Goal: Task Accomplishment & Management: Manage account settings

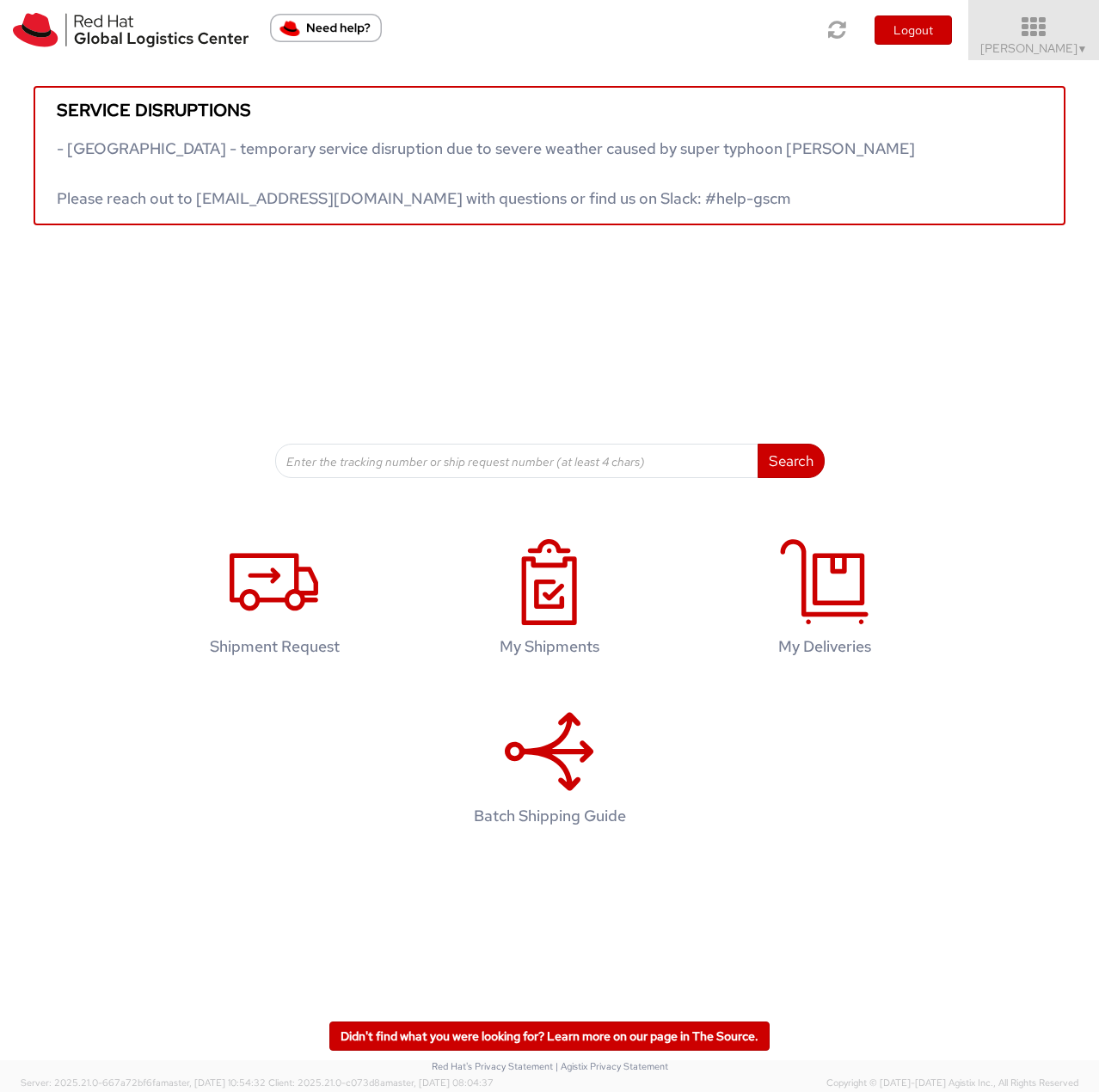
click at [1055, 47] on span "Jason Alexander ▼" at bounding box center [1034, 47] width 107 height 16
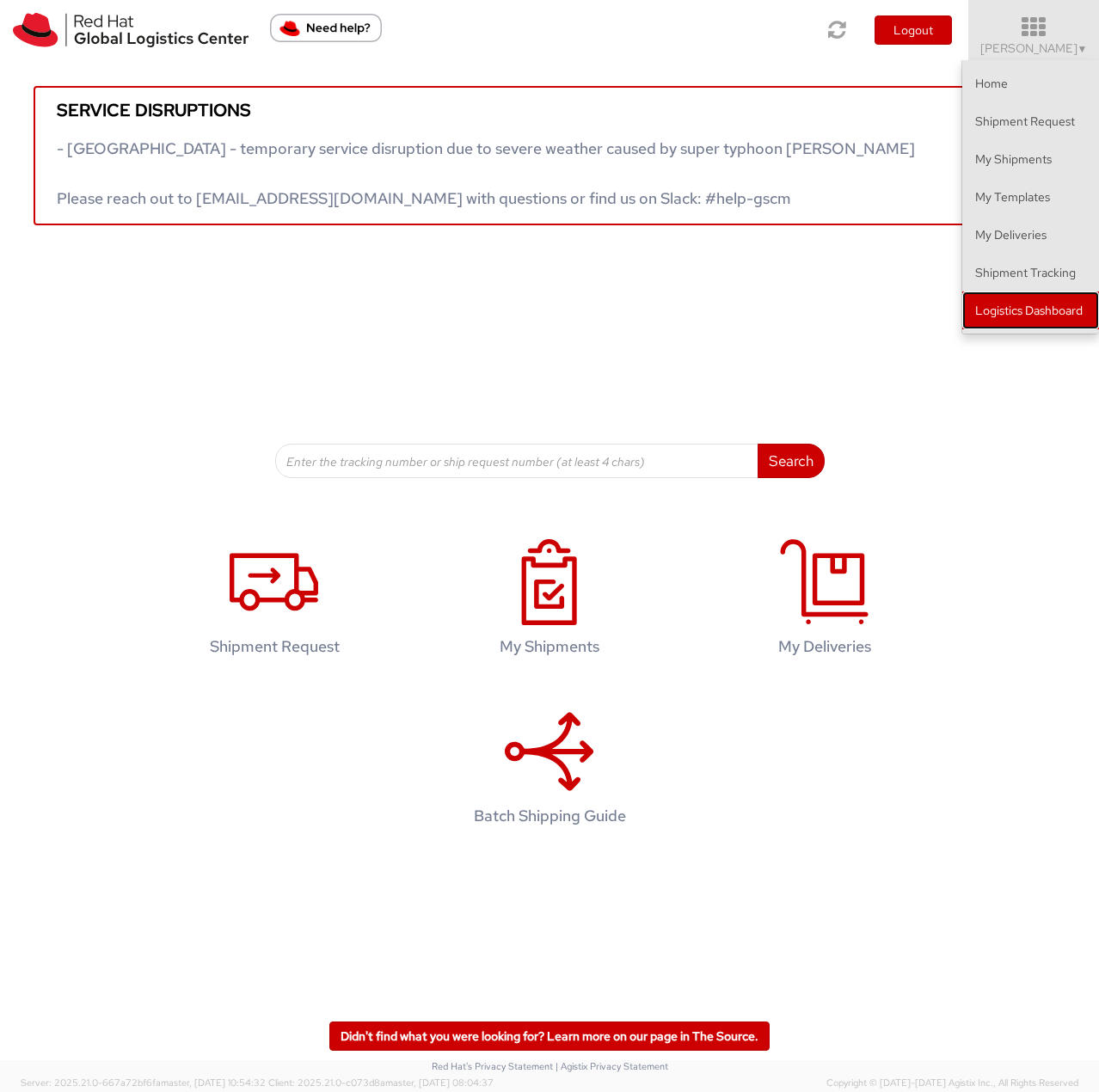
click at [978, 317] on link "Logistics Dashboard" at bounding box center [1030, 310] width 137 height 38
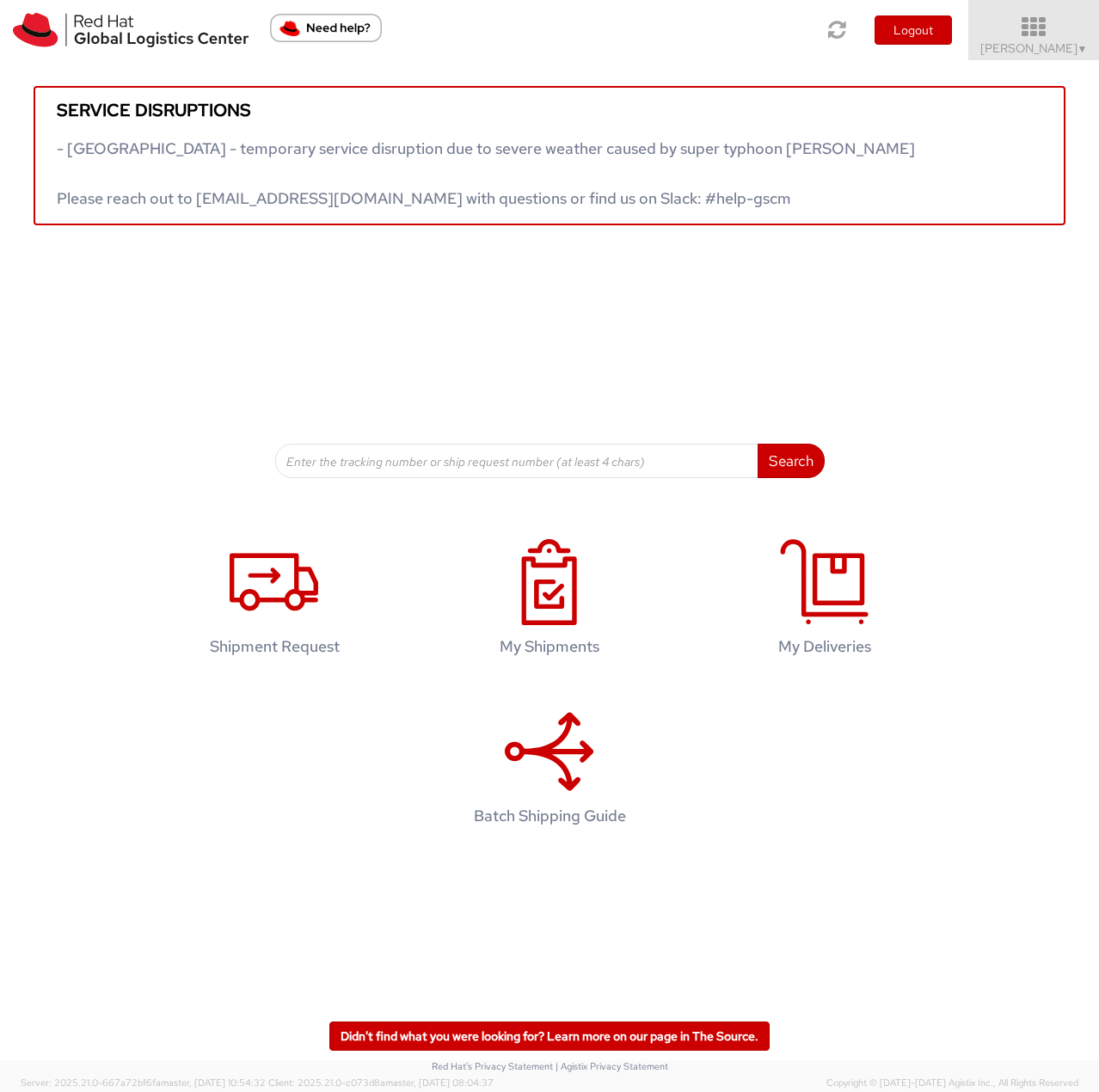
click at [1021, 29] on icon at bounding box center [1035, 28] width 151 height 24
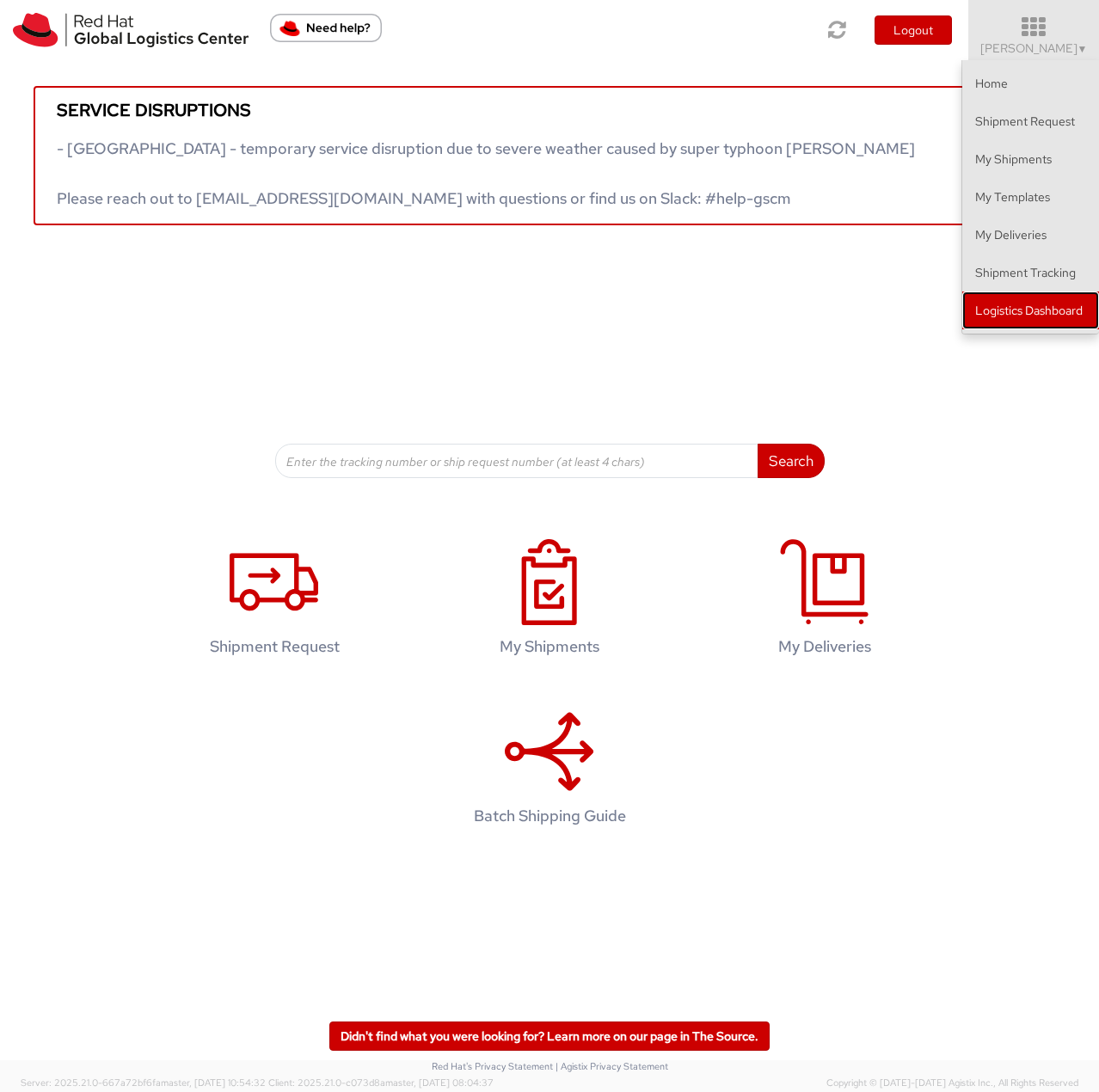
click at [1009, 326] on link "Logistics Dashboard" at bounding box center [1030, 310] width 137 height 38
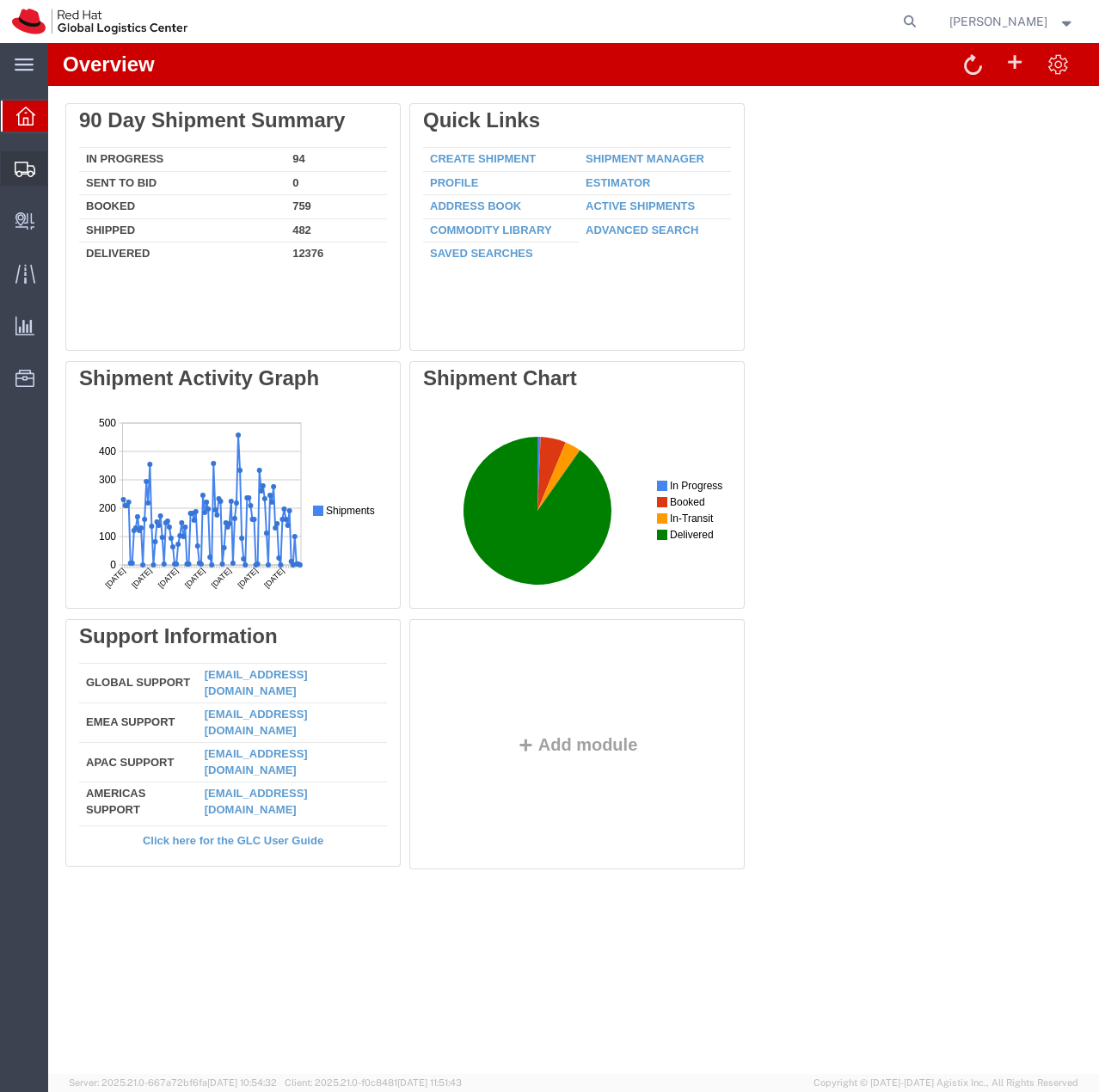
click at [0, 0] on span "Shipment Manager" at bounding box center [0, 0] width 0 height 0
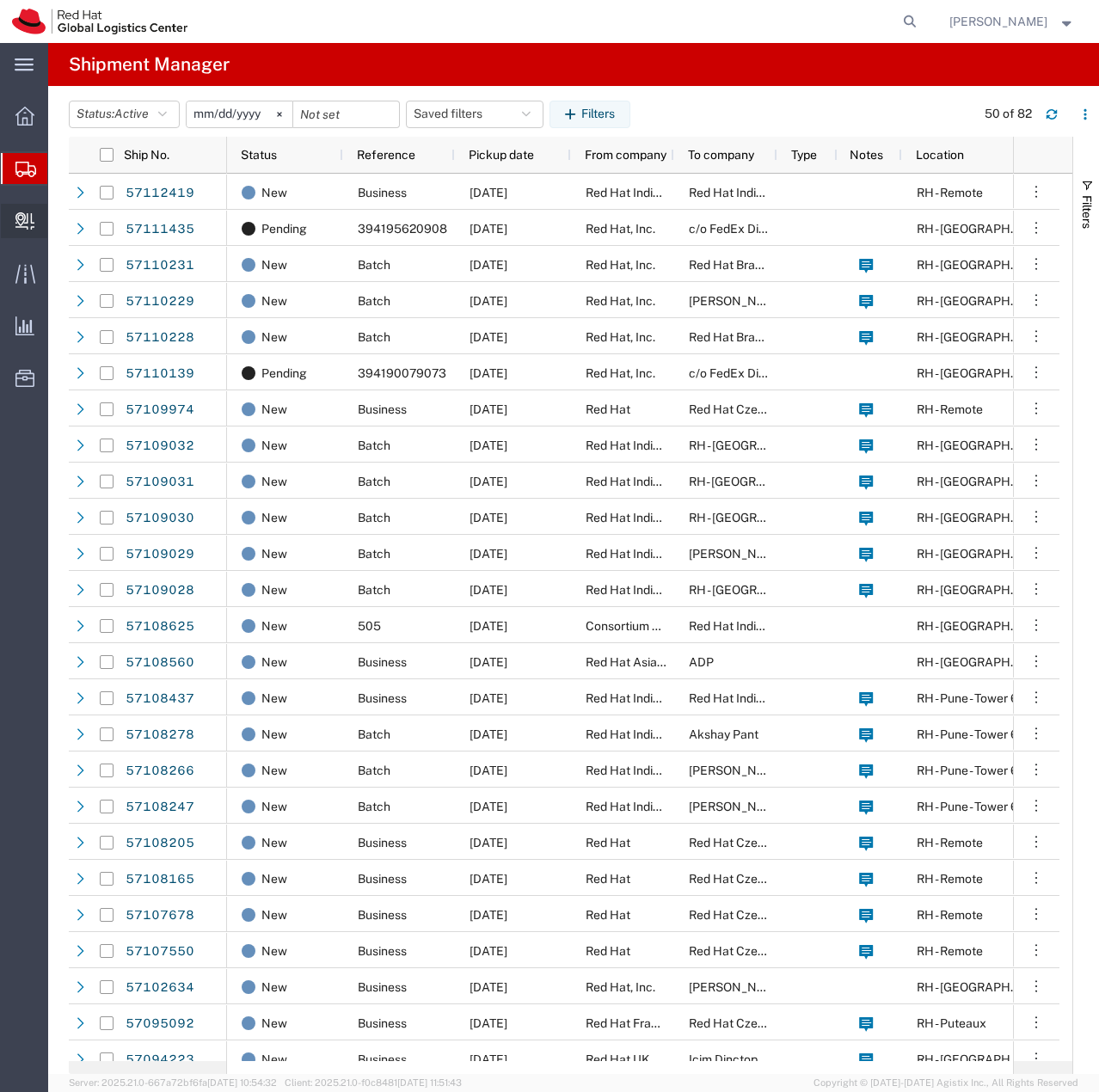
click at [0, 0] on span "Create Delivery" at bounding box center [0, 0] width 0 height 0
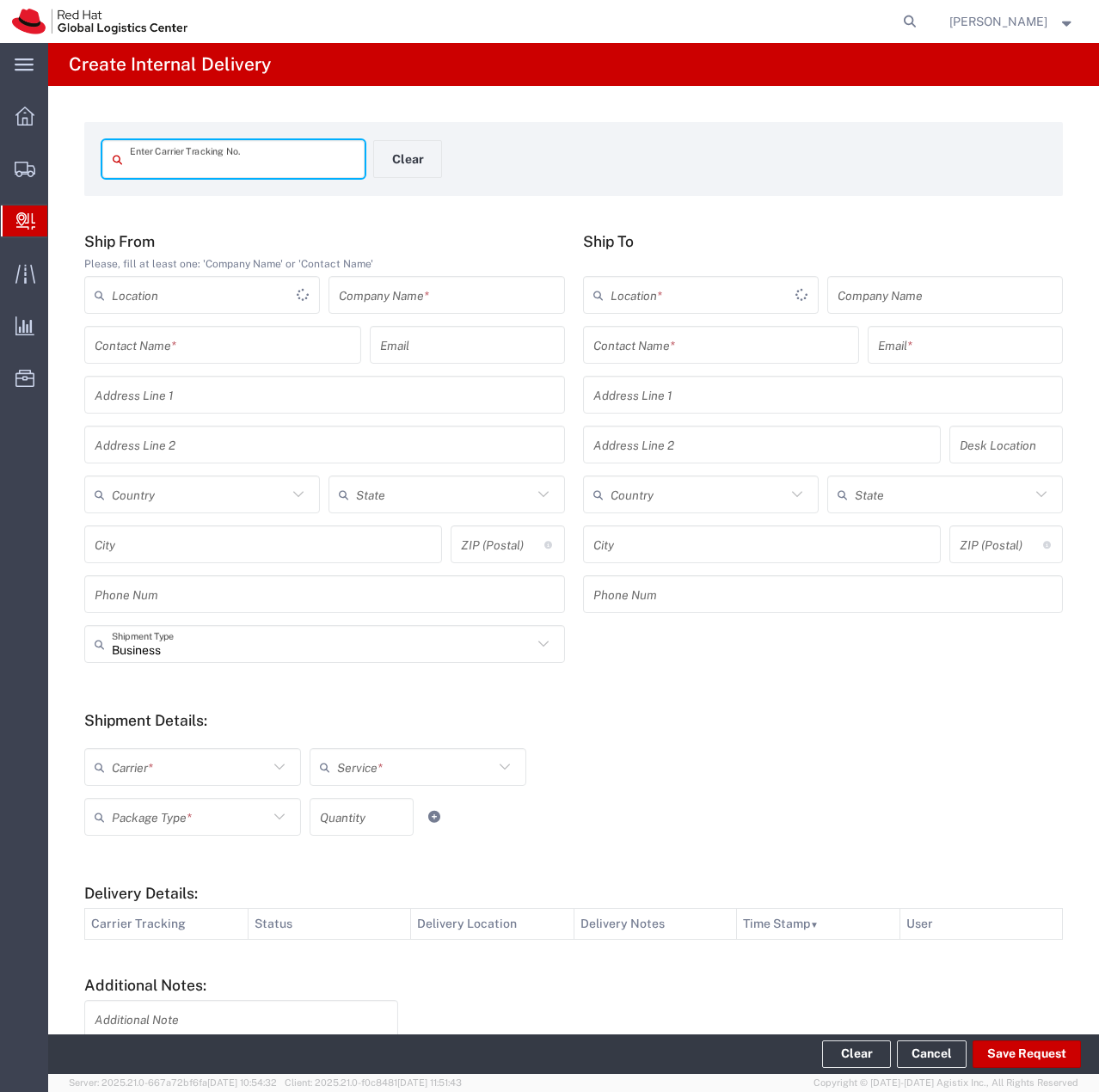
click at [236, 162] on input "text" at bounding box center [241, 159] width 224 height 30
type input "392470837977"
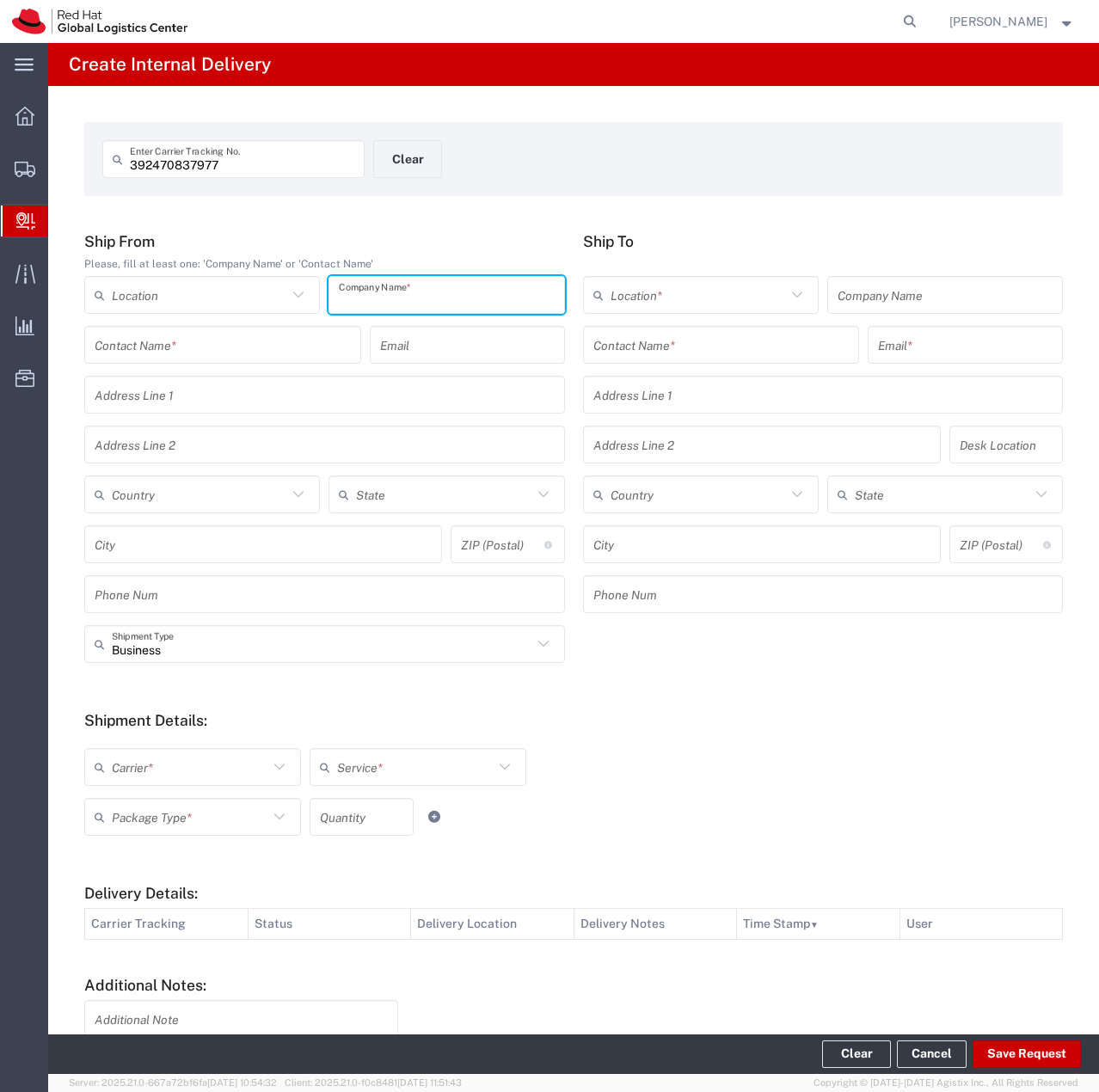
click at [441, 294] on input "text" at bounding box center [446, 295] width 215 height 30
drag, startPoint x: 390, startPoint y: 303, endPoint x: 332, endPoint y: 310, distance: 58.4
click at [332, 310] on div "fedex Company Name *" at bounding box center [446, 294] width 236 height 38
type input "FedEx"
click at [244, 495] on input "text" at bounding box center [199, 494] width 175 height 30
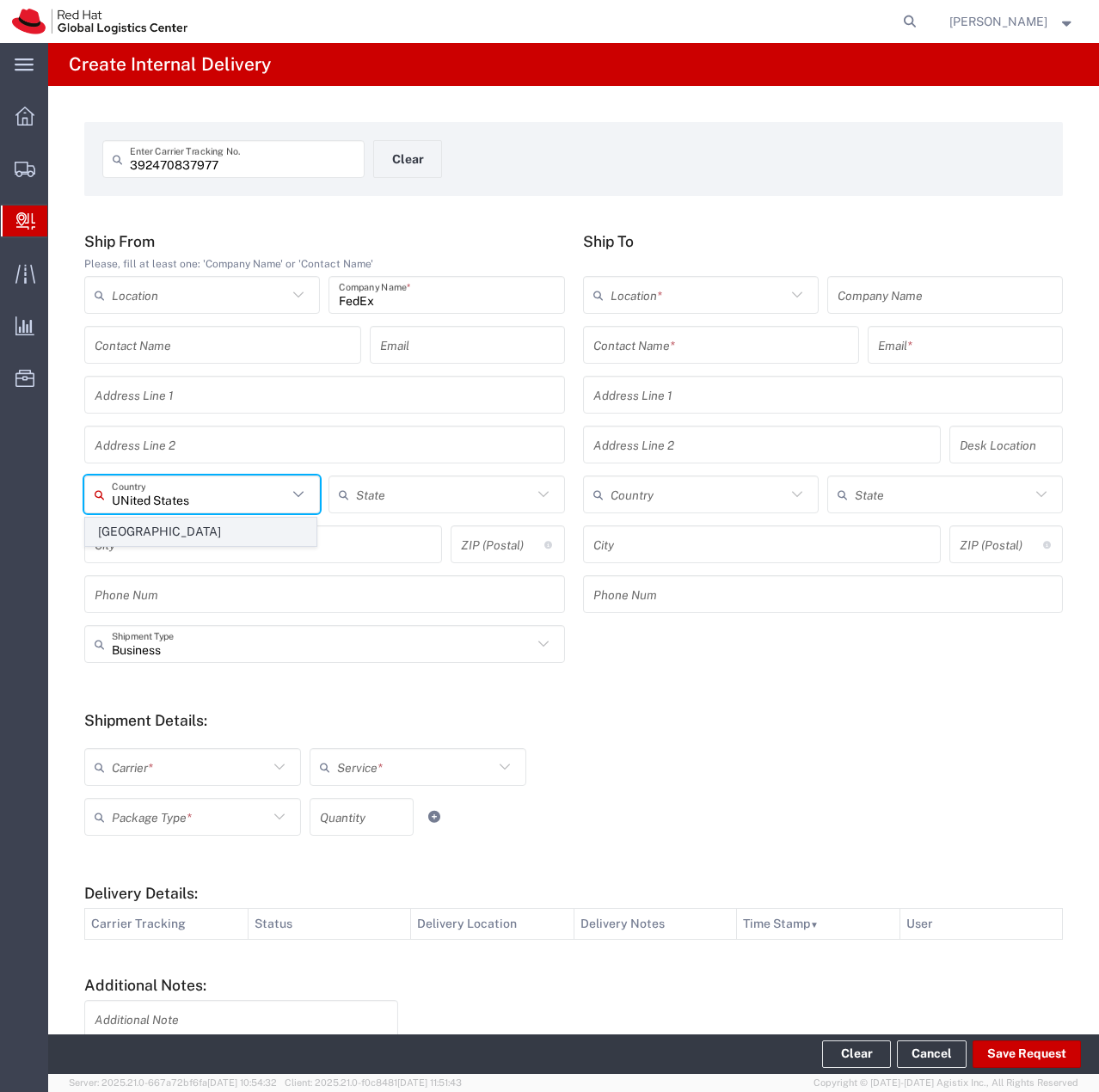
click at [172, 525] on span "United States" at bounding box center [200, 532] width 230 height 27
type input "United States"
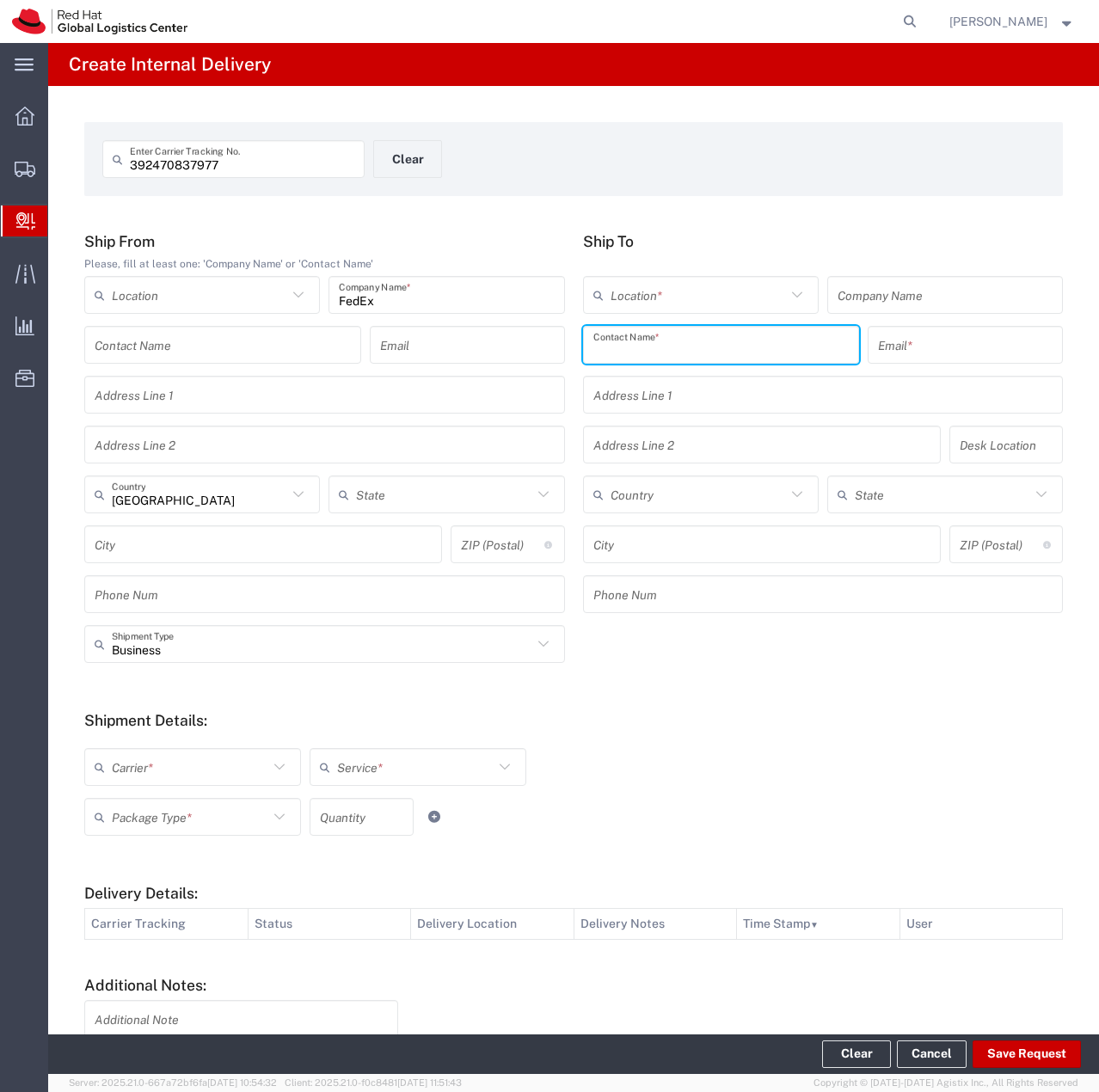
click at [685, 351] on input "text" at bounding box center [721, 345] width 256 height 30
type input "IT HD"
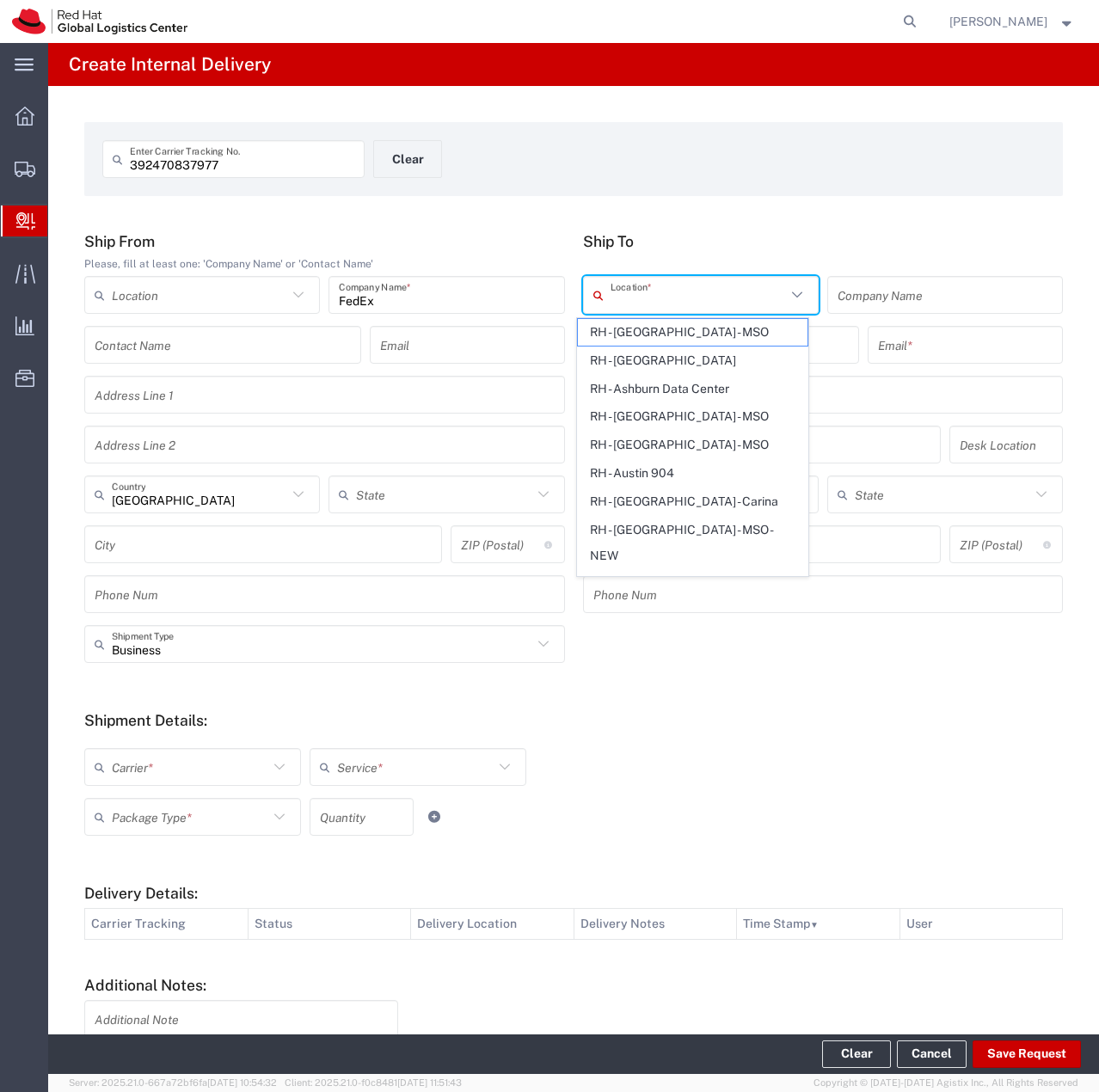
click at [686, 305] on input "text" at bounding box center [699, 295] width 175 height 30
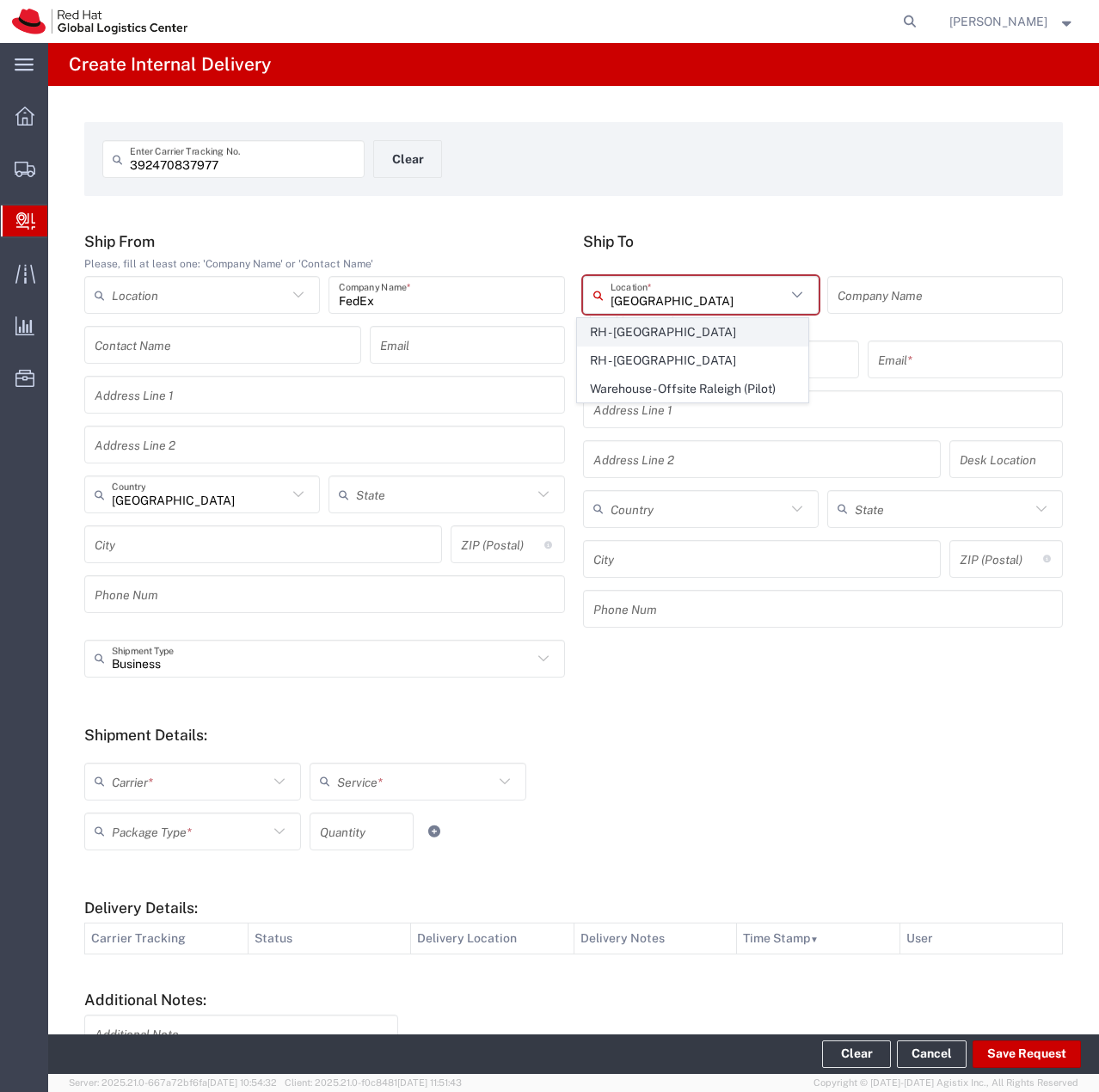
click at [693, 332] on span "RH - [GEOGRAPHIC_DATA]" at bounding box center [693, 332] width 230 height 27
type input "RH - [GEOGRAPHIC_DATA]"
type input "Red Hat, Inc."
type input "100 East Davie Street"
type input "United States"
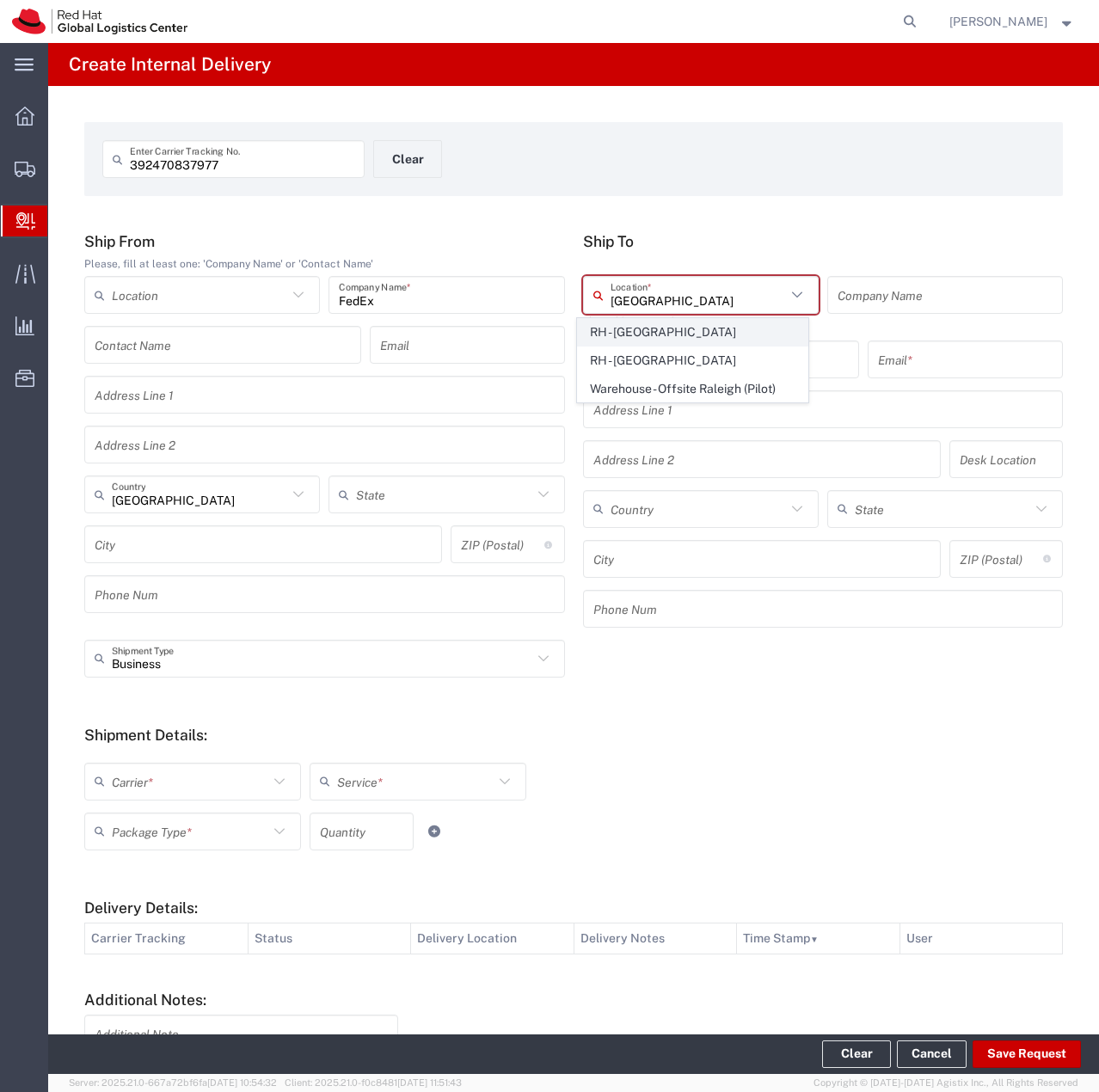
type input "RALEIGH"
type input "27601"
type input "919-754-4950"
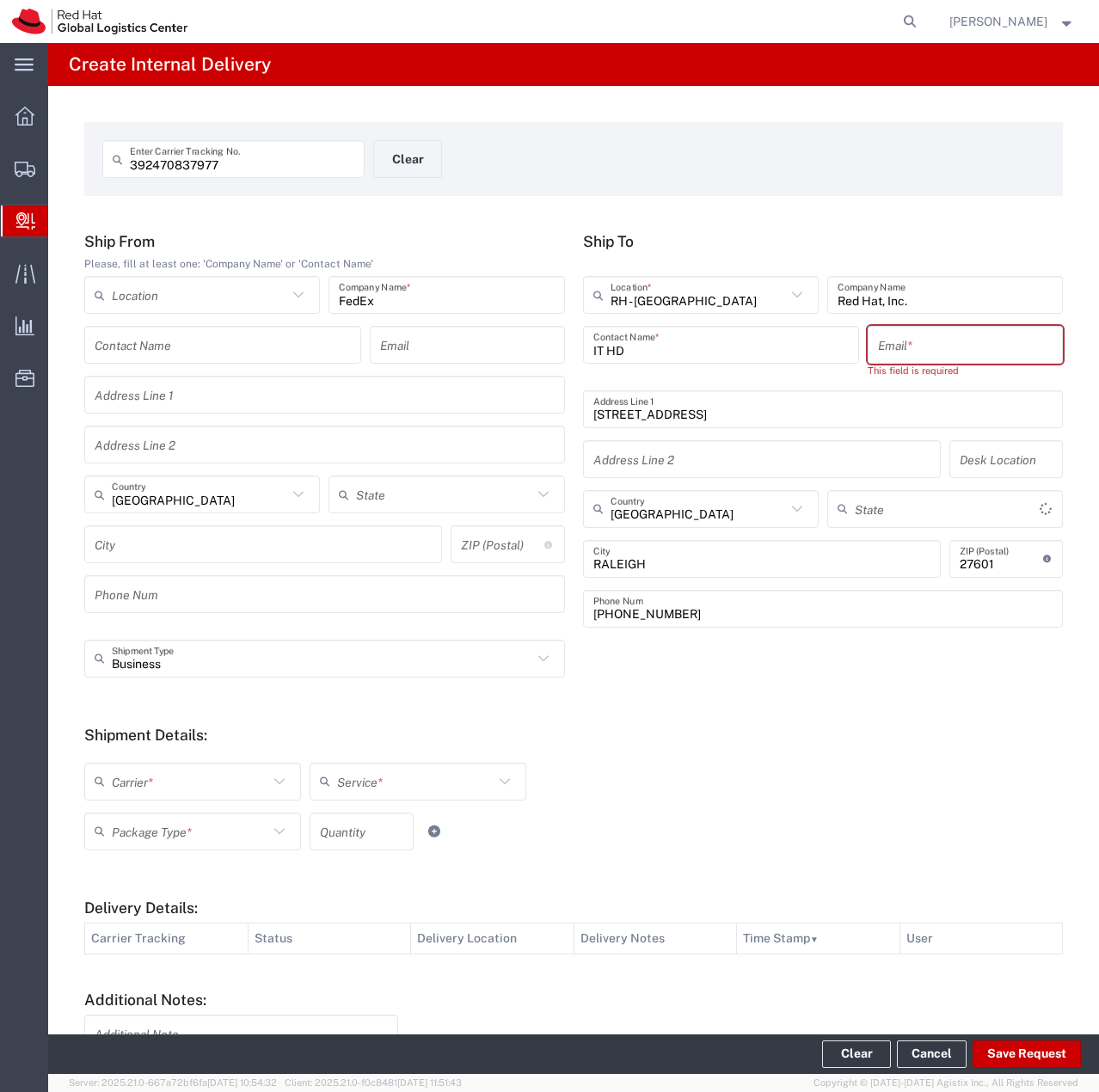
type input "North Carolina"
click at [903, 338] on input "text" at bounding box center [965, 345] width 174 height 30
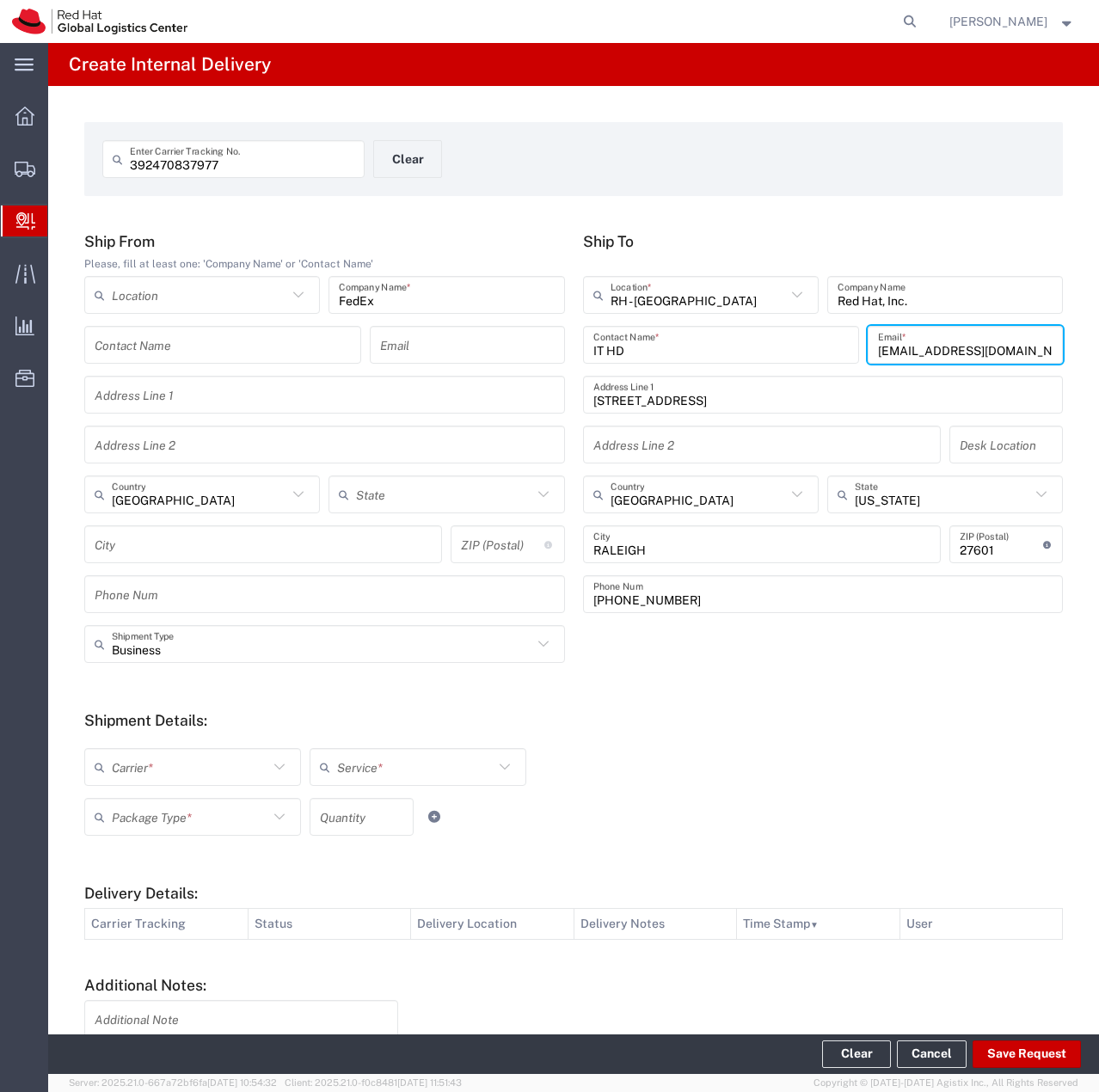
type input "bunker@redhat.com"
click at [236, 759] on input "text" at bounding box center [190, 767] width 156 height 30
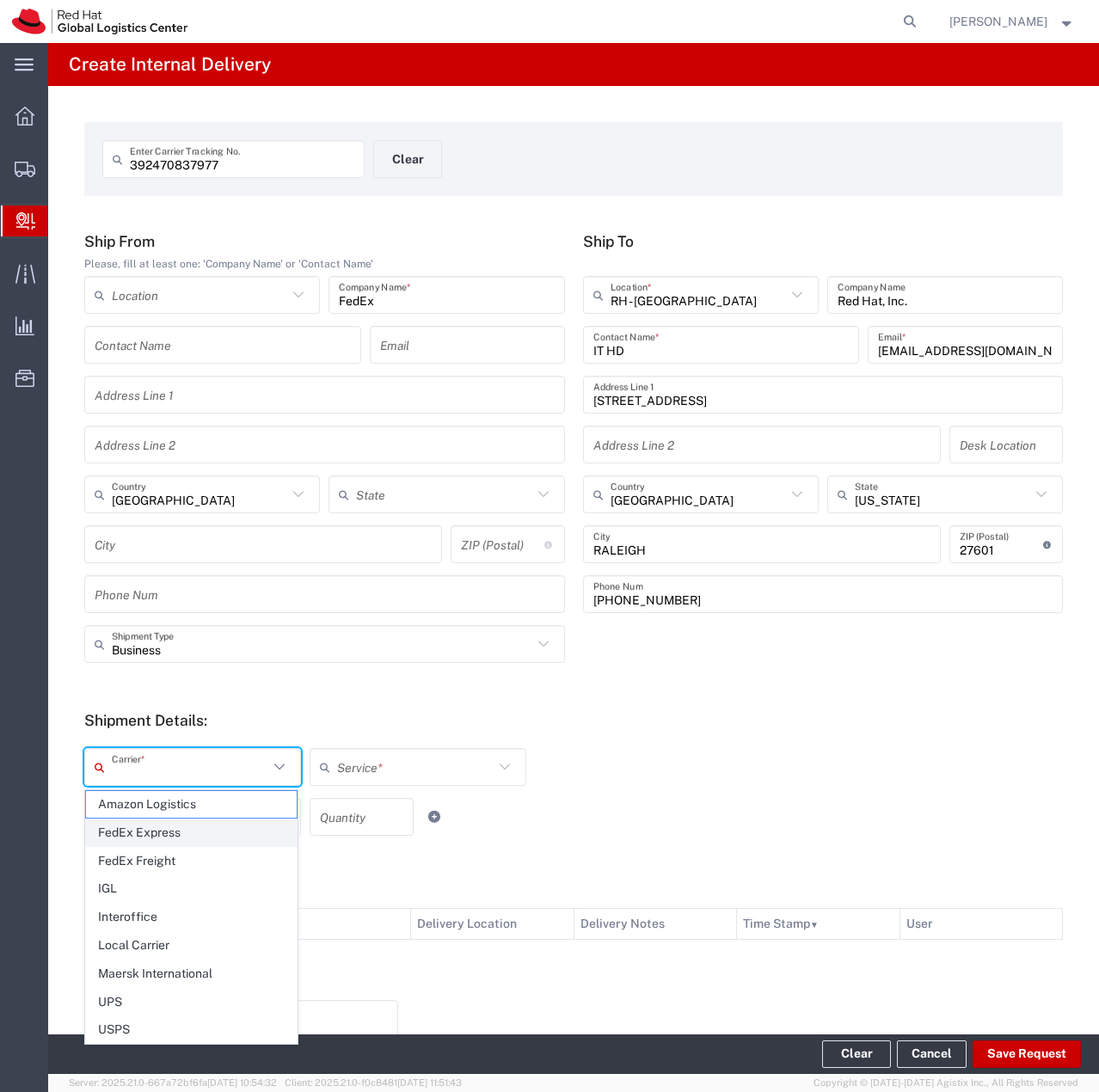
click at [168, 833] on span "FedEx Express" at bounding box center [191, 832] width 210 height 27
type input "FedEx Express"
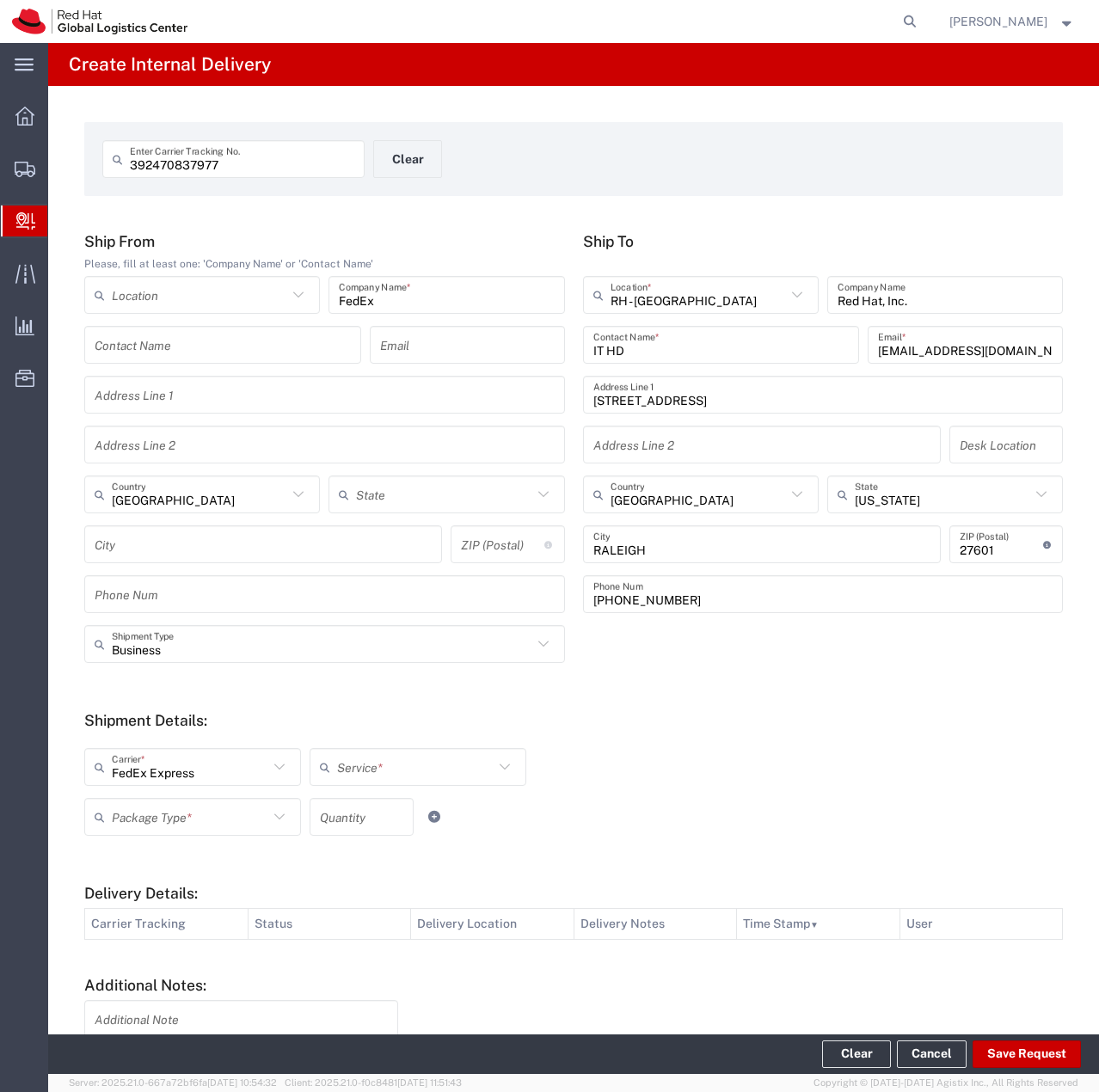
click at [410, 768] on input "text" at bounding box center [415, 767] width 156 height 30
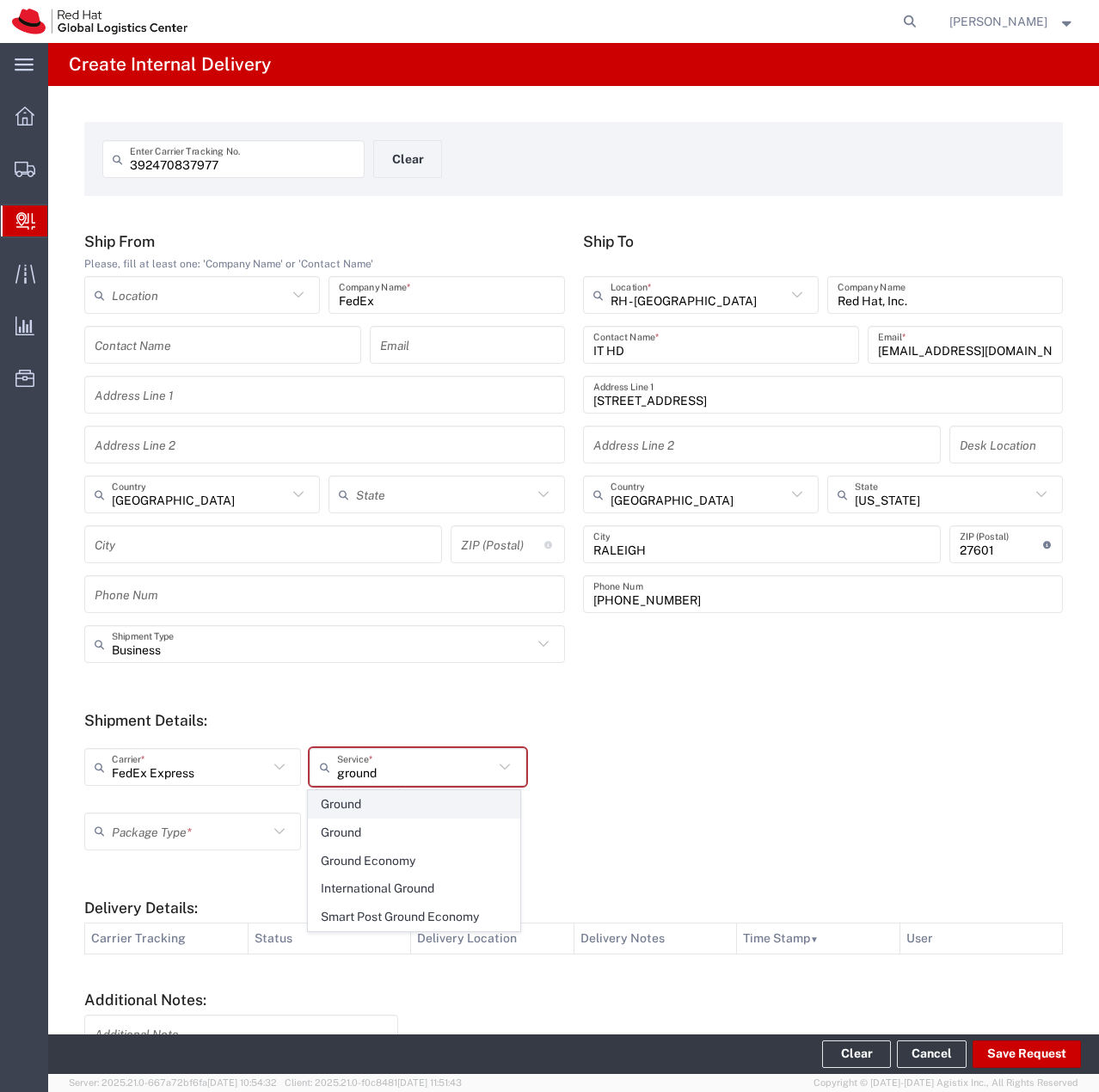
click at [353, 806] on span "Ground" at bounding box center [414, 804] width 210 height 27
type input "Ground"
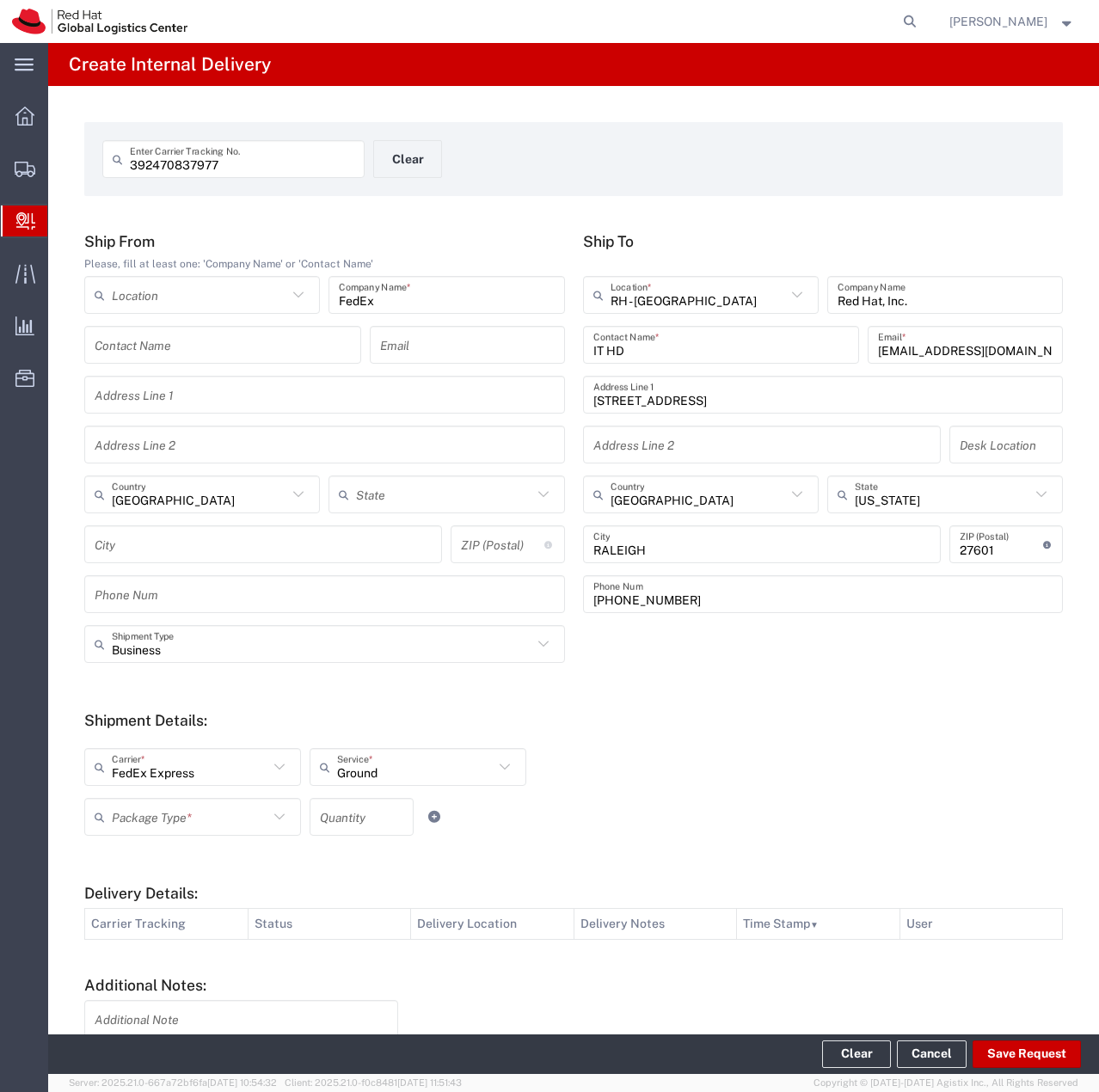
click at [268, 818] on icon at bounding box center [279, 816] width 22 height 22
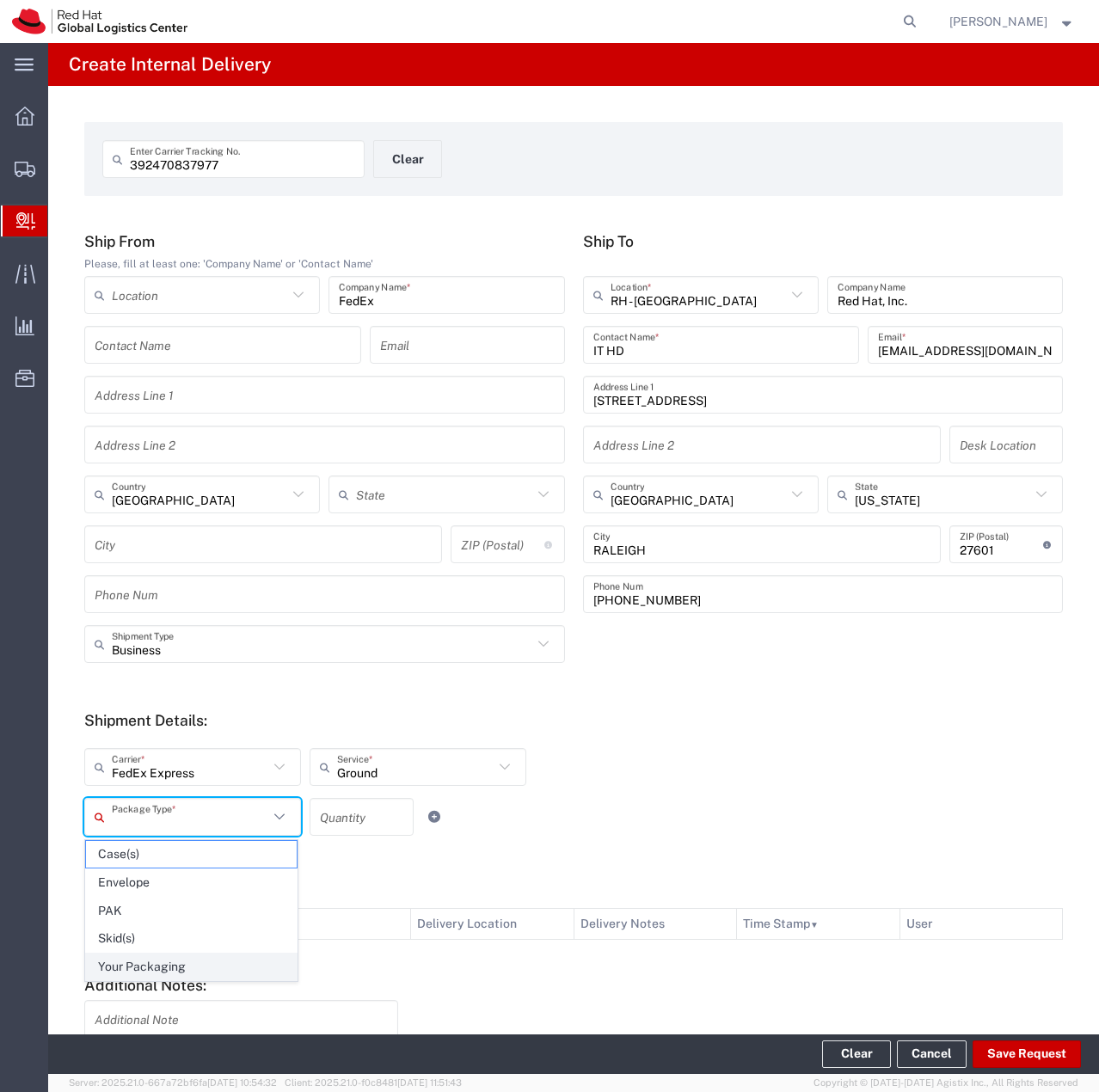
click at [179, 958] on span "Your Packaging" at bounding box center [191, 966] width 210 height 27
type input "Your Packaging"
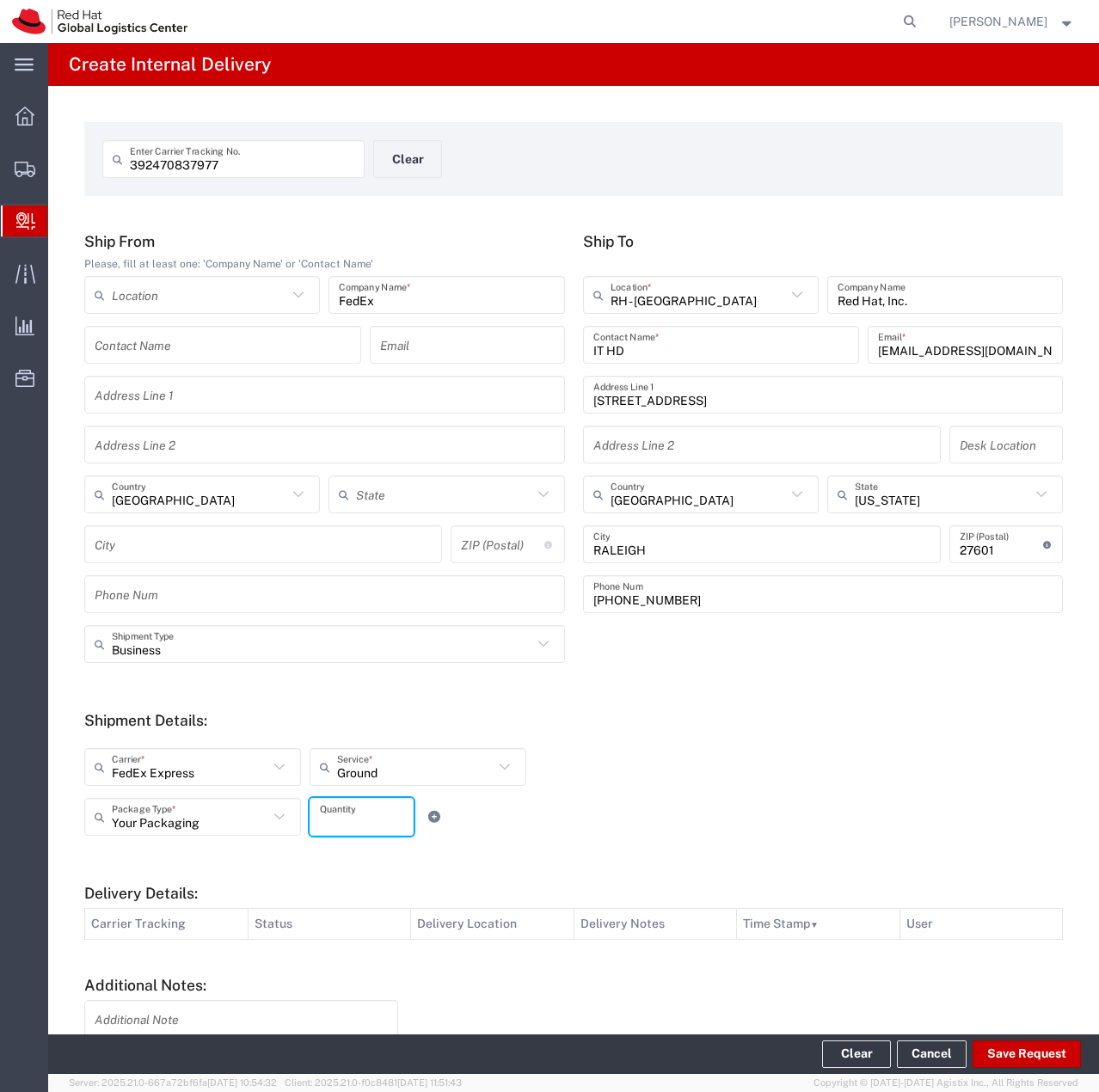
click at [336, 830] on input "number" at bounding box center [362, 817] width 84 height 30
type input "1"
click at [487, 867] on form "Ship From Please, fill at least one: 'Company Name' or 'Contact Name' Location …" at bounding box center [574, 684] width 979 height 905
click at [1039, 1060] on button "Save Request" at bounding box center [1027, 1054] width 108 height 28
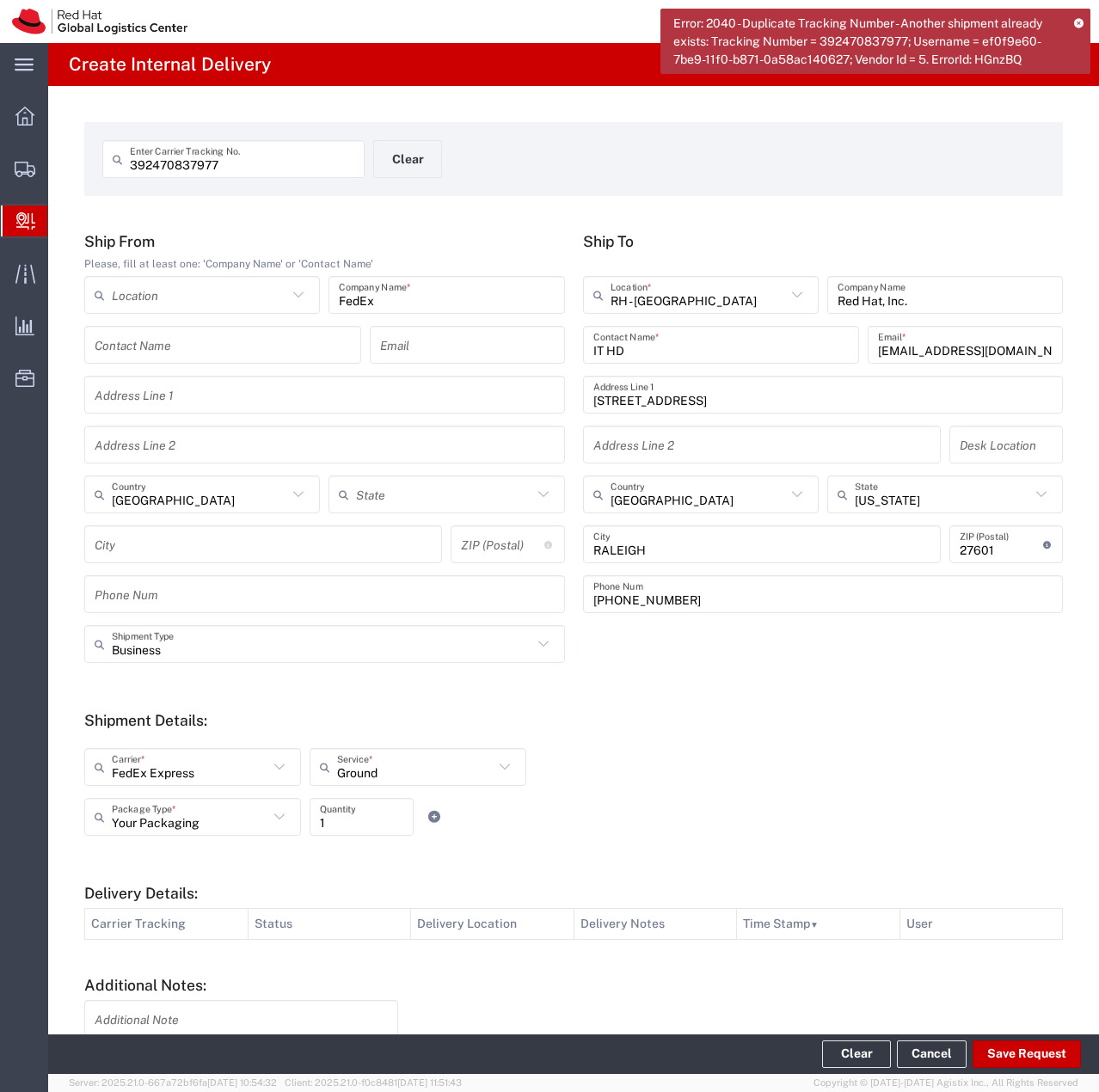
drag, startPoint x: 132, startPoint y: 162, endPoint x: 208, endPoint y: 209, distance: 89.4
click at [132, 162] on input "392470837977" at bounding box center [241, 159] width 224 height 30
type input "00392470837977"
click at [1022, 1058] on button "Save Request" at bounding box center [1027, 1054] width 108 height 28
type input "[GEOGRAPHIC_DATA]"
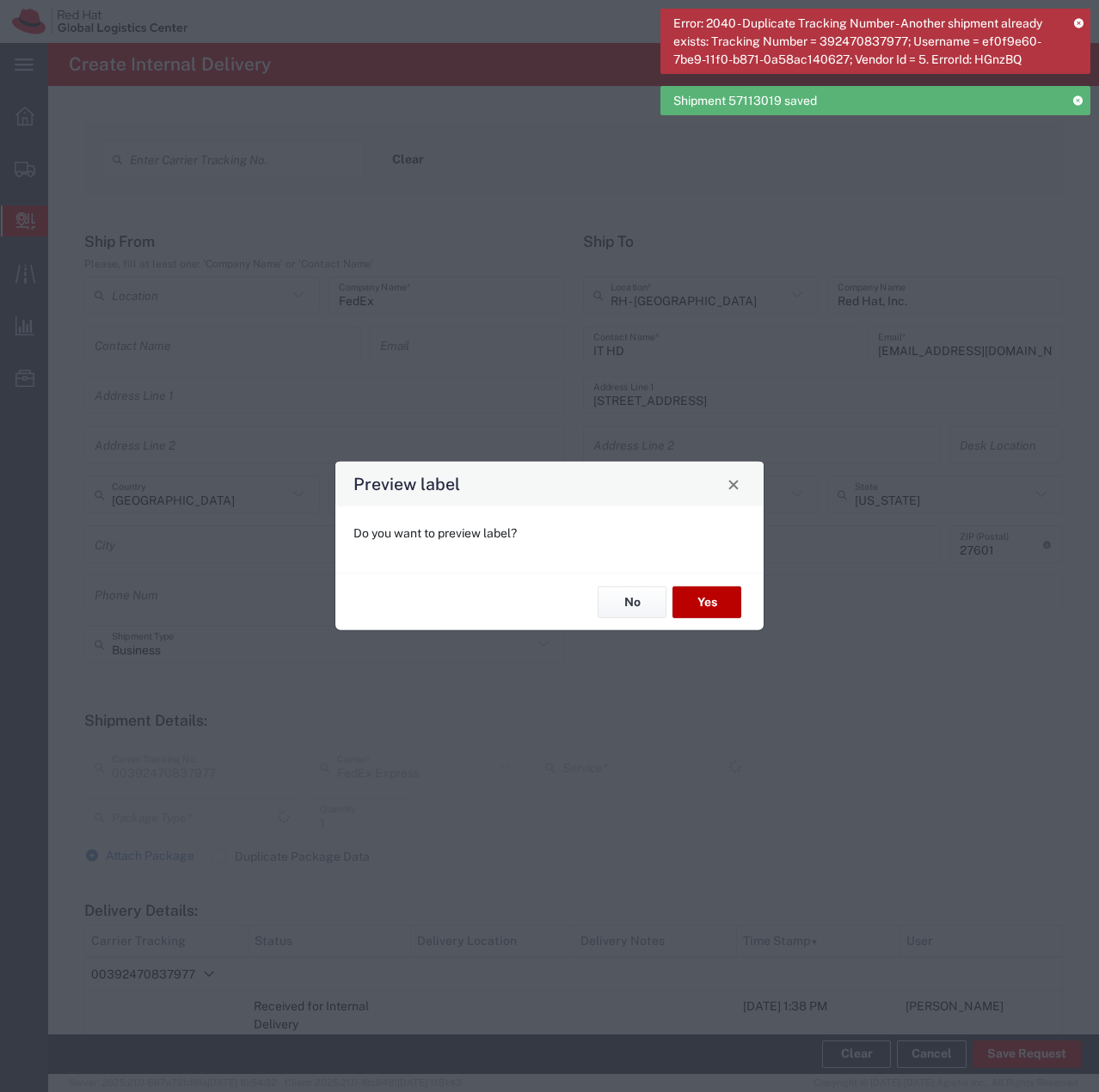
type input "Your Packaging"
type input "Ground"
click at [633, 600] on button "No" at bounding box center [632, 602] width 69 height 32
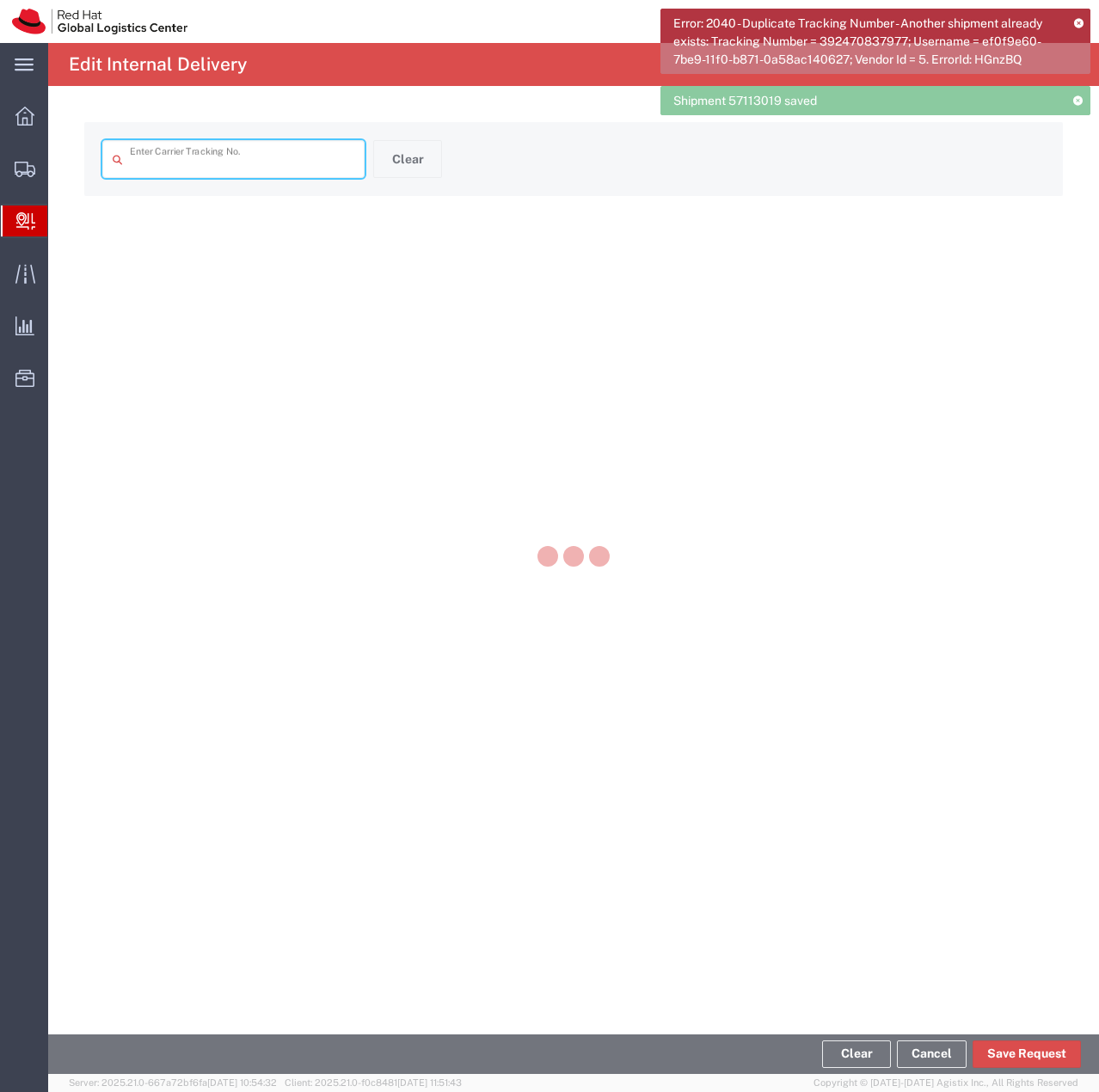
type input "00392470837977"
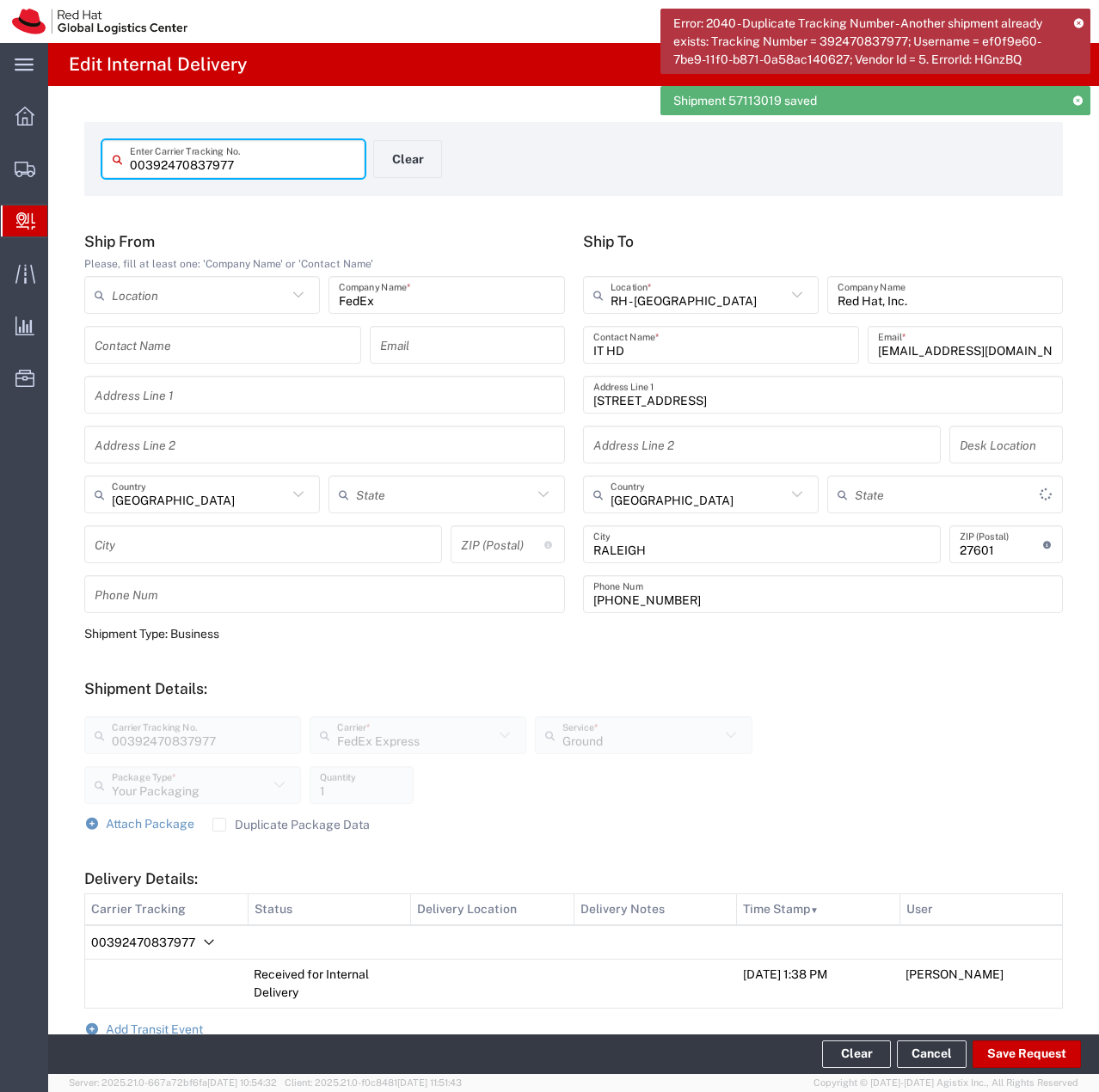
type input "[US_STATE]"
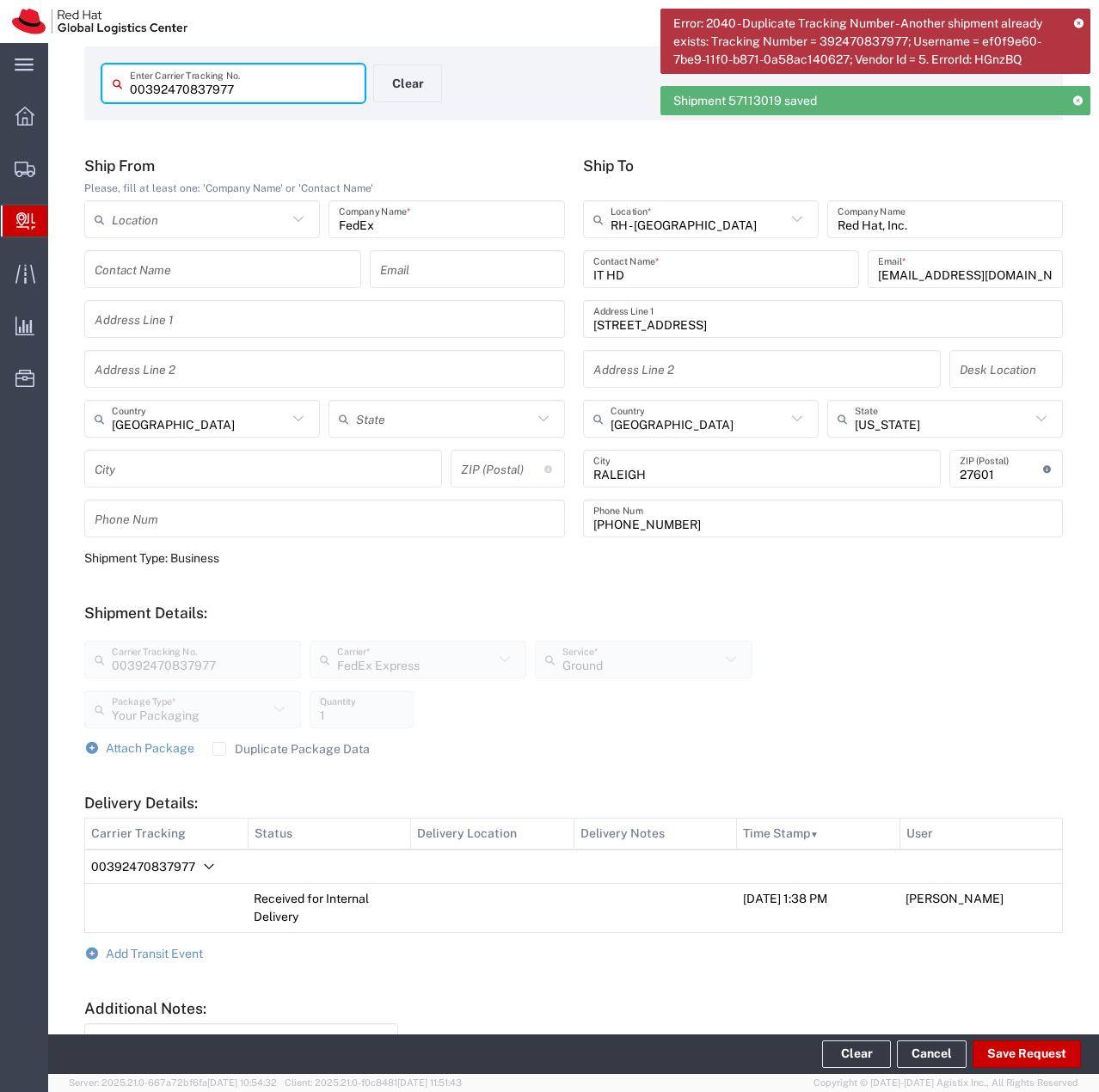
scroll to position [172, 0]
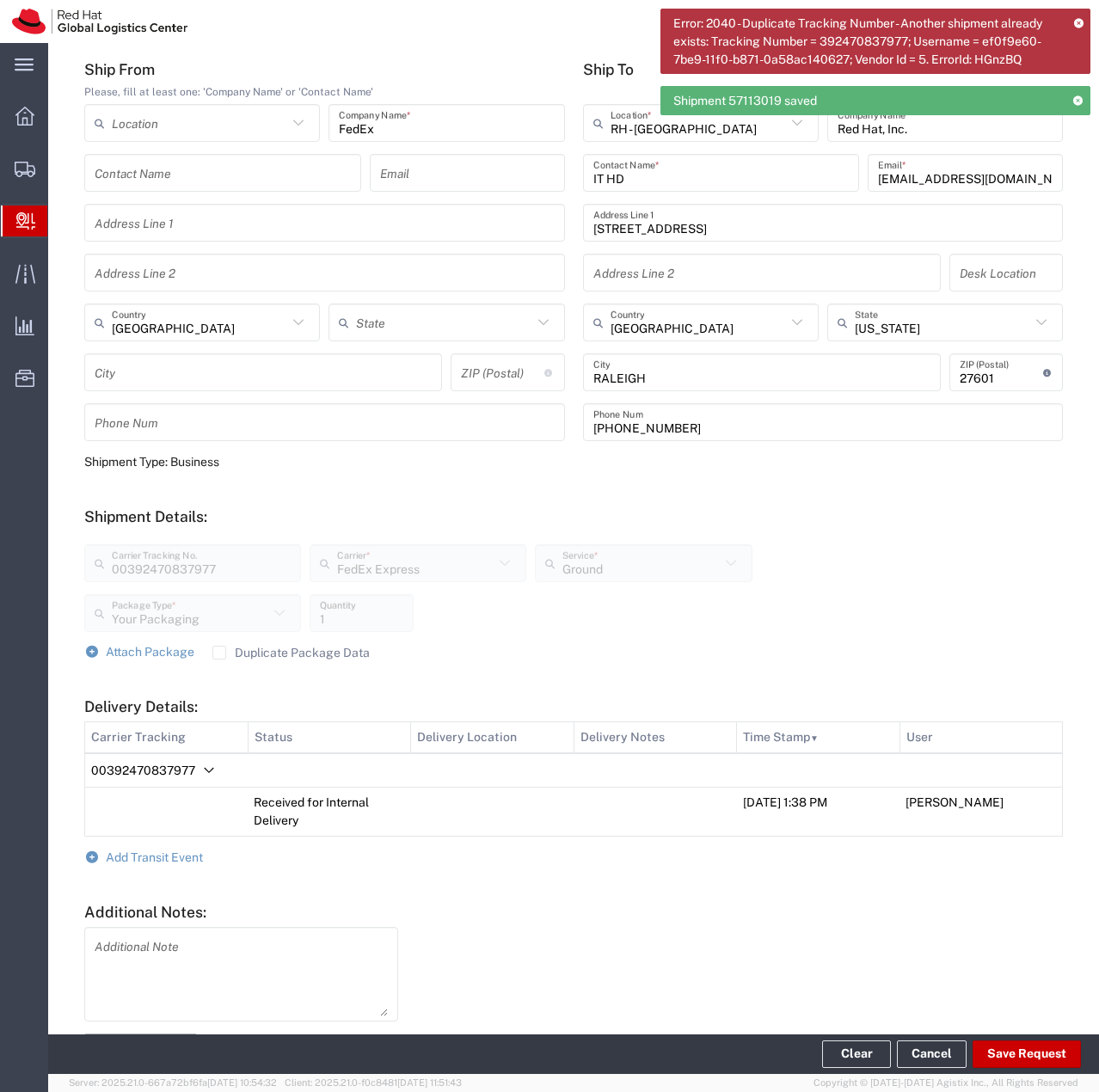
click at [216, 653] on label "Duplicate Package Data" at bounding box center [291, 653] width 157 height 14
click at [220, 653] on input "Duplicate Package Data" at bounding box center [220, 653] width 0 height 0
click at [114, 655] on span "Attach Package" at bounding box center [150, 652] width 88 height 14
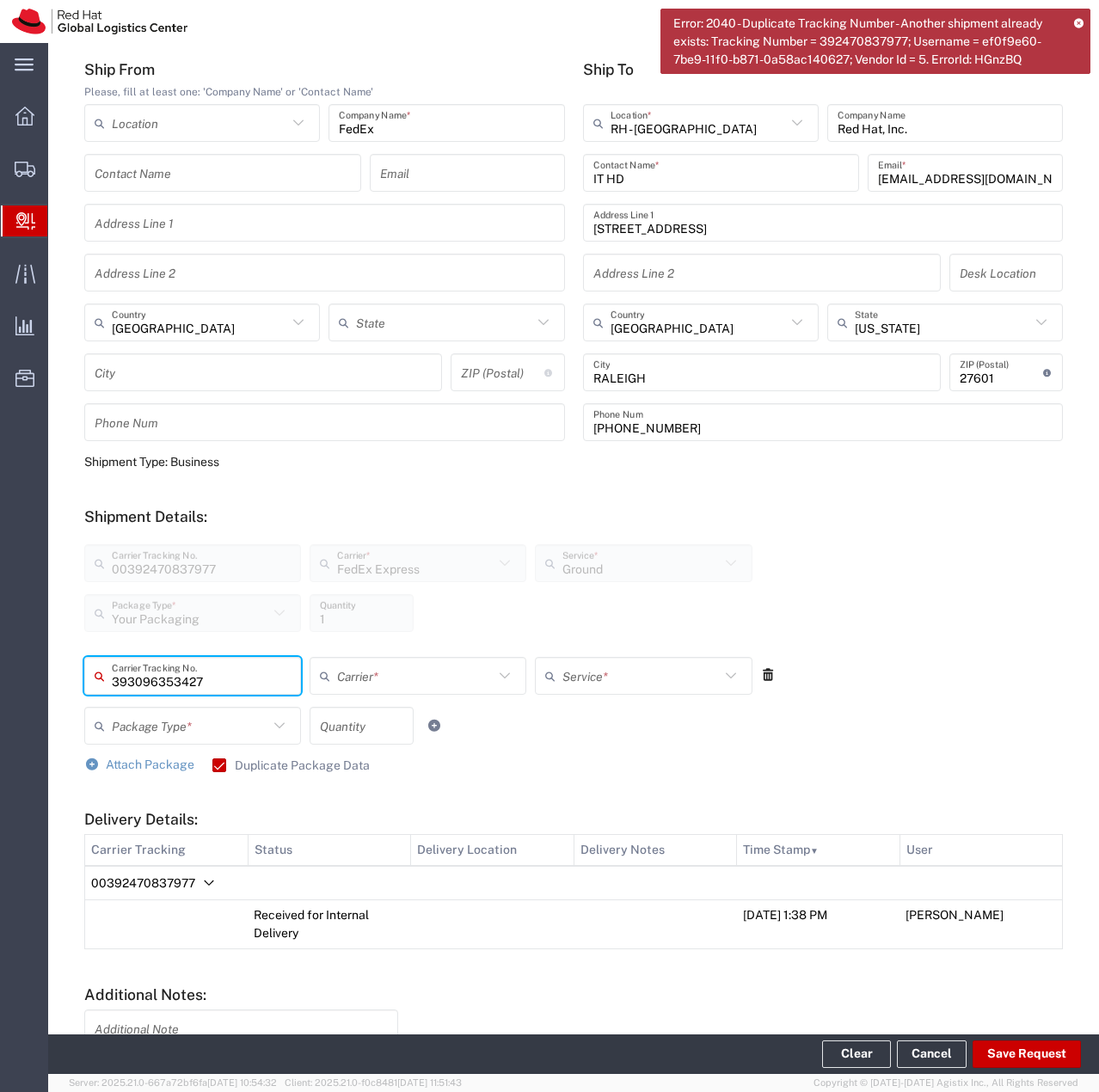
type input "393096353427"
click at [355, 681] on input "text" at bounding box center [415, 676] width 156 height 30
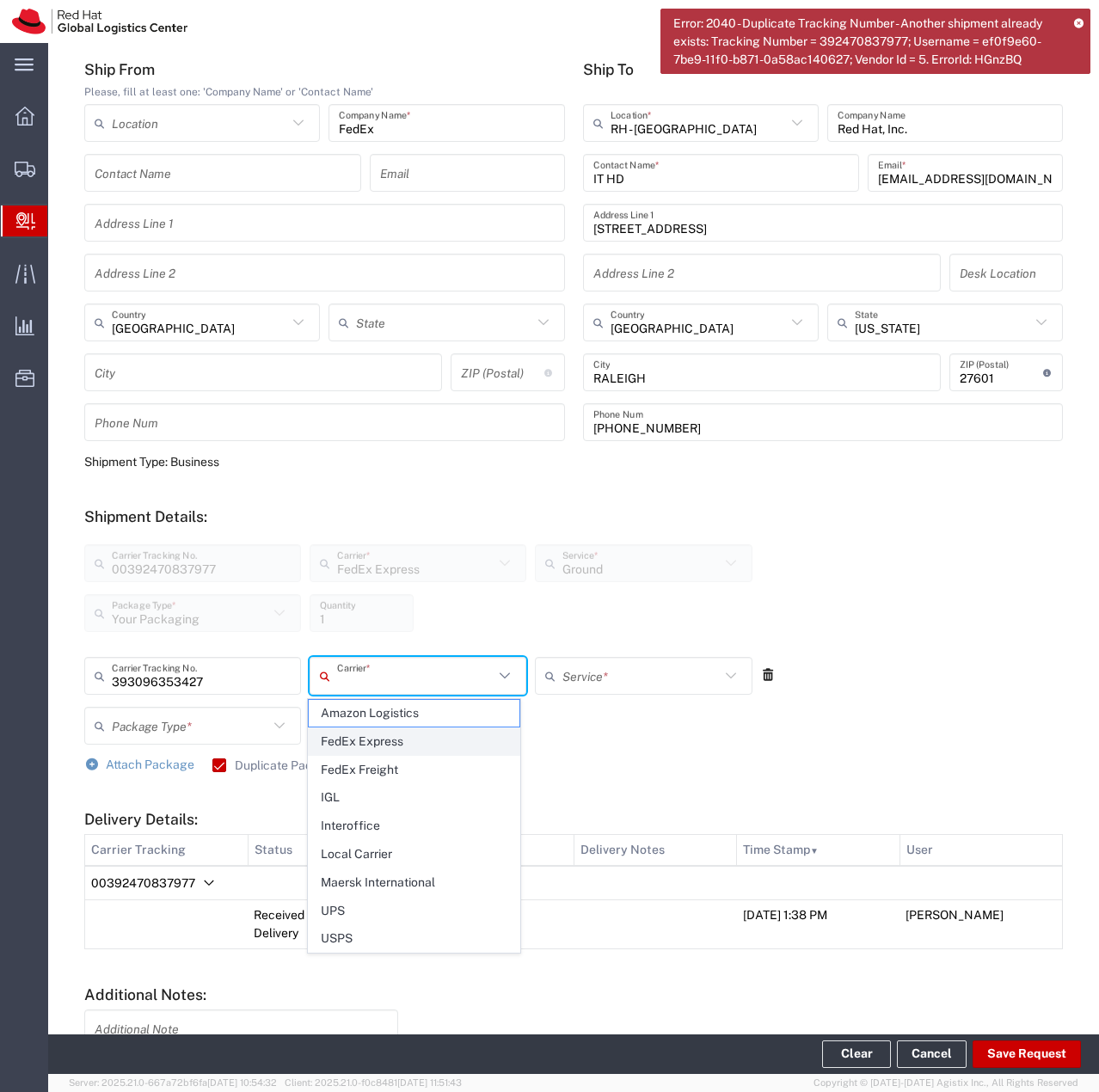
click at [365, 731] on span "FedEx Express" at bounding box center [414, 741] width 210 height 27
type input "FedEx Express"
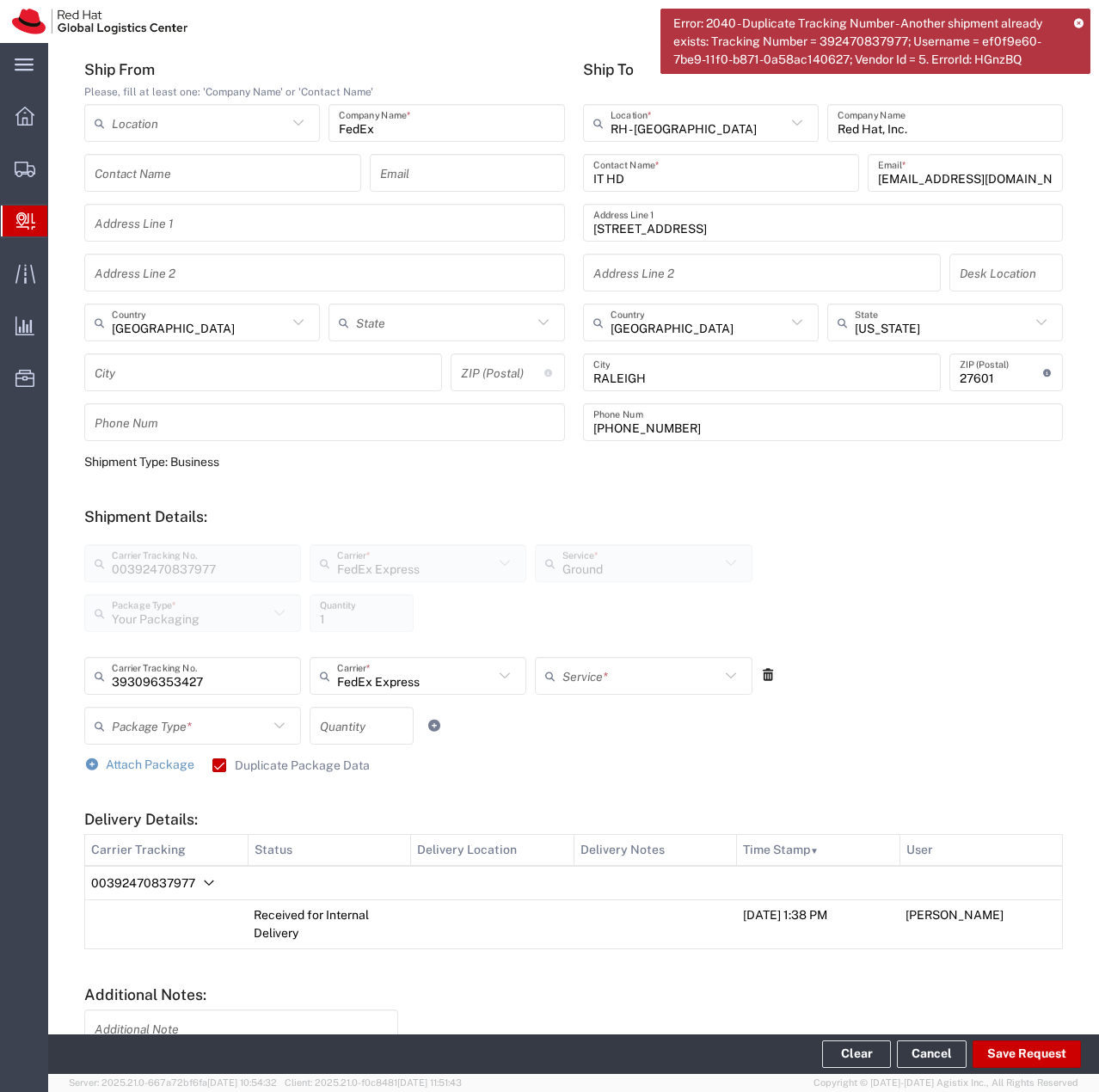
click at [578, 668] on input "text" at bounding box center [641, 676] width 156 height 30
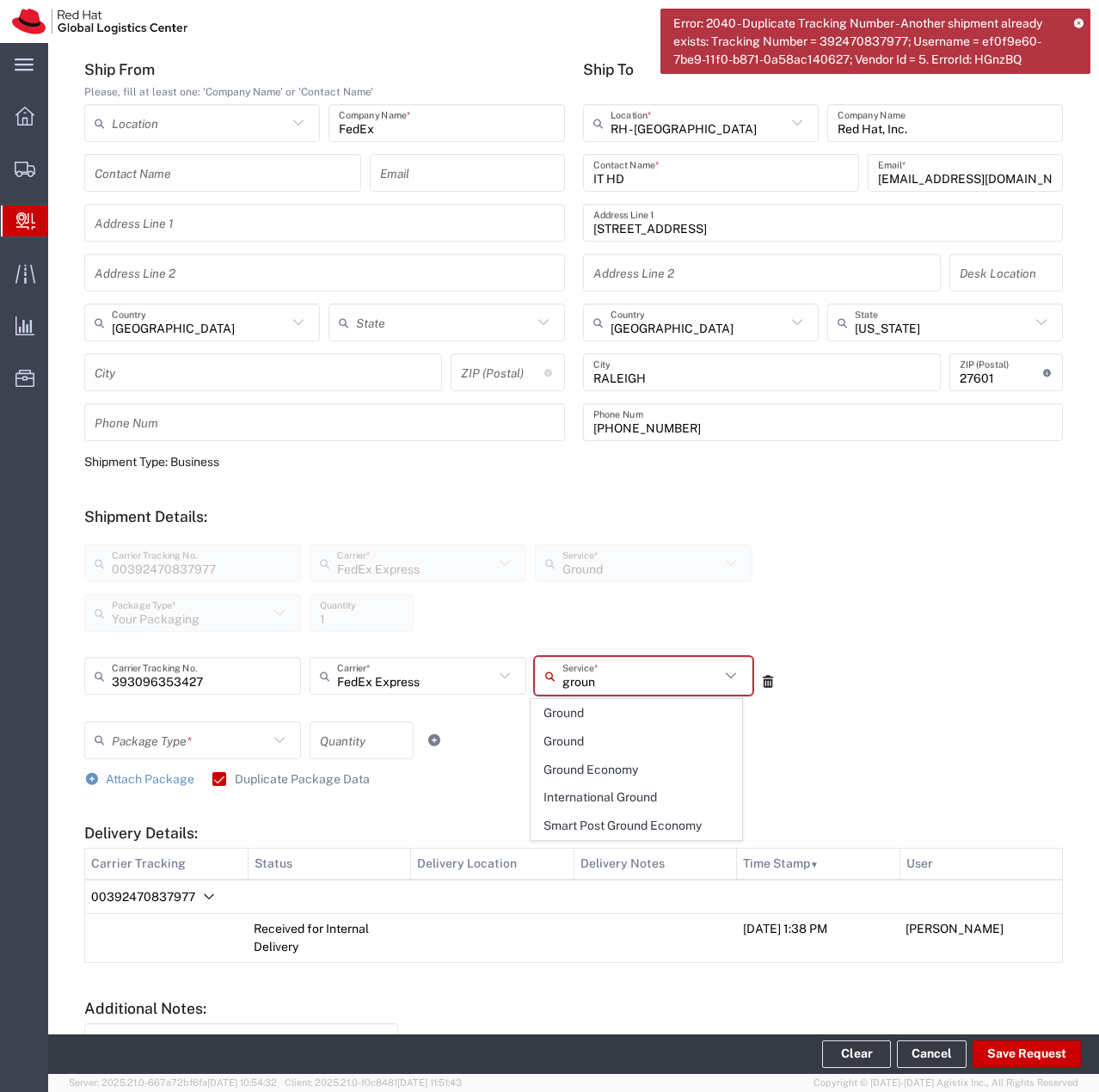
click at [588, 725] on span "Ground" at bounding box center [637, 713] width 210 height 27
type input "Ground"
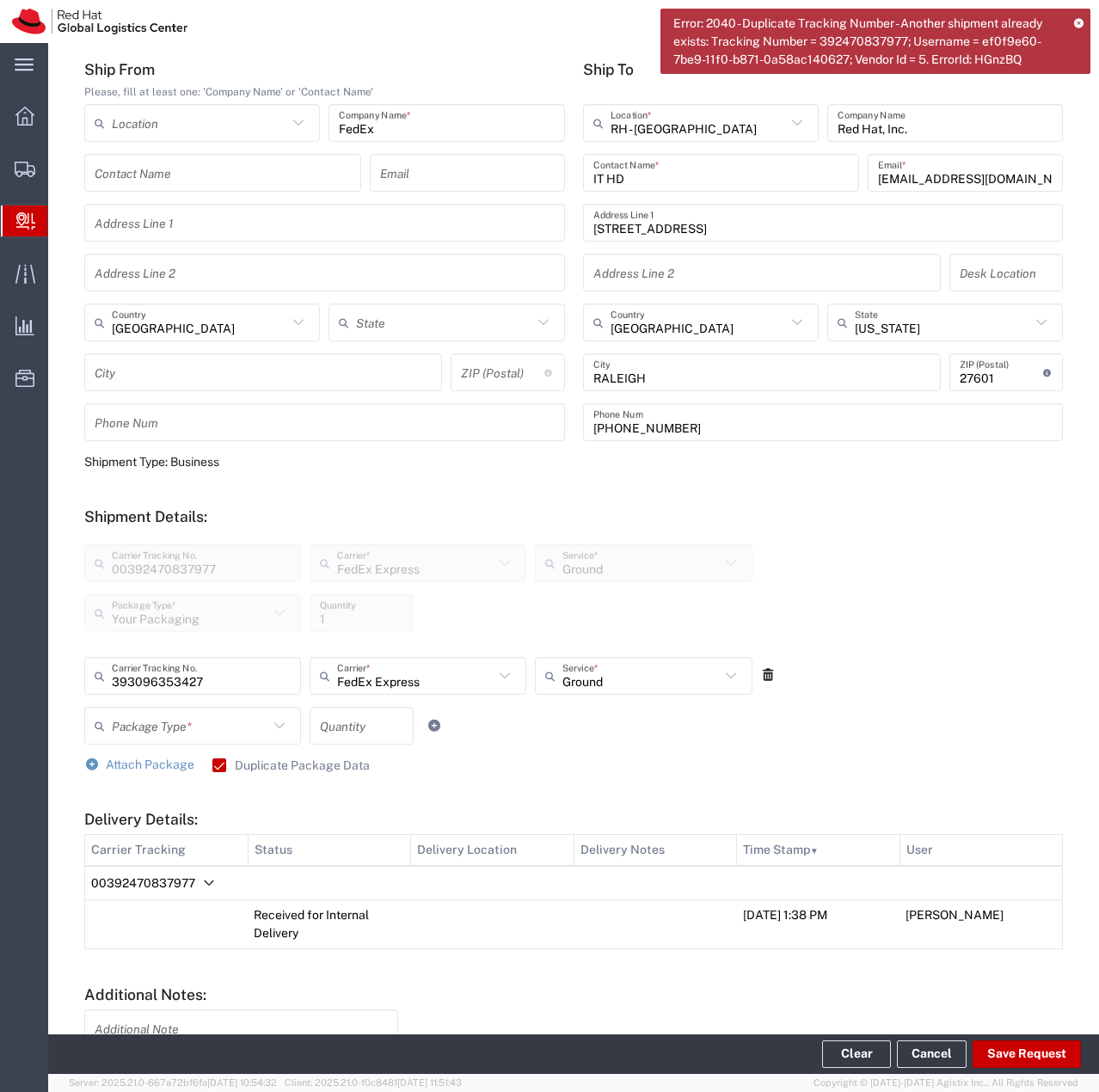
click at [287, 732] on icon at bounding box center [279, 725] width 22 height 22
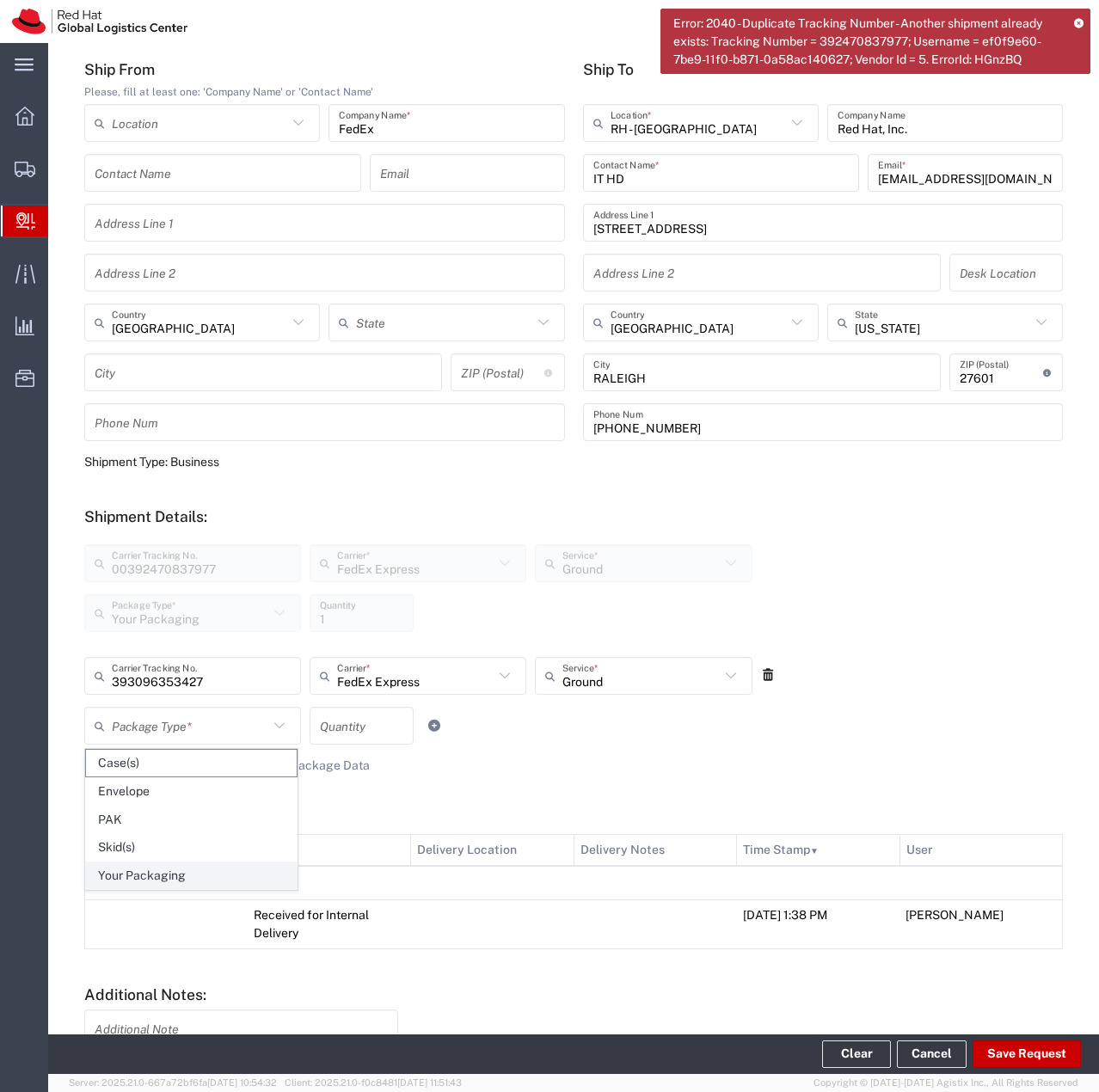
click at [139, 883] on span "Your Packaging" at bounding box center [191, 875] width 210 height 27
type input "Your Packaging"
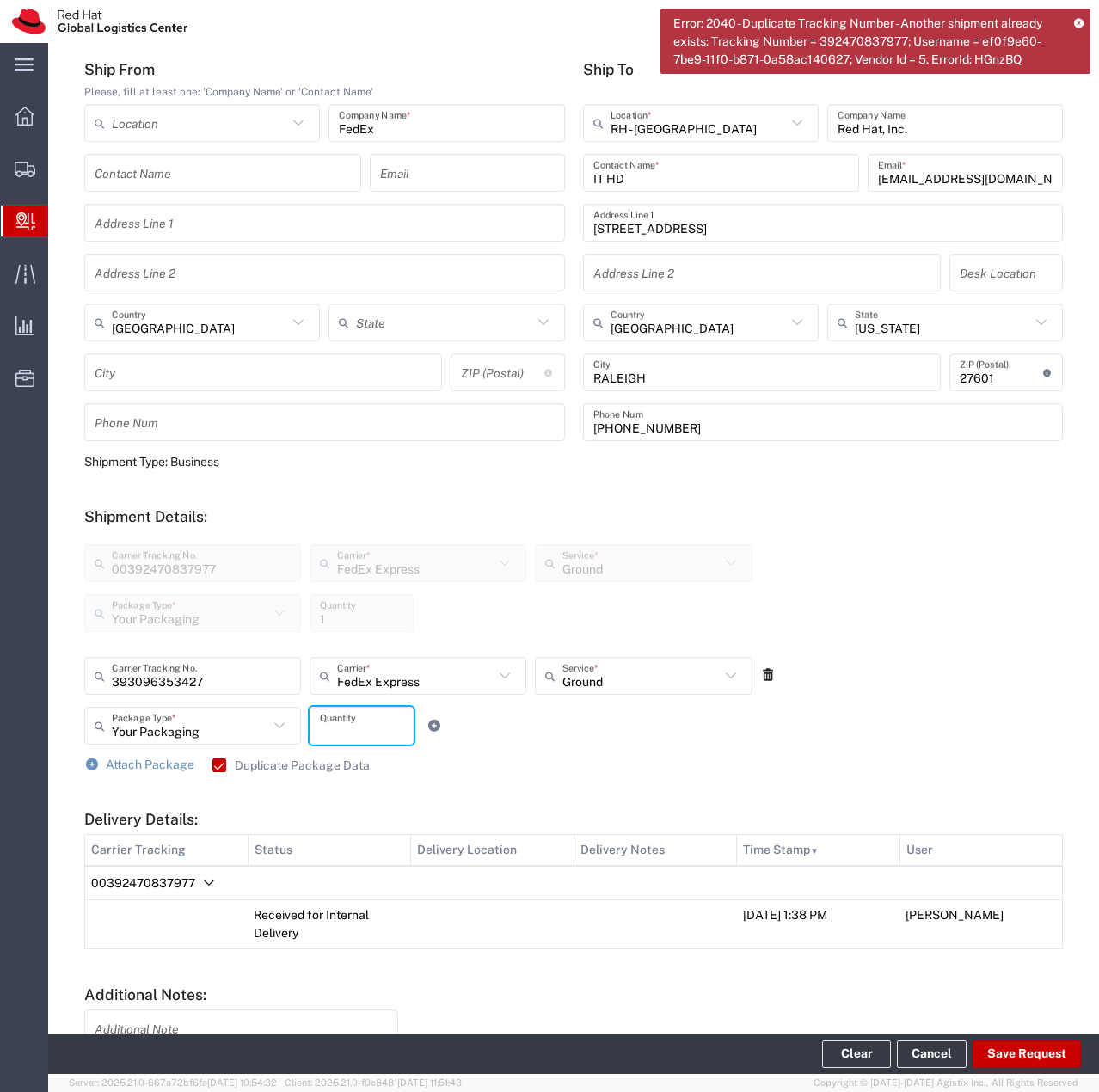
click at [332, 721] on input "number" at bounding box center [362, 726] width 84 height 30
type input "1"
click at [455, 755] on div "Your Packaging Package Type * Case(s) Envelope PAK Skid(s) Your Packaging 1 Qua…" at bounding box center [418, 732] width 677 height 50
click at [129, 762] on span "Attach Package" at bounding box center [150, 764] width 88 height 14
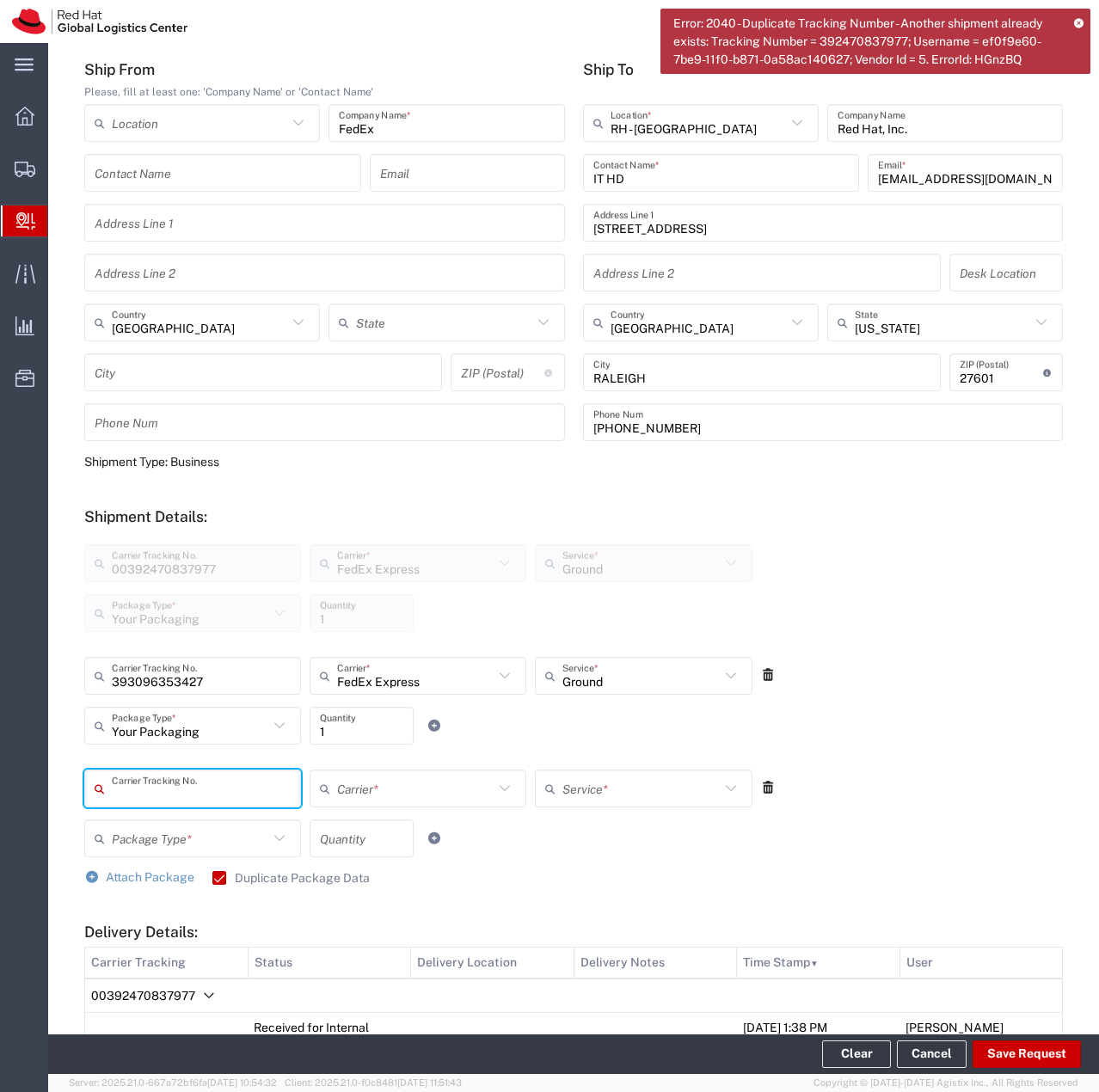
click at [137, 786] on input "text" at bounding box center [201, 789] width 179 height 30
click at [163, 793] on input "2894" at bounding box center [201, 789] width 179 height 30
type input "289485728414"
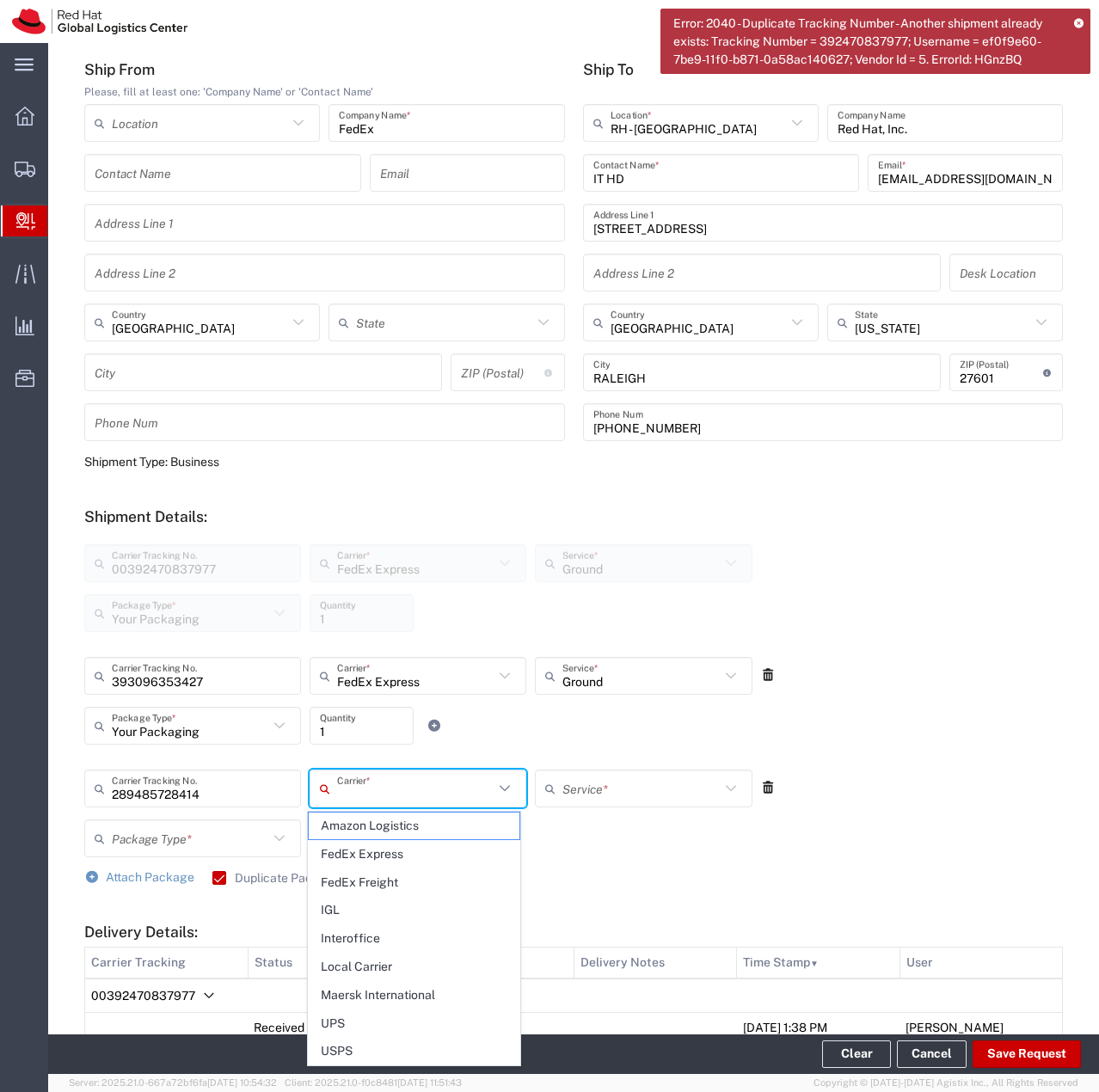
click at [357, 789] on input "text" at bounding box center [415, 789] width 156 height 30
click at [372, 845] on span "FedEx Express" at bounding box center [414, 854] width 210 height 27
type input "FedEx Express"
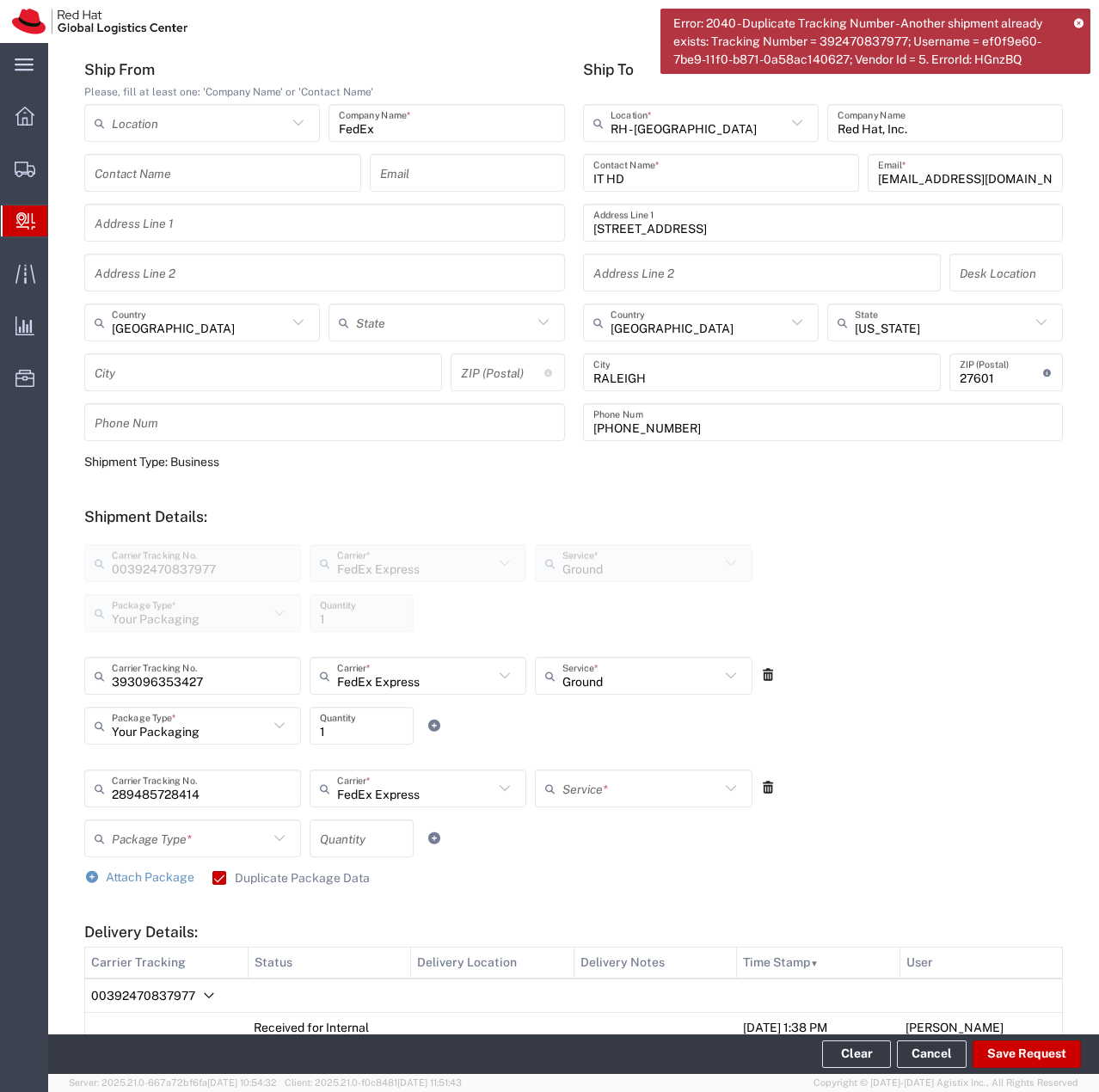
click at [580, 779] on input "text" at bounding box center [641, 789] width 156 height 30
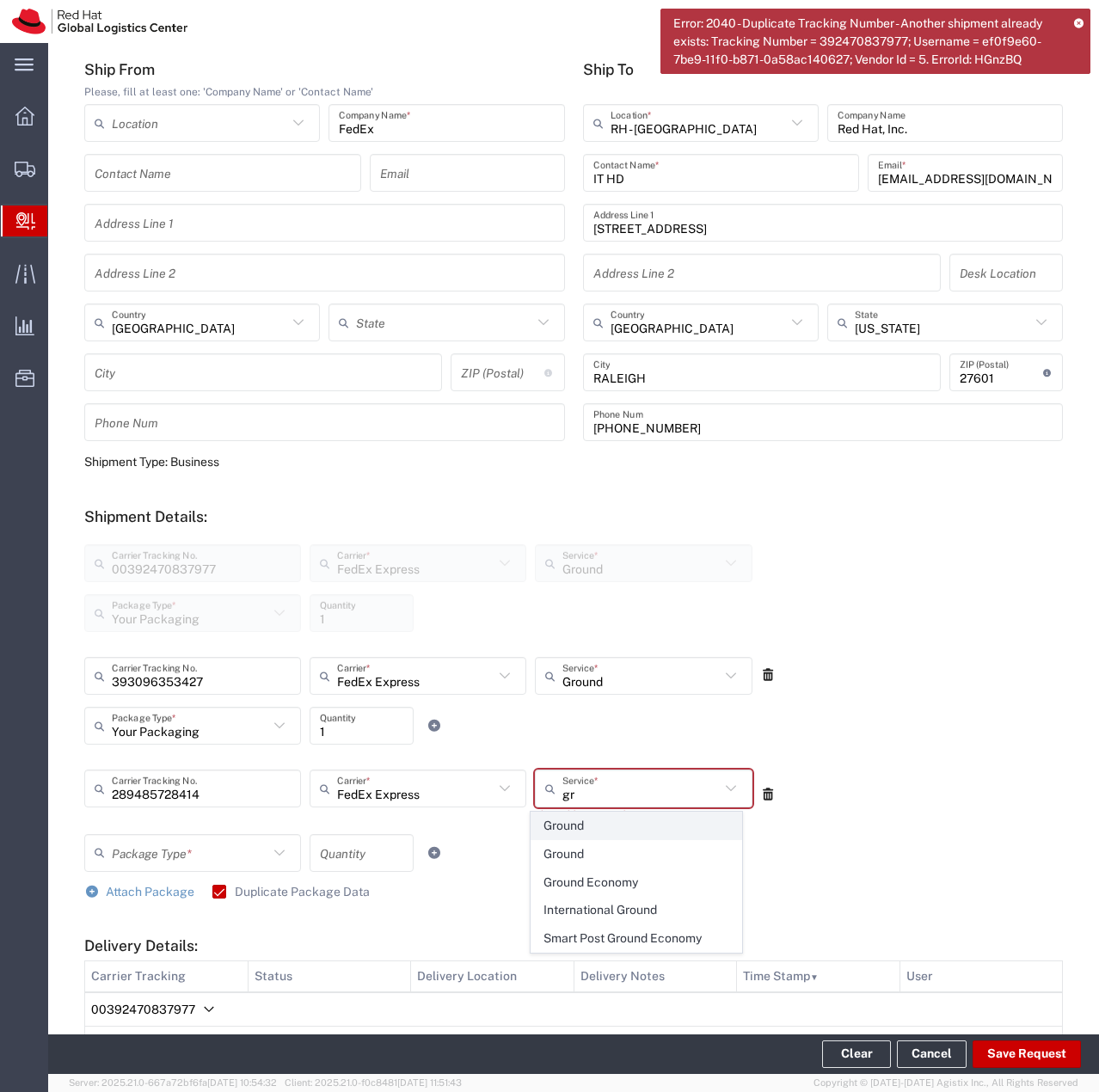
click at [581, 816] on span "Ground" at bounding box center [637, 826] width 210 height 27
type input "Ground"
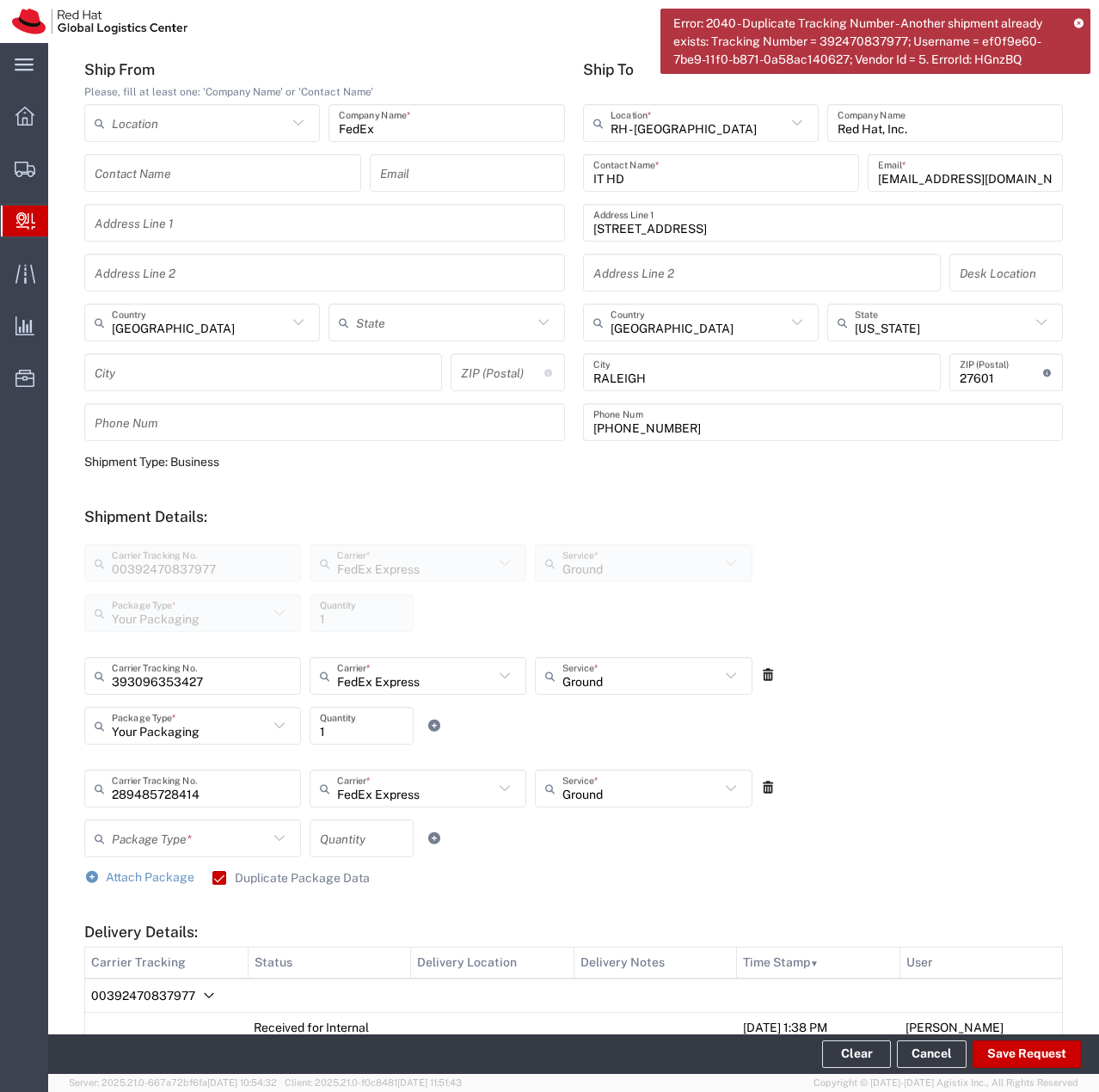
click at [278, 841] on icon at bounding box center [279, 838] width 22 height 22
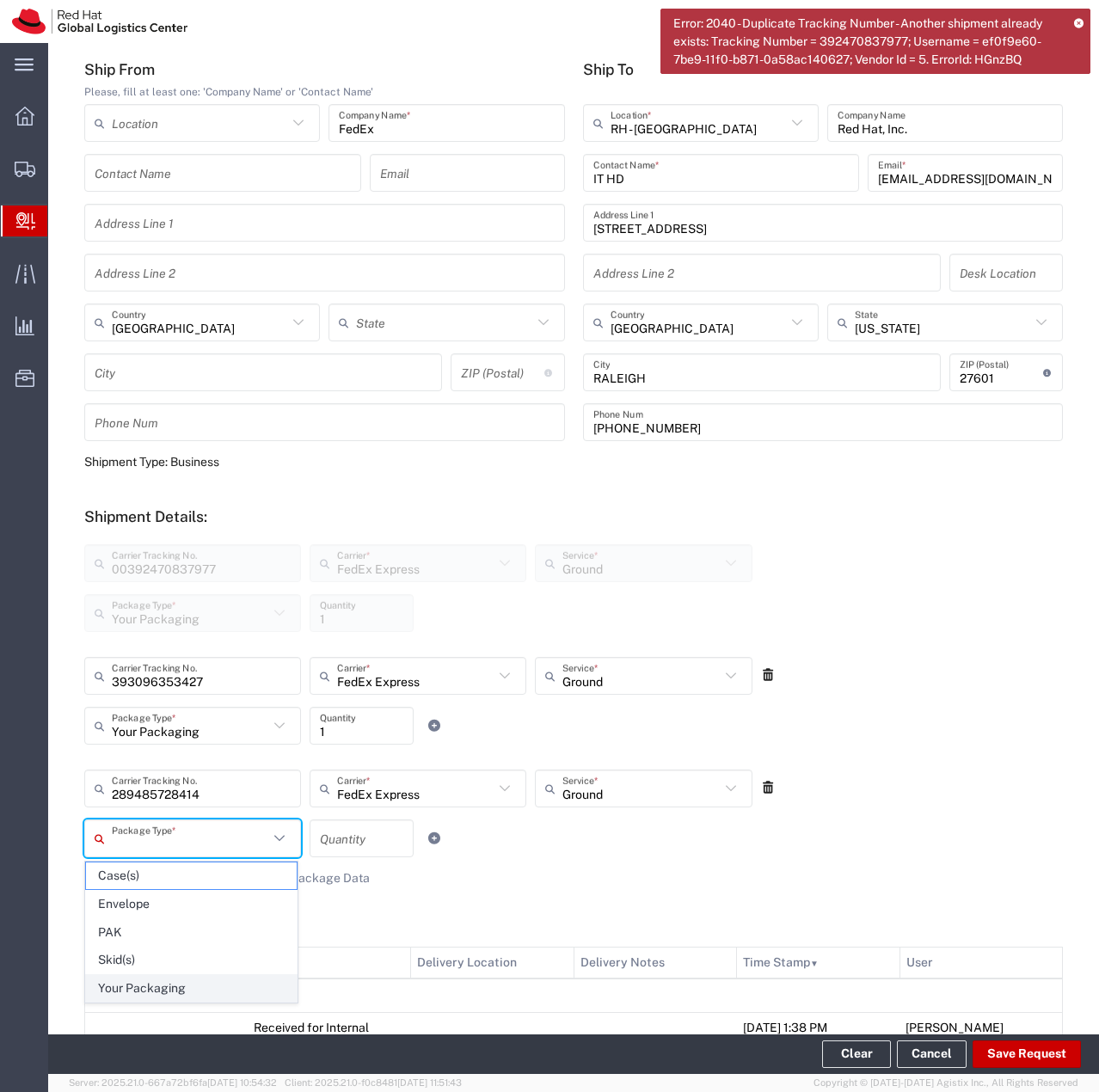
click at [185, 995] on span "Your Packaging" at bounding box center [191, 988] width 210 height 27
type input "Your Packaging"
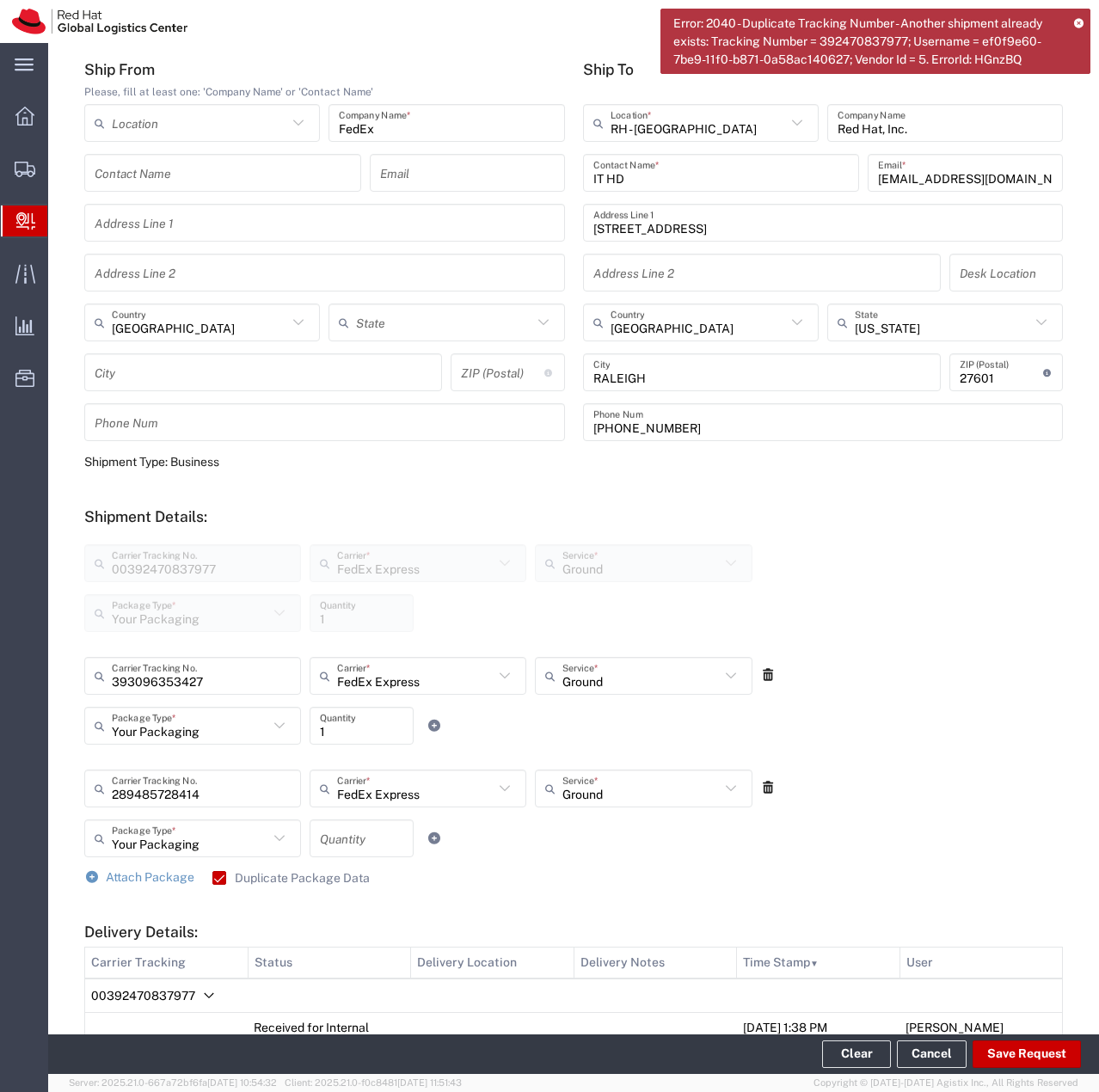
click at [343, 835] on input "number" at bounding box center [362, 839] width 84 height 30
type input "1"
click at [143, 878] on span "Attach Package" at bounding box center [150, 877] width 88 height 14
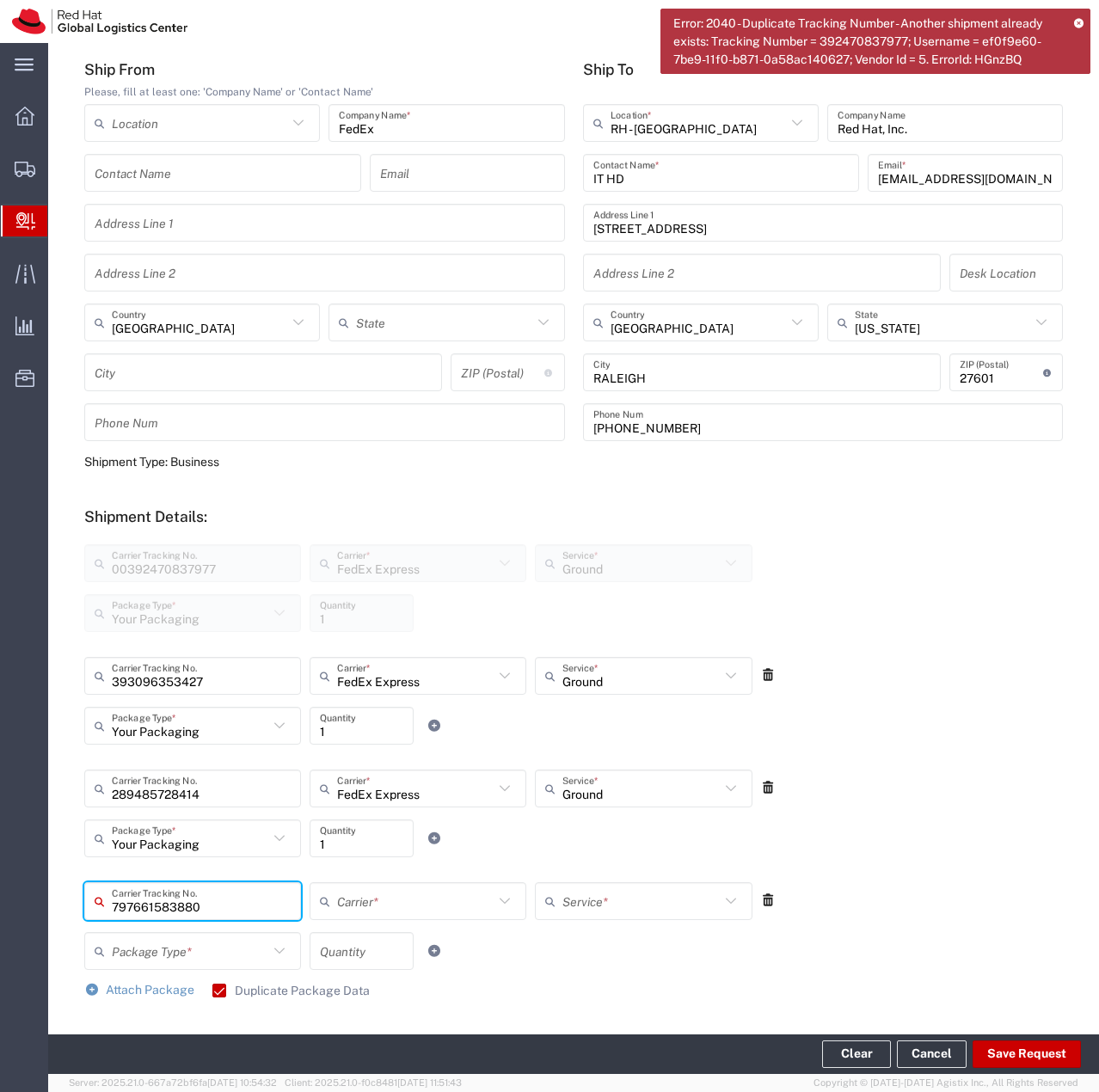
type input "797661583880"
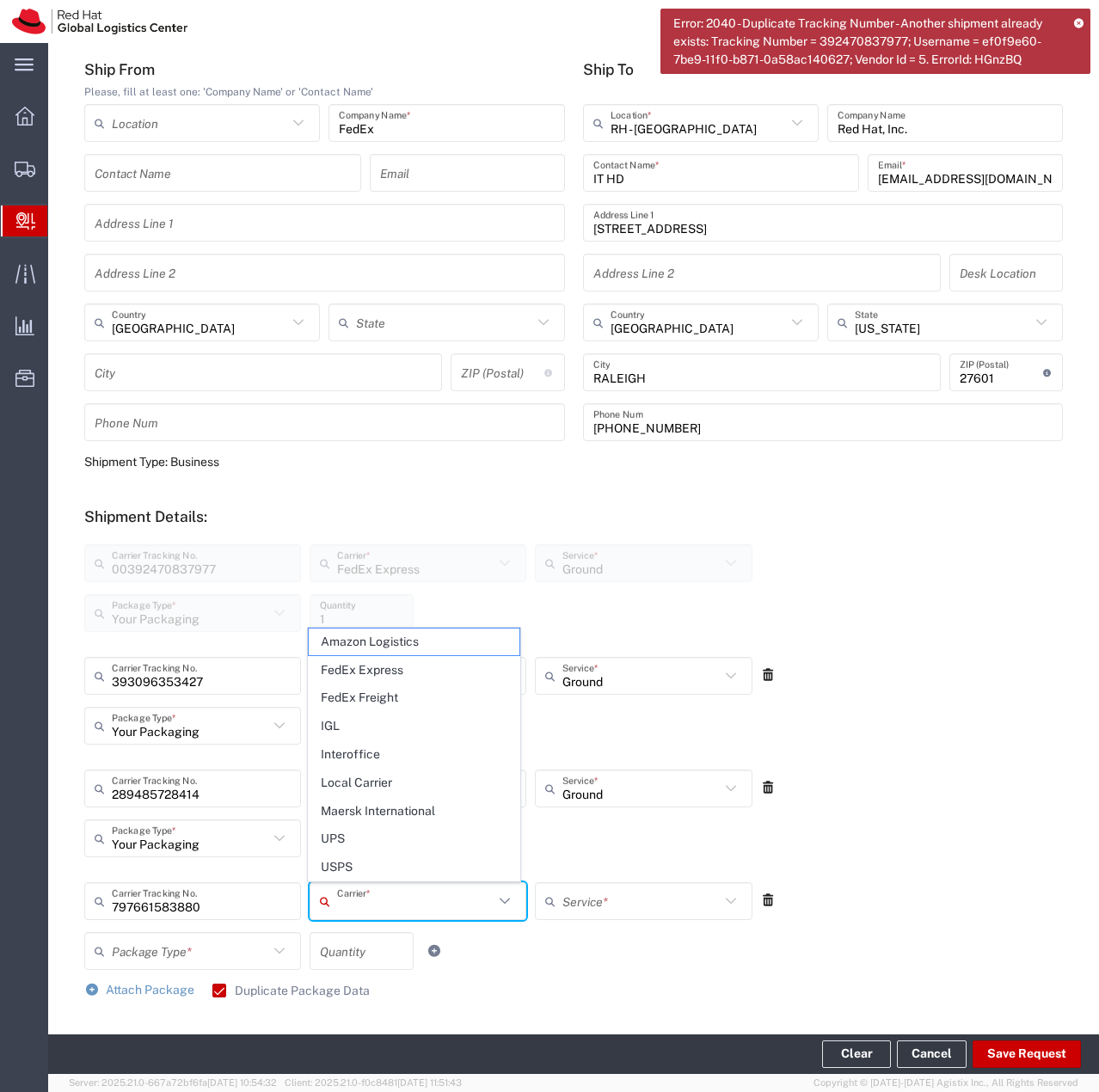
click at [439, 894] on input "text" at bounding box center [415, 901] width 156 height 30
click at [377, 680] on span "FedEx Express" at bounding box center [414, 670] width 210 height 27
type input "FedEx Express"
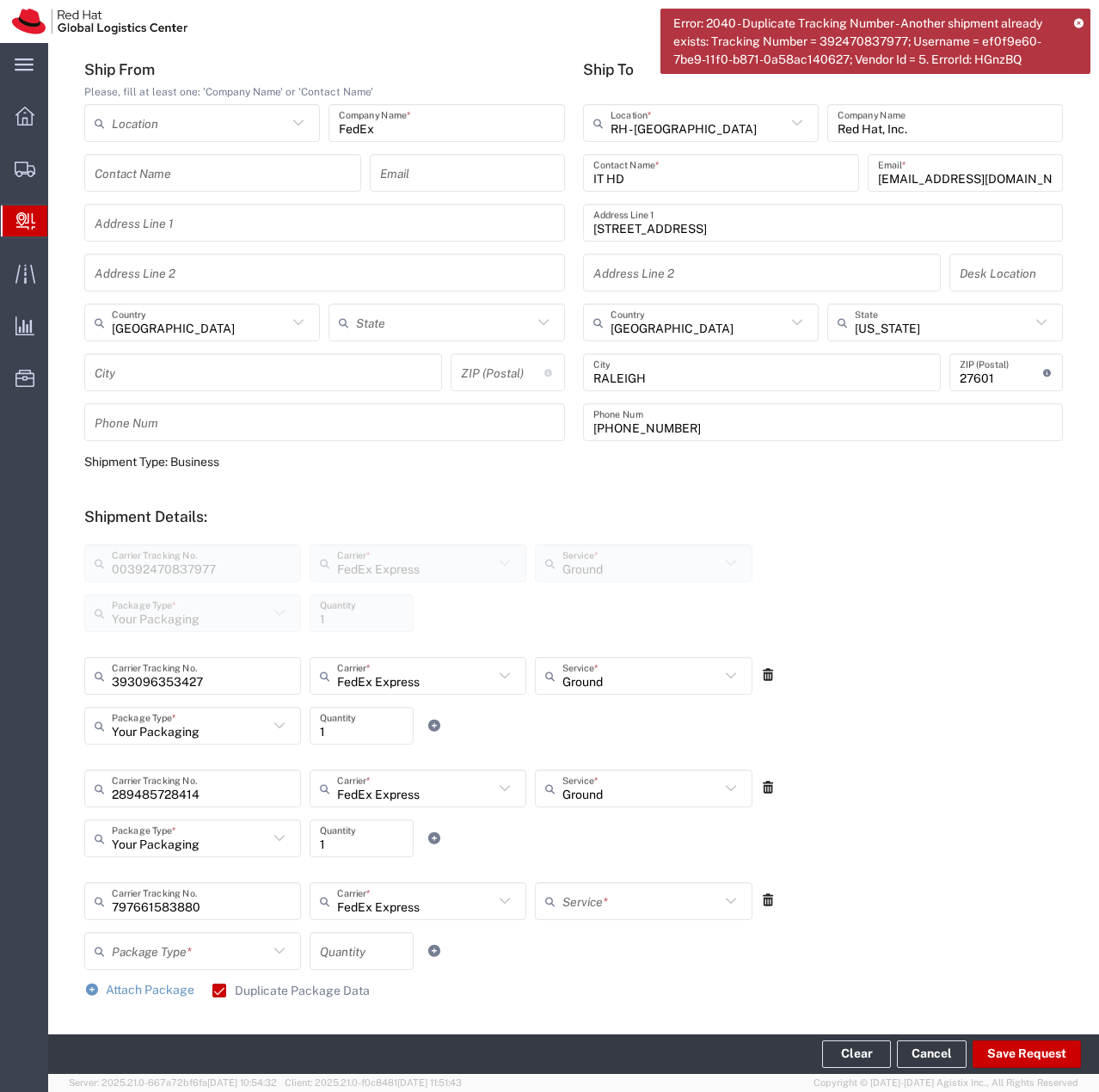
click at [582, 894] on input "text" at bounding box center [641, 901] width 156 height 30
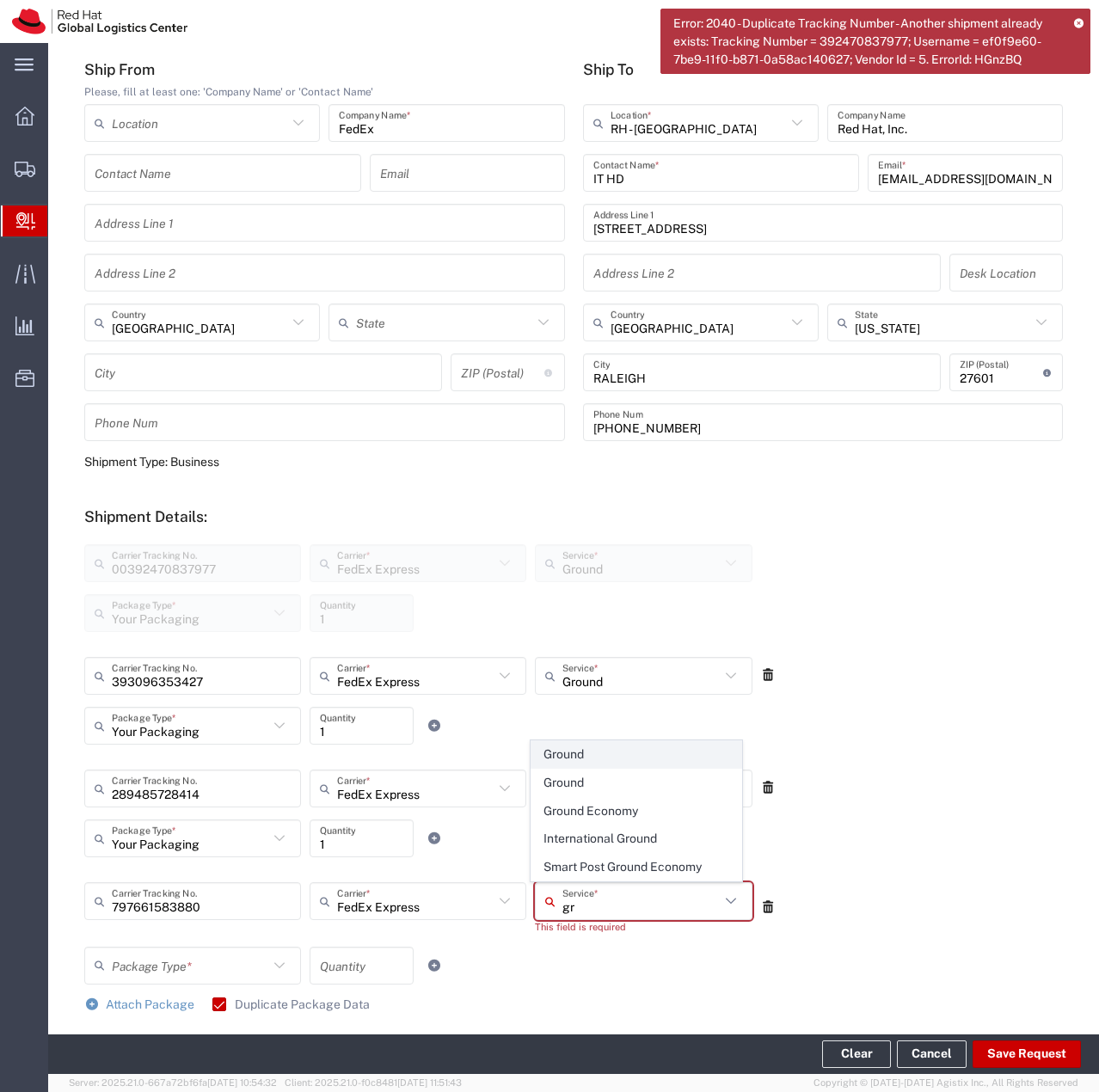
click at [598, 762] on span "Ground" at bounding box center [637, 754] width 210 height 27
type input "Ground"
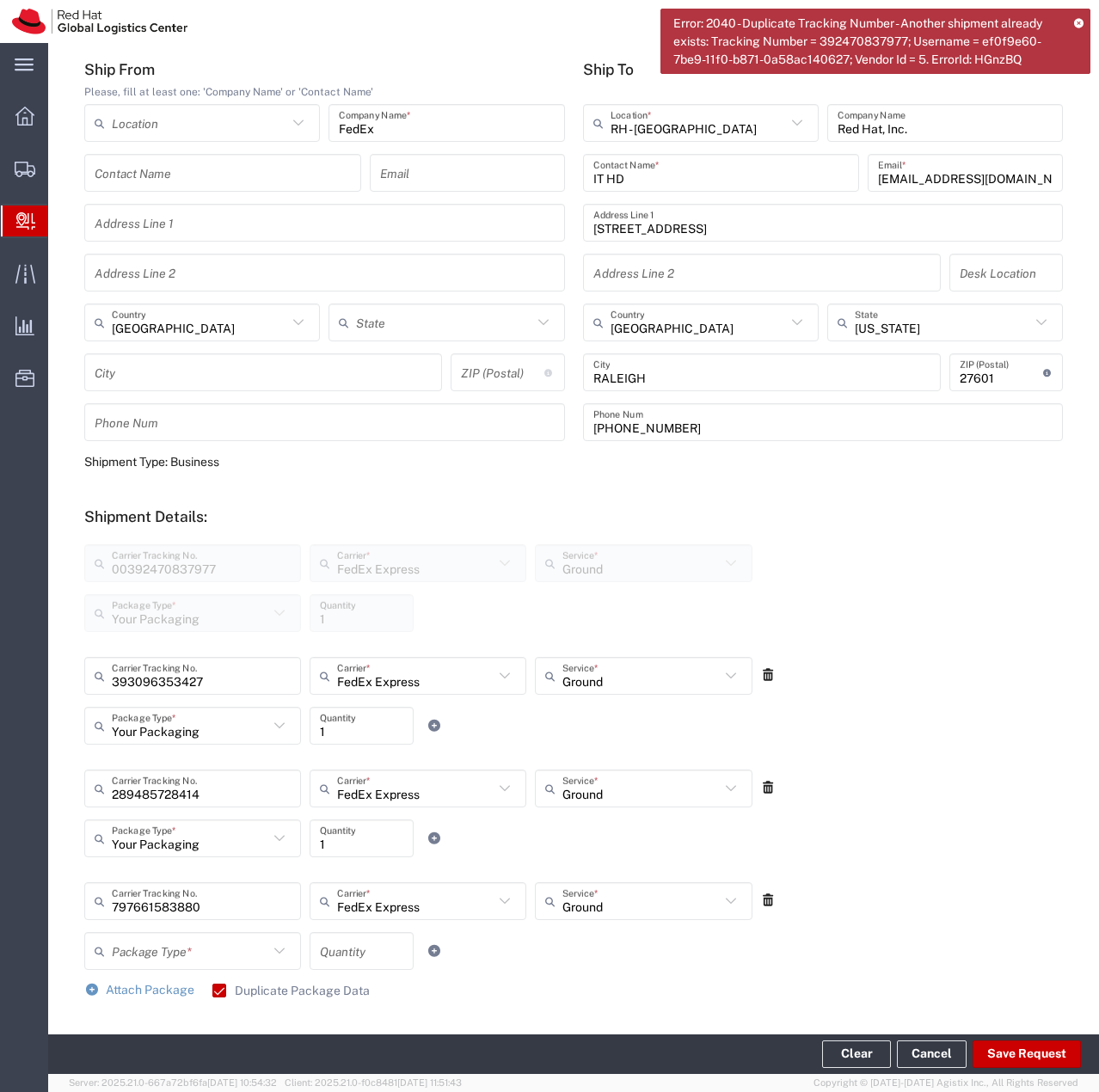
click at [227, 944] on input "text" at bounding box center [190, 951] width 156 height 30
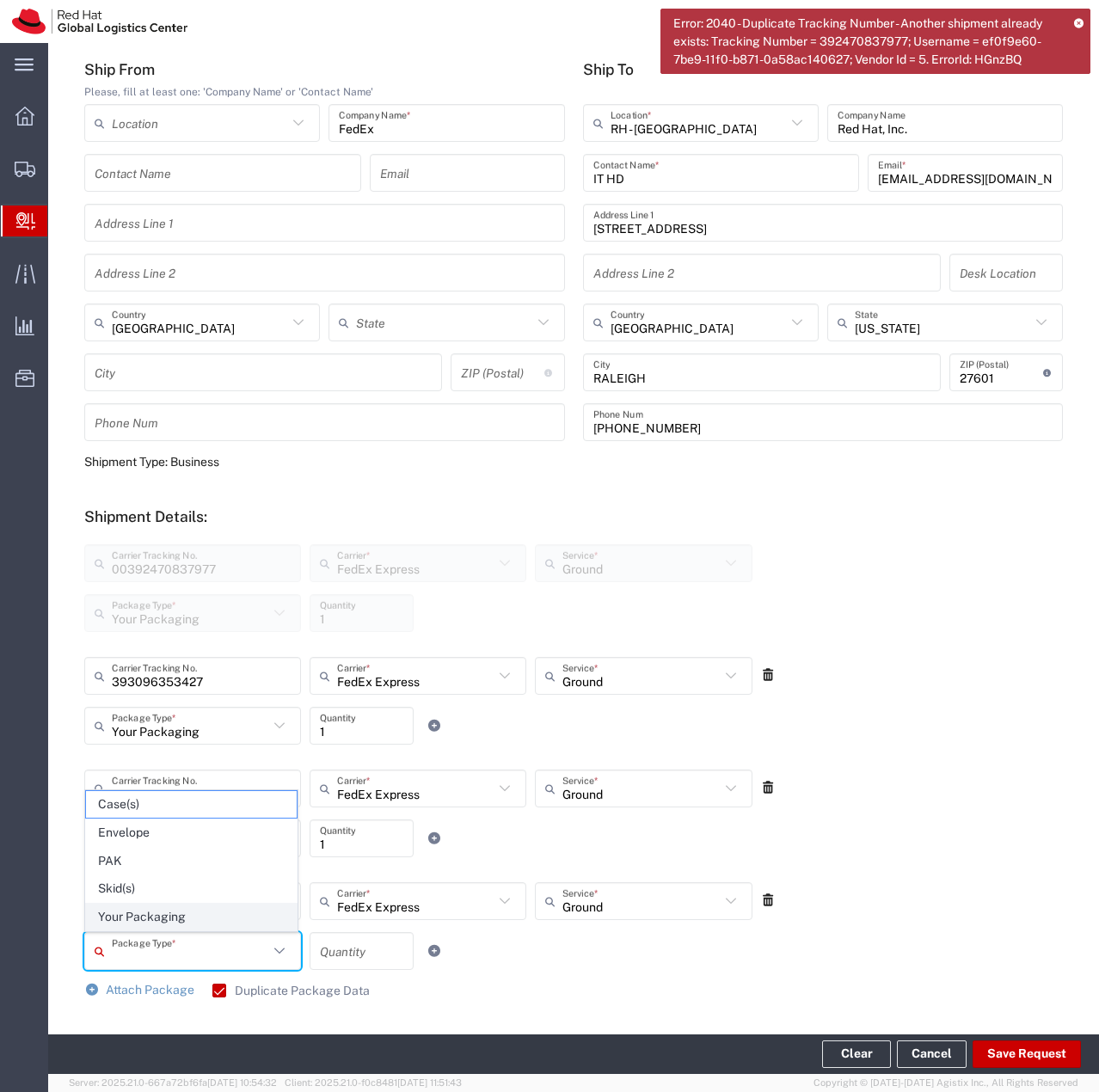
click at [170, 924] on span "Your Packaging" at bounding box center [191, 917] width 210 height 27
type input "Your Packaging"
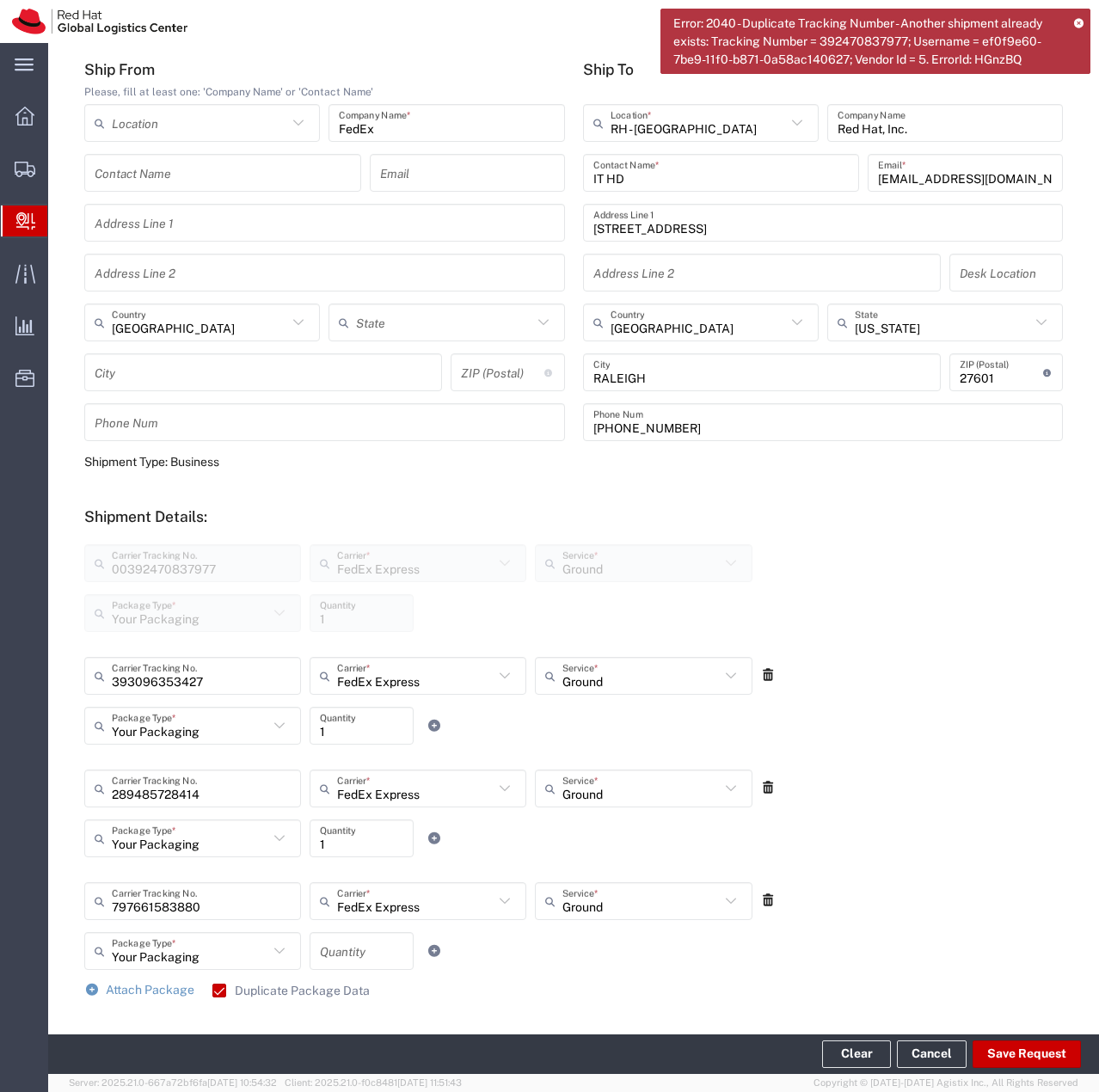
click at [334, 950] on input "number" at bounding box center [362, 951] width 84 height 30
type input "1"
click at [170, 988] on span "Attach Package" at bounding box center [150, 990] width 88 height 14
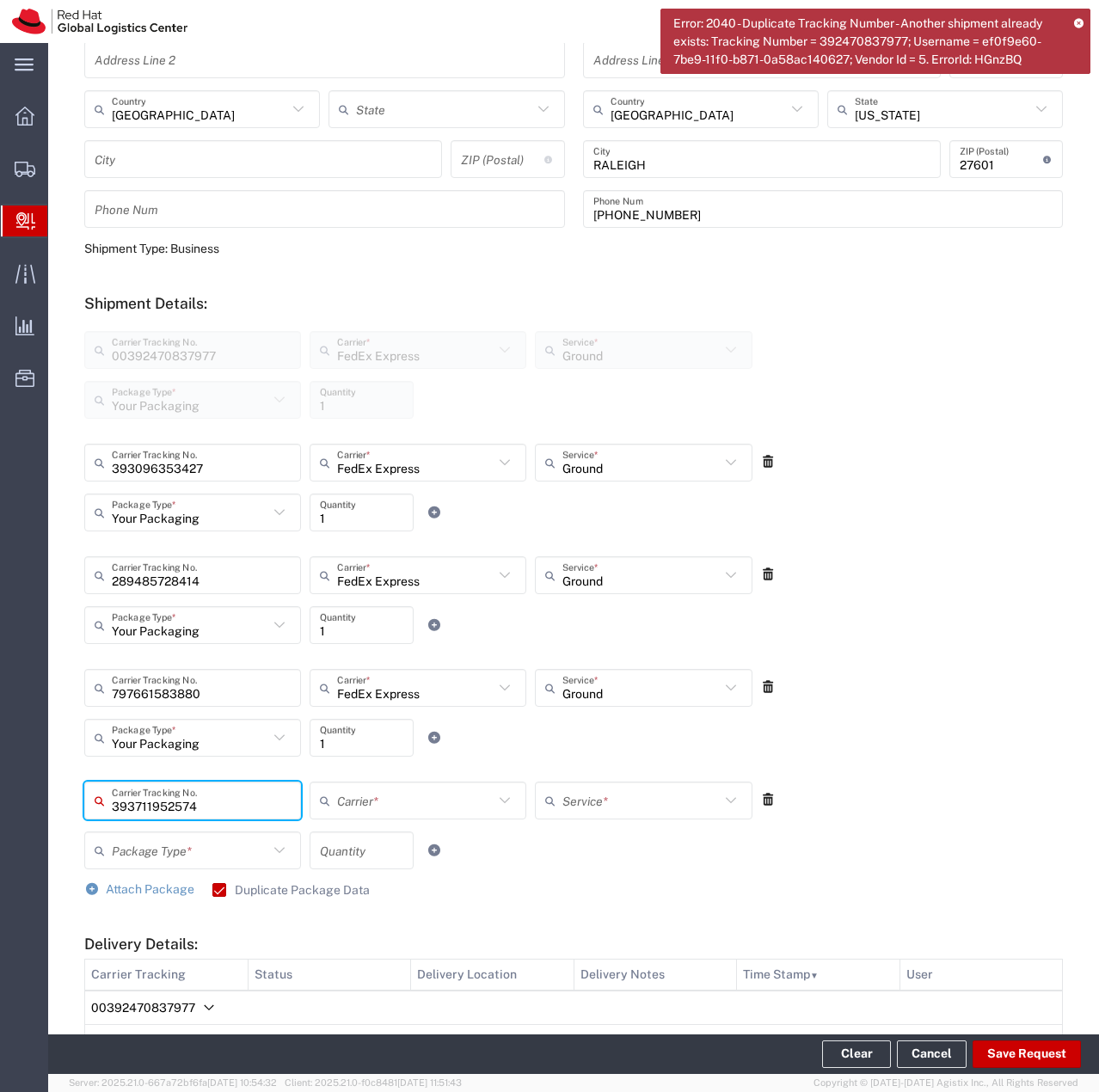
scroll to position [430, 0]
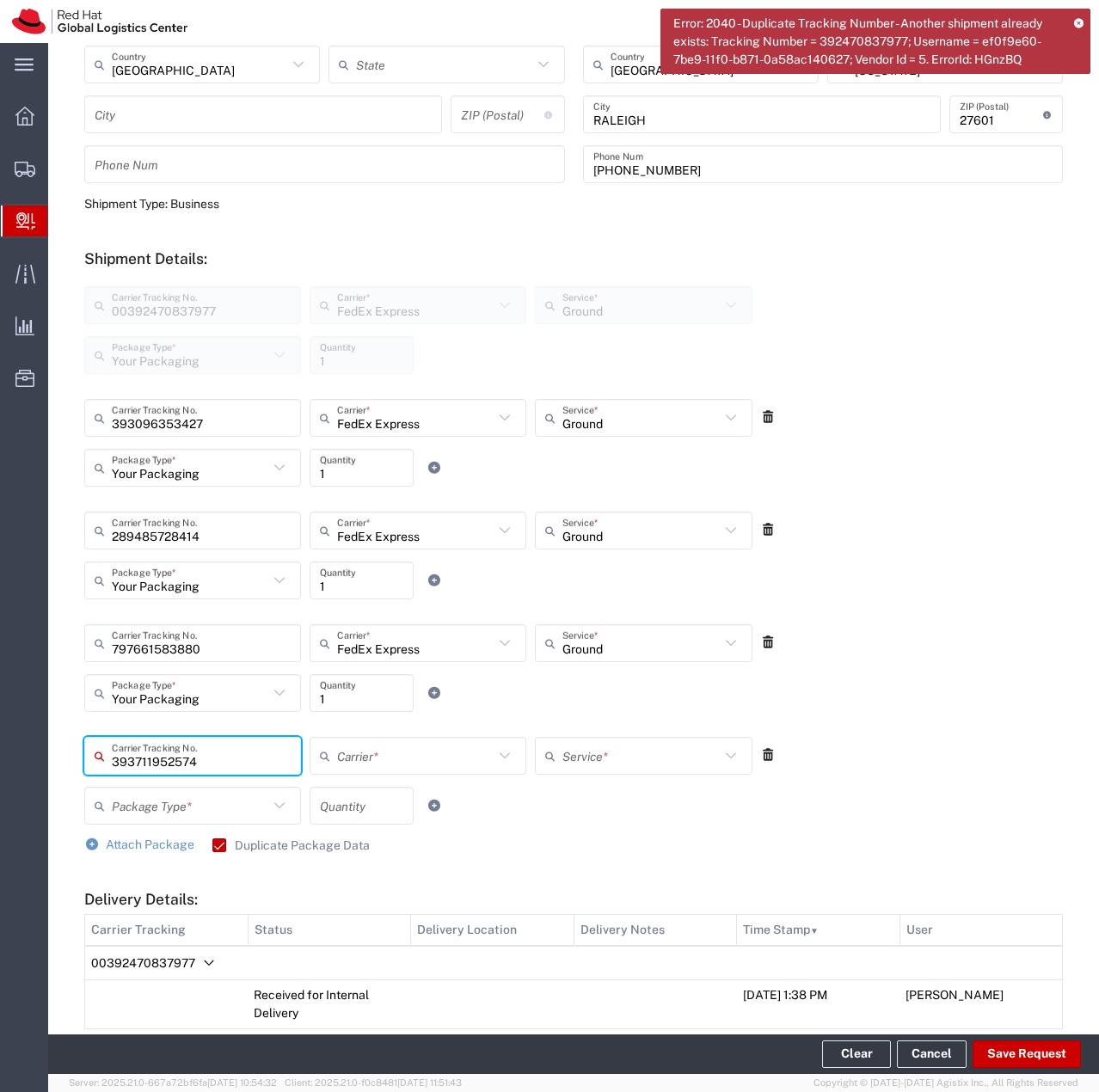
type input "393711952574"
click at [115, 647] on input "797661583880" at bounding box center [201, 643] width 179 height 30
type input "00797661583880"
click at [112, 532] on input "289485728414" at bounding box center [201, 531] width 179 height 30
type input "00289485728414"
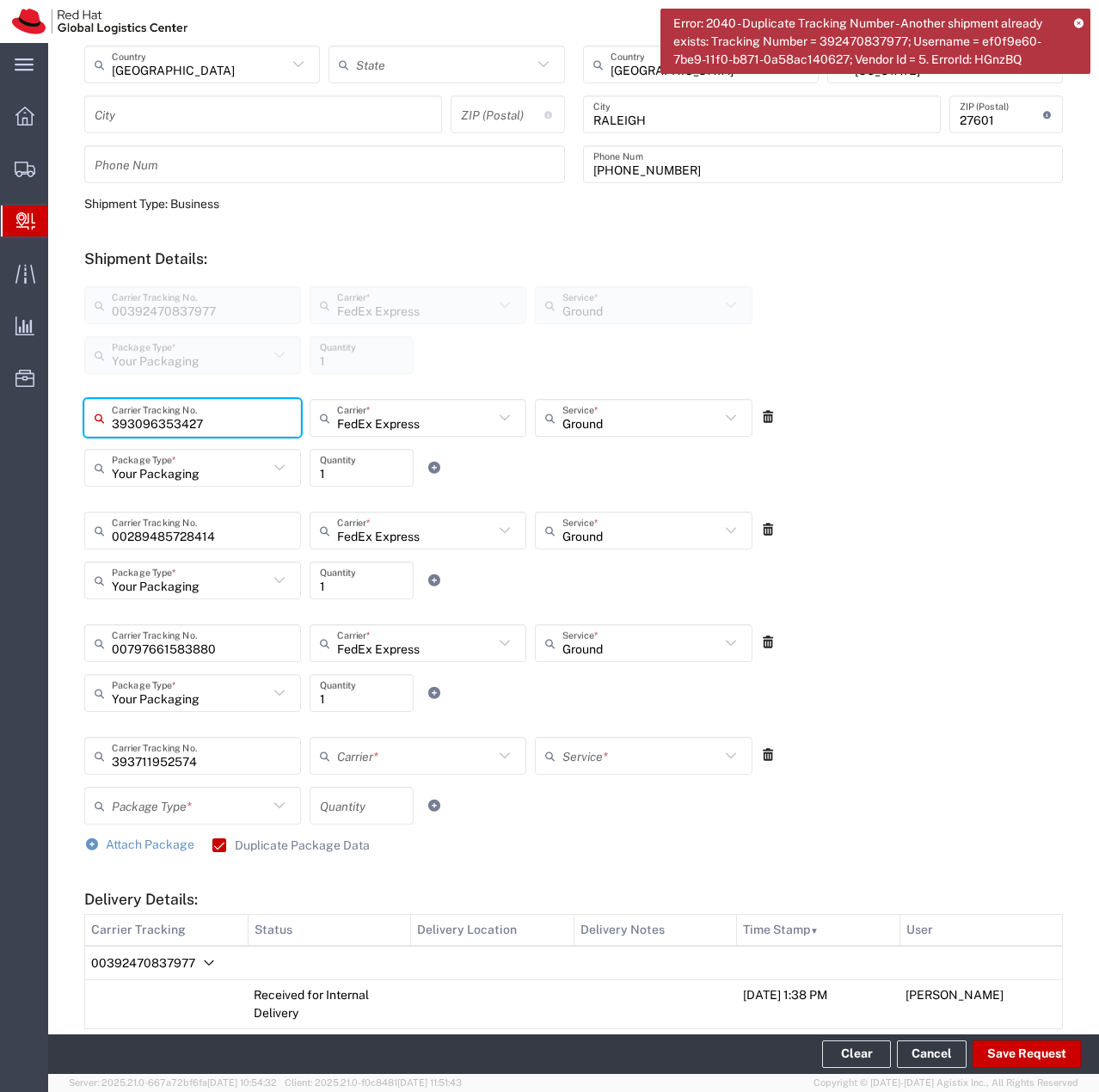
click at [115, 421] on input "393096353427" at bounding box center [201, 418] width 179 height 30
type input "00393096353427"
click at [113, 762] on input "393711952574" at bounding box center [201, 756] width 179 height 30
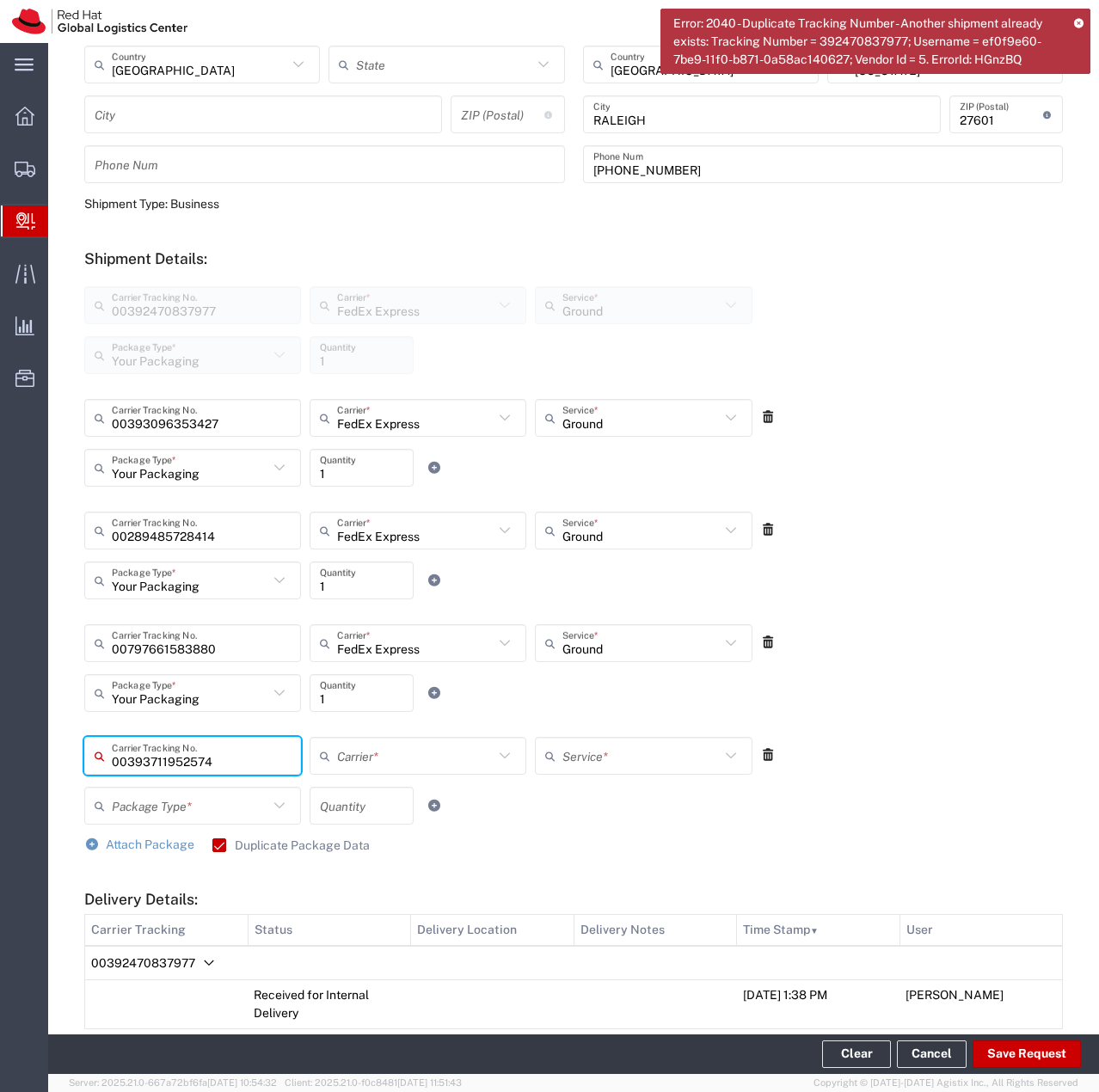
type input "00393711952574"
click at [487, 753] on input "text" at bounding box center [415, 756] width 156 height 30
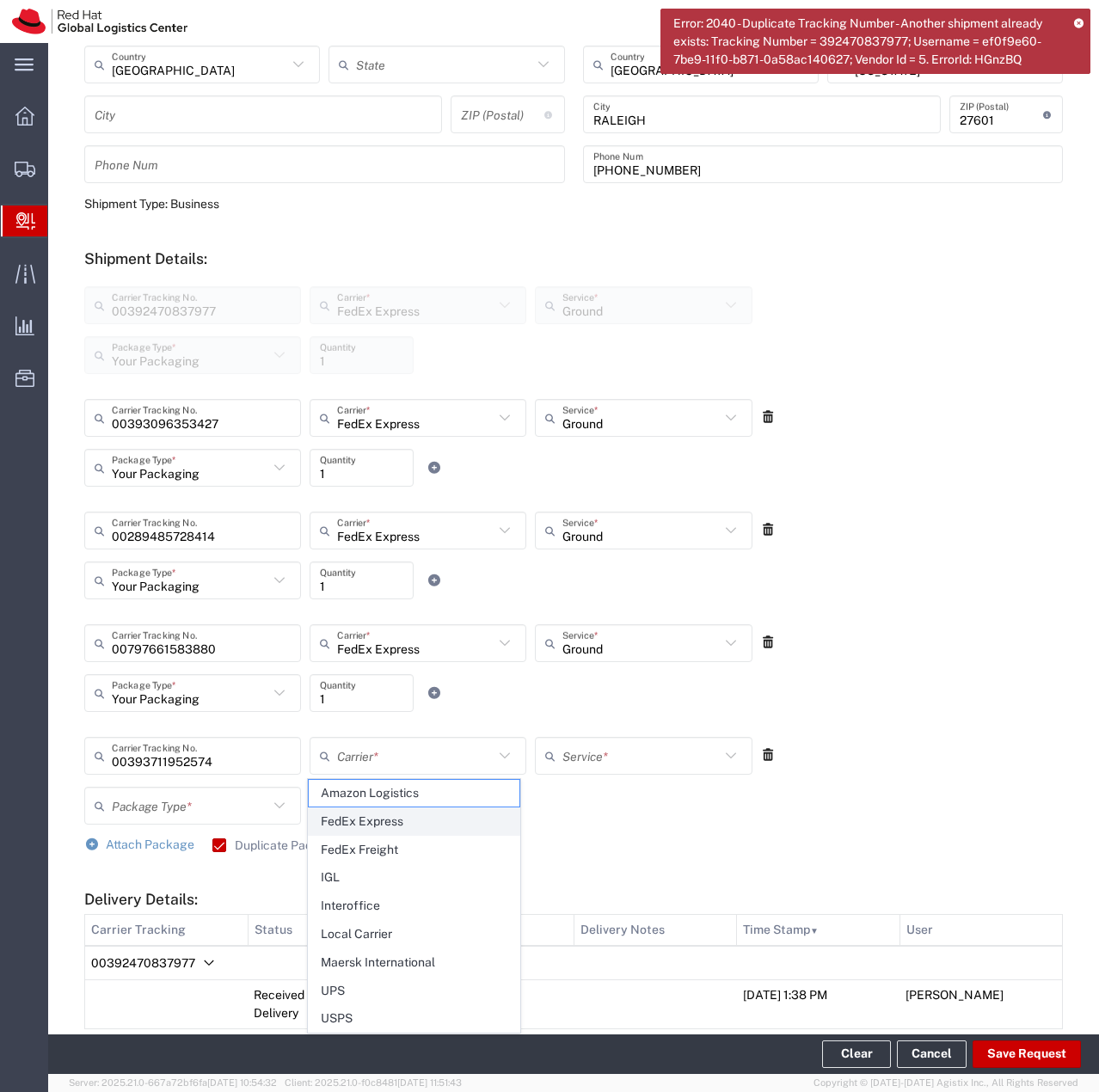
click at [410, 818] on span "FedEx Express" at bounding box center [414, 821] width 210 height 27
type input "FedEx Express"
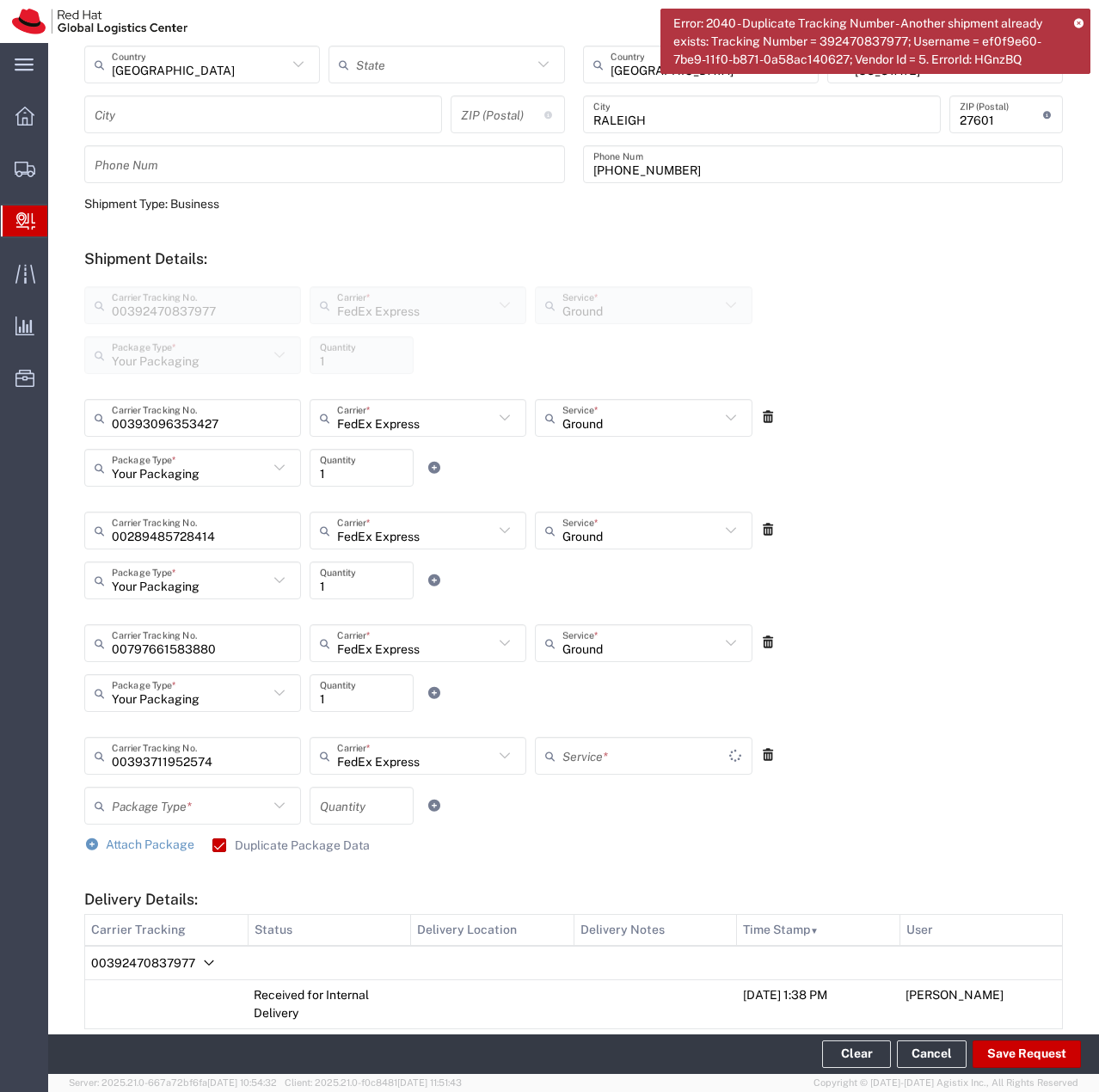
click at [614, 758] on input "text" at bounding box center [645, 756] width 166 height 30
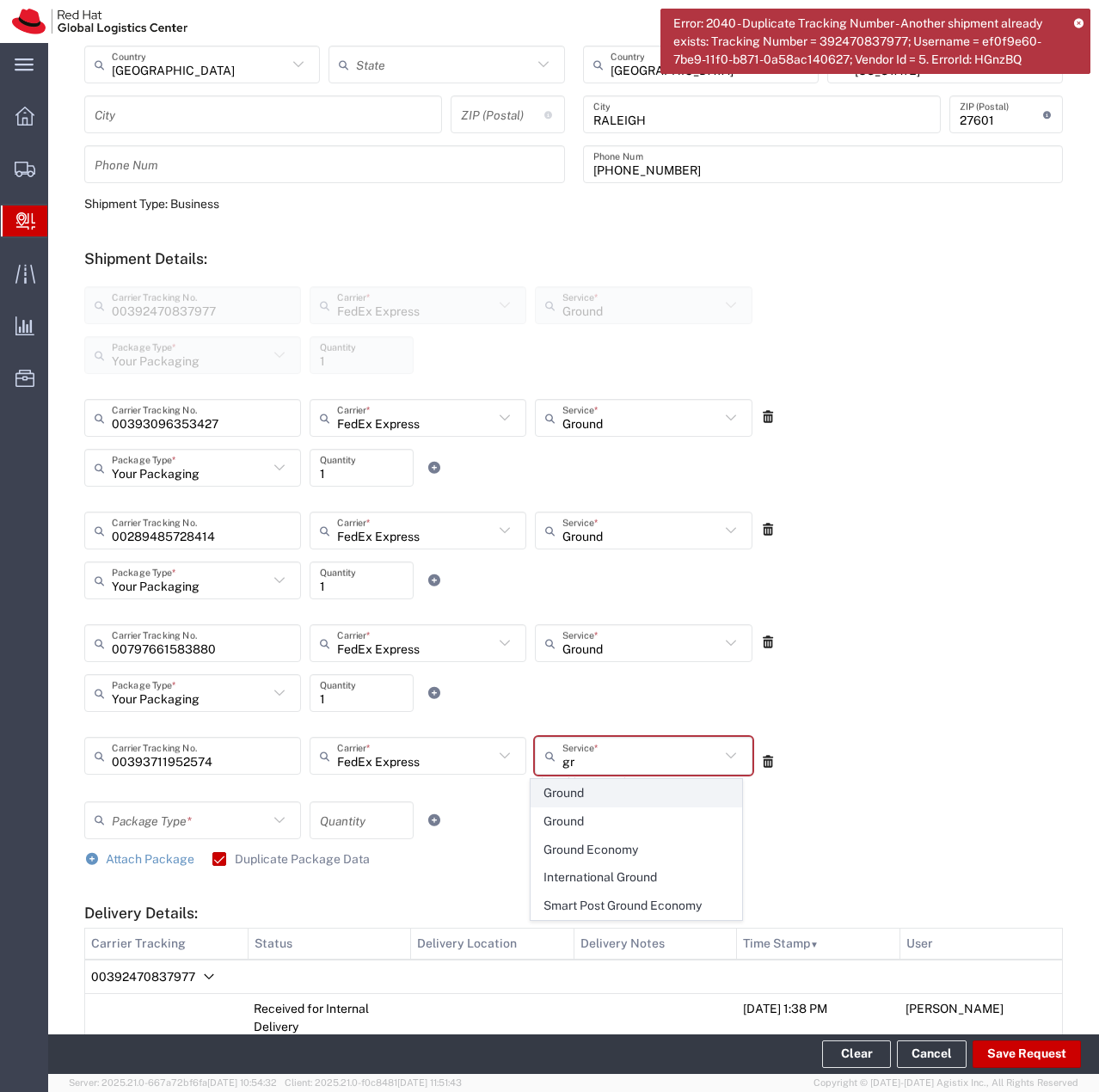
click at [606, 801] on span "Ground" at bounding box center [637, 793] width 210 height 27
type input "Ground"
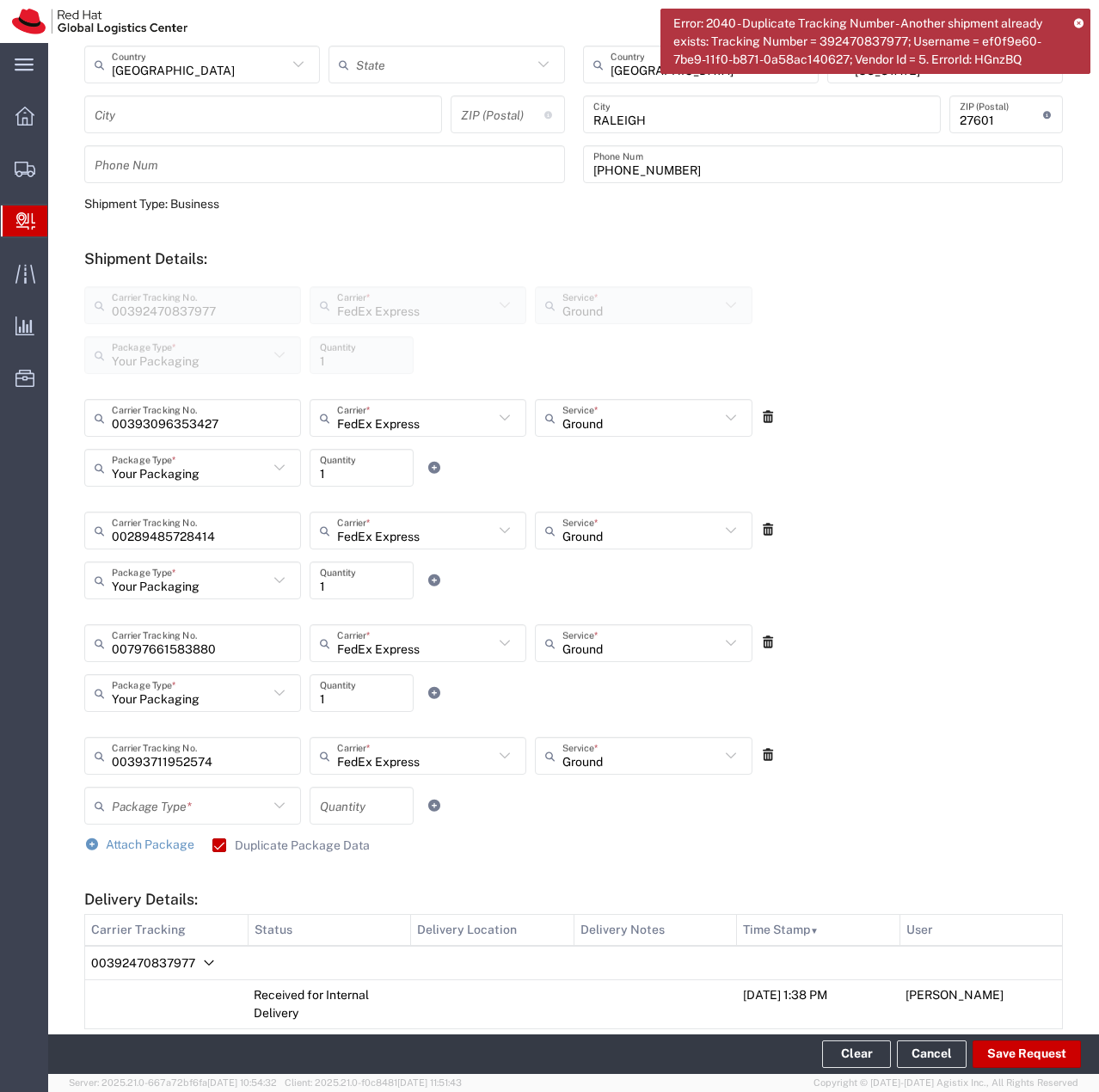
click at [274, 813] on icon at bounding box center [279, 805] width 22 height 22
click at [158, 948] on span "Your Packaging" at bounding box center [191, 955] width 210 height 27
type input "Your Packaging"
click at [369, 805] on input "number" at bounding box center [362, 806] width 84 height 30
type input "1"
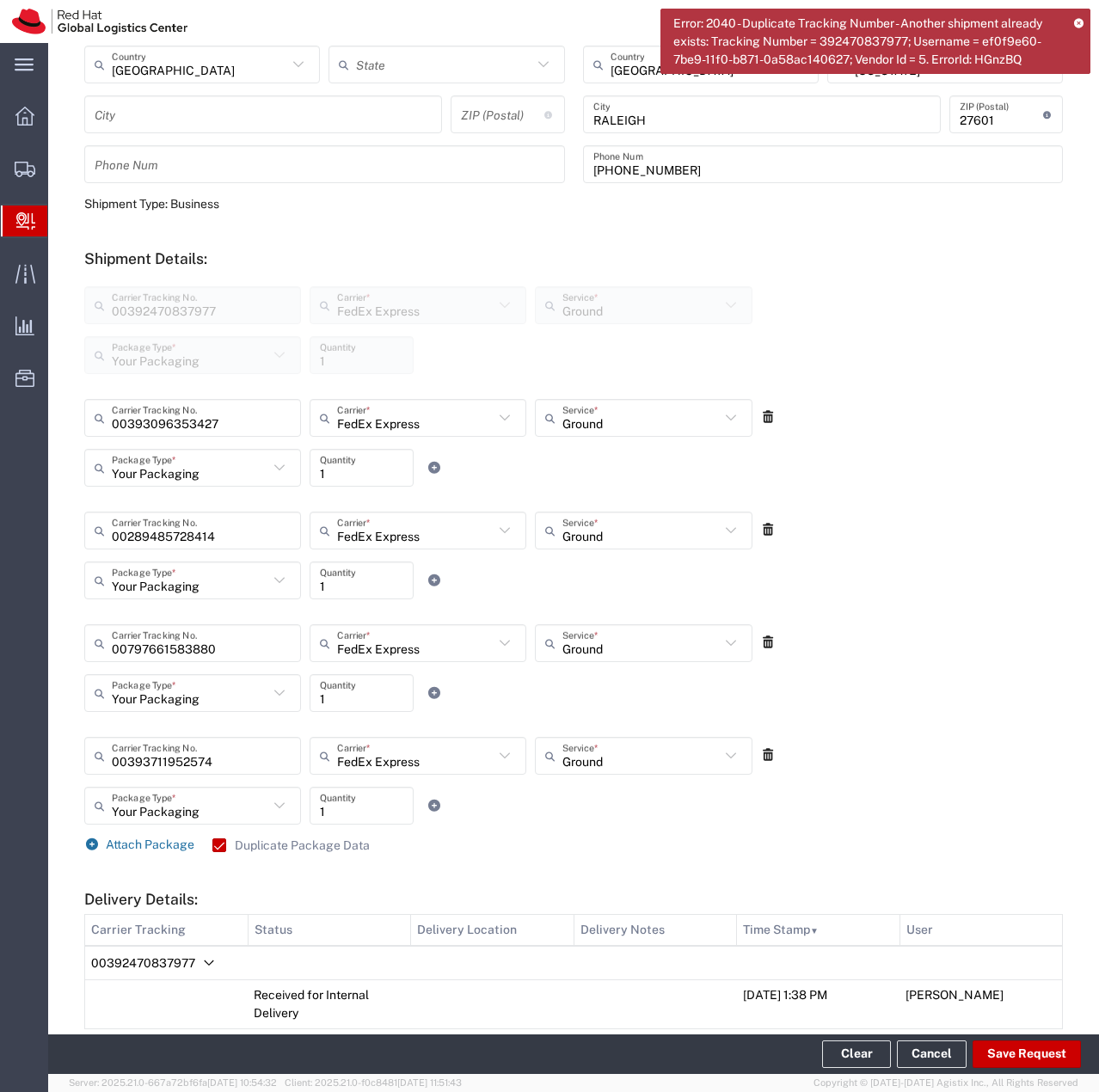
click at [142, 847] on span "Attach Package" at bounding box center [150, 844] width 88 height 14
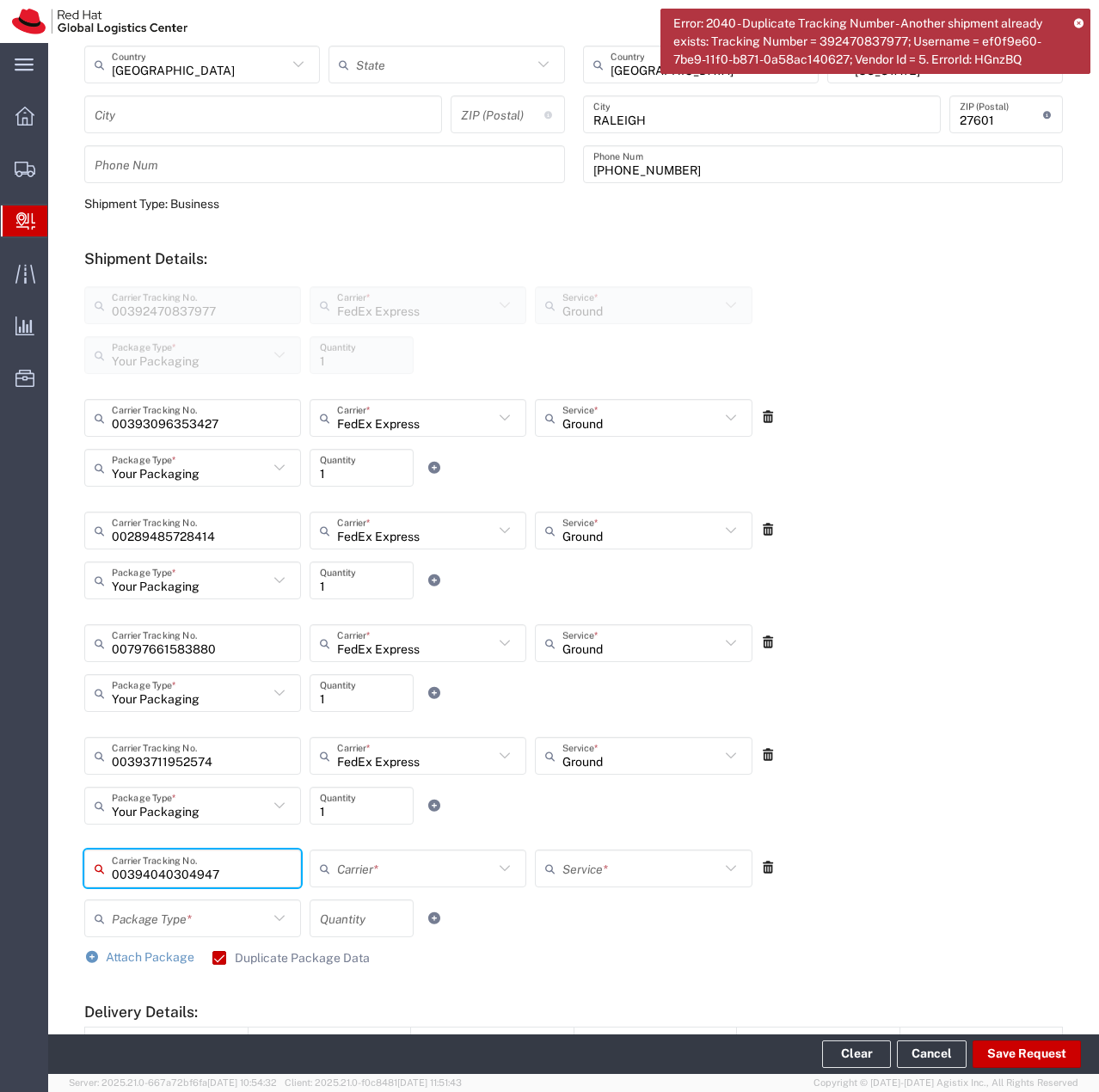
type input "00394040304947"
click at [466, 876] on input "text" at bounding box center [415, 869] width 156 height 30
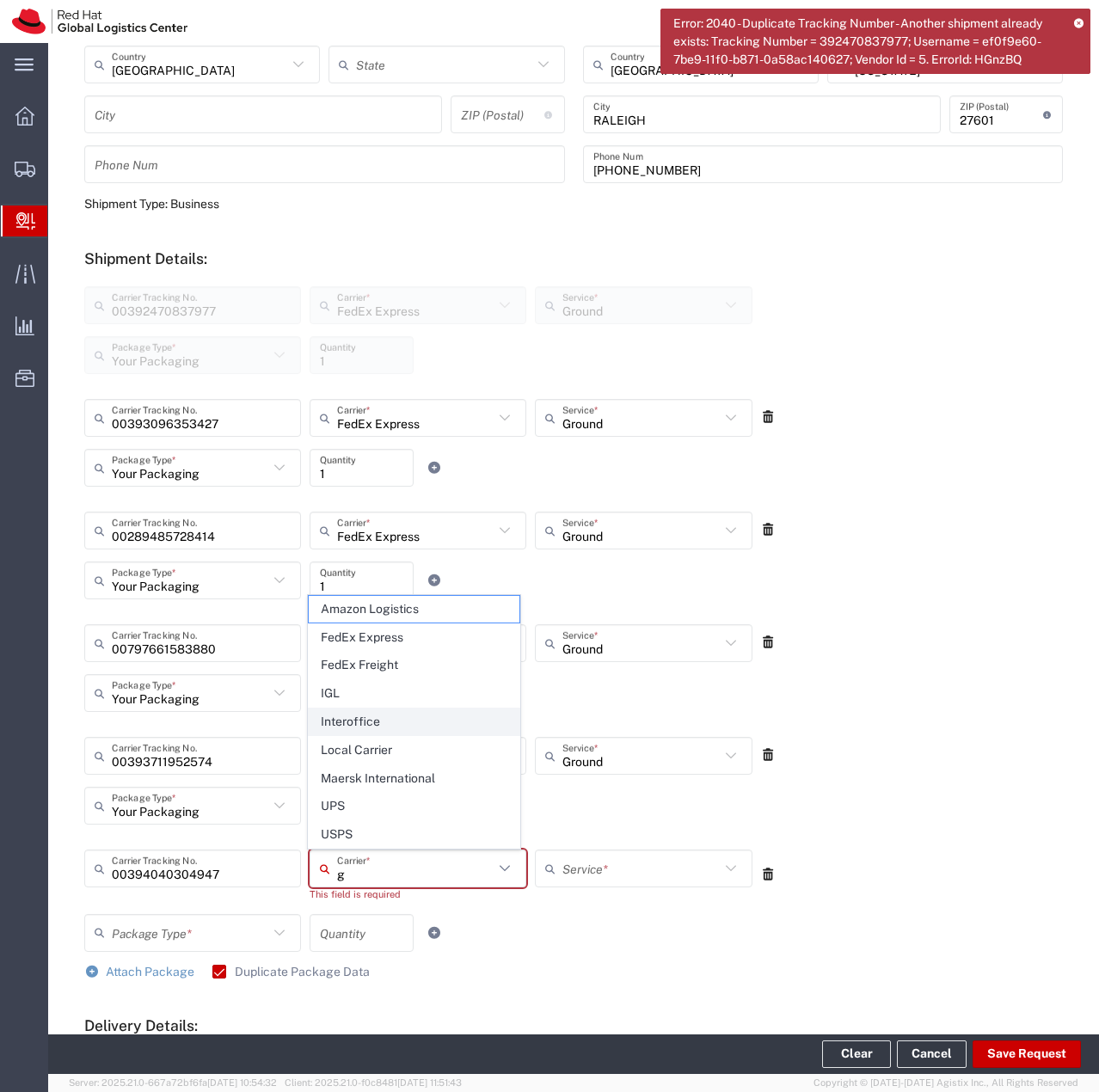
type input "gr"
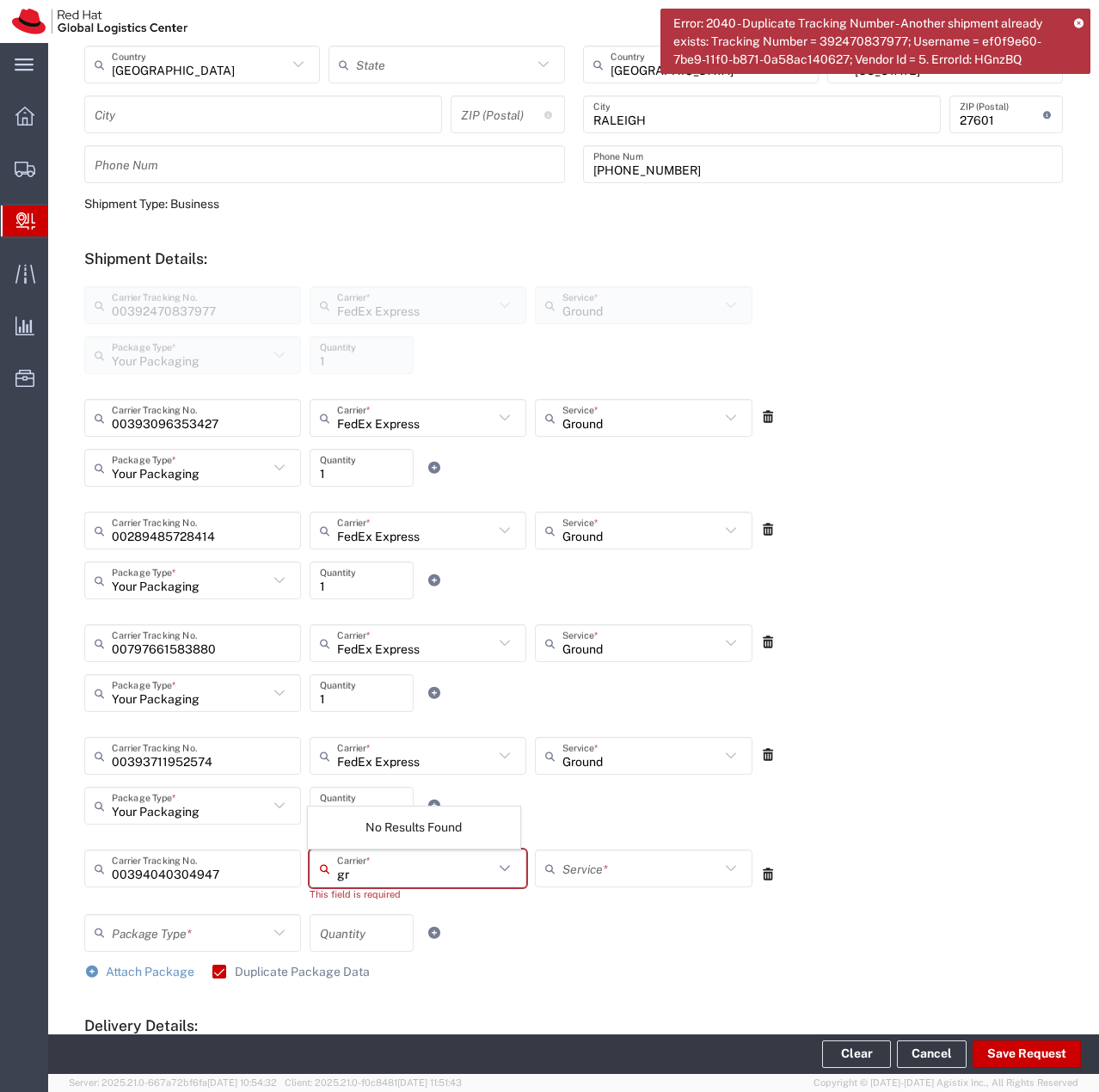
drag, startPoint x: 387, startPoint y: 871, endPoint x: 237, endPoint y: 866, distance: 150.1
click at [237, 866] on div "00394040304947 Carrier Tracking No. gr Carrier * No Results Found This field is…" at bounding box center [418, 881] width 677 height 64
click at [501, 872] on icon at bounding box center [505, 869] width 22 height 22
drag, startPoint x: 625, startPoint y: 964, endPoint x: 544, endPoint y: 926, distance: 89.5
click at [624, 964] on div "Attach Package Duplicate Package Data" at bounding box center [574, 972] width 979 height 17
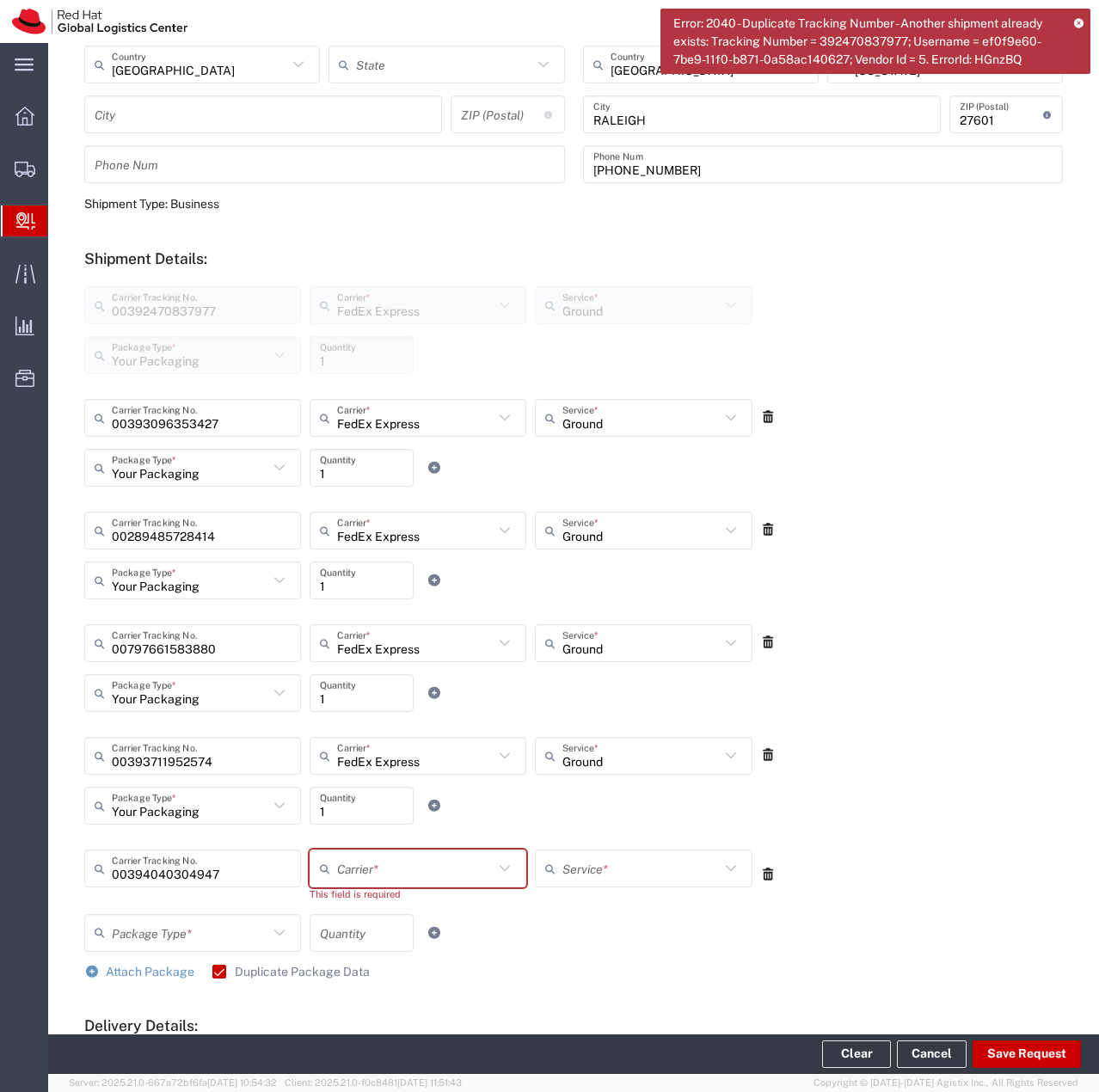
click at [502, 863] on icon at bounding box center [505, 869] width 22 height 22
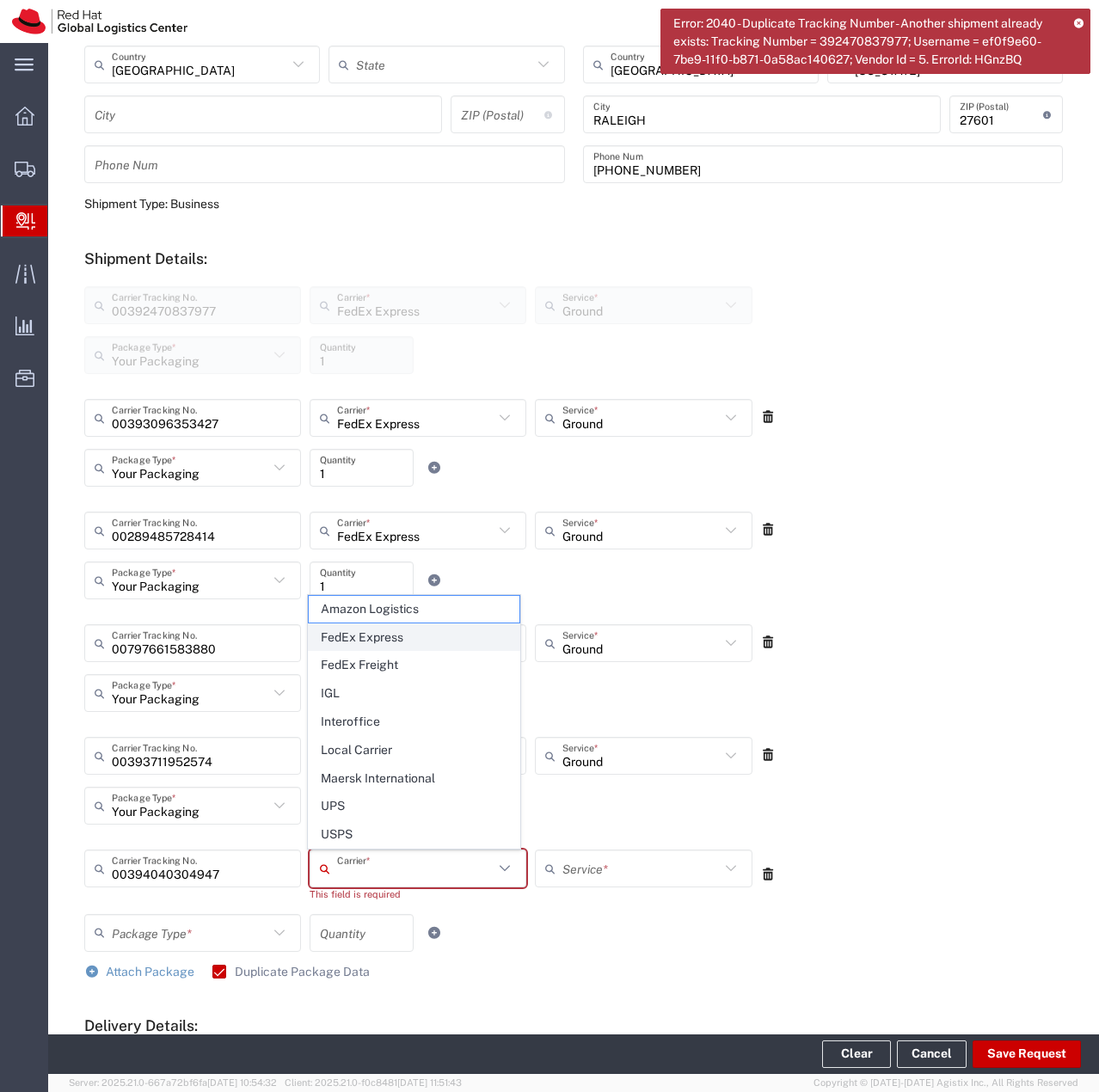
click at [379, 644] on span "FedEx Express" at bounding box center [414, 637] width 210 height 27
type input "FedEx Express"
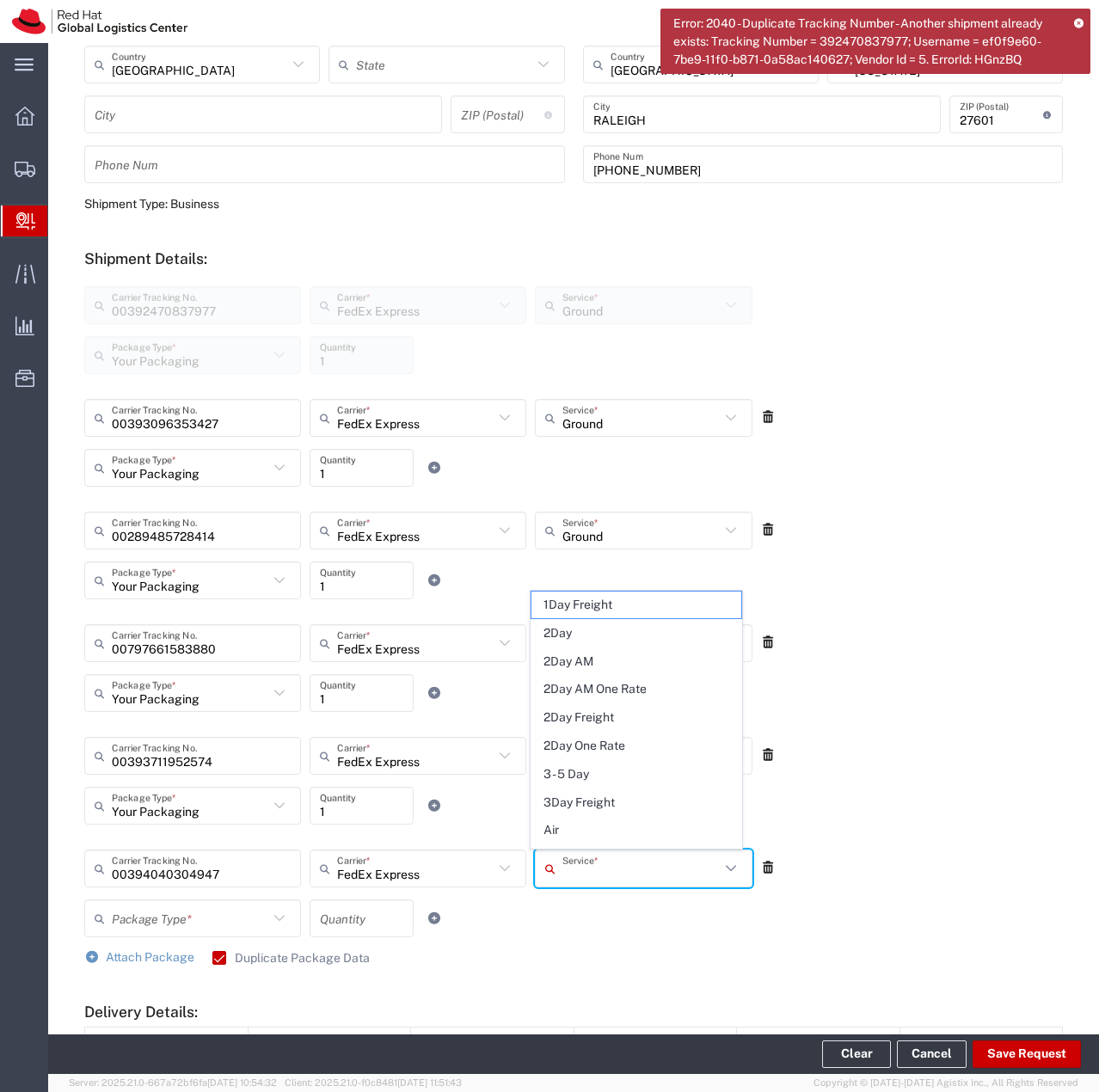
click at [617, 872] on input "text" at bounding box center [641, 869] width 156 height 30
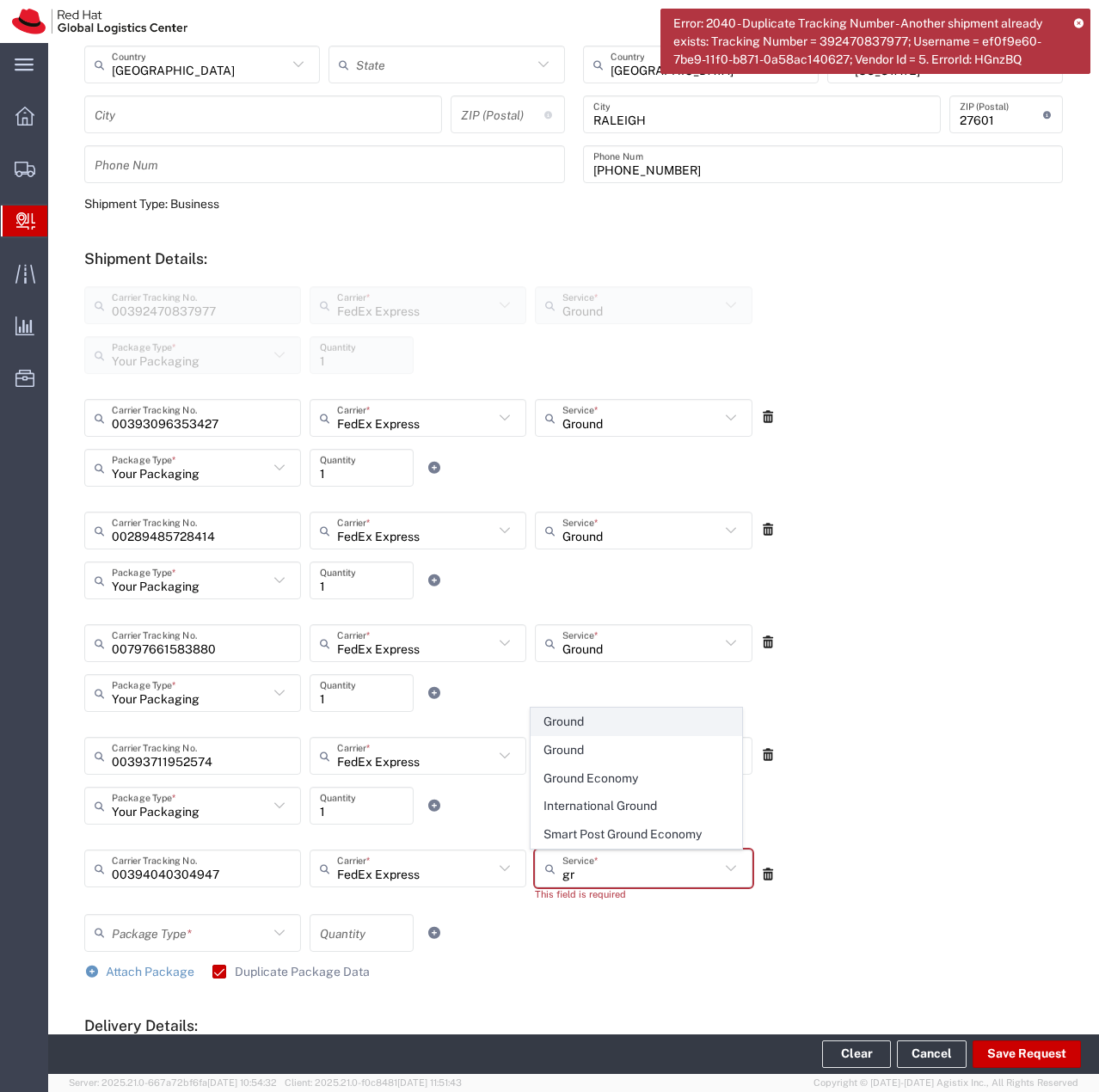
click at [655, 730] on span "Ground" at bounding box center [637, 721] width 210 height 27
type input "Ground"
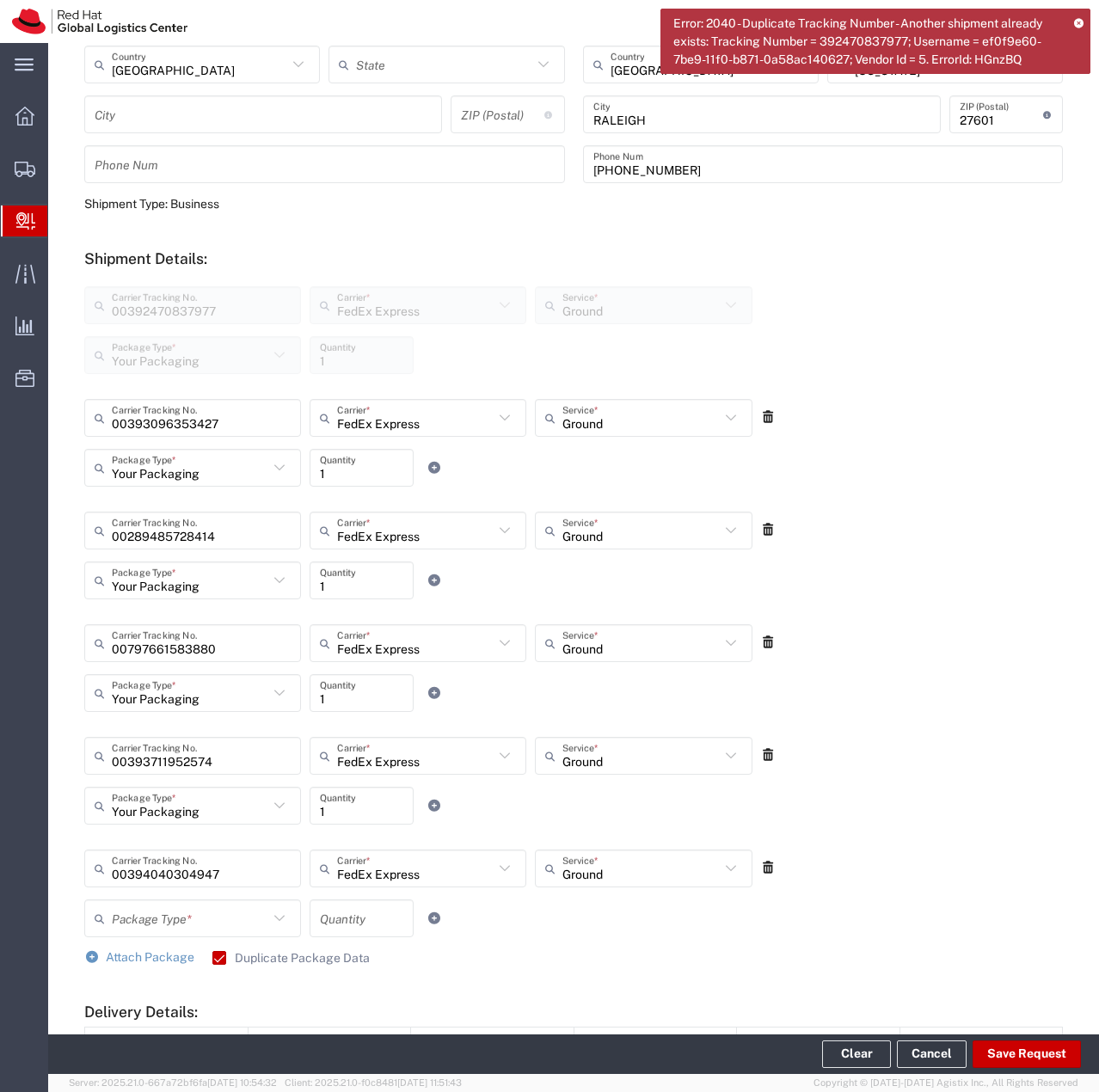
click at [270, 915] on icon at bounding box center [279, 918] width 22 height 22
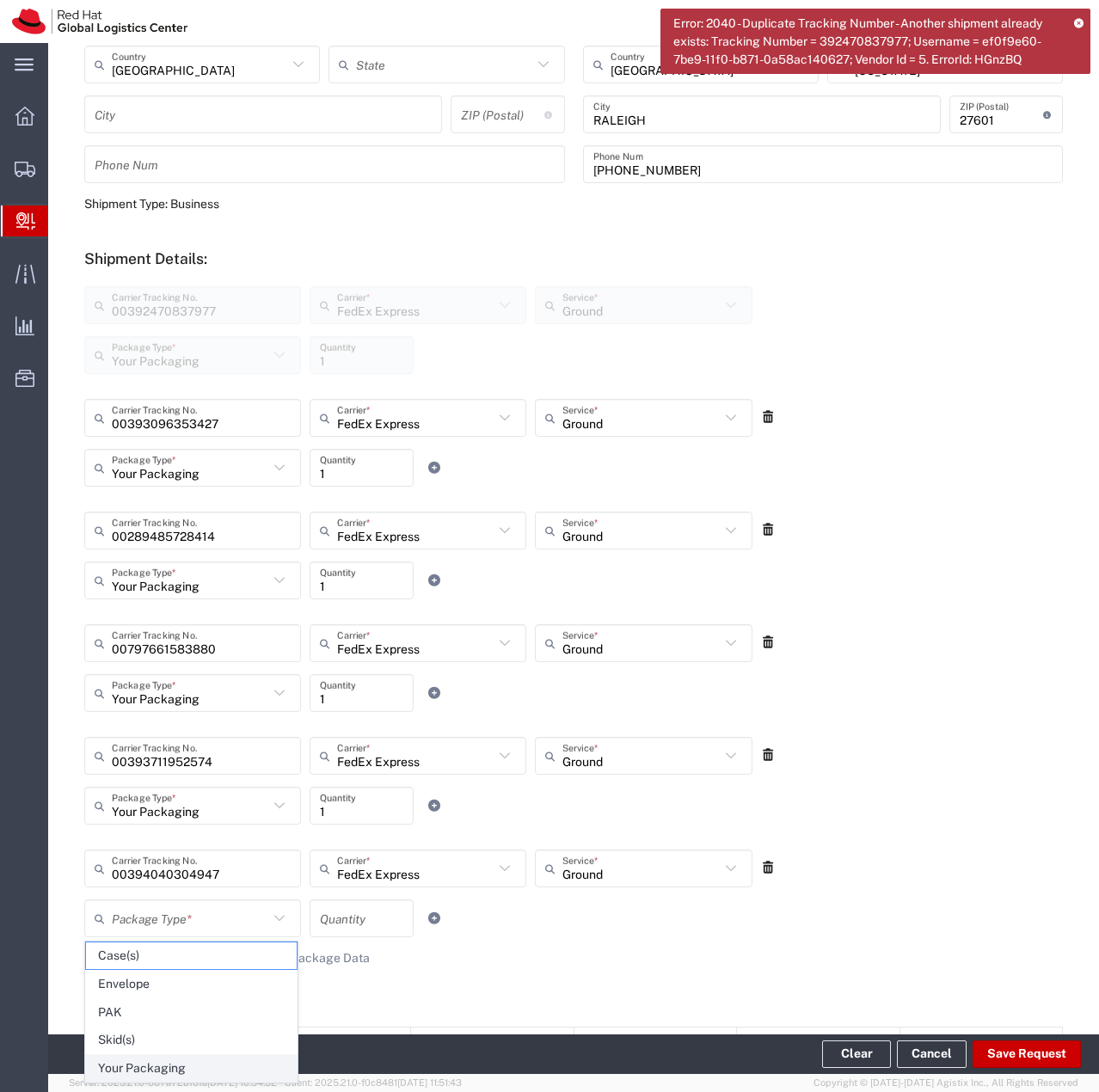
click at [166, 1067] on span "Your Packaging" at bounding box center [191, 1068] width 210 height 27
type input "Your Packaging"
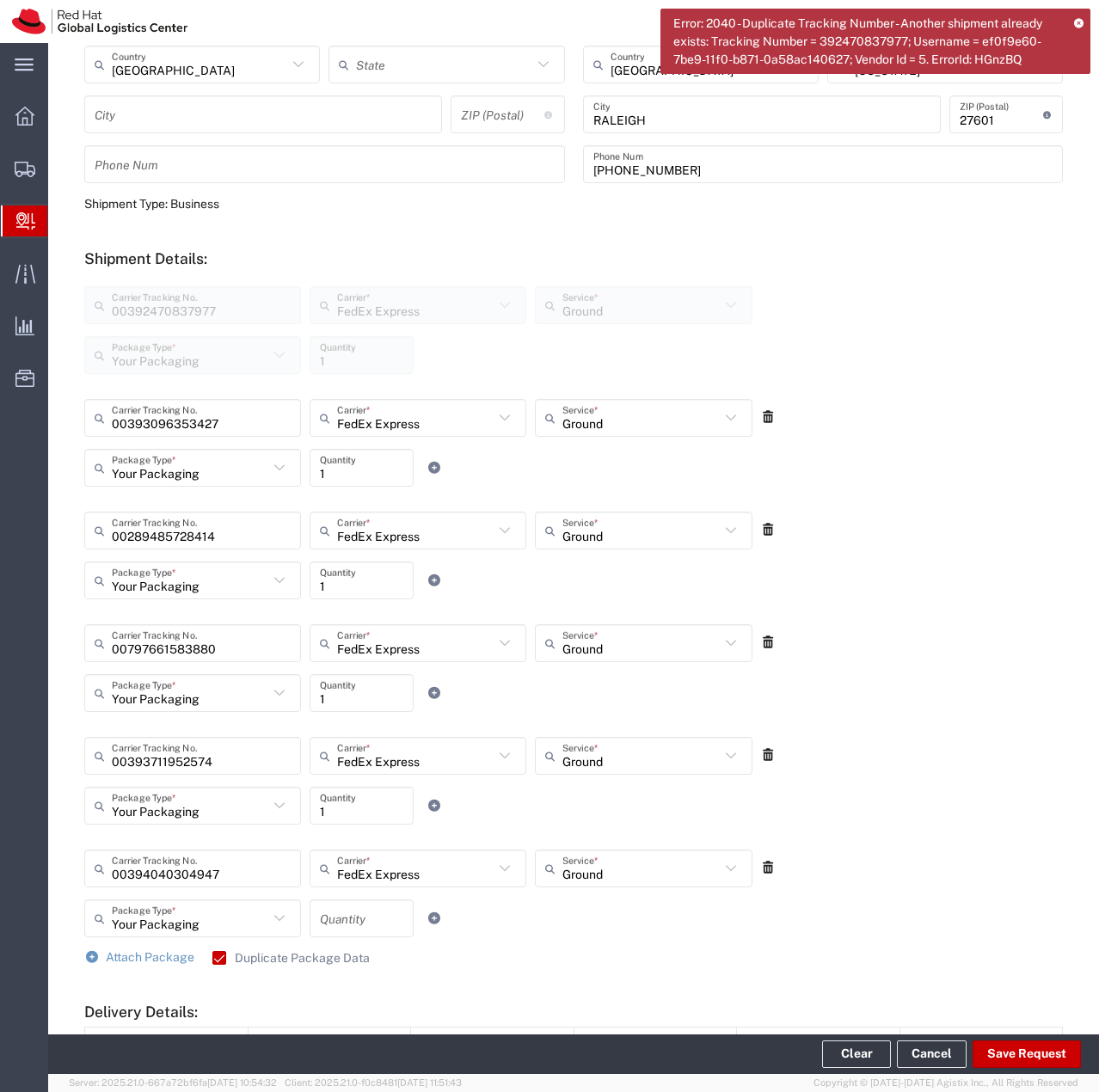
click at [355, 900] on div "Quantity" at bounding box center [361, 918] width 104 height 38
click at [355, 917] on input "number" at bounding box center [362, 919] width 84 height 30
type input "1"
click at [140, 959] on span "Attach Package" at bounding box center [150, 957] width 88 height 14
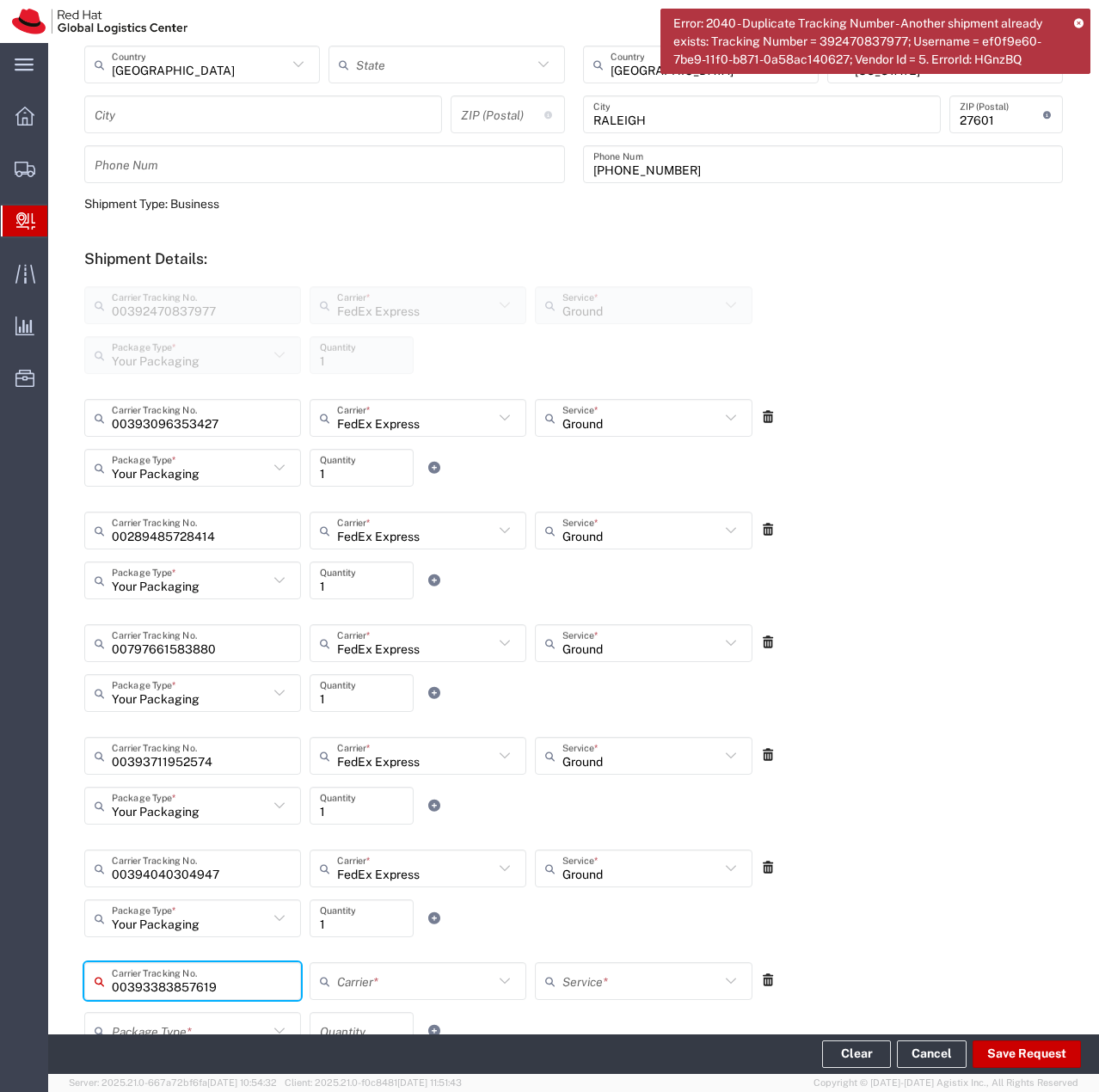
type input "00393383857619"
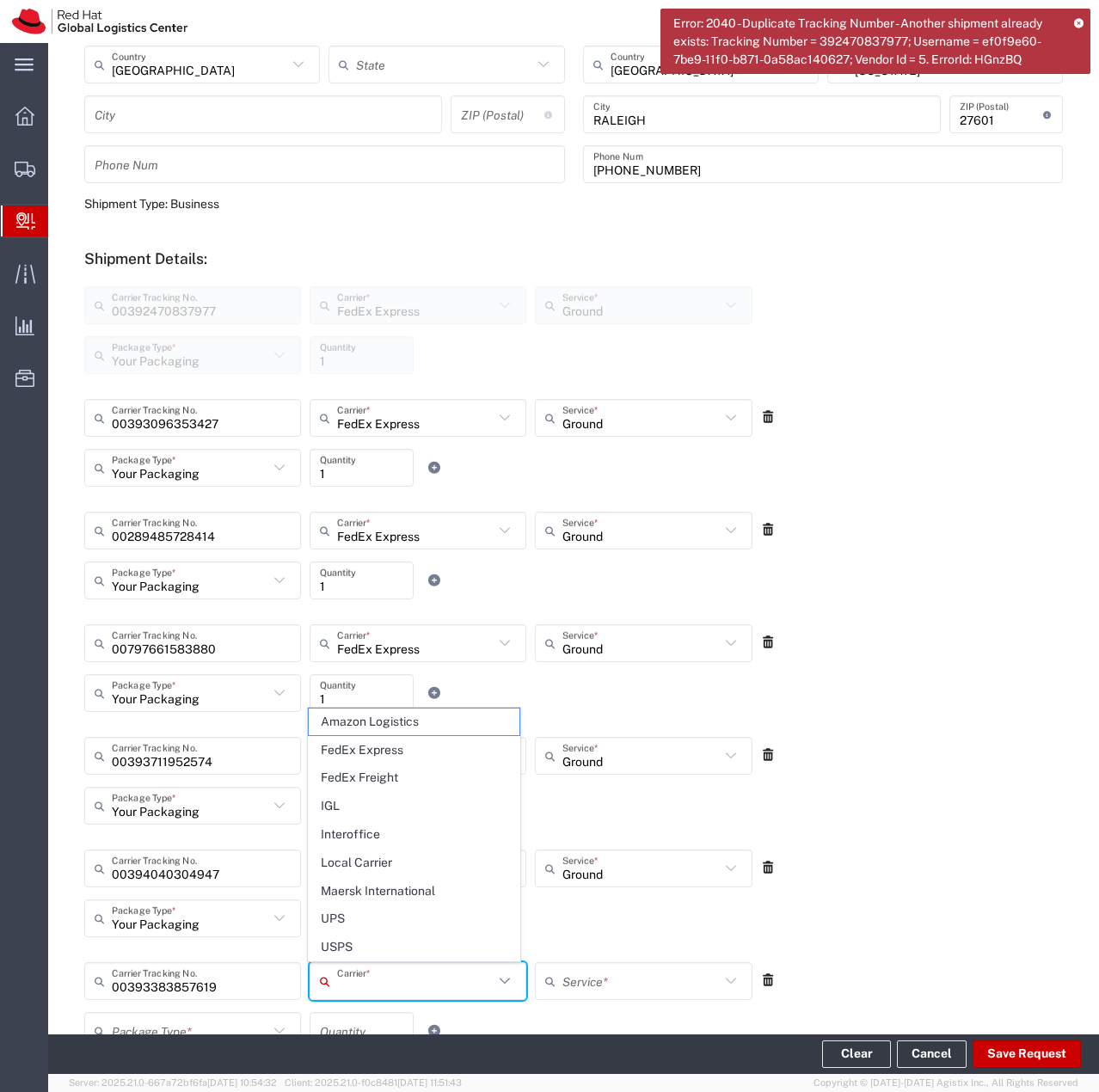
click at [384, 978] on input "text" at bounding box center [415, 981] width 156 height 30
click at [411, 762] on span "FedEx Express" at bounding box center [414, 749] width 210 height 27
type input "FedEx Express"
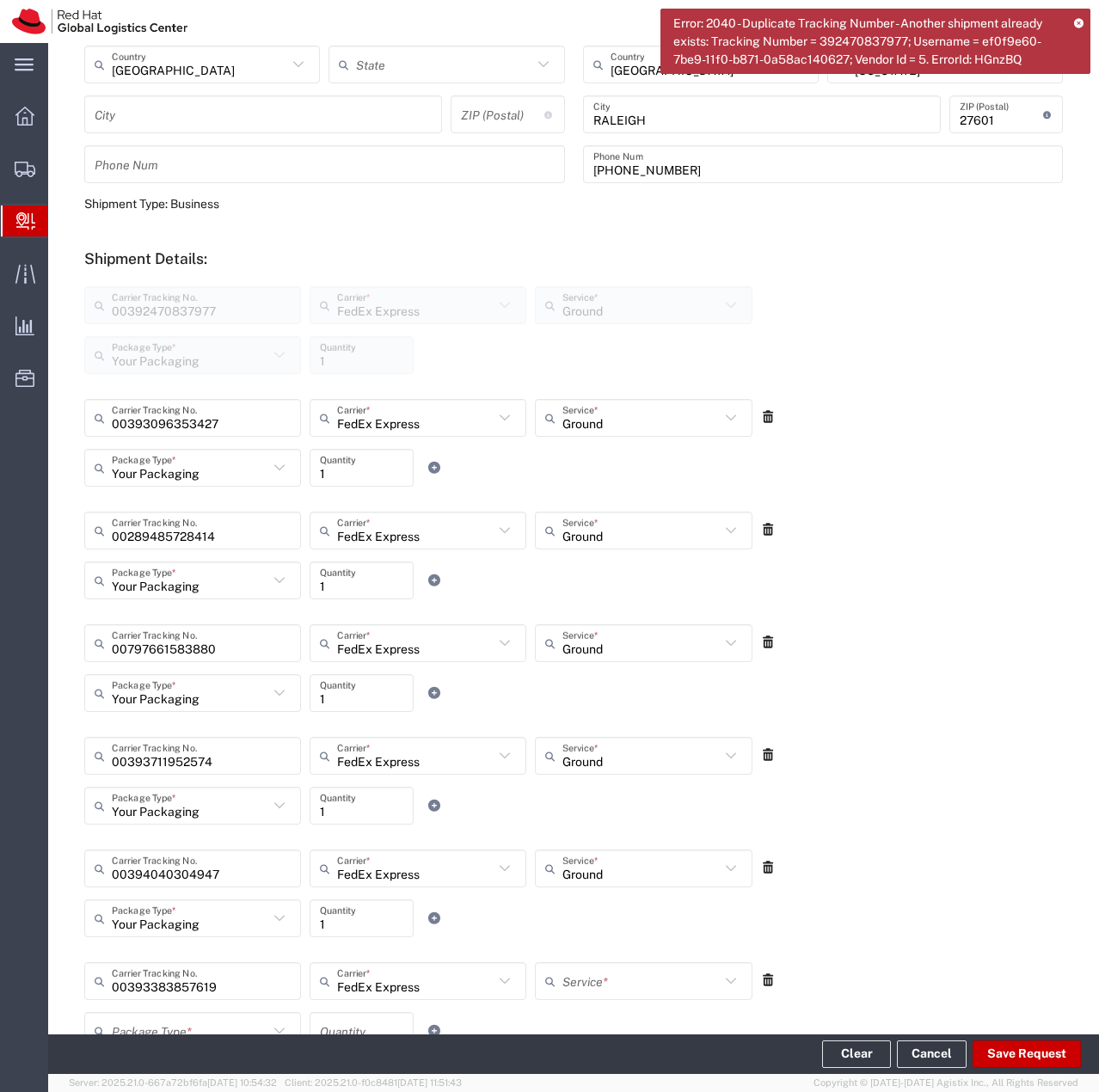
click at [601, 990] on input "text" at bounding box center [641, 981] width 156 height 30
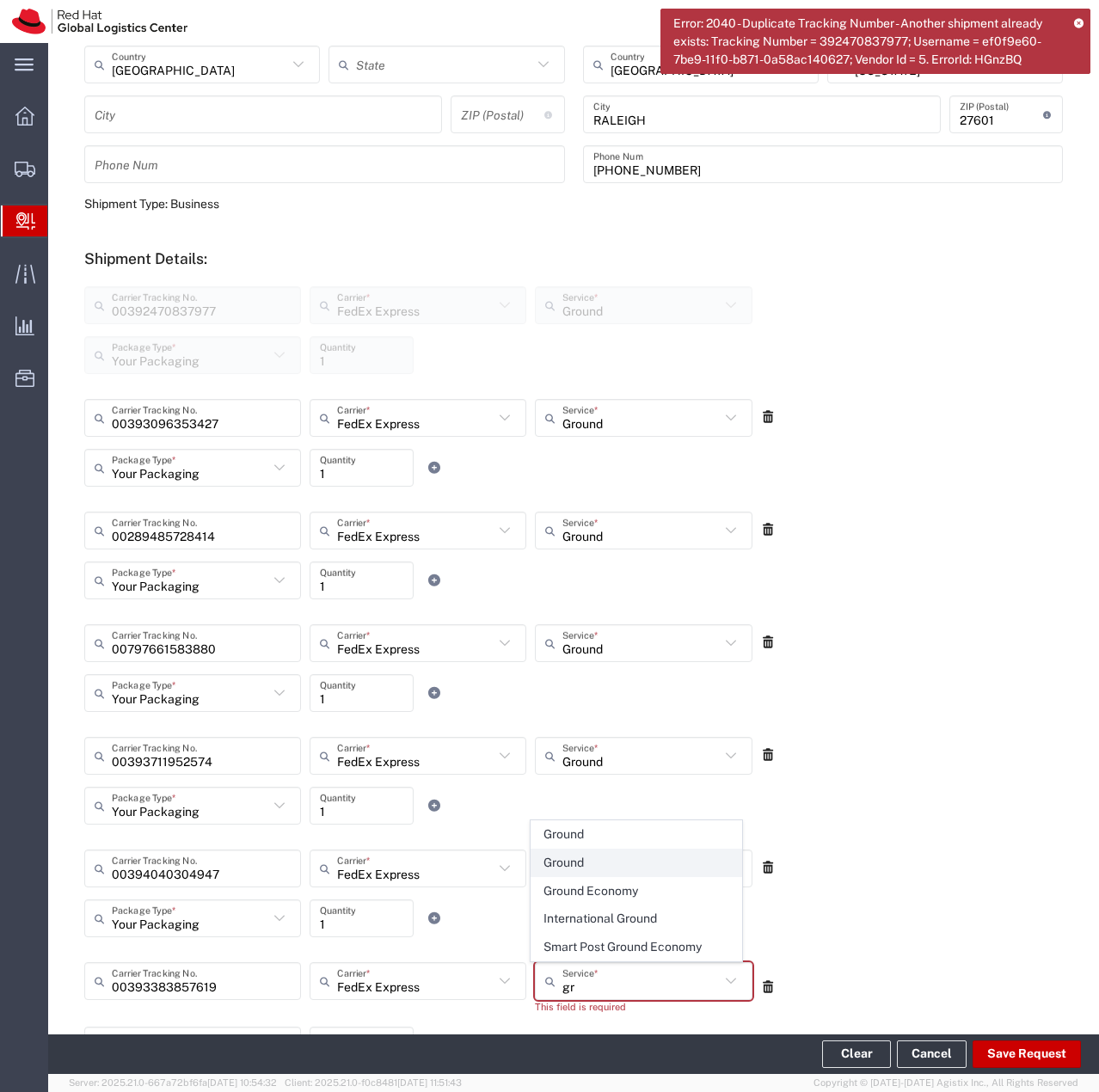
click at [592, 868] on span "Ground" at bounding box center [637, 862] width 210 height 27
type input "Ground"
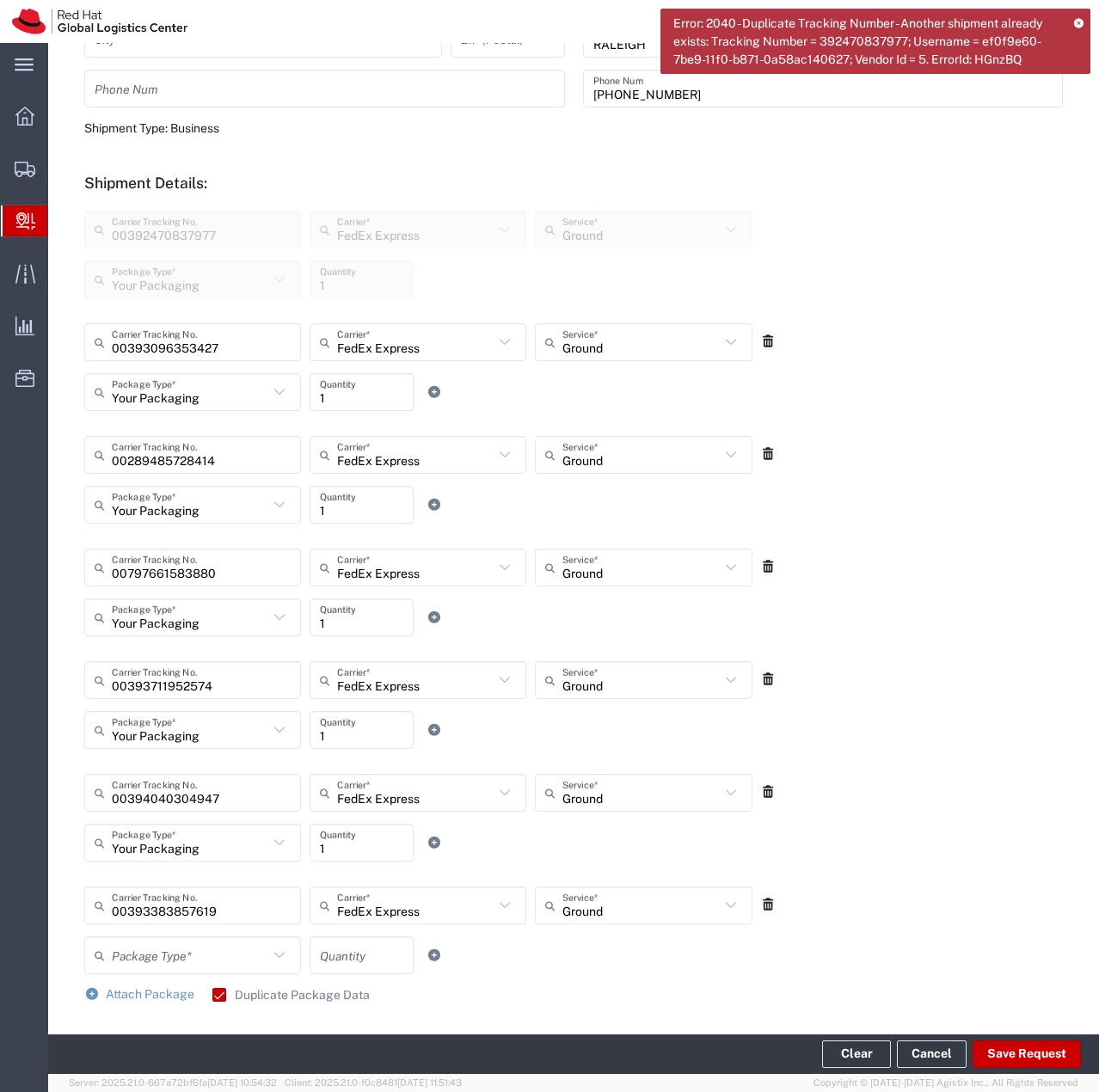
scroll to position [601, 0]
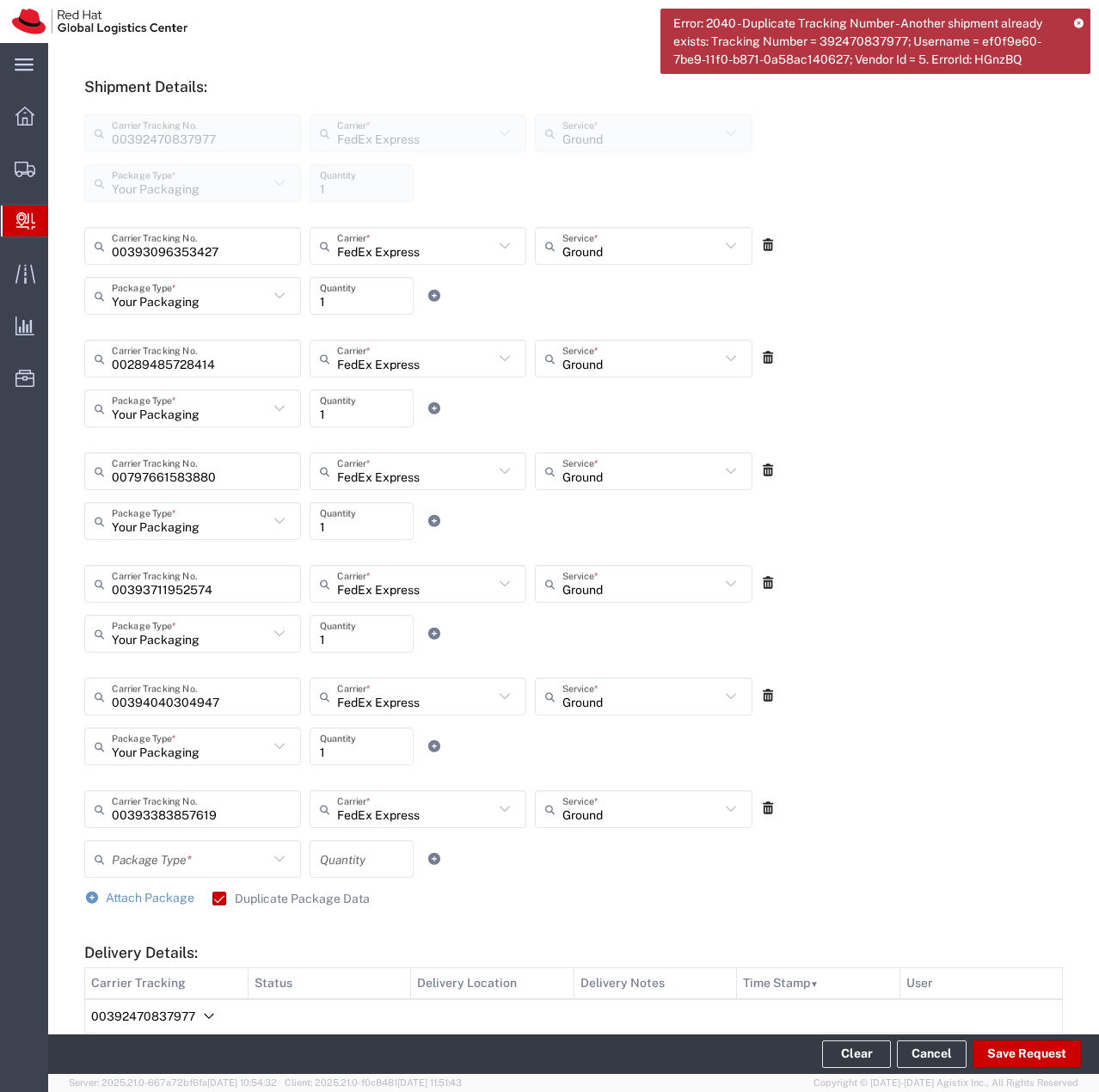
click at [229, 862] on input "text" at bounding box center [190, 859] width 156 height 30
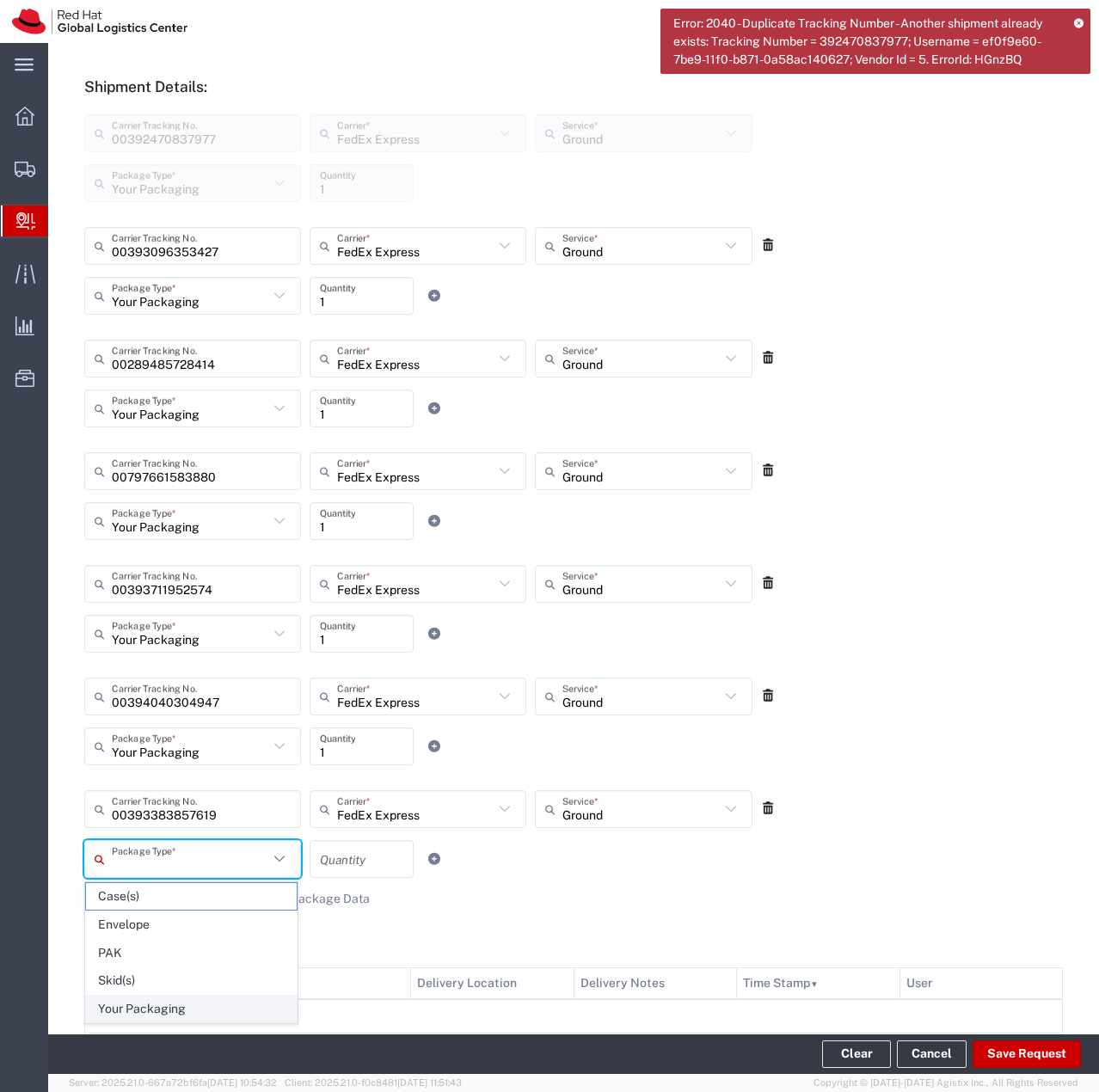
click at [163, 1004] on span "Your Packaging" at bounding box center [191, 1008] width 210 height 27
type input "Your Packaging"
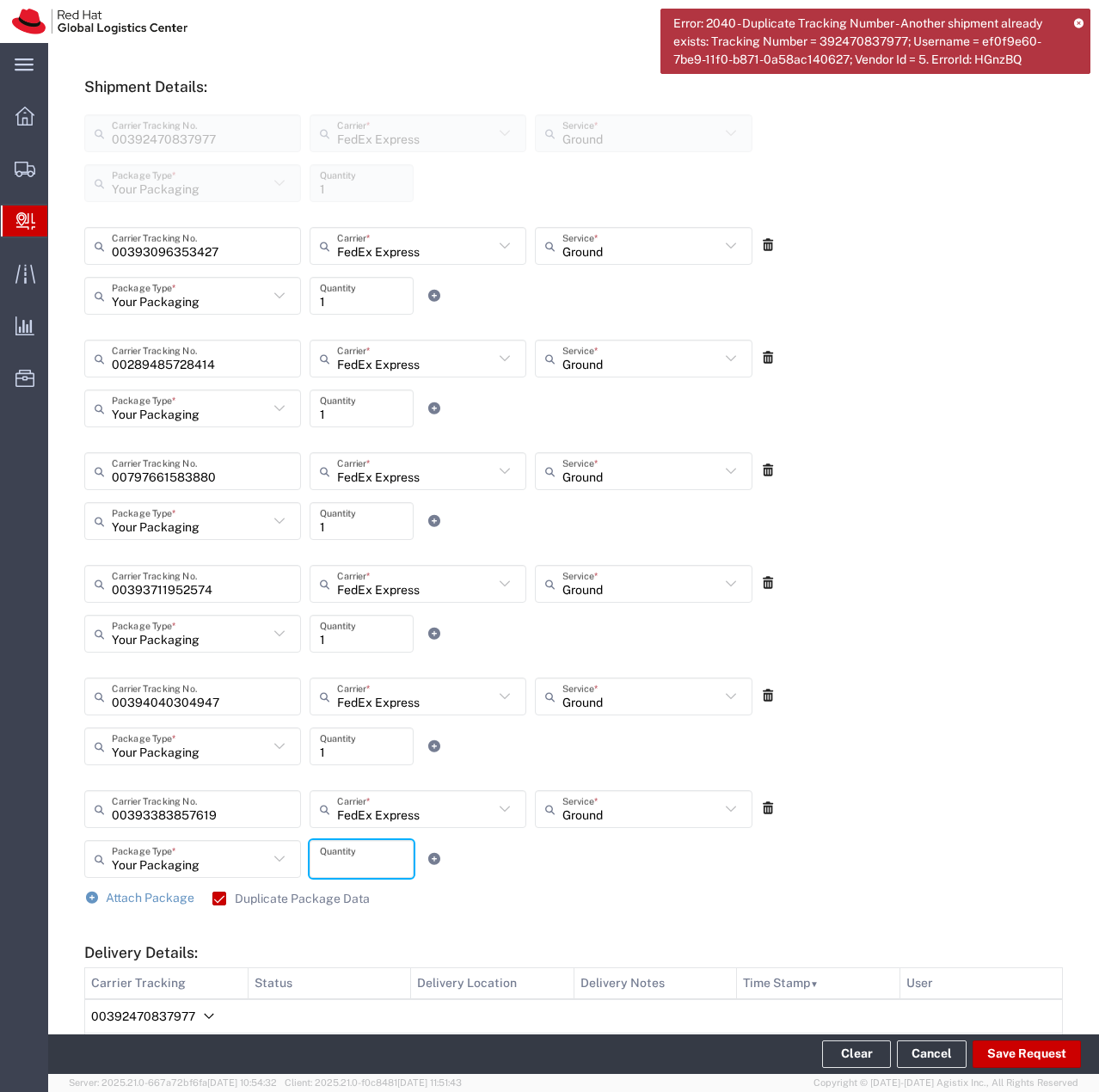
click at [333, 848] on input "number" at bounding box center [362, 859] width 84 height 30
type input "1"
click at [518, 850] on div "Your Packaging Package Type * Case(s) Envelope PAK Skid(s) Your Packaging 1 Qua…" at bounding box center [418, 865] width 677 height 50
click at [170, 902] on span "Attach Package" at bounding box center [150, 897] width 88 height 14
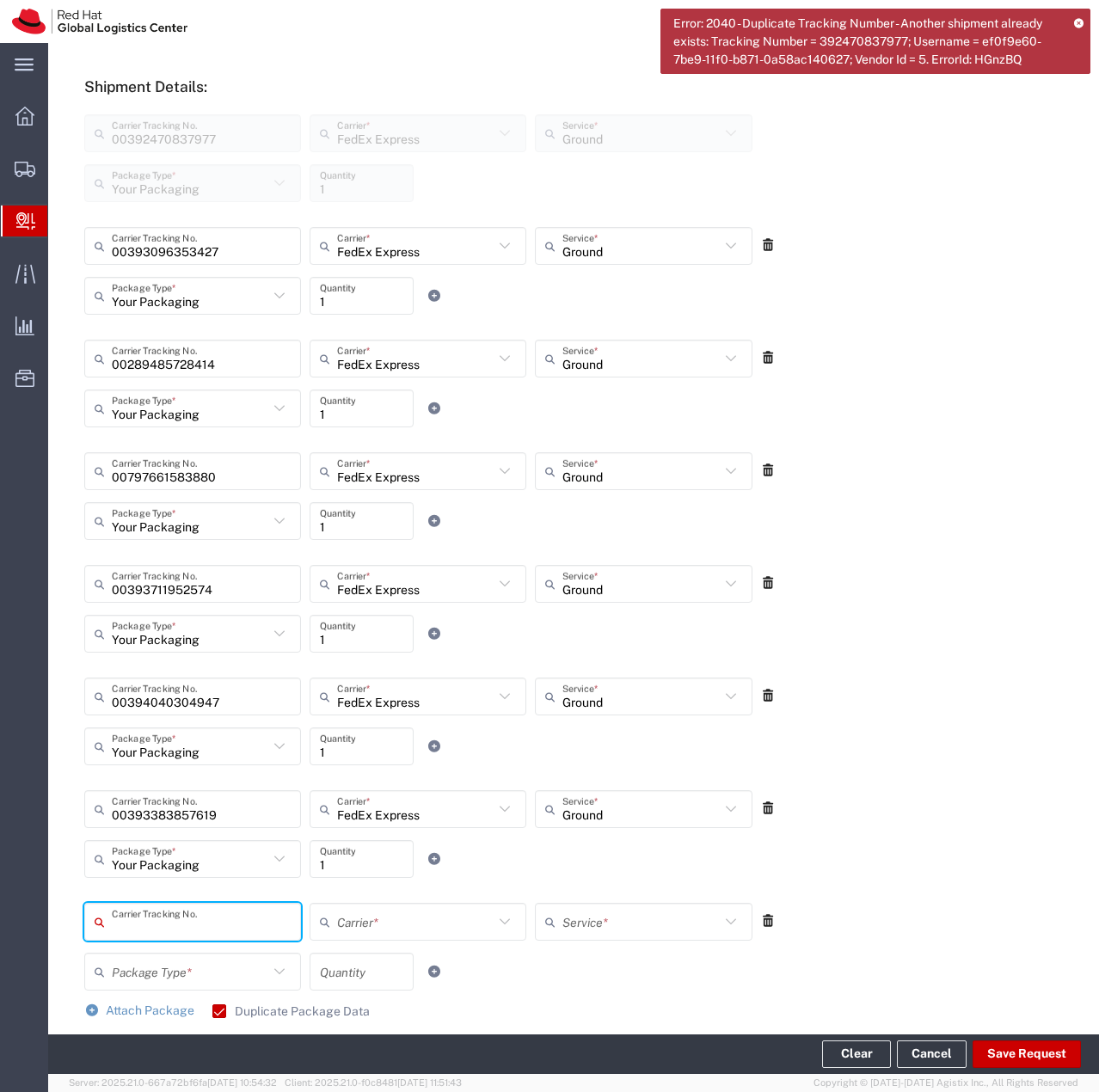
click at [181, 920] on input "text" at bounding box center [201, 922] width 179 height 30
type input "00393787739392"
click at [402, 910] on input "text" at bounding box center [415, 922] width 156 height 30
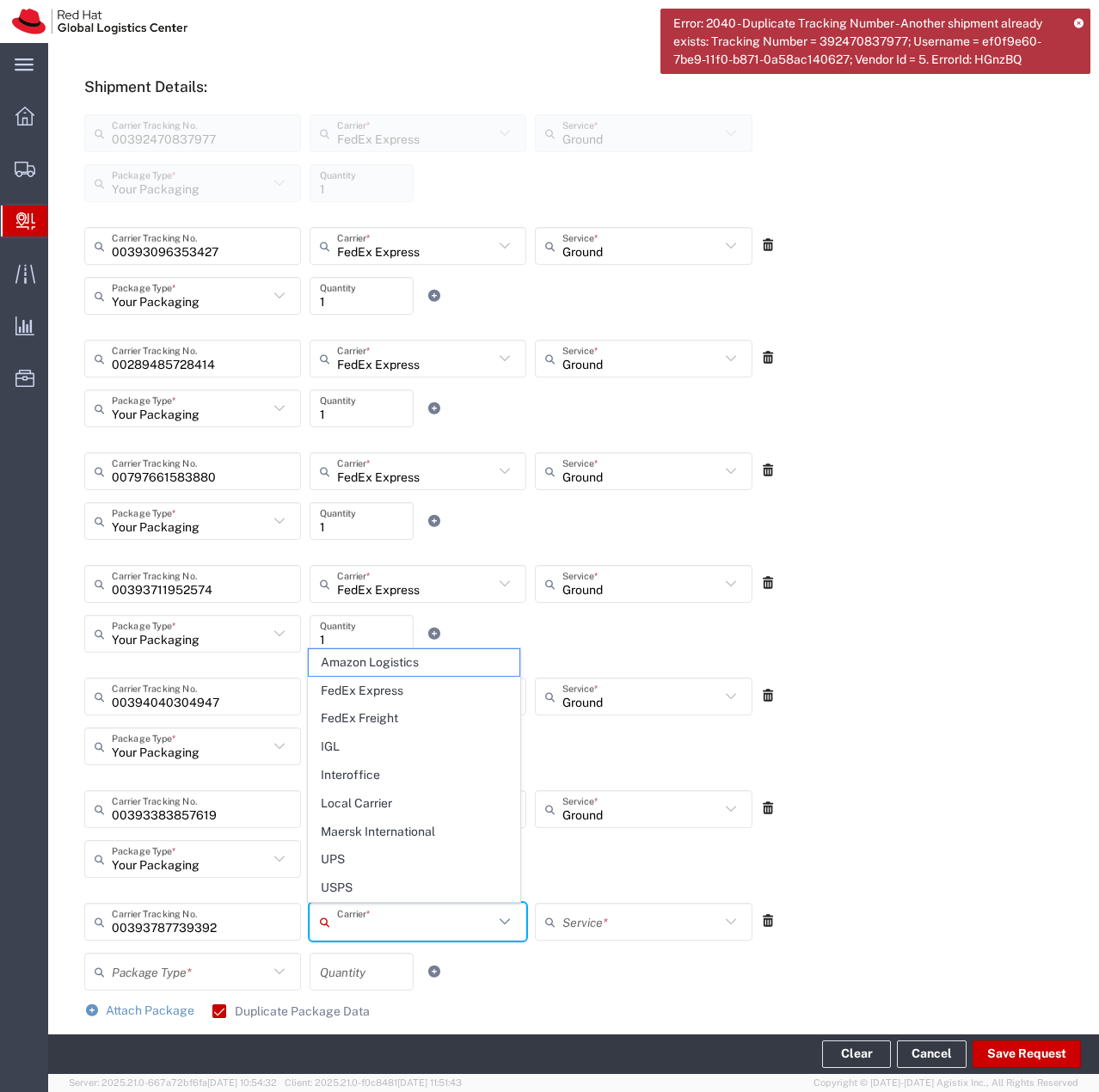
click at [385, 694] on span "FedEx Express" at bounding box center [414, 691] width 210 height 27
type input "FedEx Express"
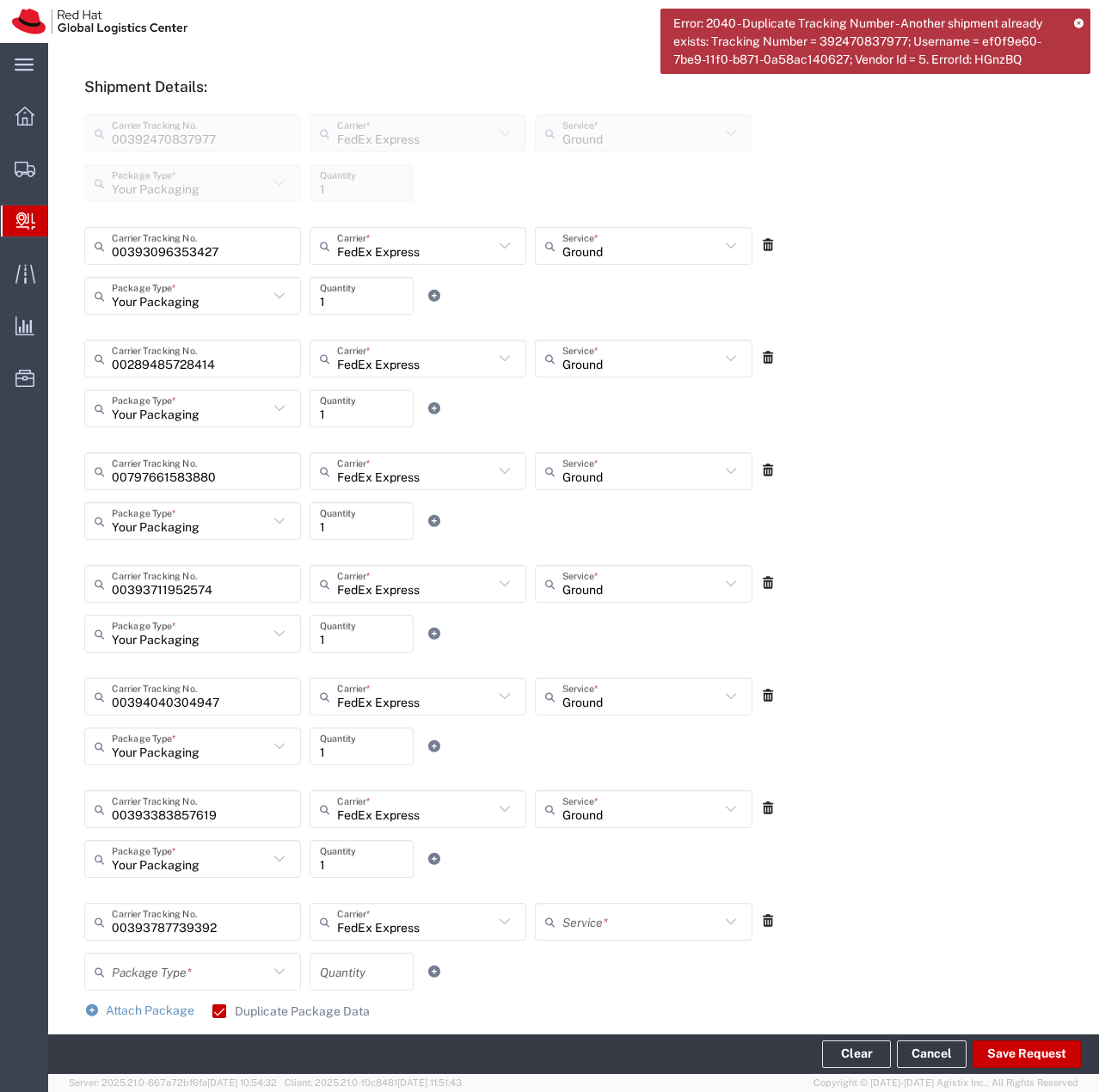
click at [624, 923] on input "text" at bounding box center [641, 922] width 156 height 30
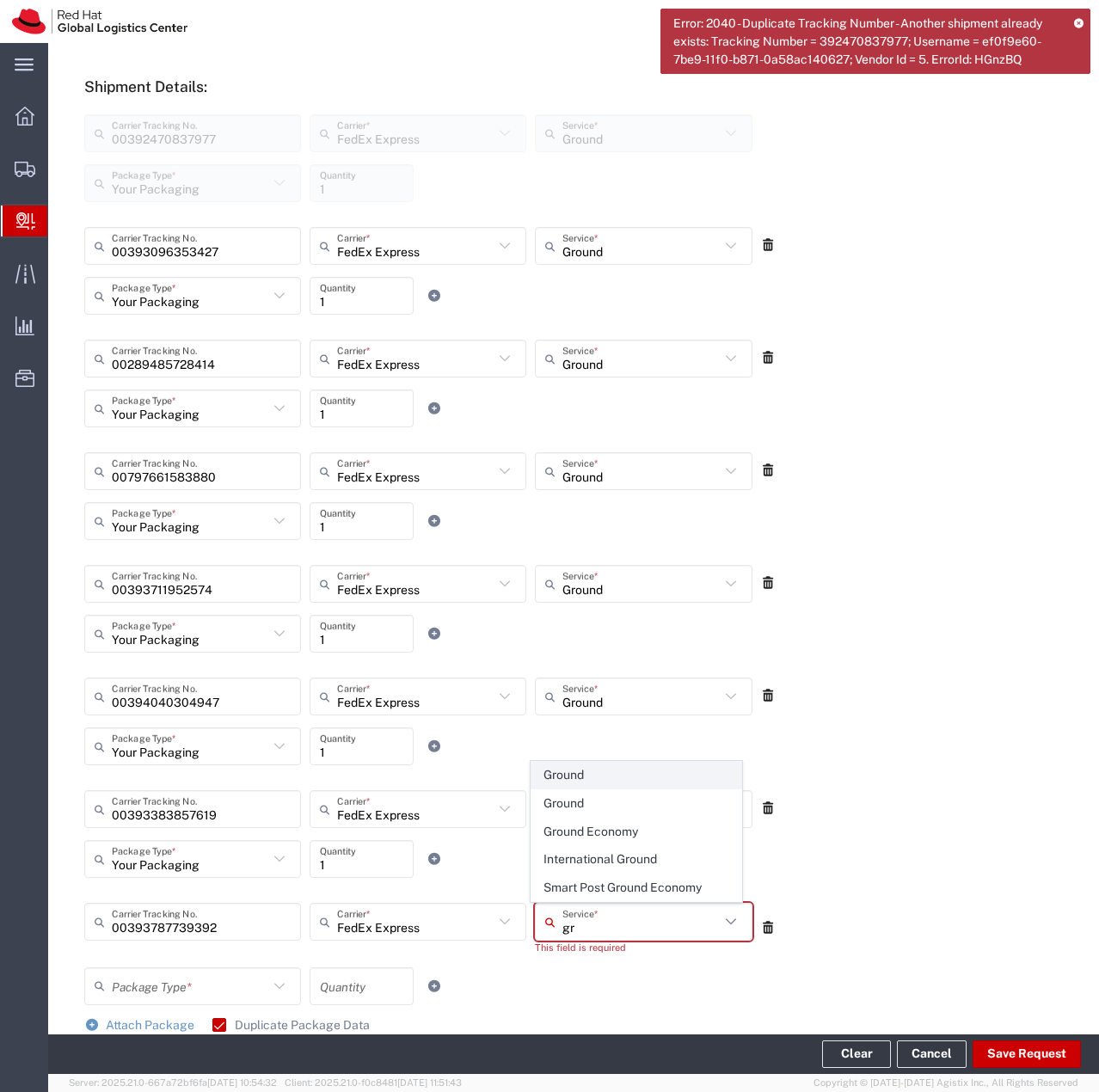
click at [599, 782] on span "Ground" at bounding box center [637, 775] width 210 height 27
type input "Ground"
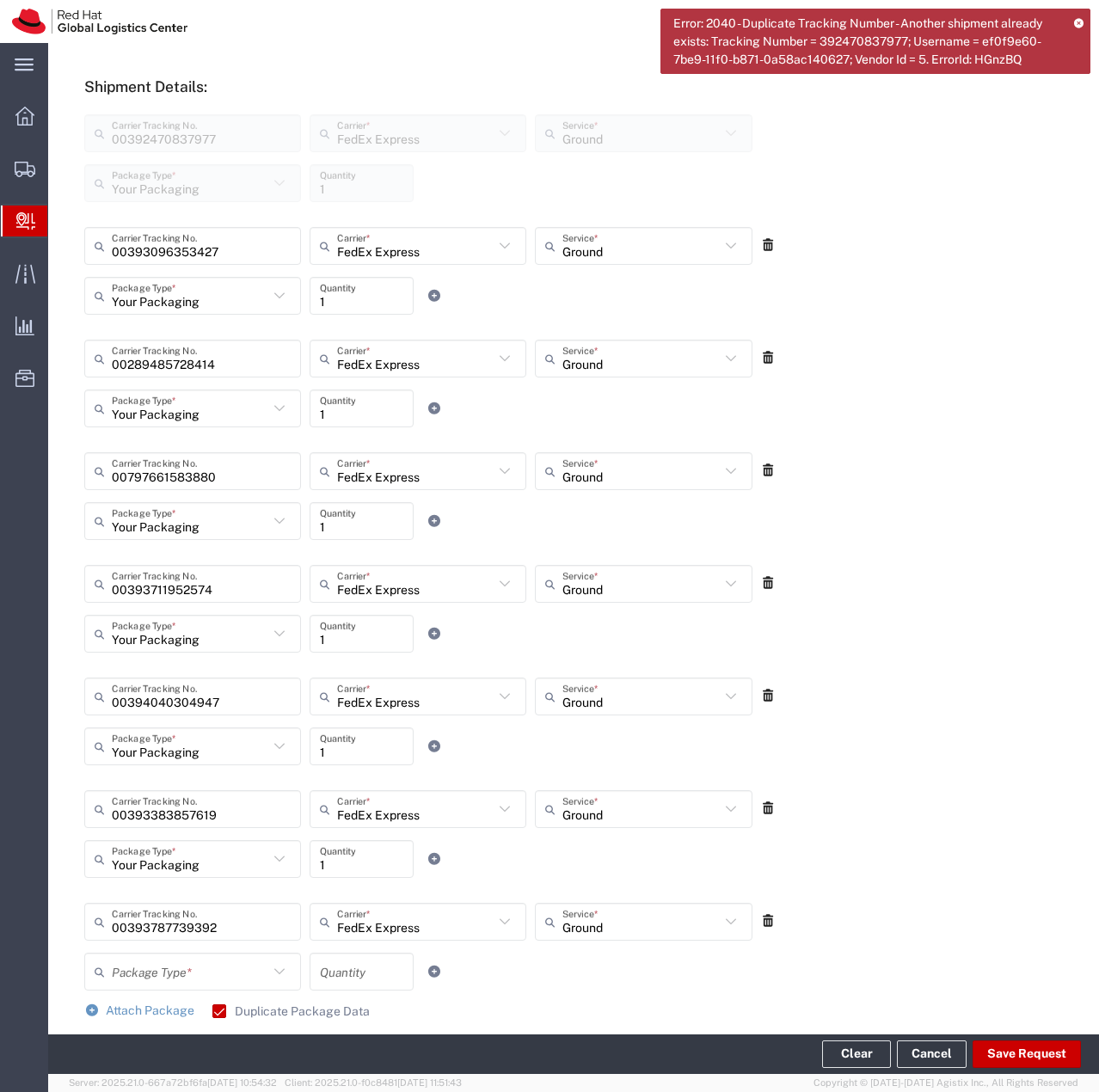
click at [277, 977] on icon at bounding box center [279, 972] width 22 height 22
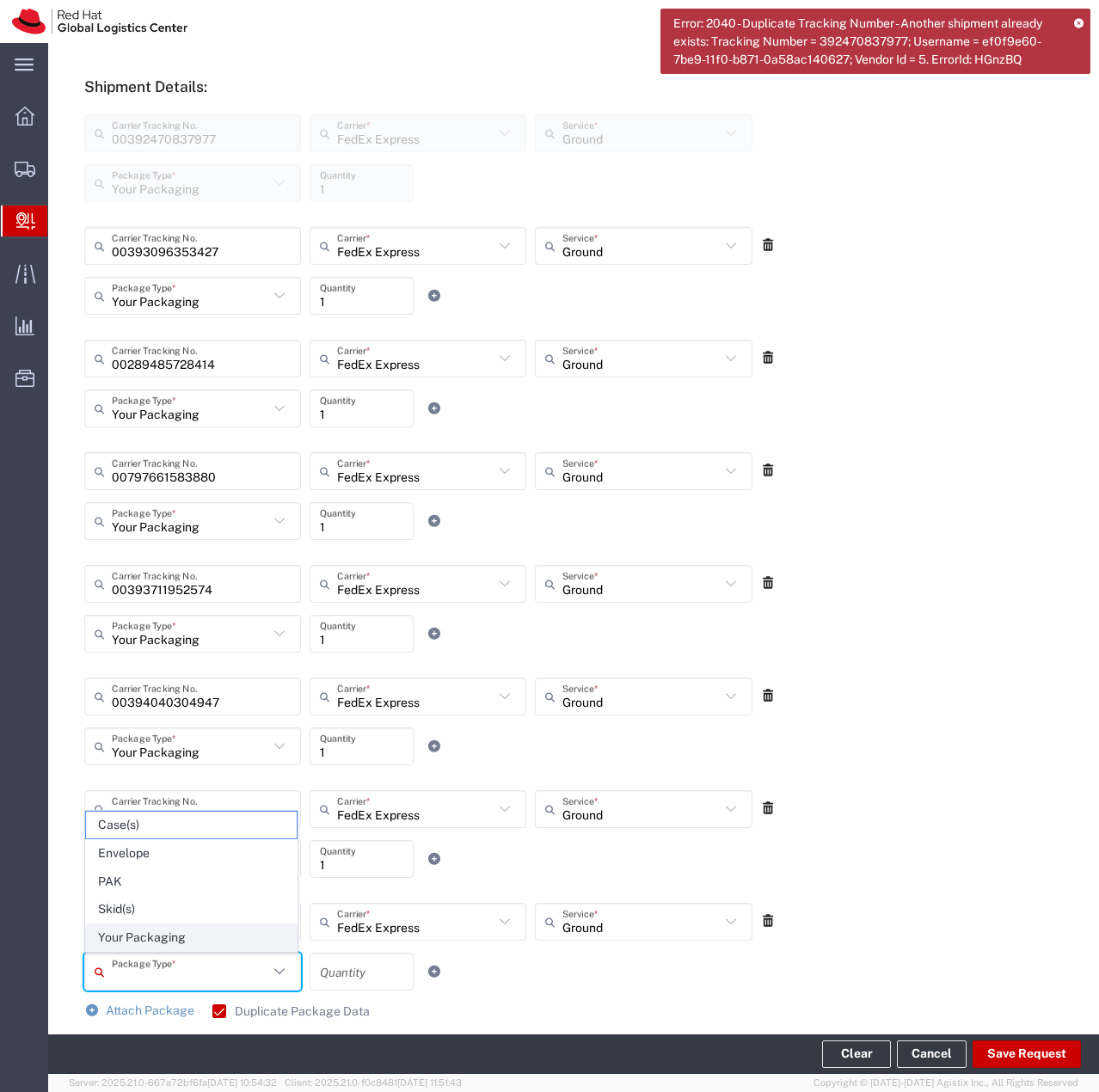
click at [197, 937] on span "Your Packaging" at bounding box center [191, 937] width 210 height 27
type input "Your Packaging"
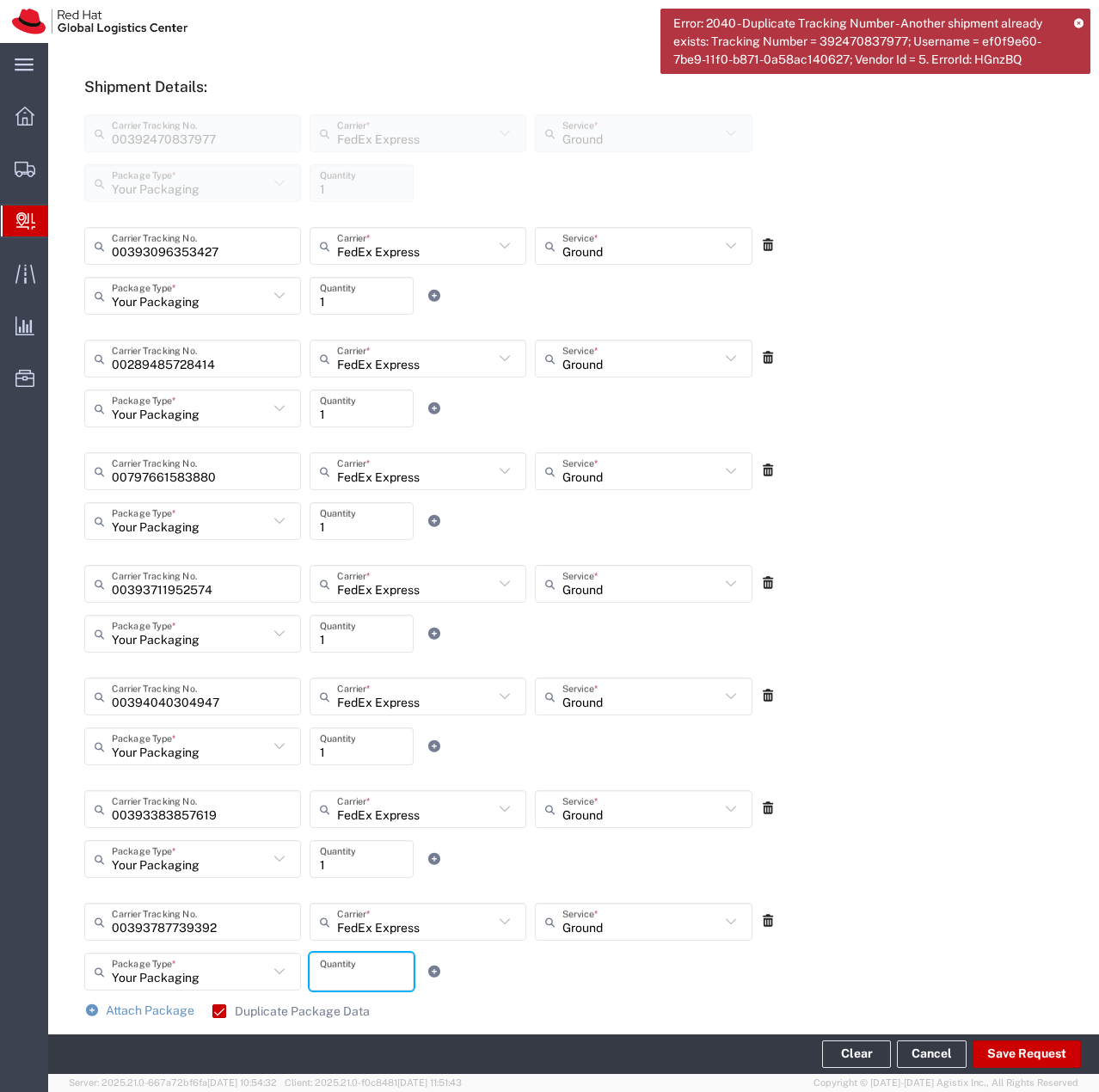
click at [354, 971] on input "number" at bounding box center [362, 972] width 84 height 30
type input "1"
click at [872, 833] on div "00393383857619 Carrier Tracking No. FedEx Express Carrier * Amazon Logistics Fe…" at bounding box center [574, 833] width 997 height 113
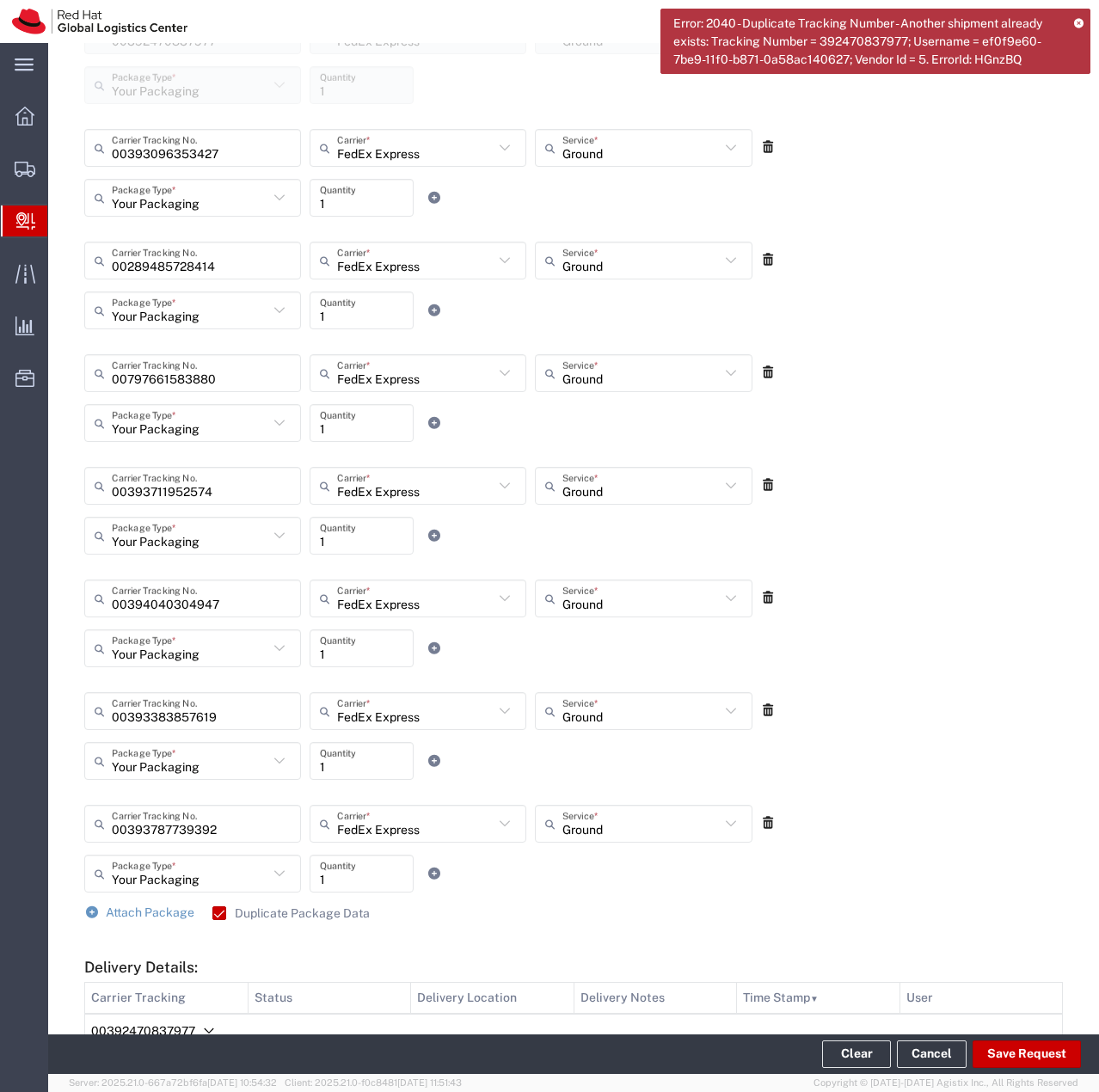
scroll to position [860, 0]
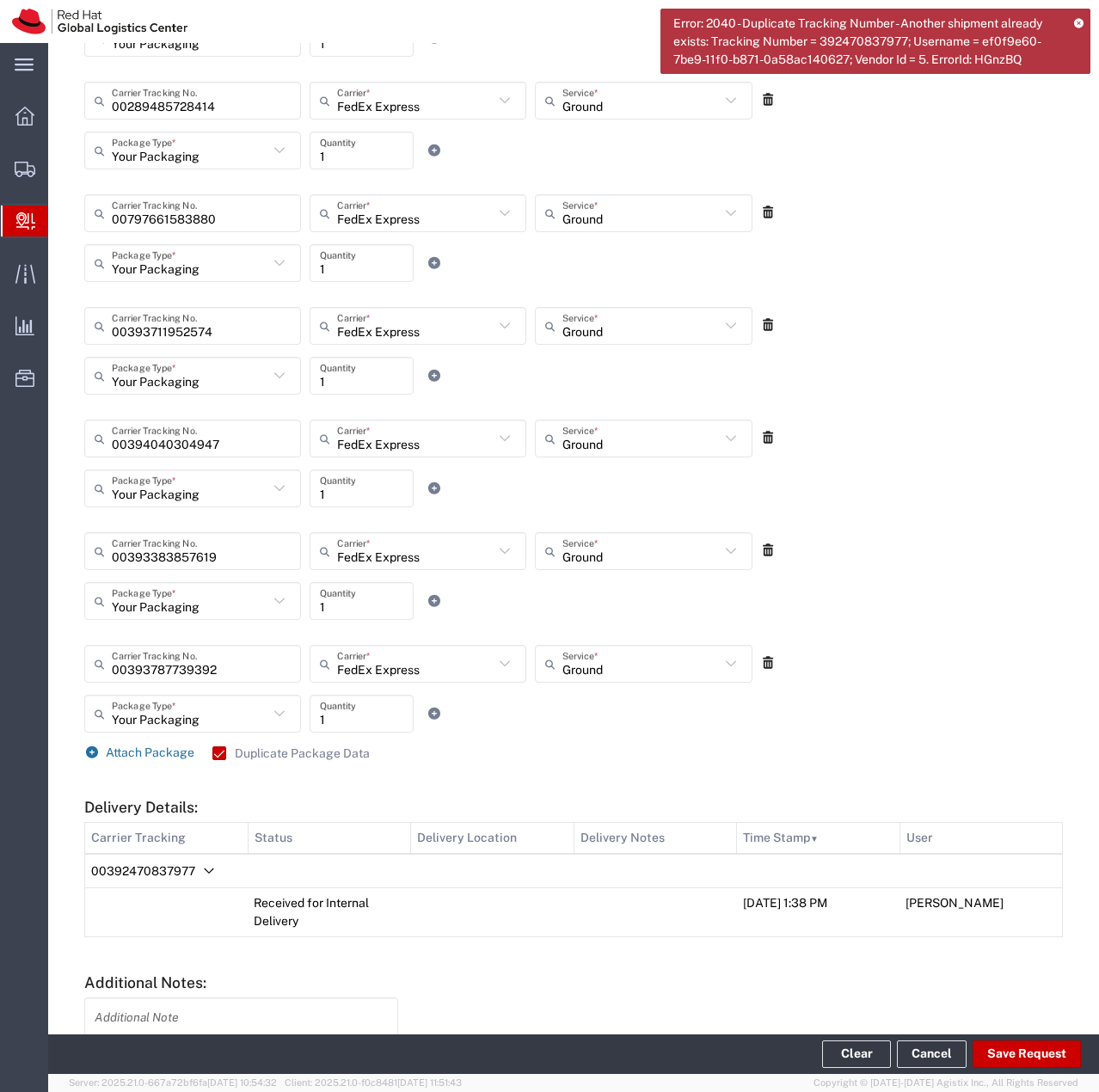
click at [139, 753] on span "Attach Package" at bounding box center [150, 752] width 88 height 14
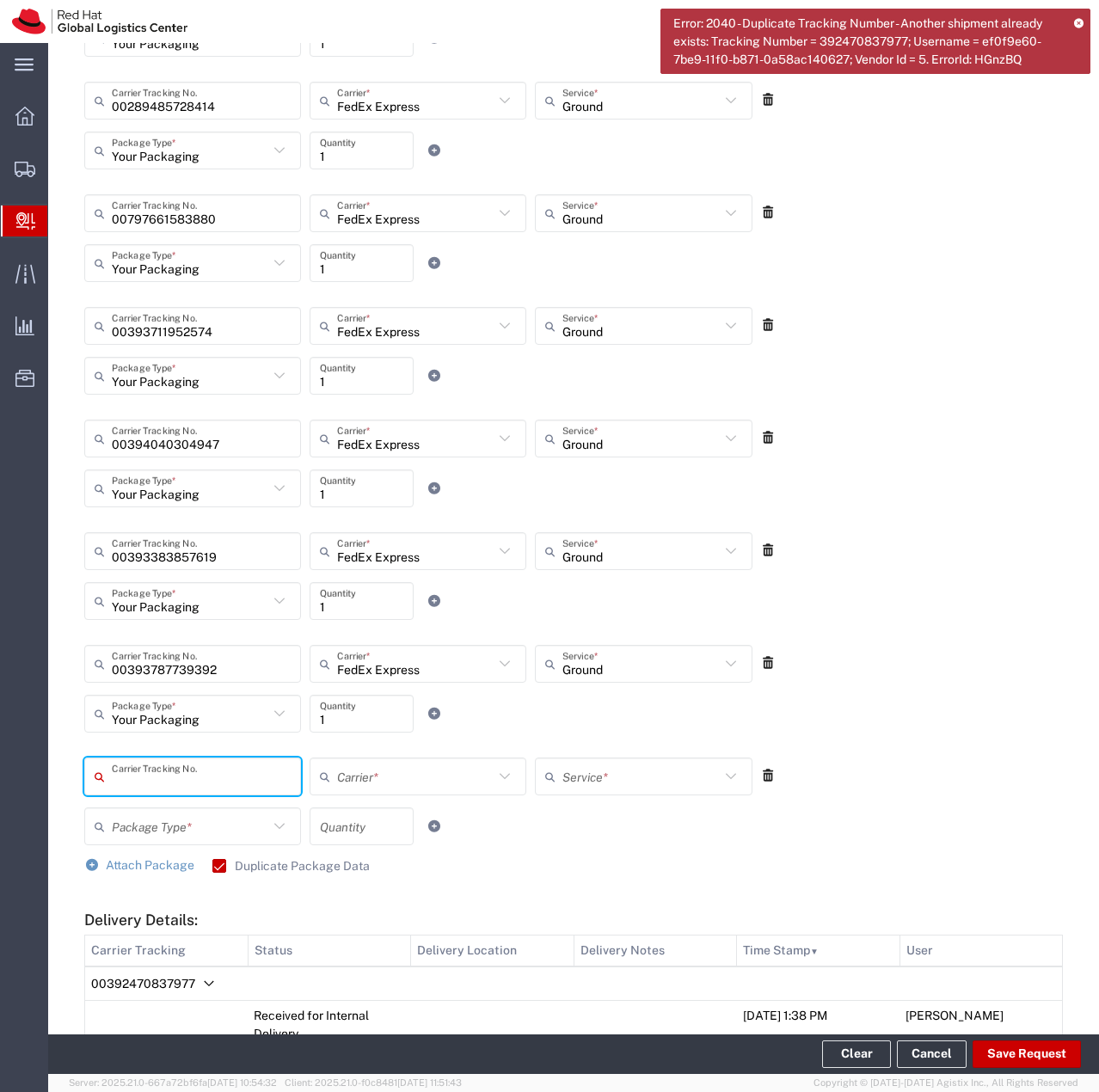
click at [194, 780] on input "text" at bounding box center [201, 776] width 179 height 30
type input "00393016226938"
click at [364, 781] on input "text" at bounding box center [415, 776] width 156 height 30
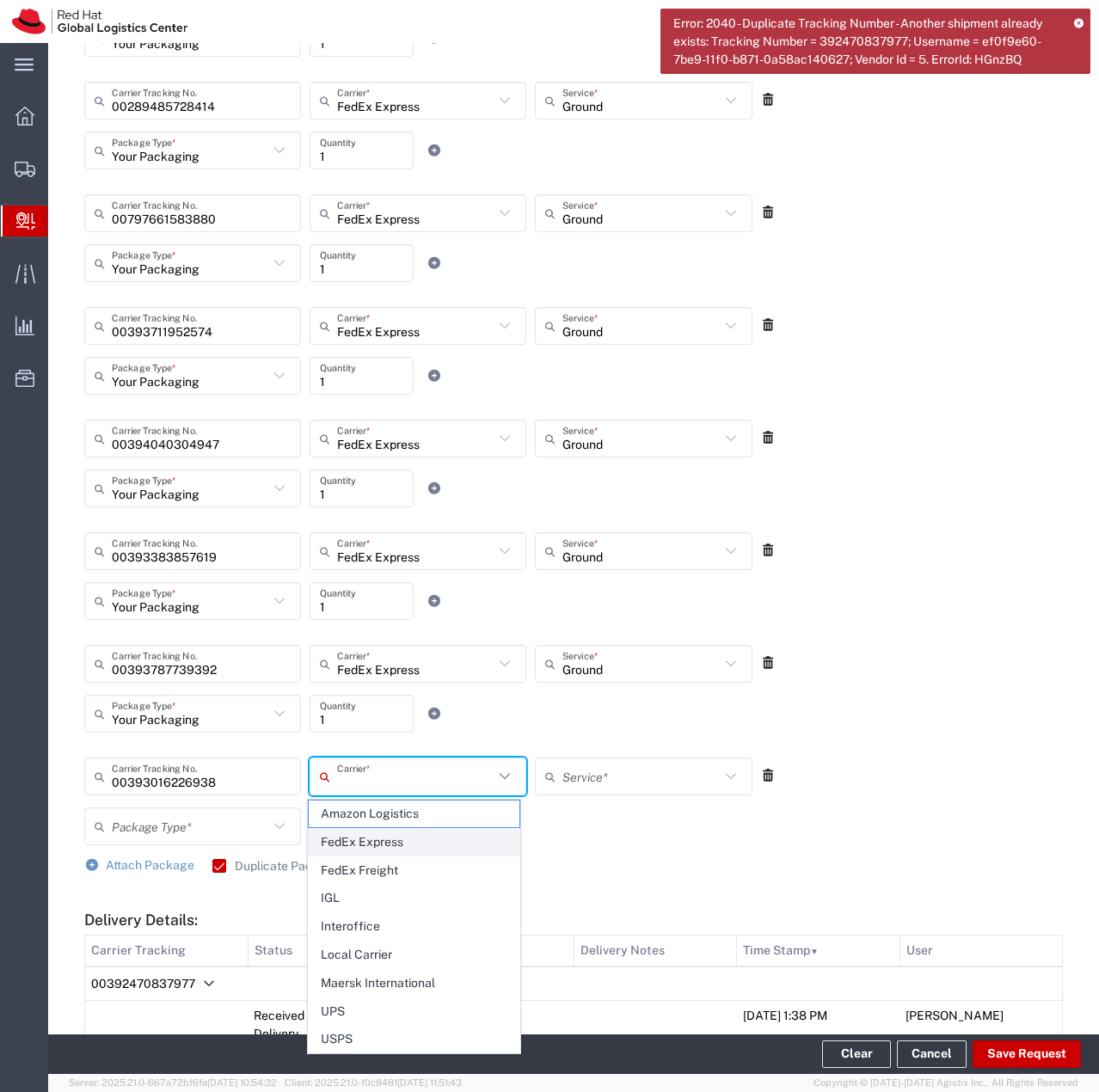
click at [364, 843] on span "FedEx Express" at bounding box center [414, 842] width 210 height 27
type input "FedEx Express"
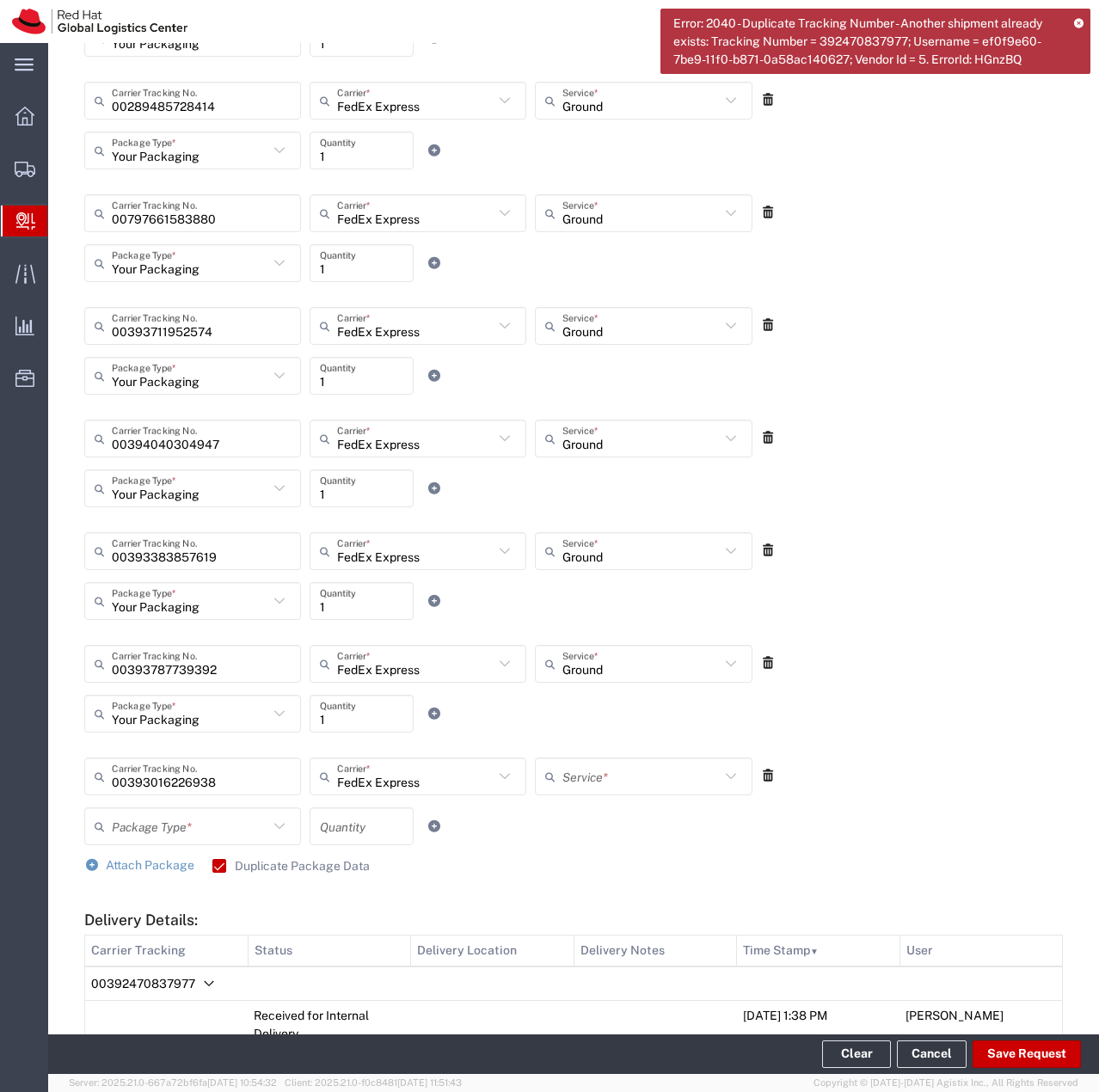
click at [588, 779] on input "text" at bounding box center [641, 776] width 156 height 30
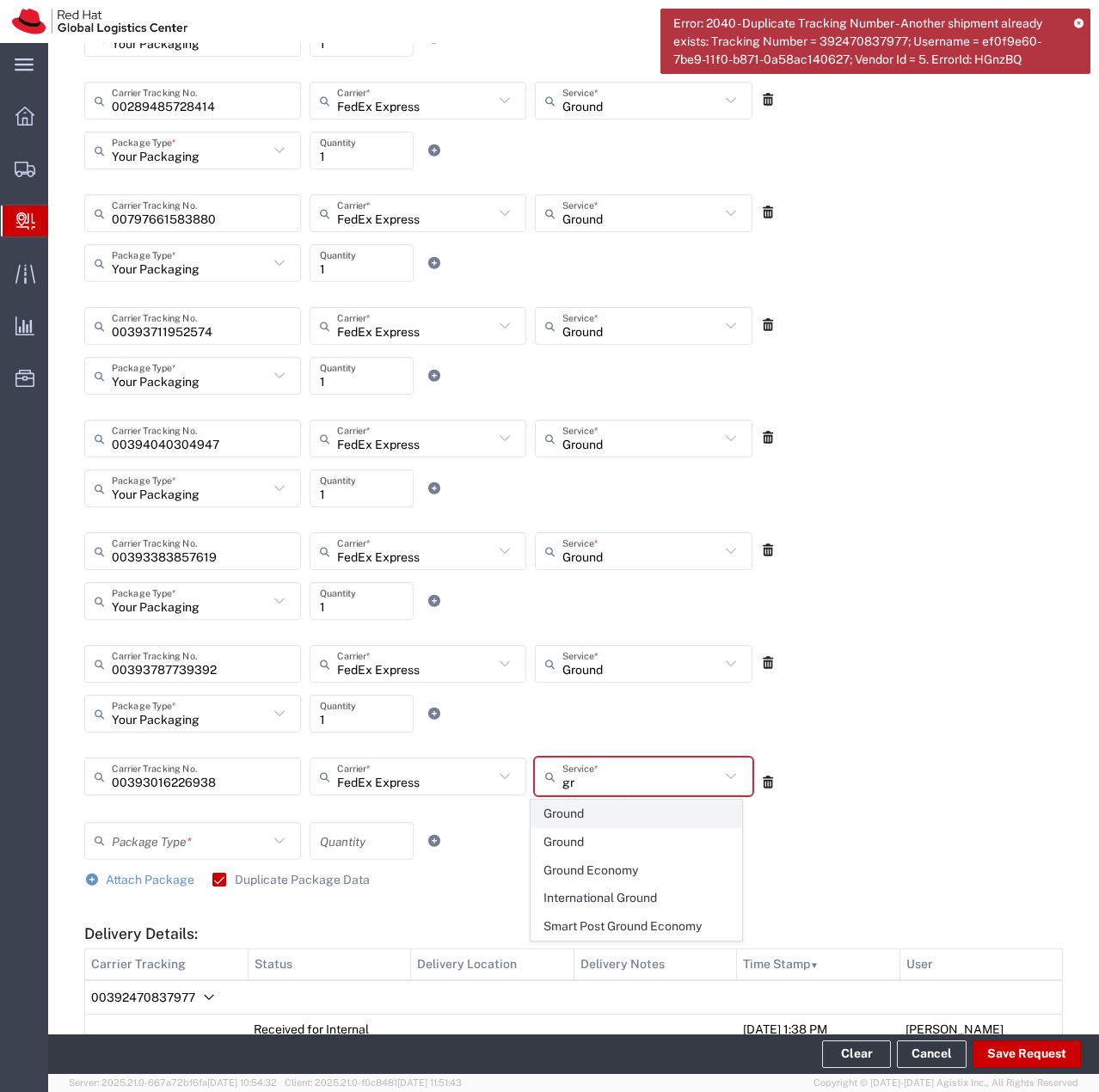
click at [599, 814] on span "Ground" at bounding box center [637, 814] width 210 height 27
type input "Ground"
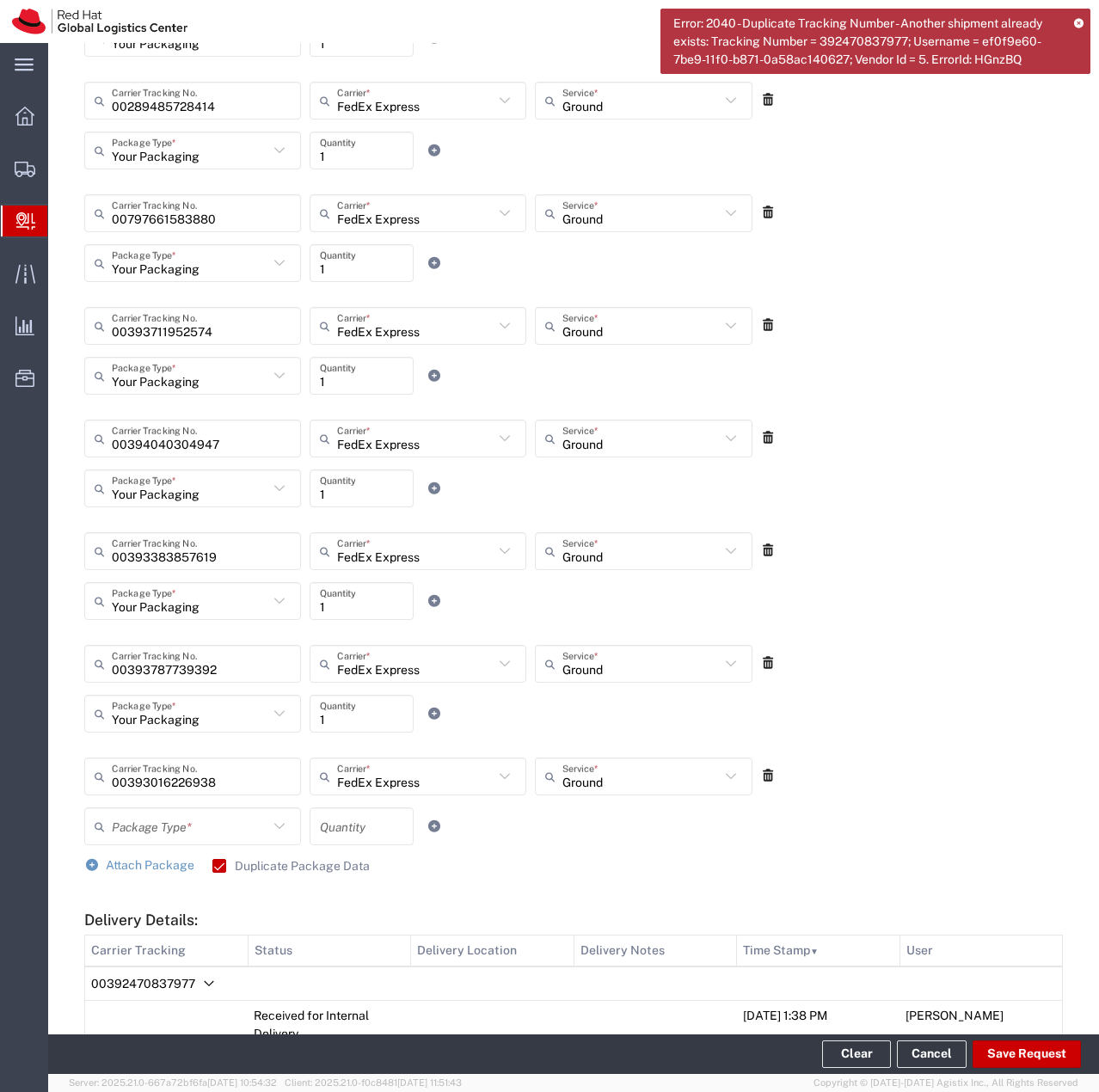
click at [279, 824] on icon at bounding box center [279, 827] width 22 height 22
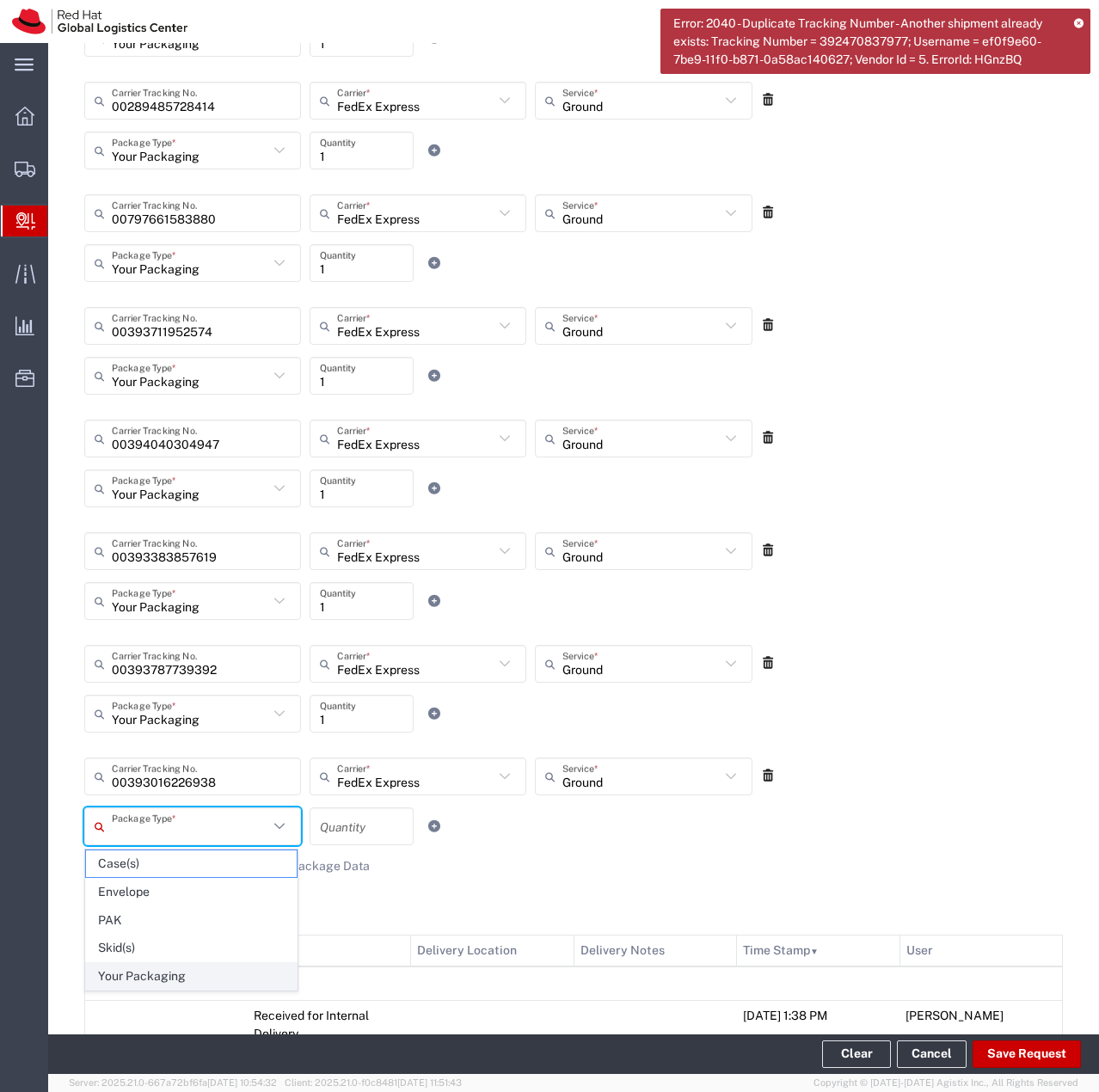
click at [146, 973] on span "Your Packaging" at bounding box center [191, 976] width 210 height 27
type input "Your Packaging"
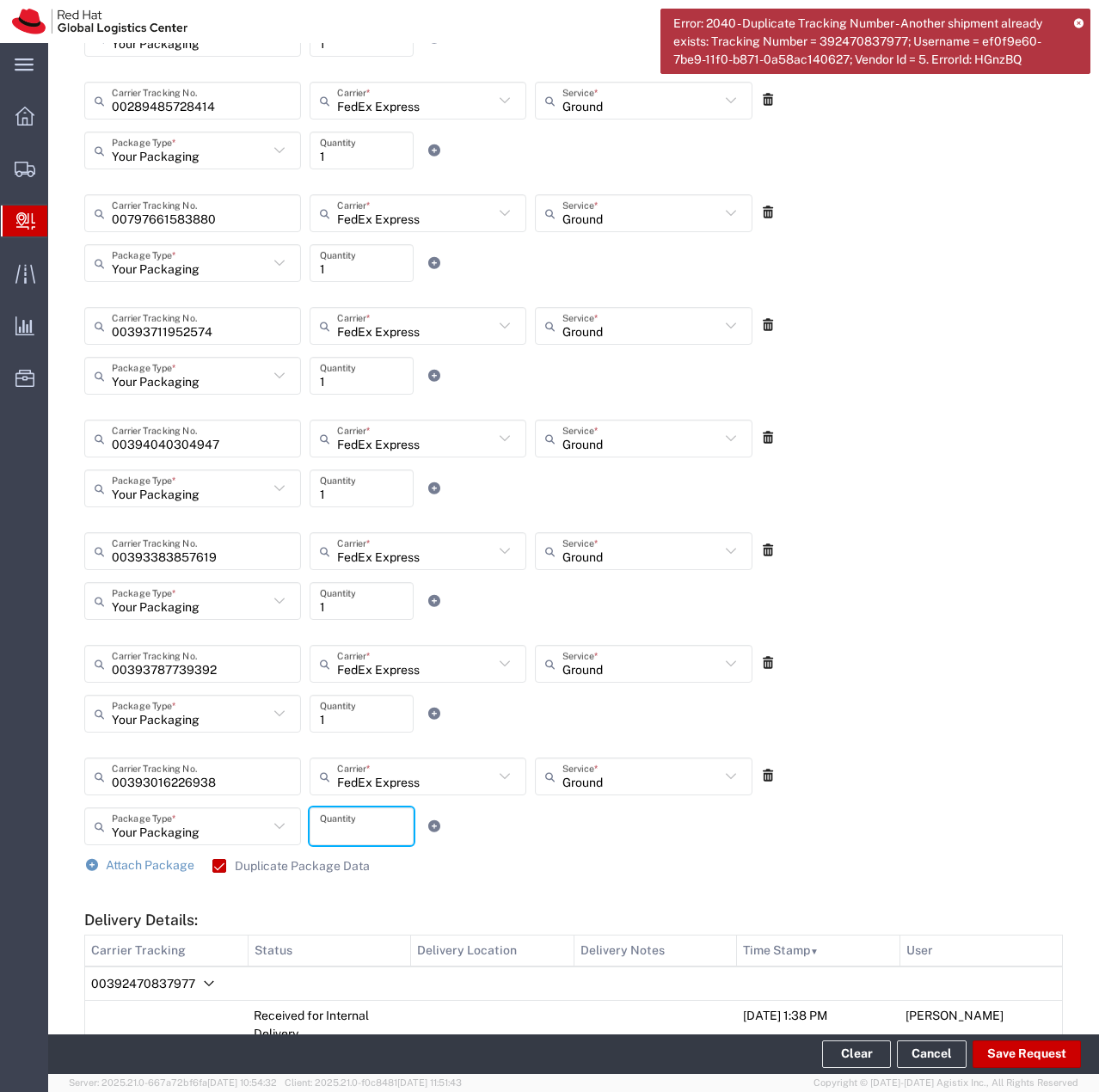
click at [352, 814] on input "number" at bounding box center [362, 827] width 84 height 30
type input "1"
click at [486, 823] on div "Your Packaging Package Type * Case(s) Envelope PAK Skid(s) Your Packaging 1 Qua…" at bounding box center [418, 832] width 677 height 50
click at [152, 867] on span "Attach Package" at bounding box center [150, 865] width 88 height 14
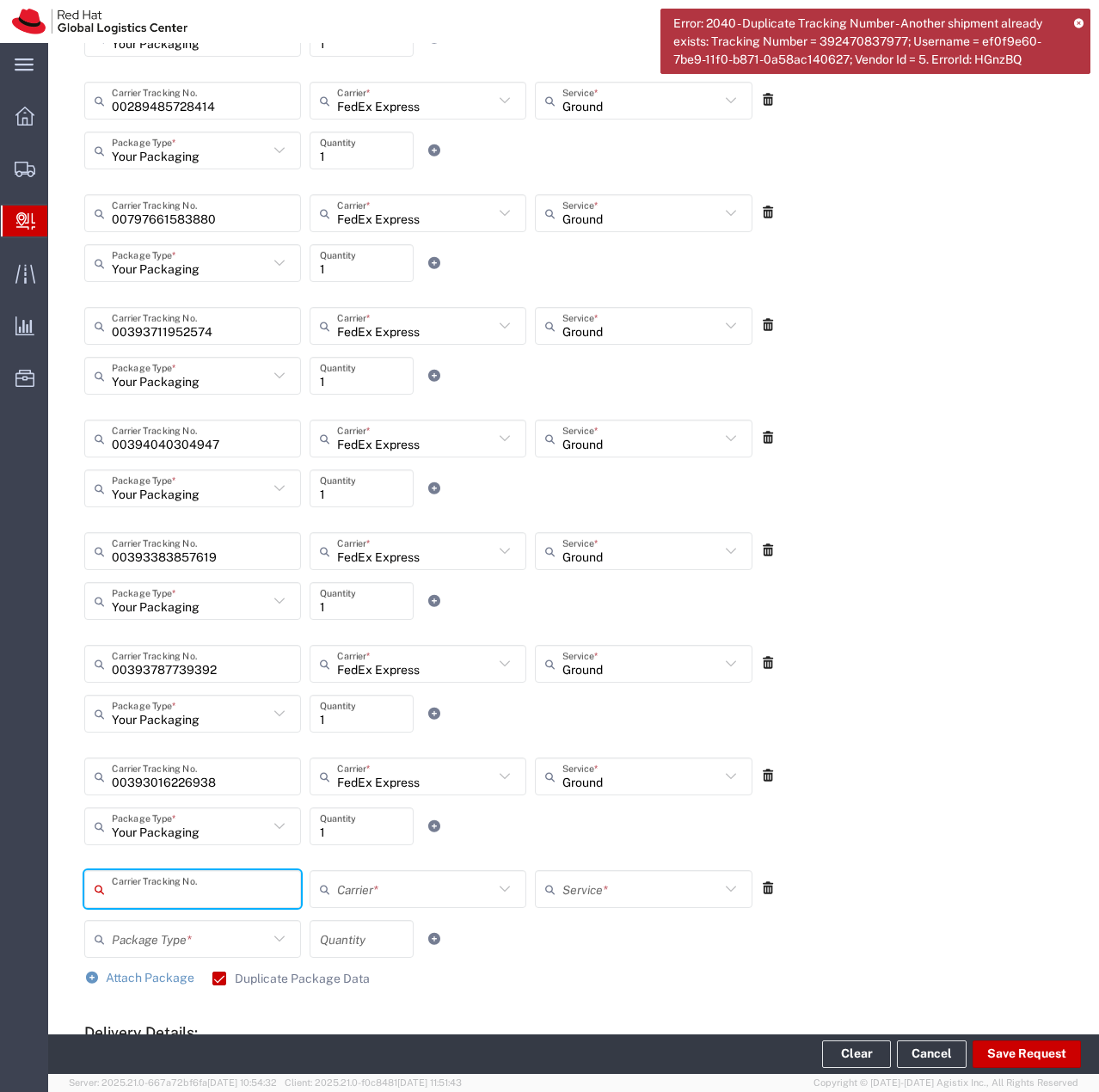
click at [159, 890] on input "text" at bounding box center [201, 889] width 179 height 30
type input "00393099711350"
click at [360, 892] on input "text" at bounding box center [415, 889] width 156 height 30
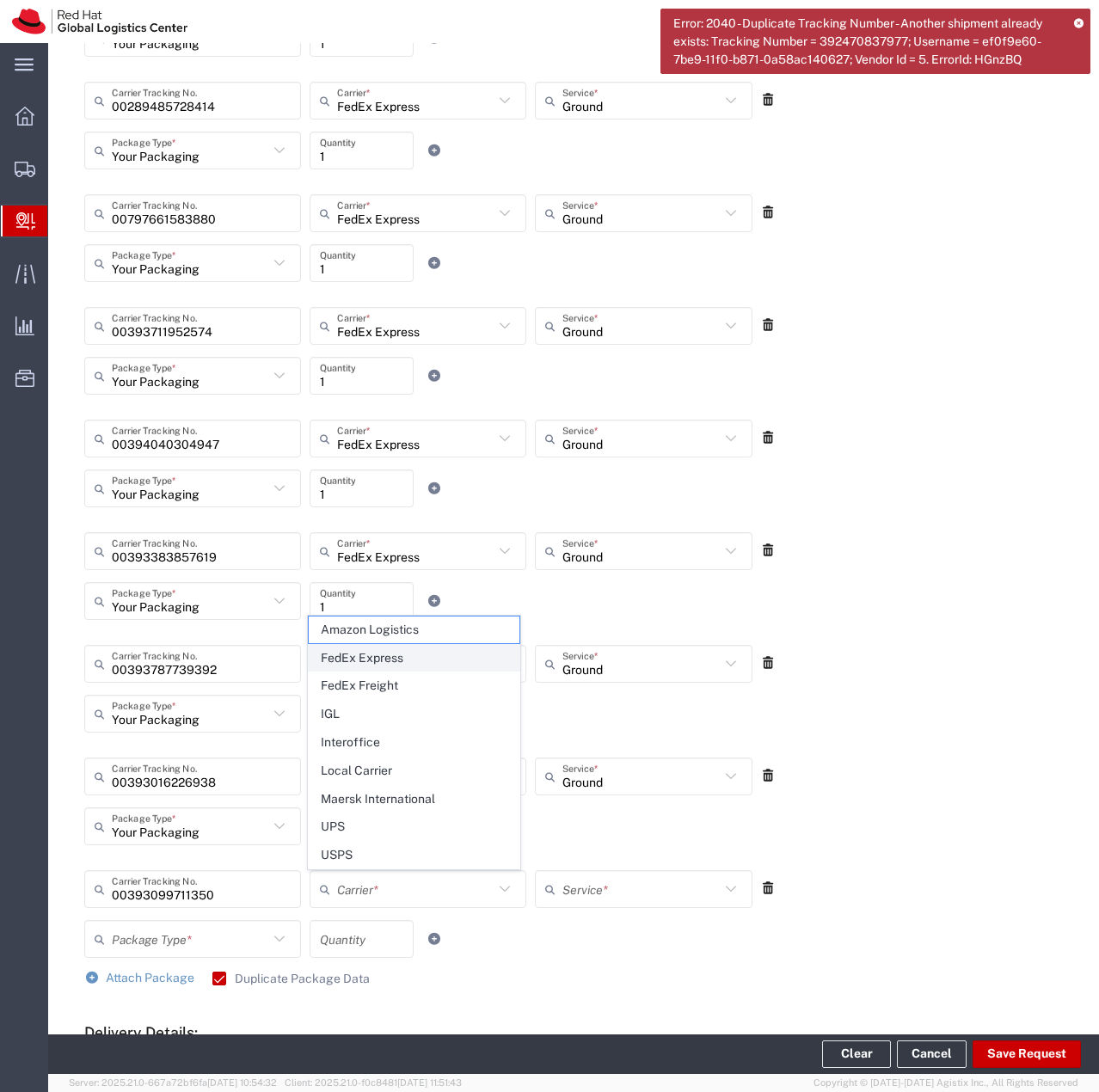
click at [391, 666] on span "FedEx Express" at bounding box center [414, 658] width 210 height 27
type input "FedEx Express"
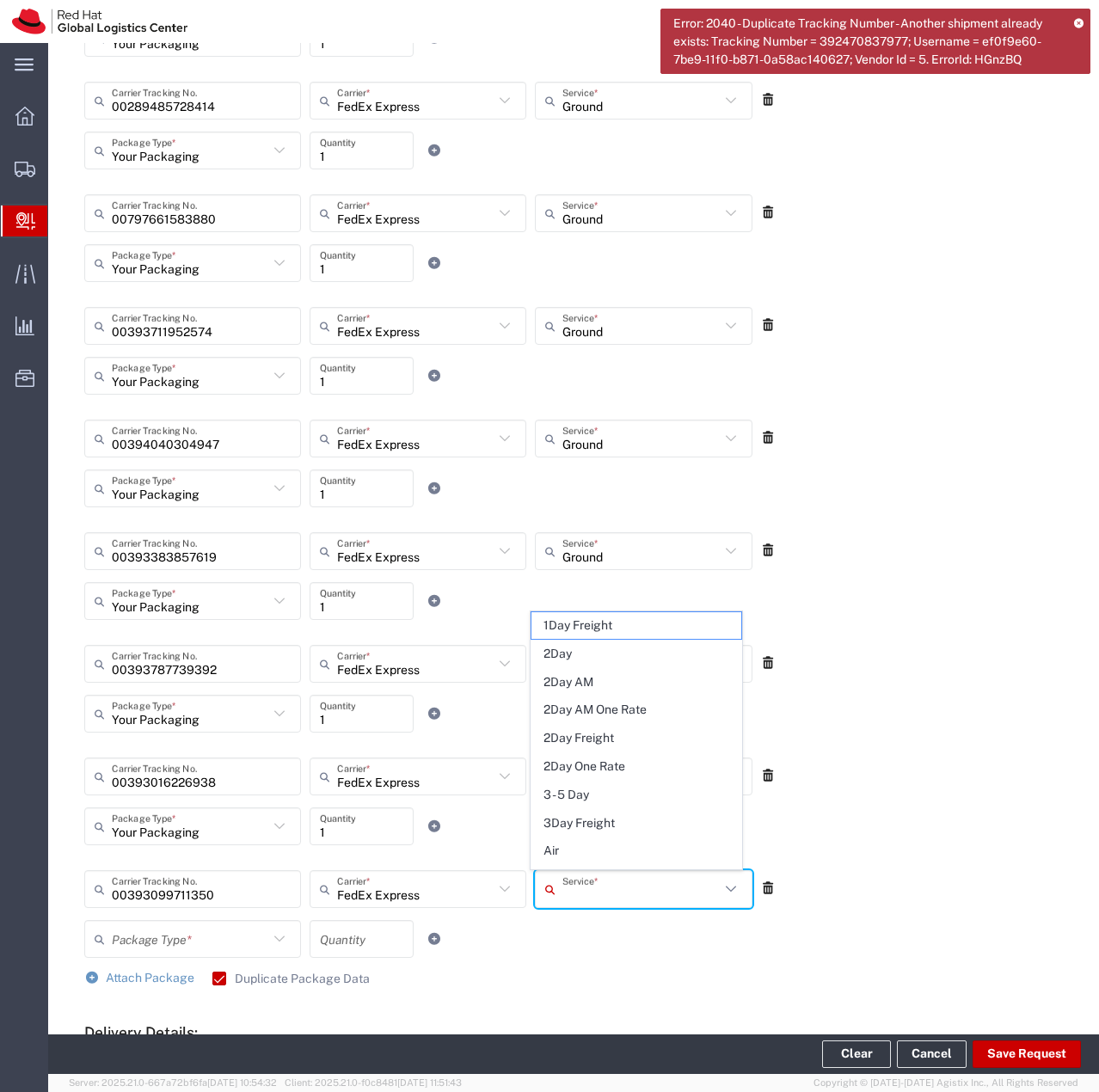
click at [604, 890] on input "text" at bounding box center [641, 889] width 156 height 30
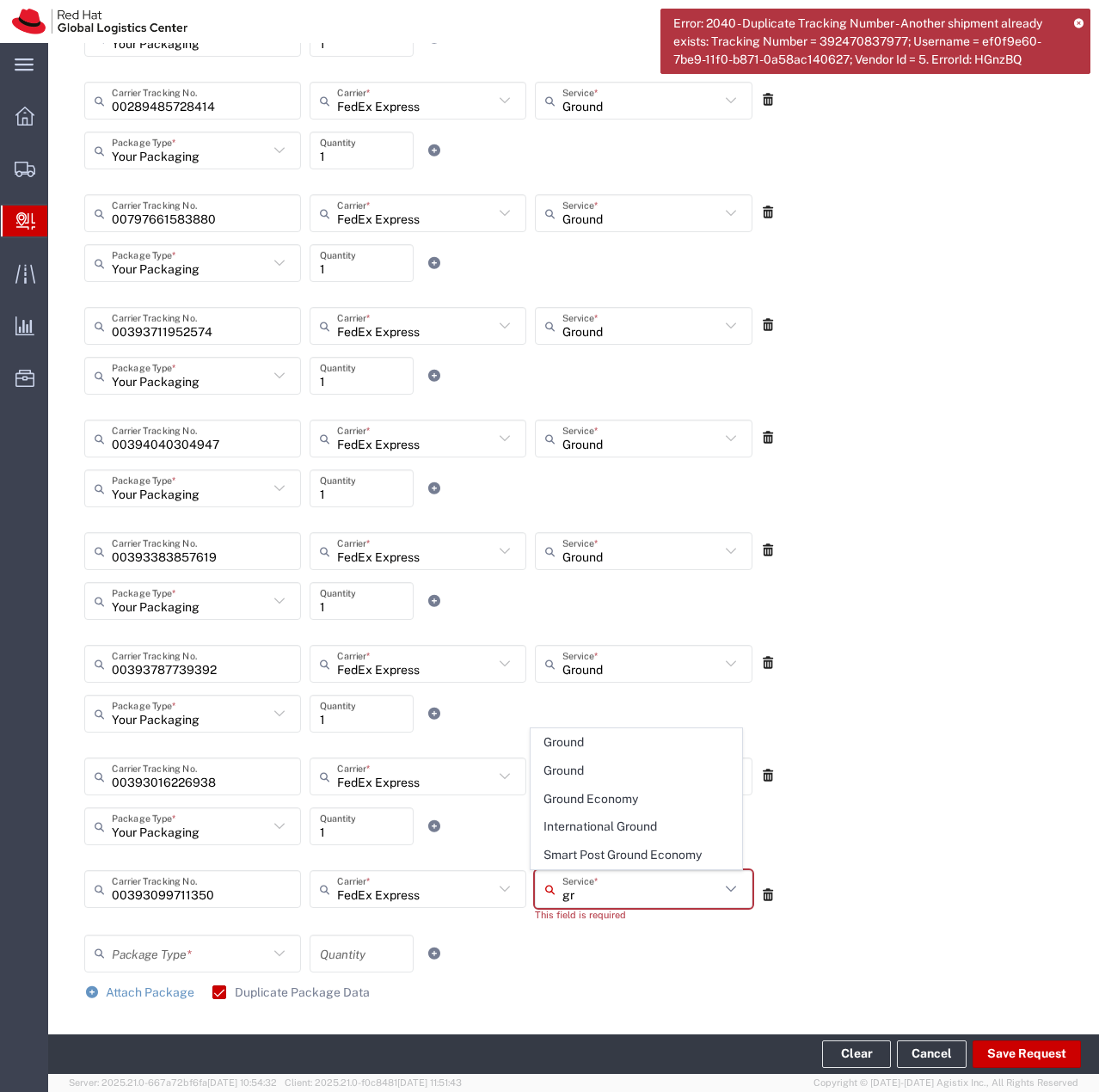
click at [601, 742] on span "Ground" at bounding box center [637, 742] width 210 height 27
type input "Ground"
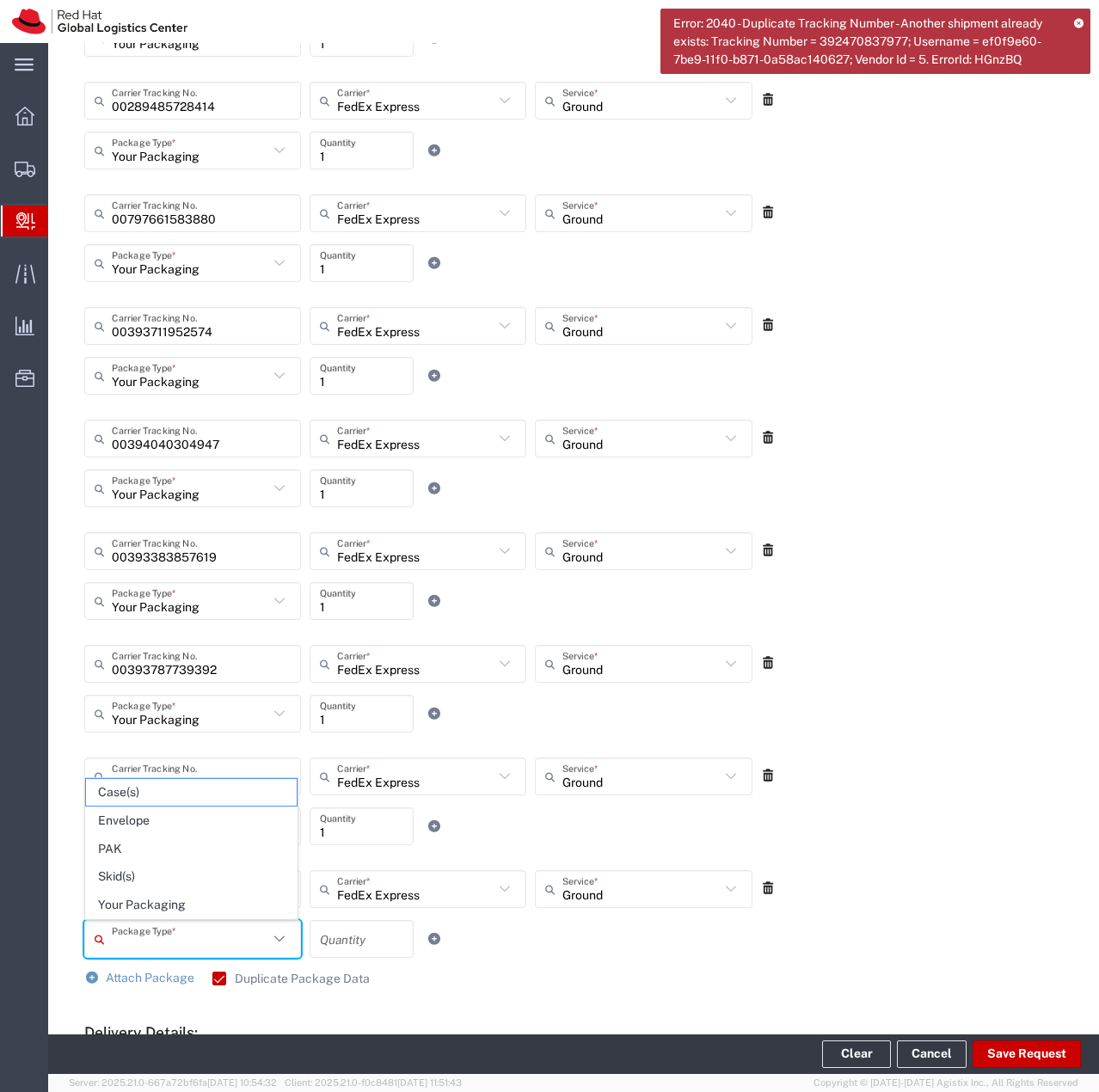
click at [228, 931] on input "text" at bounding box center [190, 939] width 156 height 30
click at [193, 907] on span "Your Packaging" at bounding box center [191, 905] width 210 height 27
type input "Your Packaging"
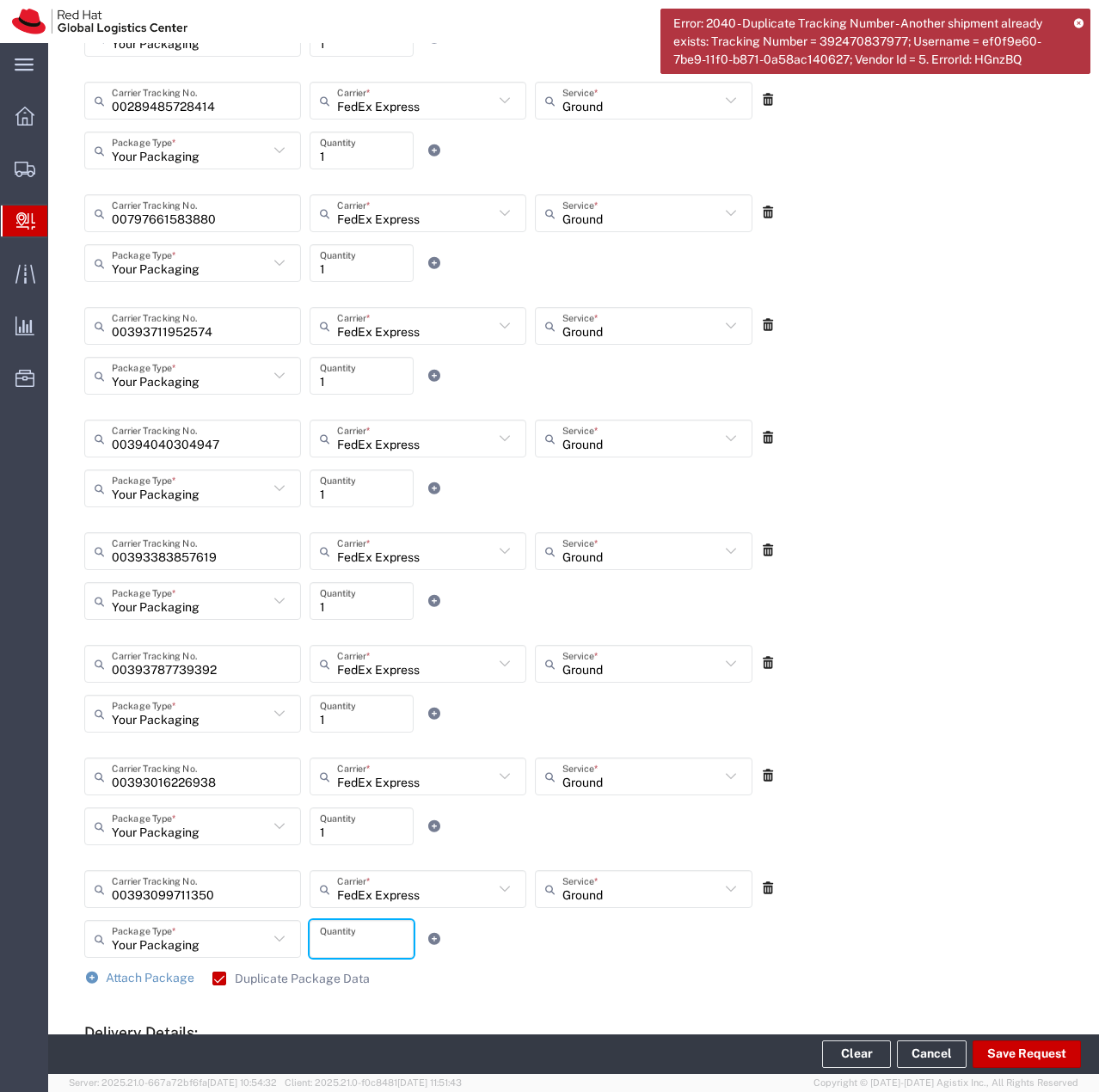
click at [339, 946] on input "number" at bounding box center [362, 939] width 84 height 30
type input "1"
click at [557, 928] on div "Your Packaging Package Type * Case(s) Envelope PAK Skid(s) Your Packaging 1 Qua…" at bounding box center [418, 945] width 677 height 50
click at [152, 984] on link "Attach Package" at bounding box center [140, 978] width 110 height 17
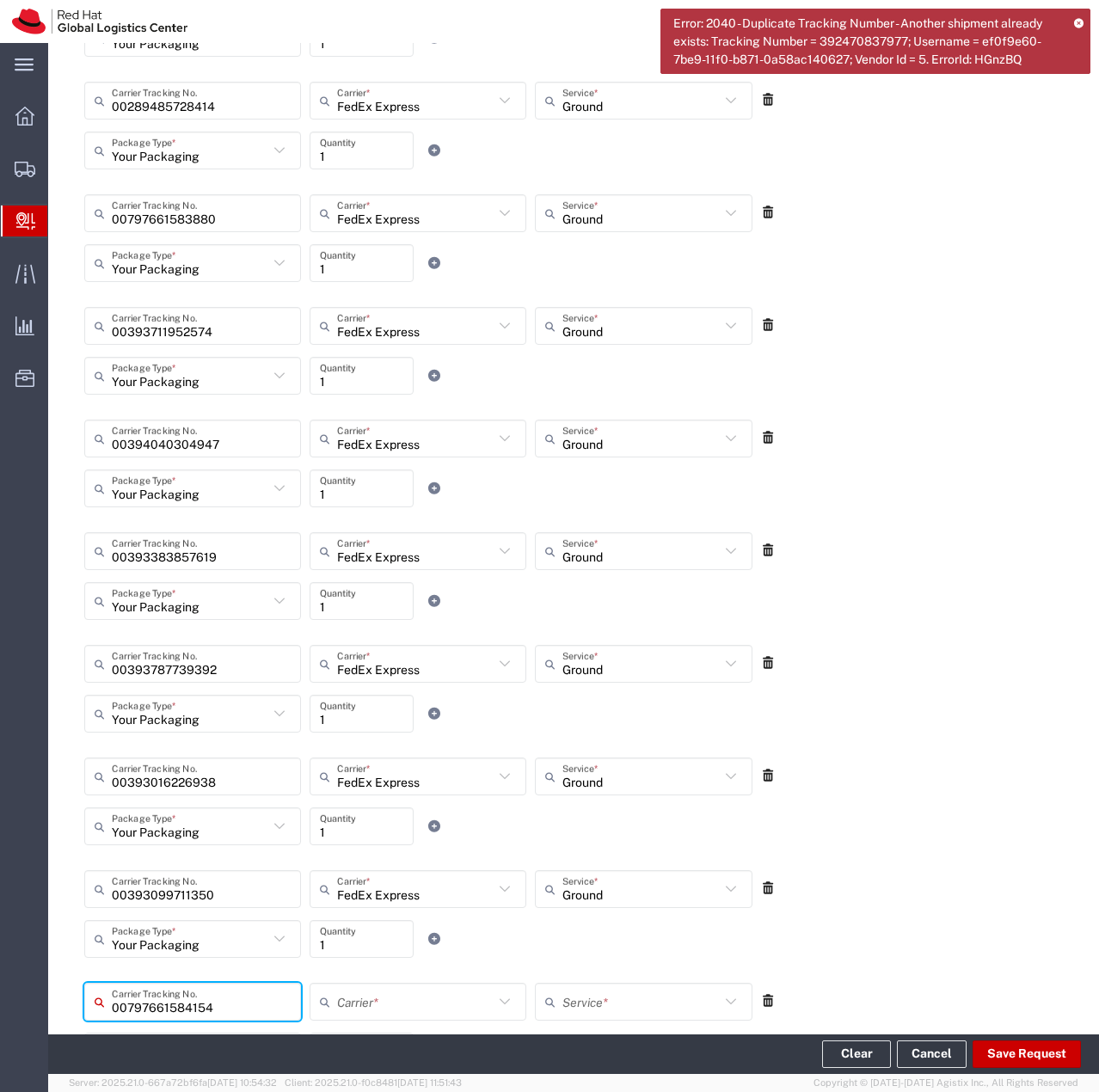
type input "00797661584154"
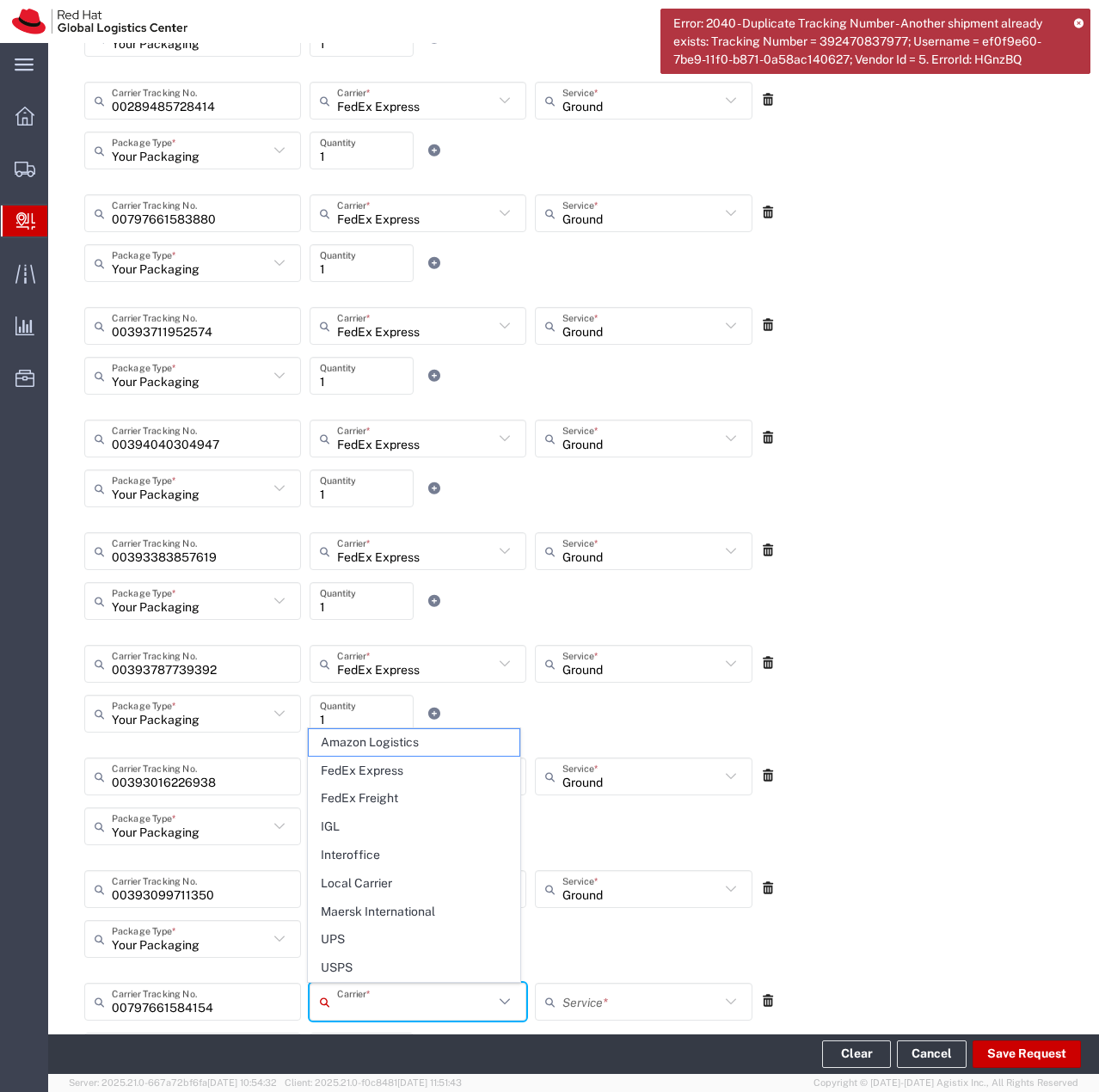
click at [360, 998] on input "text" at bounding box center [415, 1002] width 156 height 30
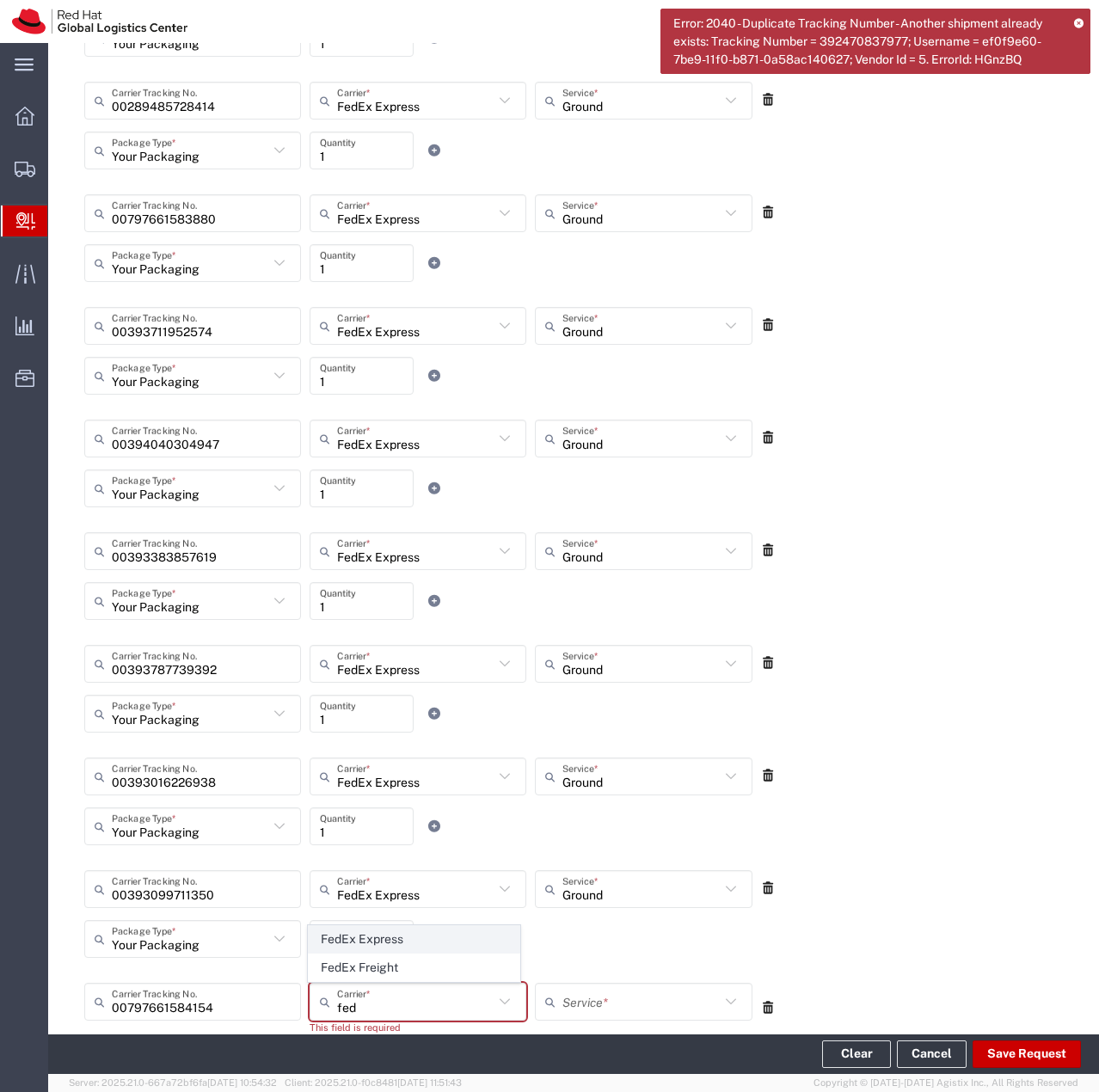
click at [390, 944] on span "FedEx Express" at bounding box center [414, 939] width 210 height 27
type input "FedEx Express"
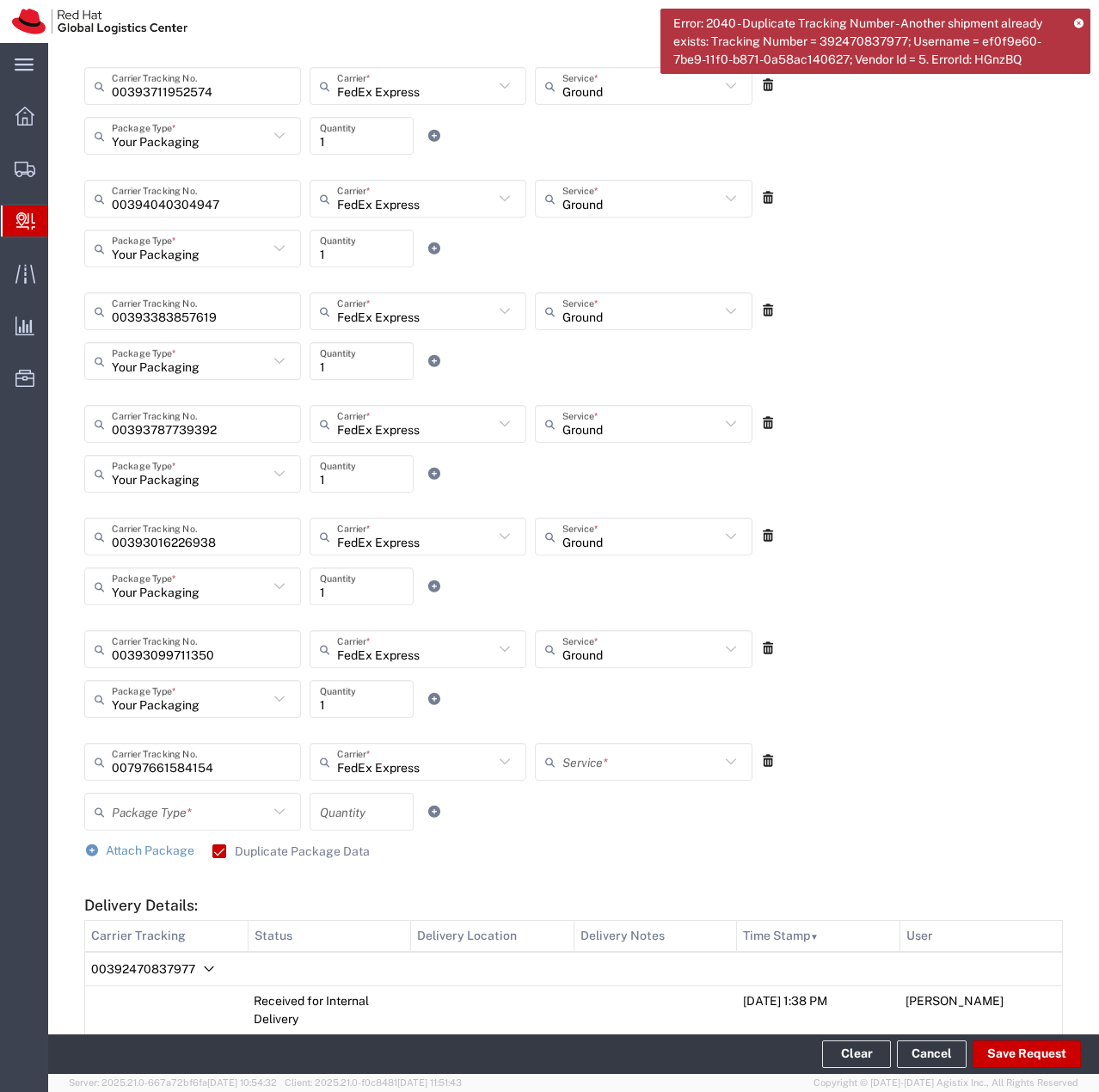
scroll to position [1118, 0]
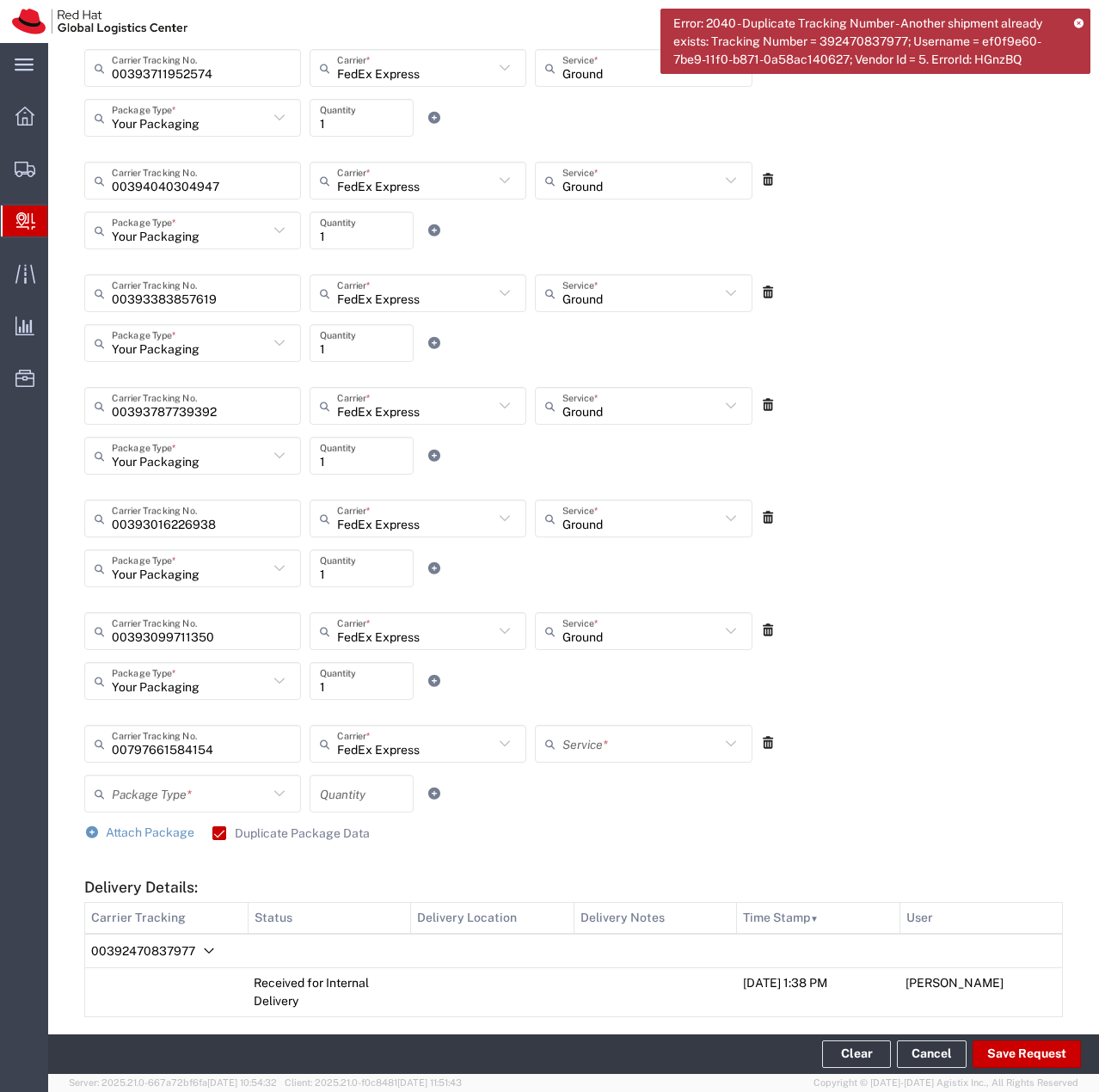
click at [635, 755] on input "text" at bounding box center [641, 744] width 156 height 30
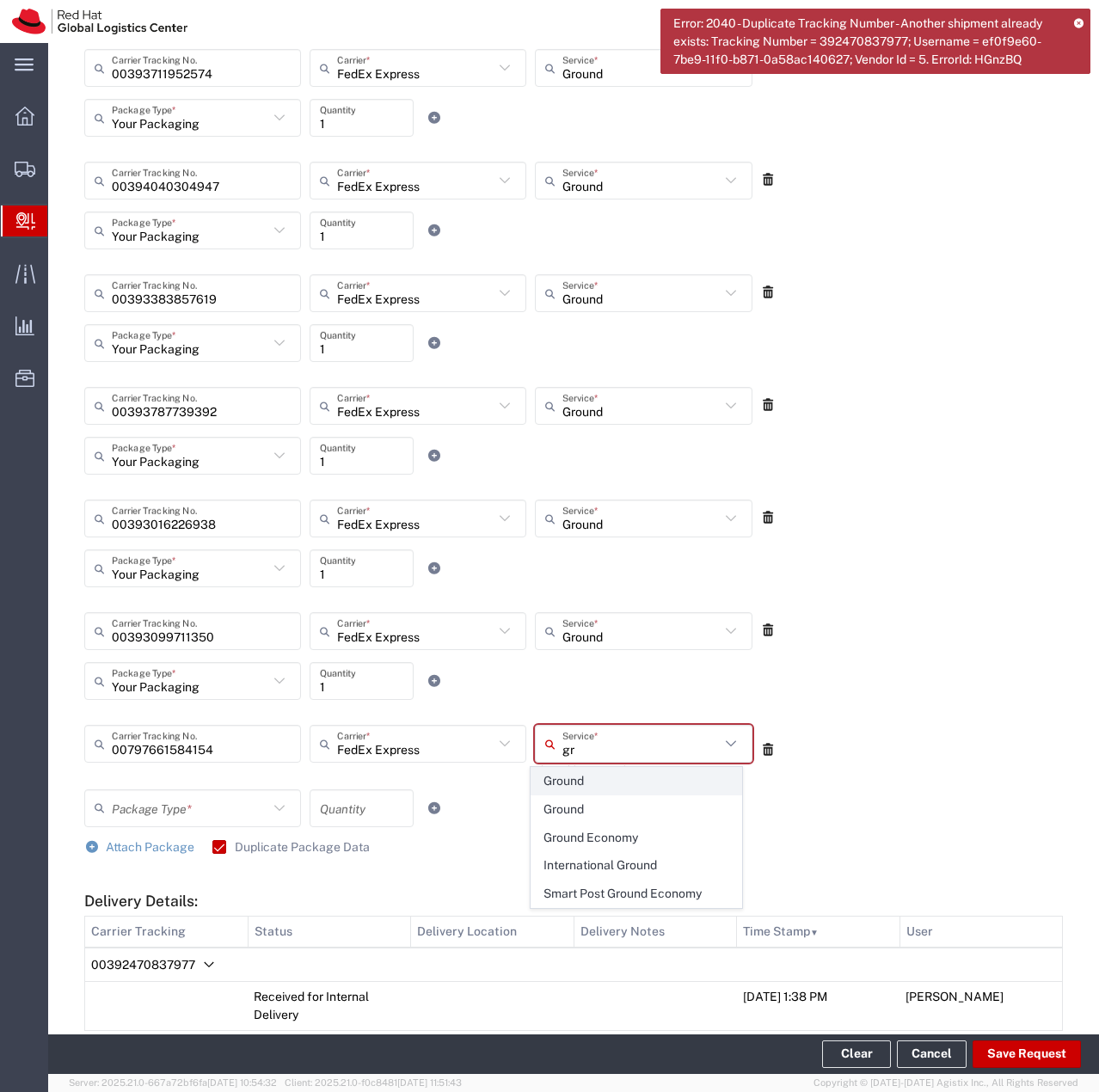
click at [617, 772] on span "Ground" at bounding box center [637, 781] width 210 height 27
type input "Ground"
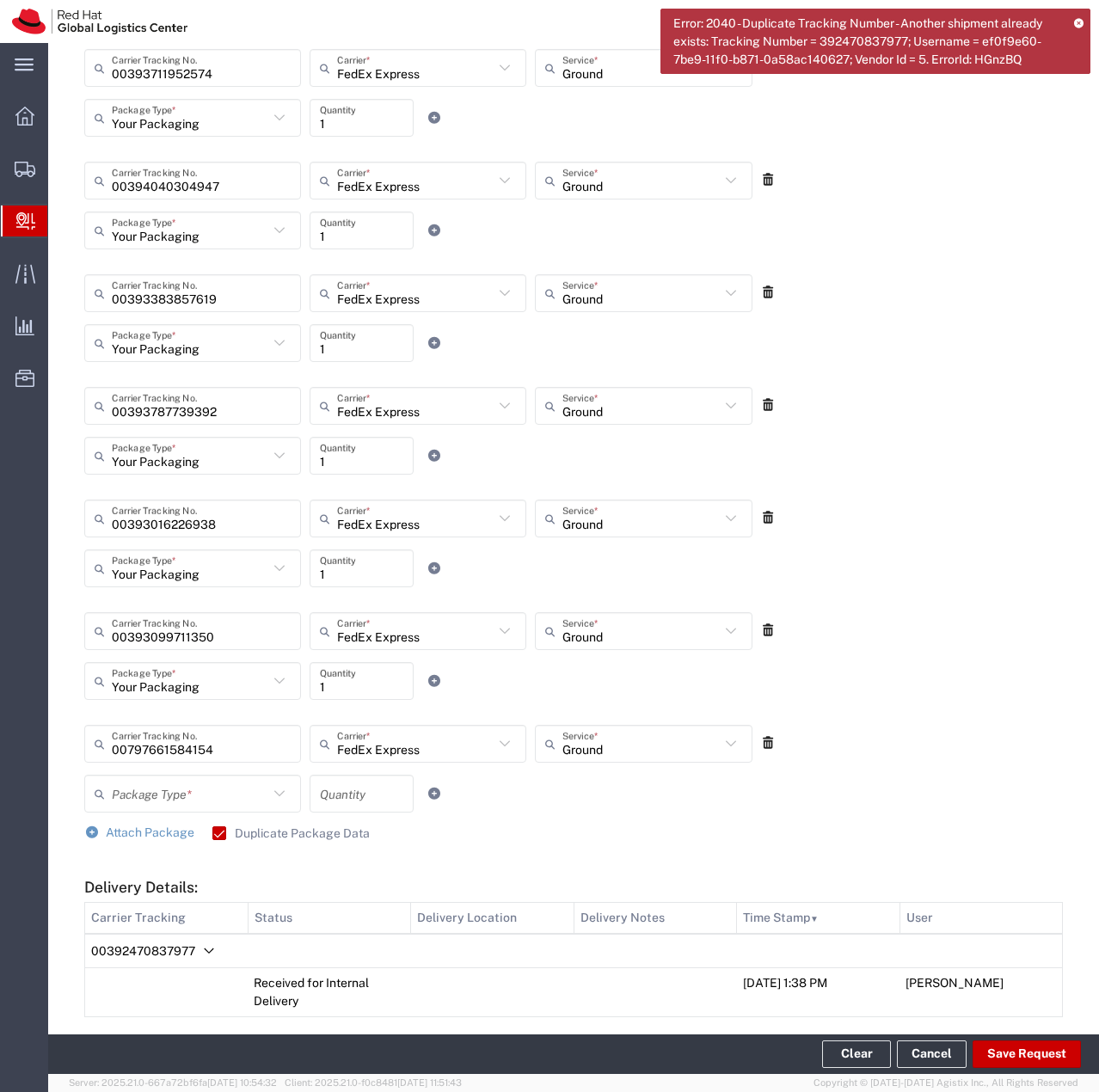
click at [279, 788] on icon at bounding box center [279, 793] width 22 height 22
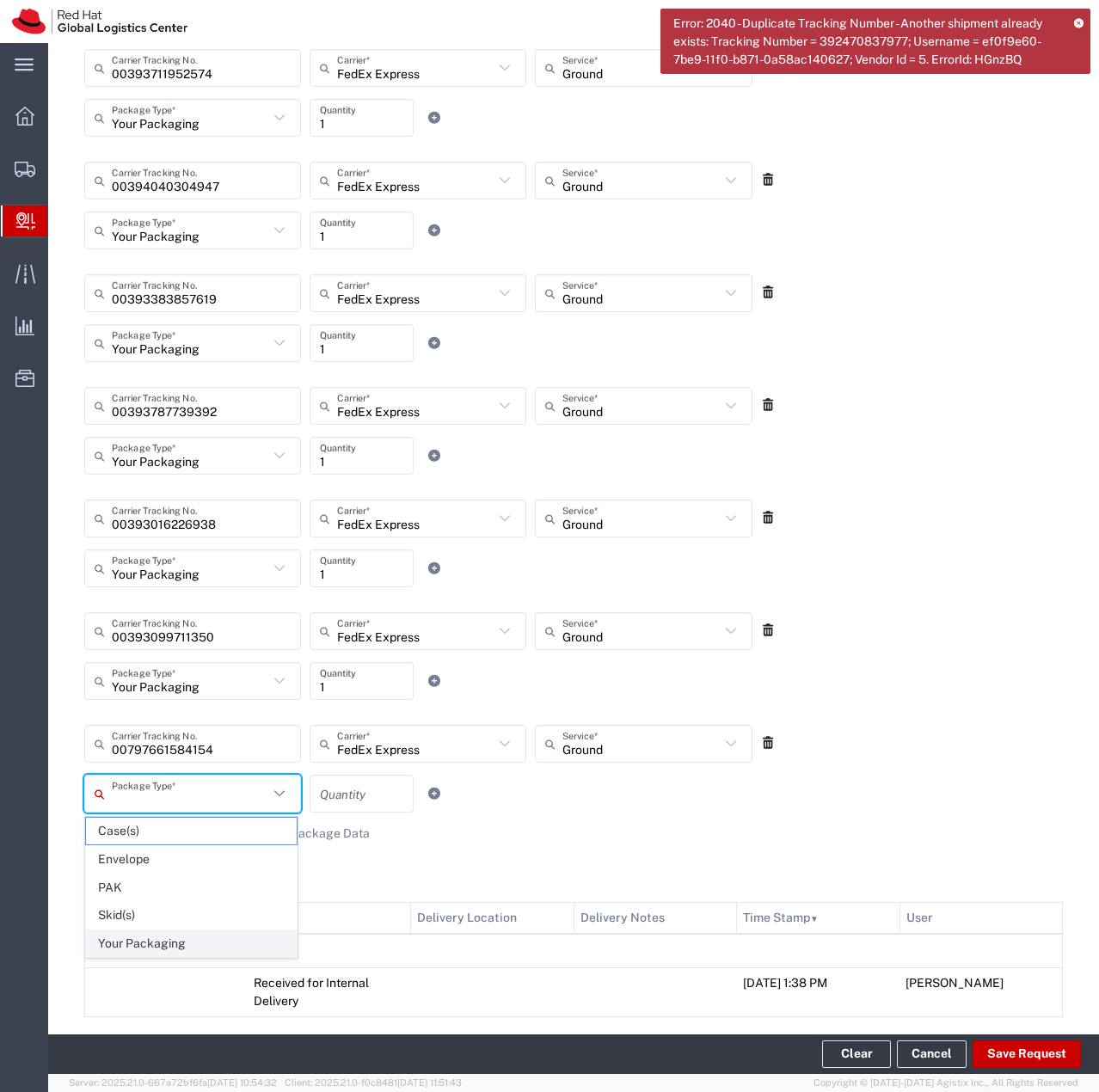
click at [208, 933] on span "Your Packaging" at bounding box center [191, 943] width 210 height 27
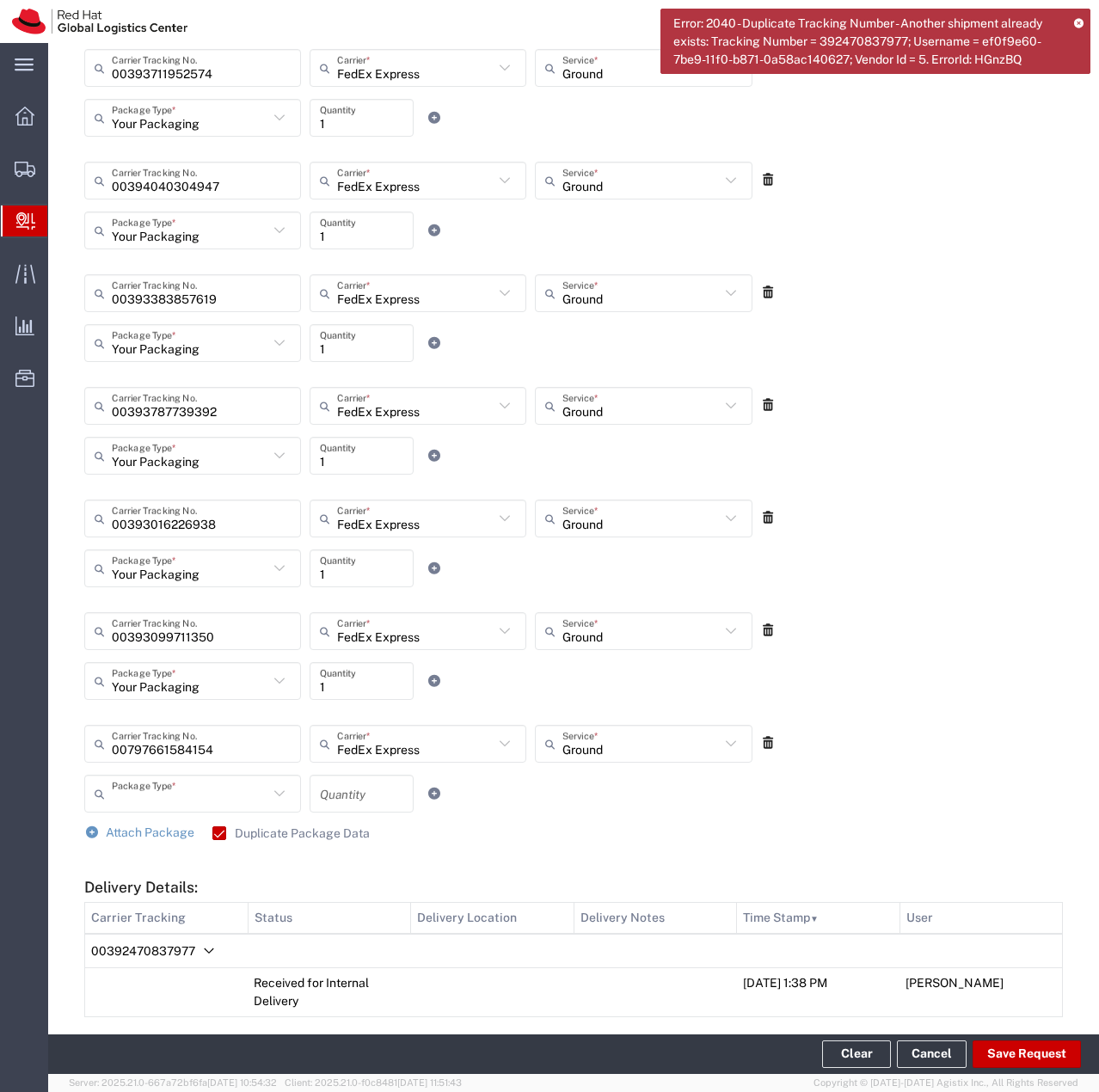
type input "Your Packaging"
click at [352, 791] on input "number" at bounding box center [362, 794] width 84 height 30
type input "1"
click at [162, 832] on span "Attach Package" at bounding box center [150, 832] width 88 height 14
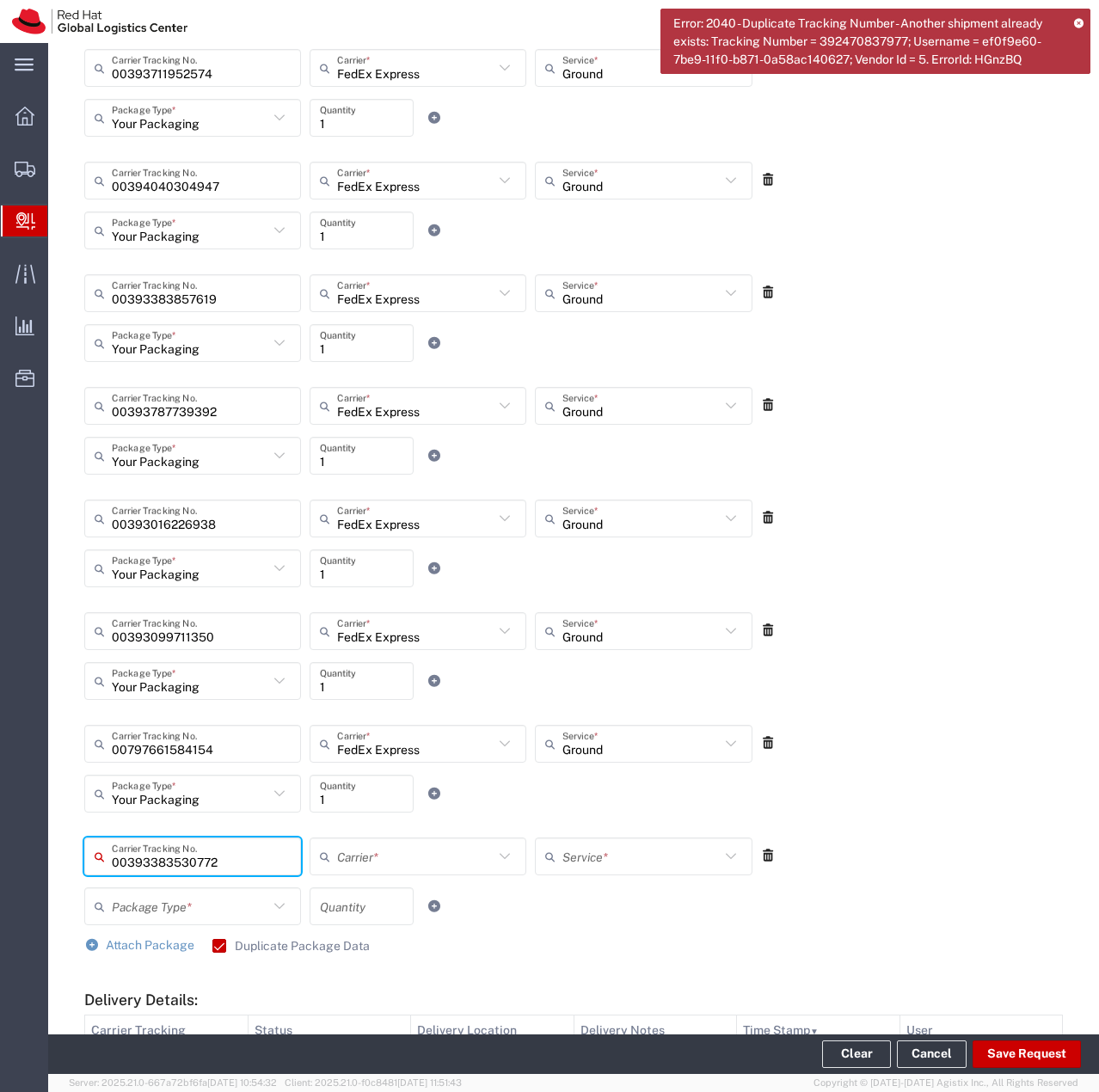
type input "00393383530772"
click at [426, 849] on input "text" at bounding box center [415, 856] width 156 height 30
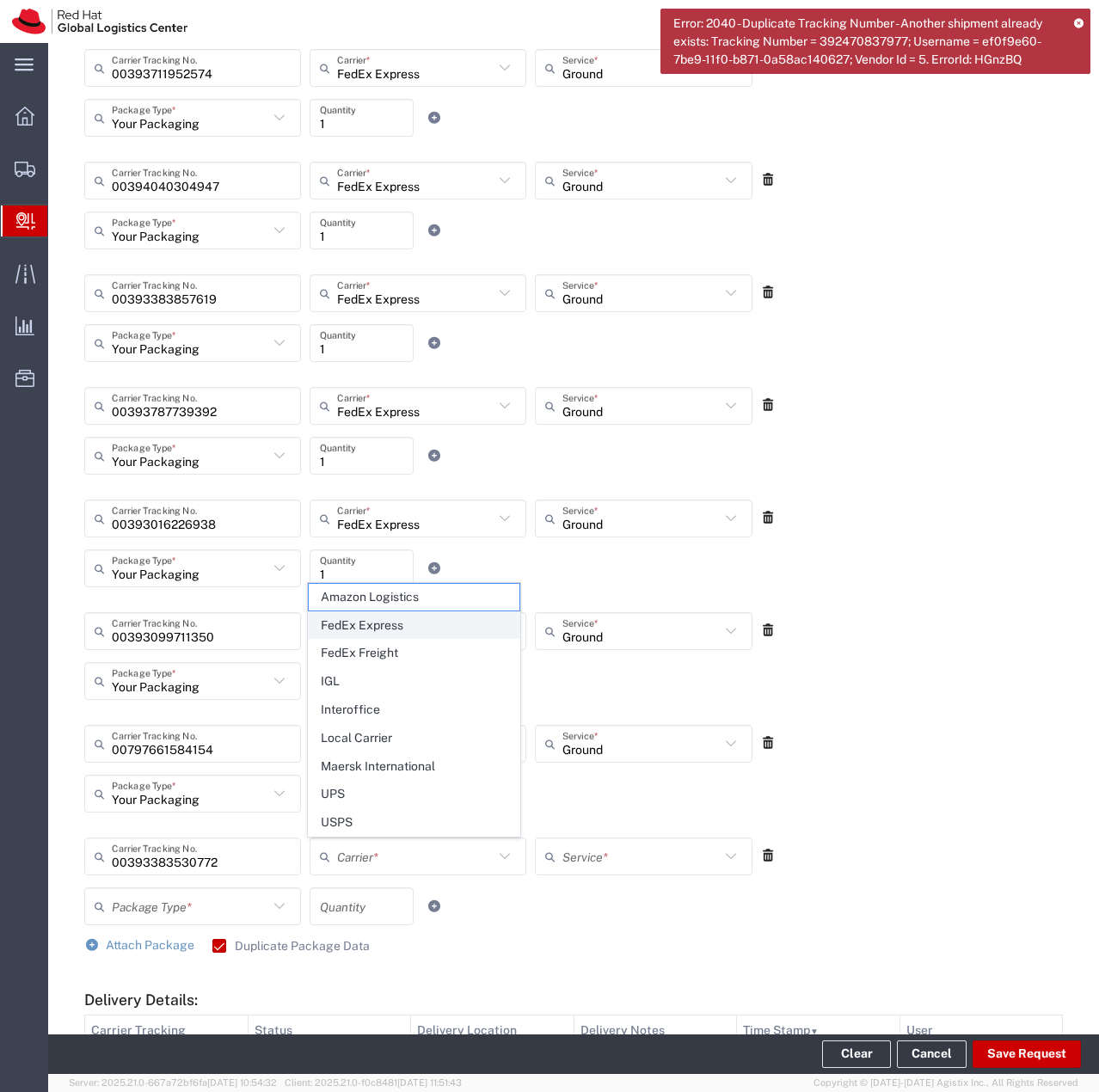
click at [376, 624] on span "FedEx Express" at bounding box center [414, 626] width 210 height 27
type input "FedEx Express"
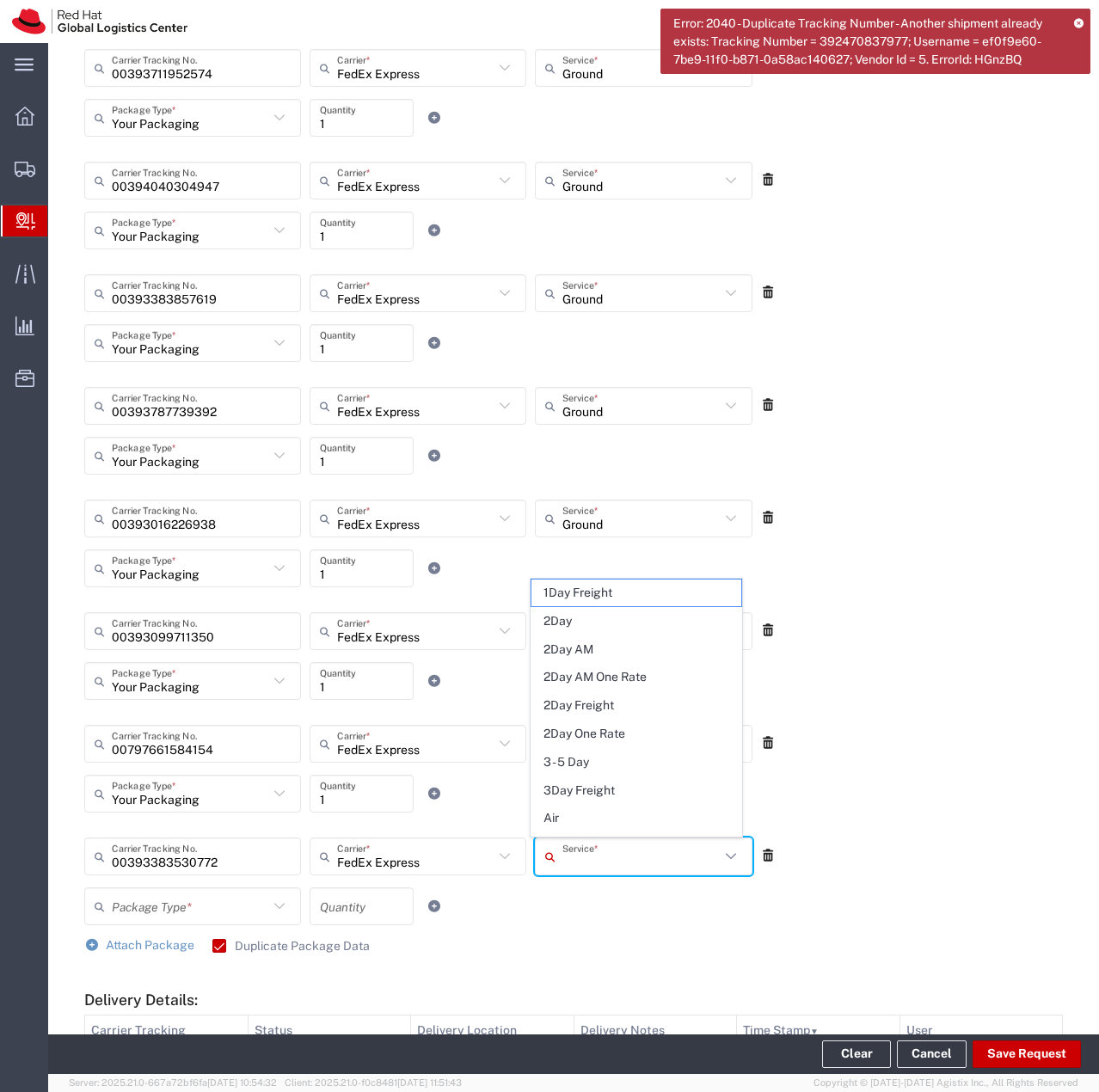
click at [635, 861] on input "text" at bounding box center [641, 856] width 156 height 30
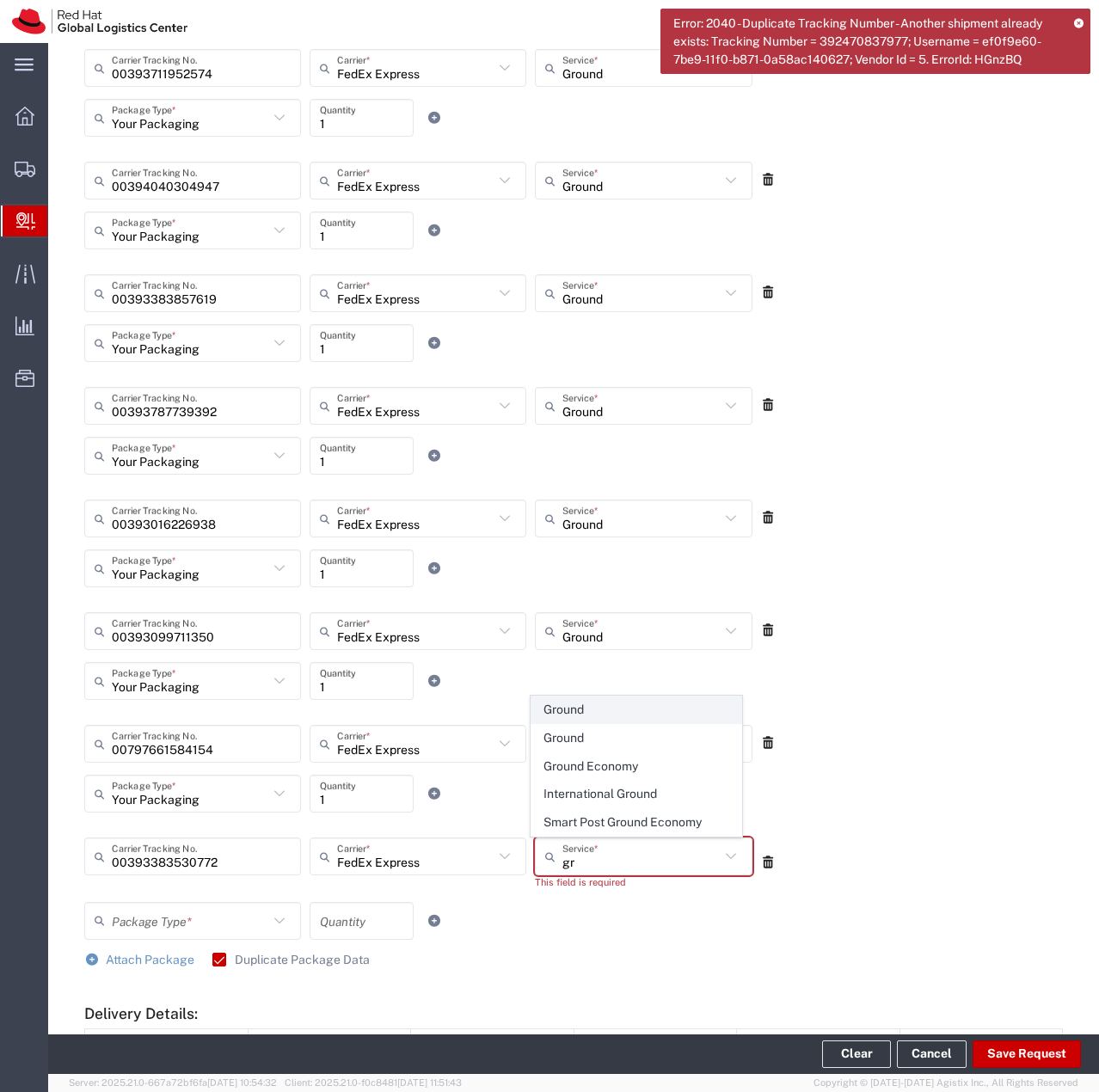
click at [587, 711] on span "Ground" at bounding box center [637, 709] width 210 height 27
type input "Ground"
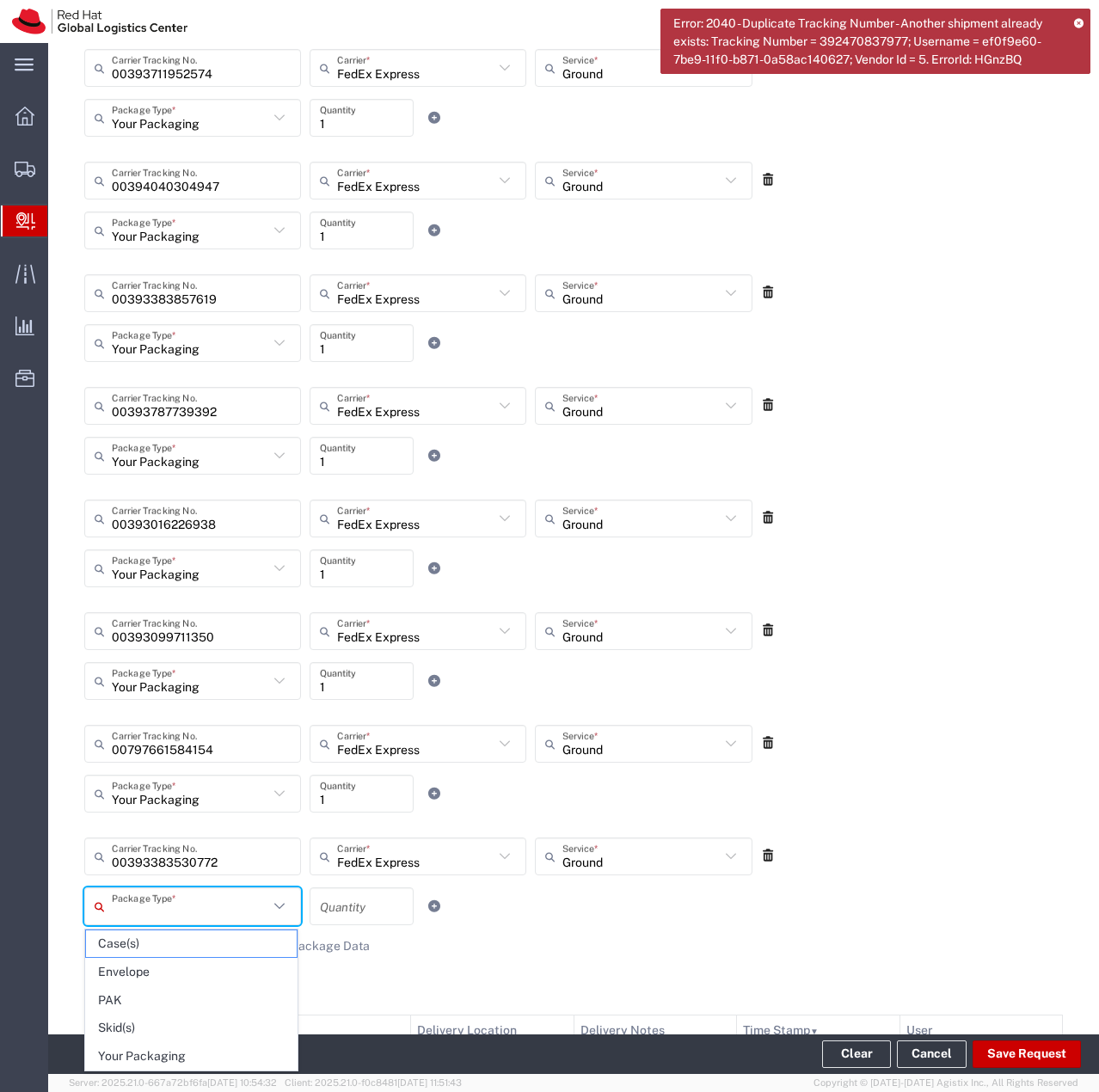
click at [258, 904] on input "text" at bounding box center [190, 907] width 156 height 30
click at [164, 1054] on span "Your Packaging" at bounding box center [191, 1056] width 210 height 27
type input "Your Packaging"
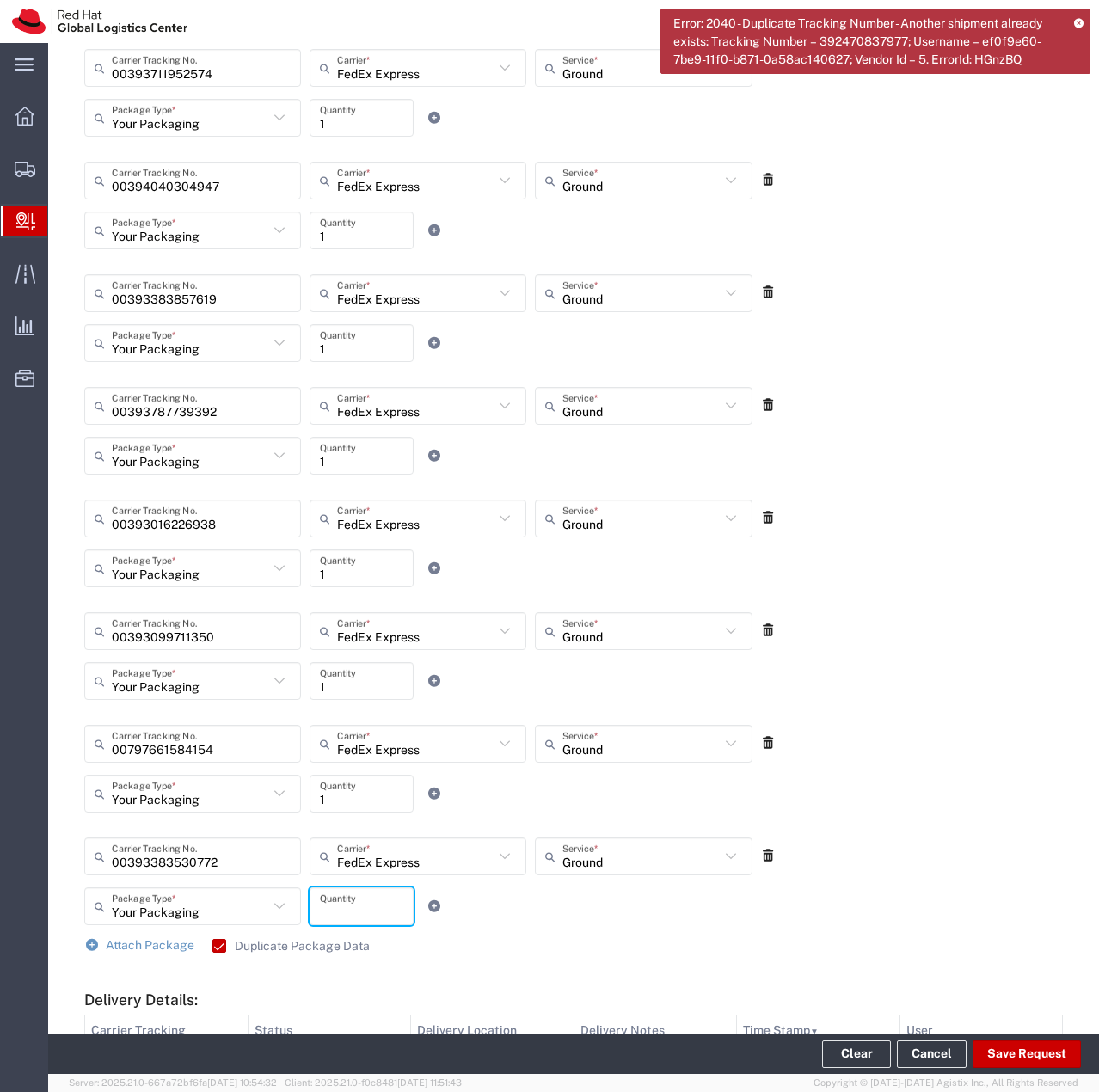
click at [374, 904] on input "number" at bounding box center [362, 907] width 84 height 30
type input "1"
click at [449, 892] on div at bounding box center [446, 906] width 57 height 38
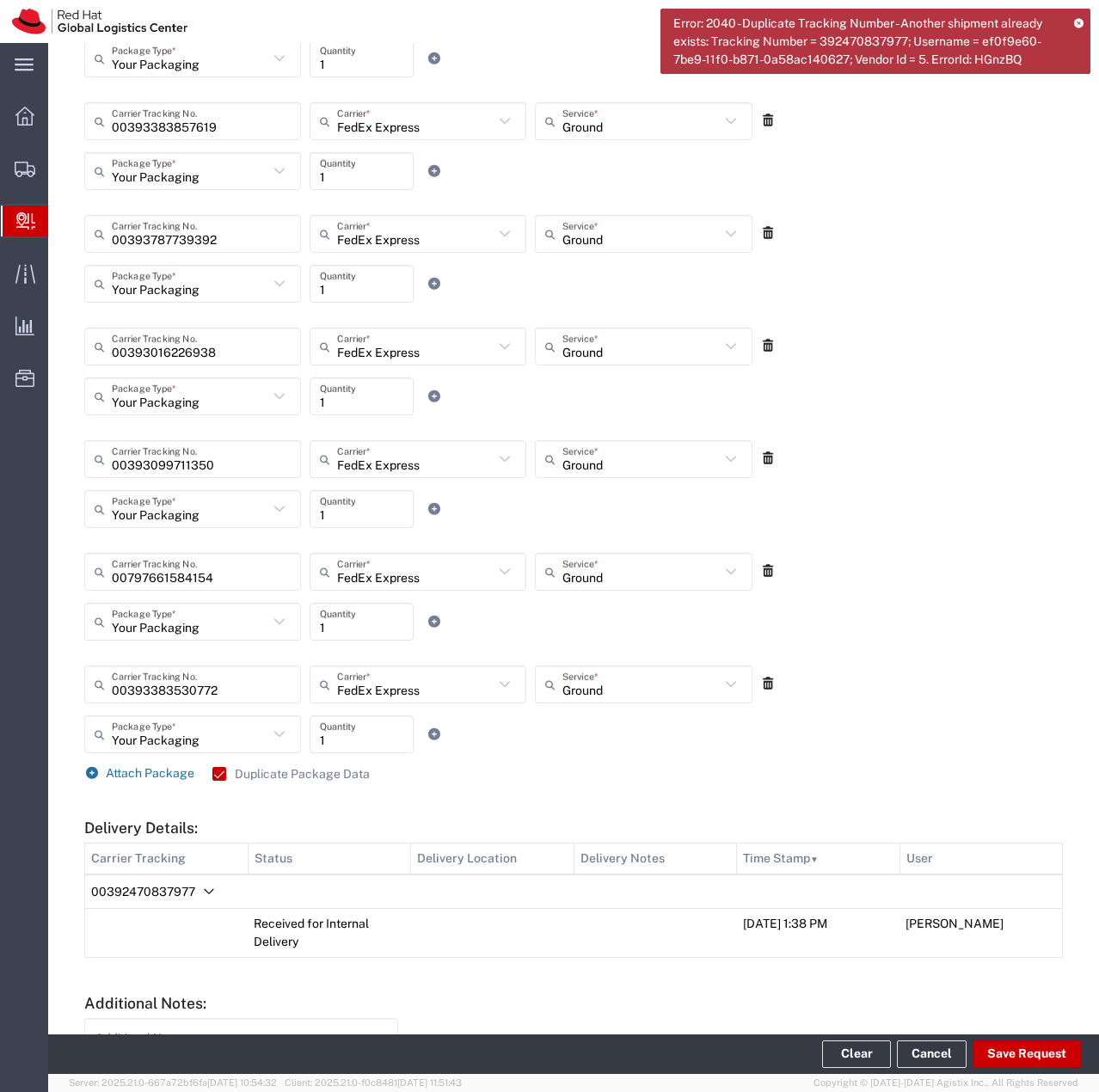
click at [142, 773] on span "Attach Package" at bounding box center [150, 773] width 88 height 14
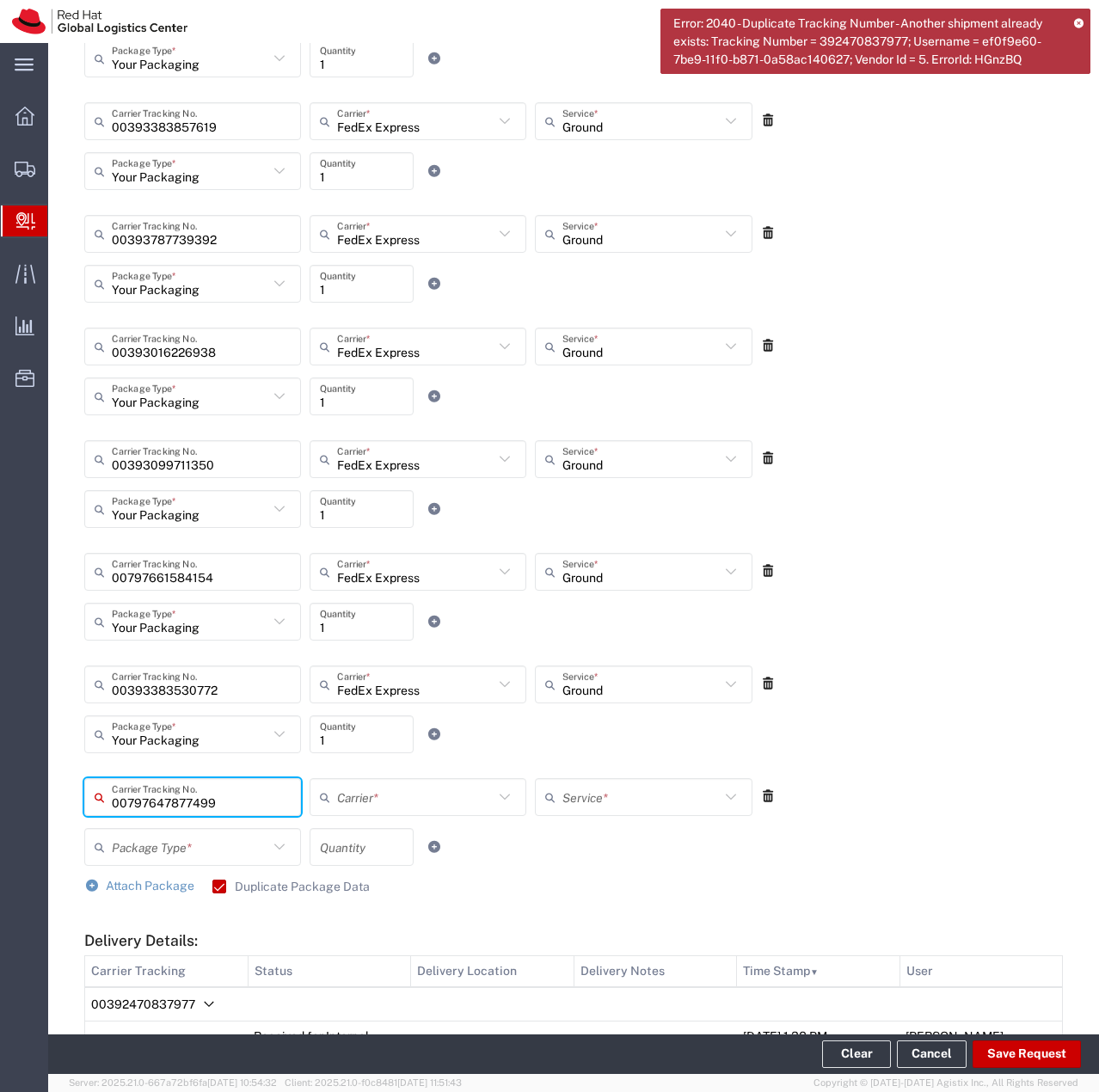
type input "00797647877499"
click at [384, 797] on input "text" at bounding box center [415, 797] width 156 height 30
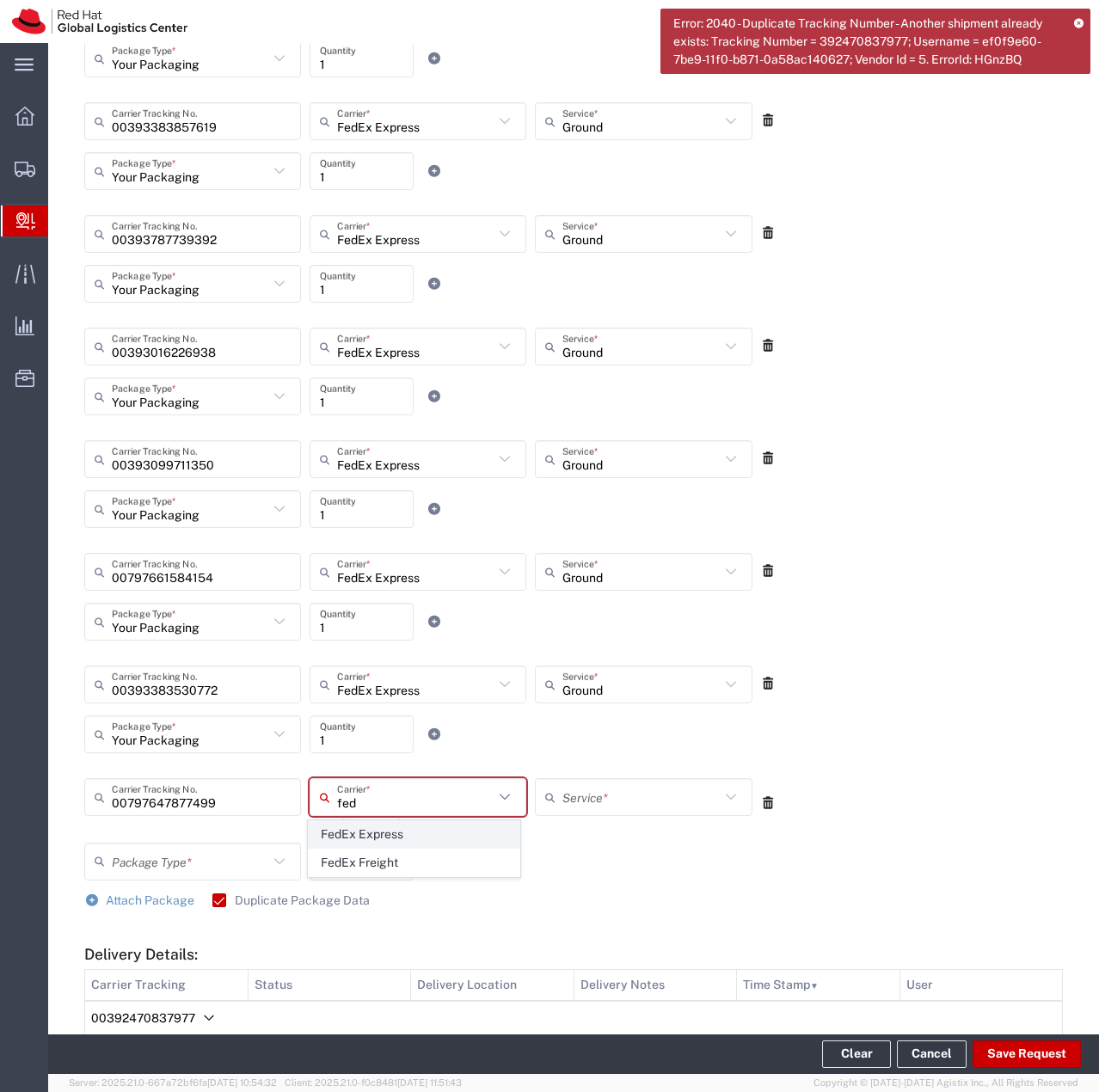
click at [379, 834] on span "FedEx Express" at bounding box center [414, 834] width 210 height 27
type input "FedEx Express"
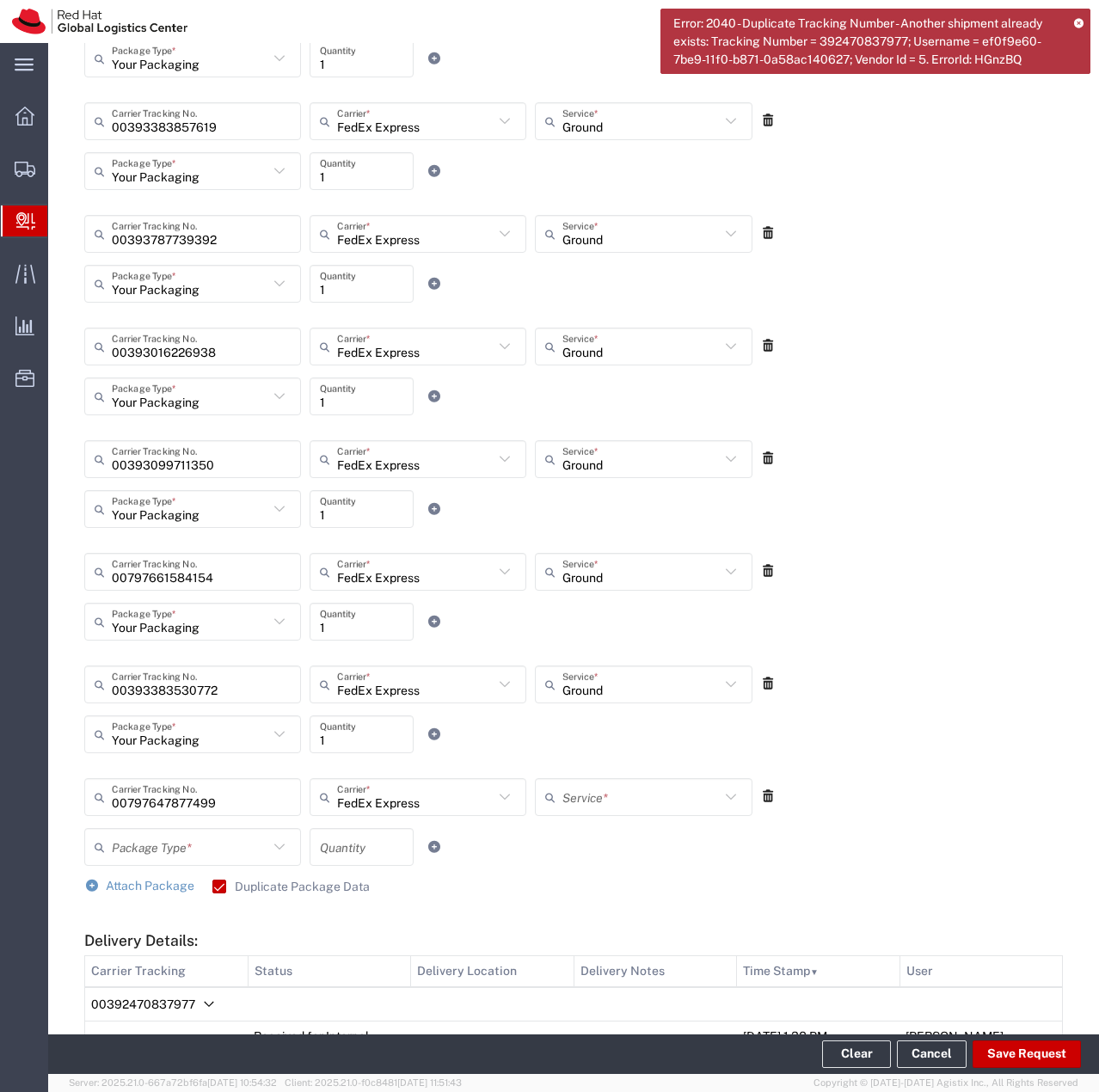
click at [612, 801] on input "text" at bounding box center [641, 797] width 156 height 30
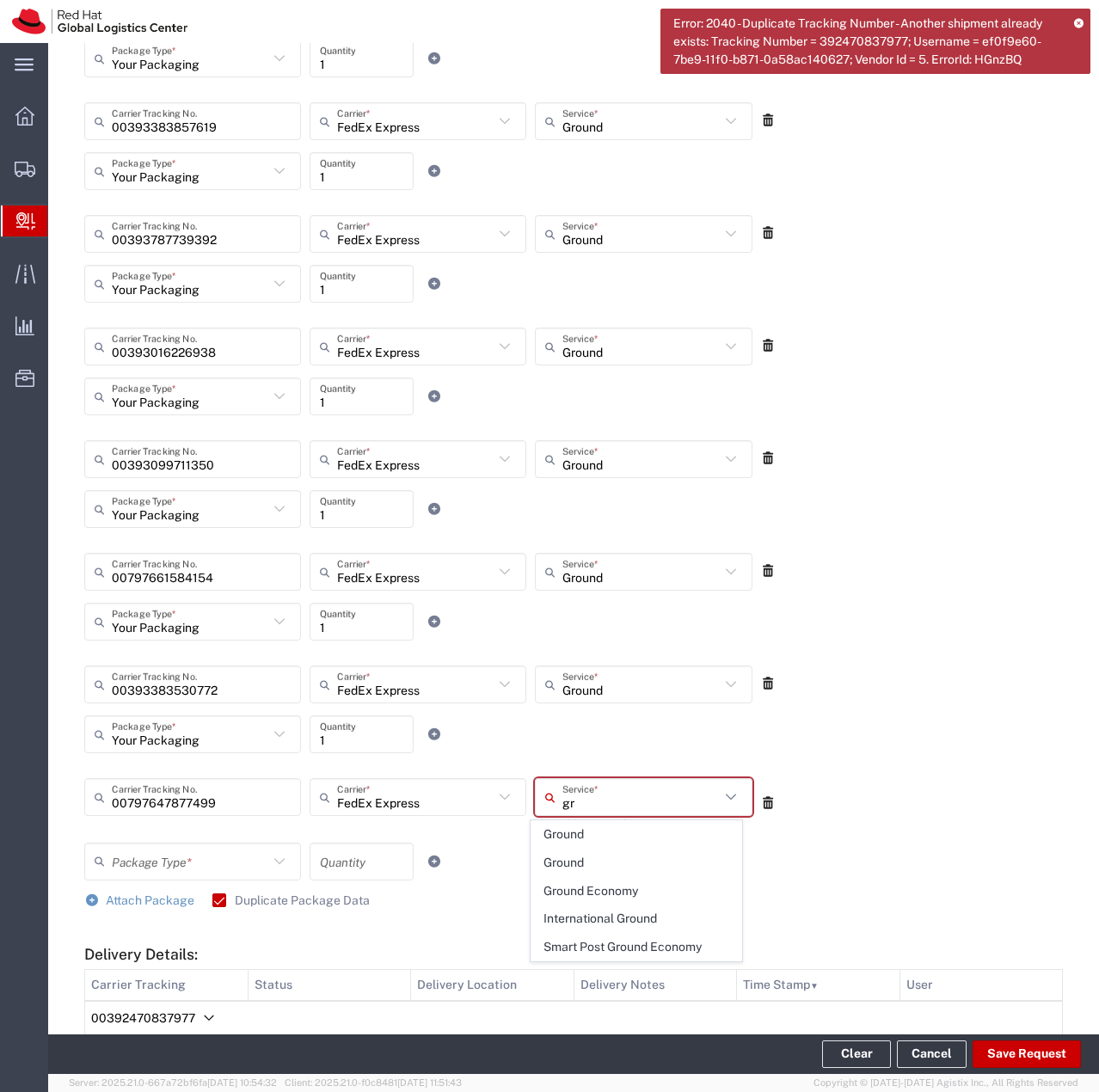
type input "gr"
click at [613, 816] on div "This field is required" at bounding box center [643, 823] width 217 height 15
click at [634, 802] on input "text" at bounding box center [641, 797] width 156 height 30
click at [604, 827] on span "Ground" at bounding box center [637, 834] width 210 height 27
type input "Ground"
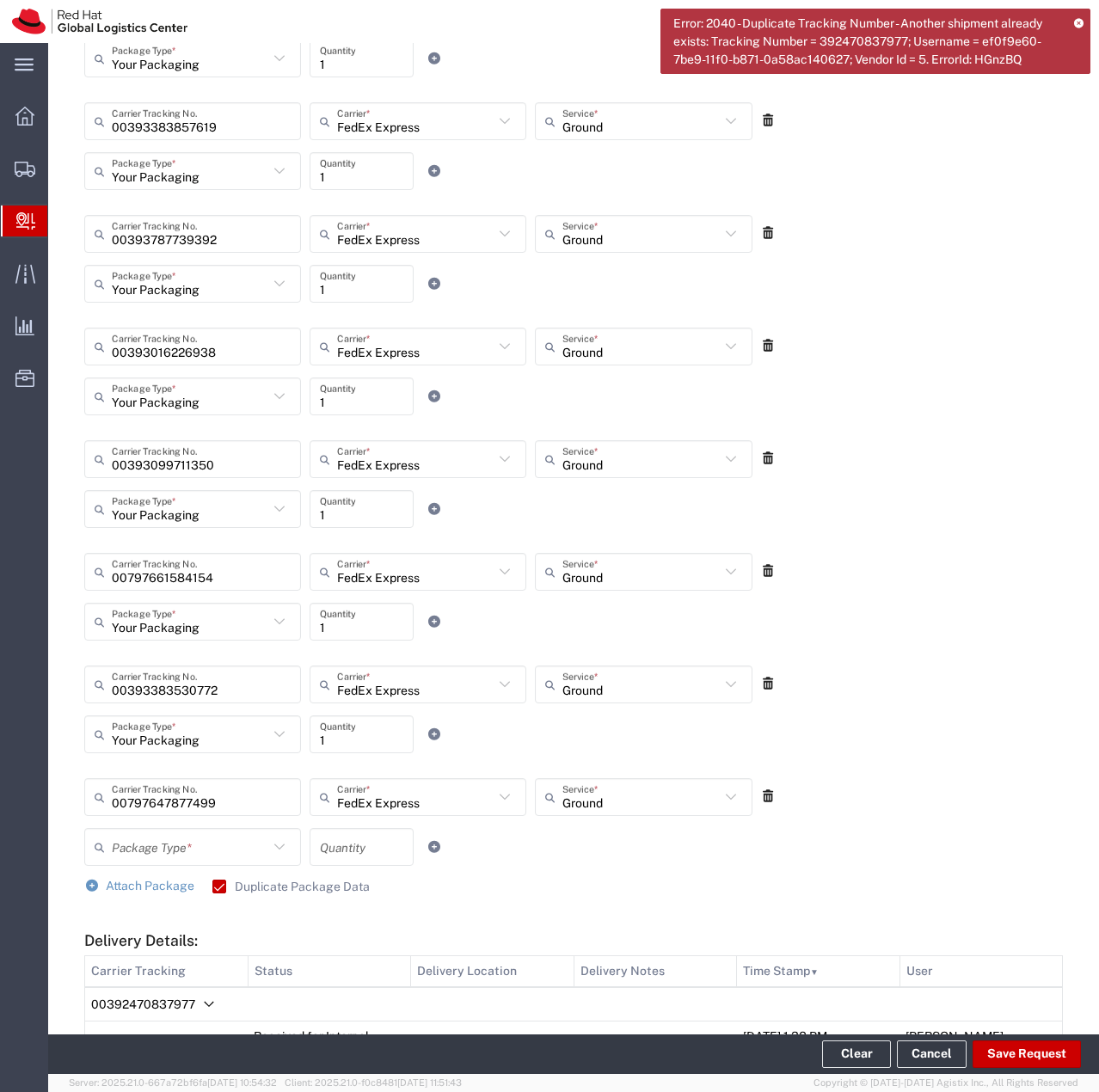
click at [276, 844] on icon at bounding box center [279, 847] width 22 height 22
click at [182, 995] on span "Your Packaging" at bounding box center [191, 997] width 210 height 27
type input "Your Packaging"
click at [356, 849] on input "number" at bounding box center [362, 847] width 84 height 30
type input "1"
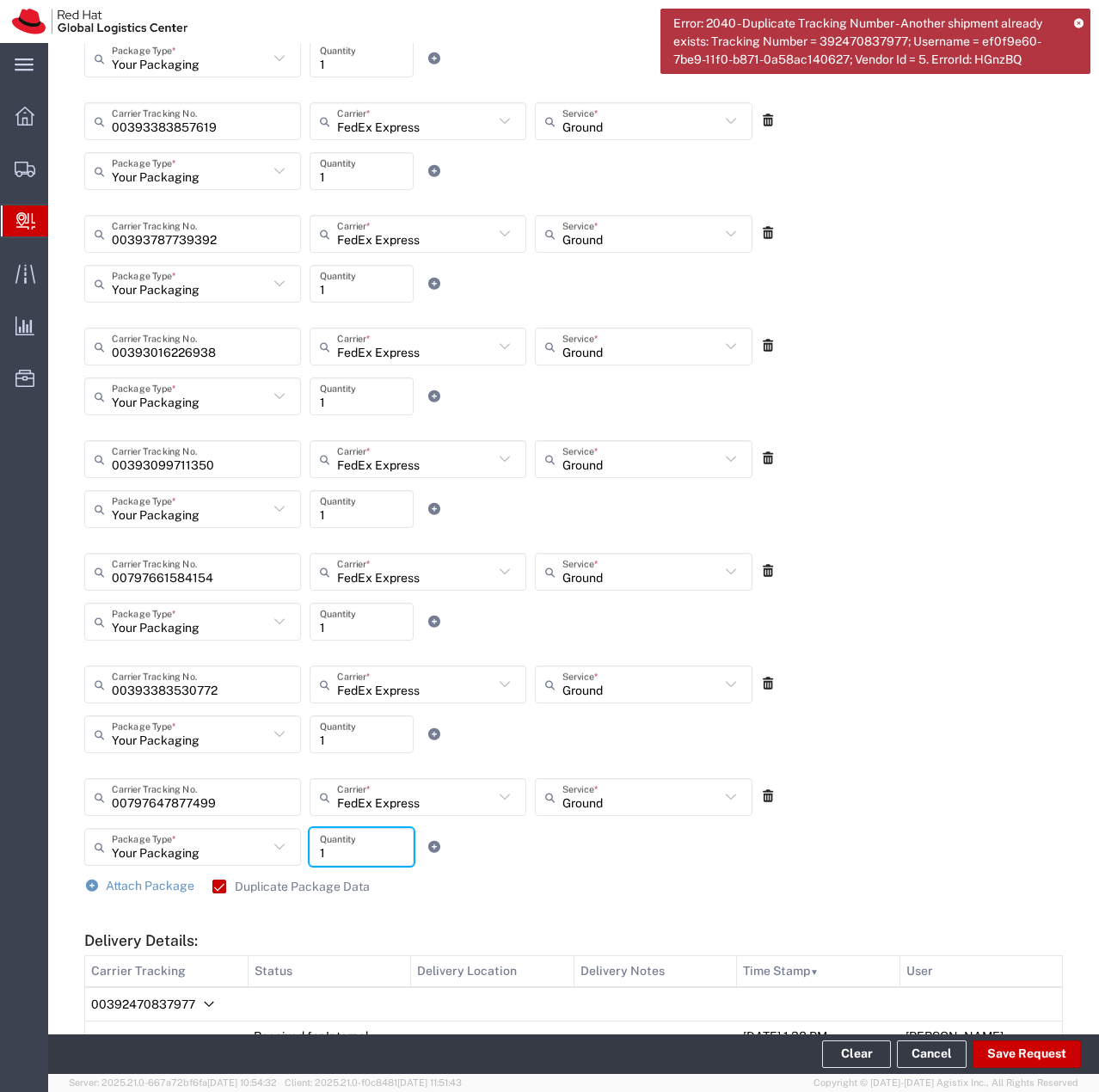
click at [487, 842] on div "Your Packaging Package Type * Case(s) Envelope PAK Skid(s) Your Packaging 1 Qua…" at bounding box center [418, 853] width 677 height 50
click at [128, 884] on span "Attach Package" at bounding box center [150, 885] width 88 height 14
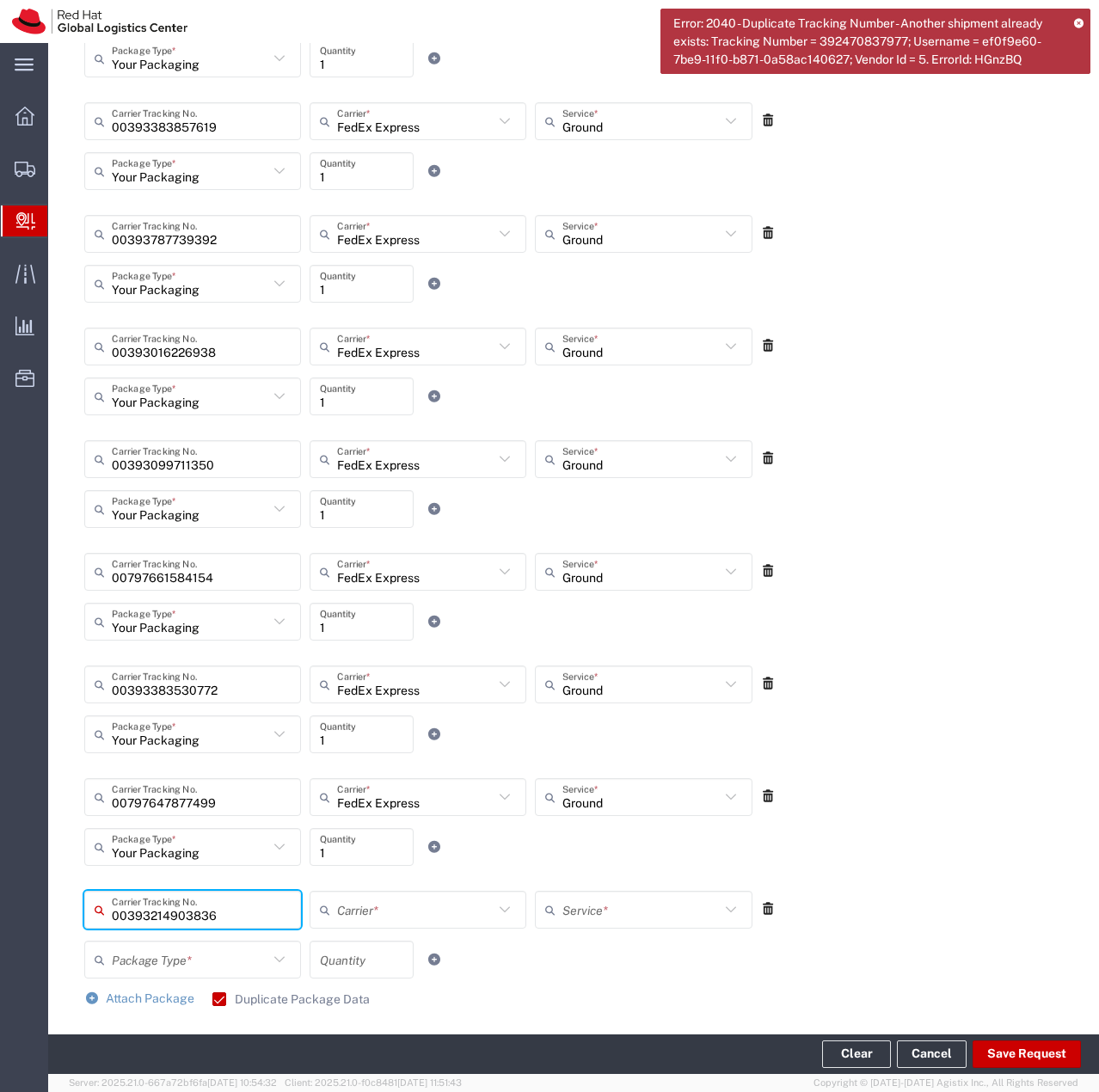
type input "00393214903836"
click at [502, 904] on icon at bounding box center [505, 910] width 22 height 22
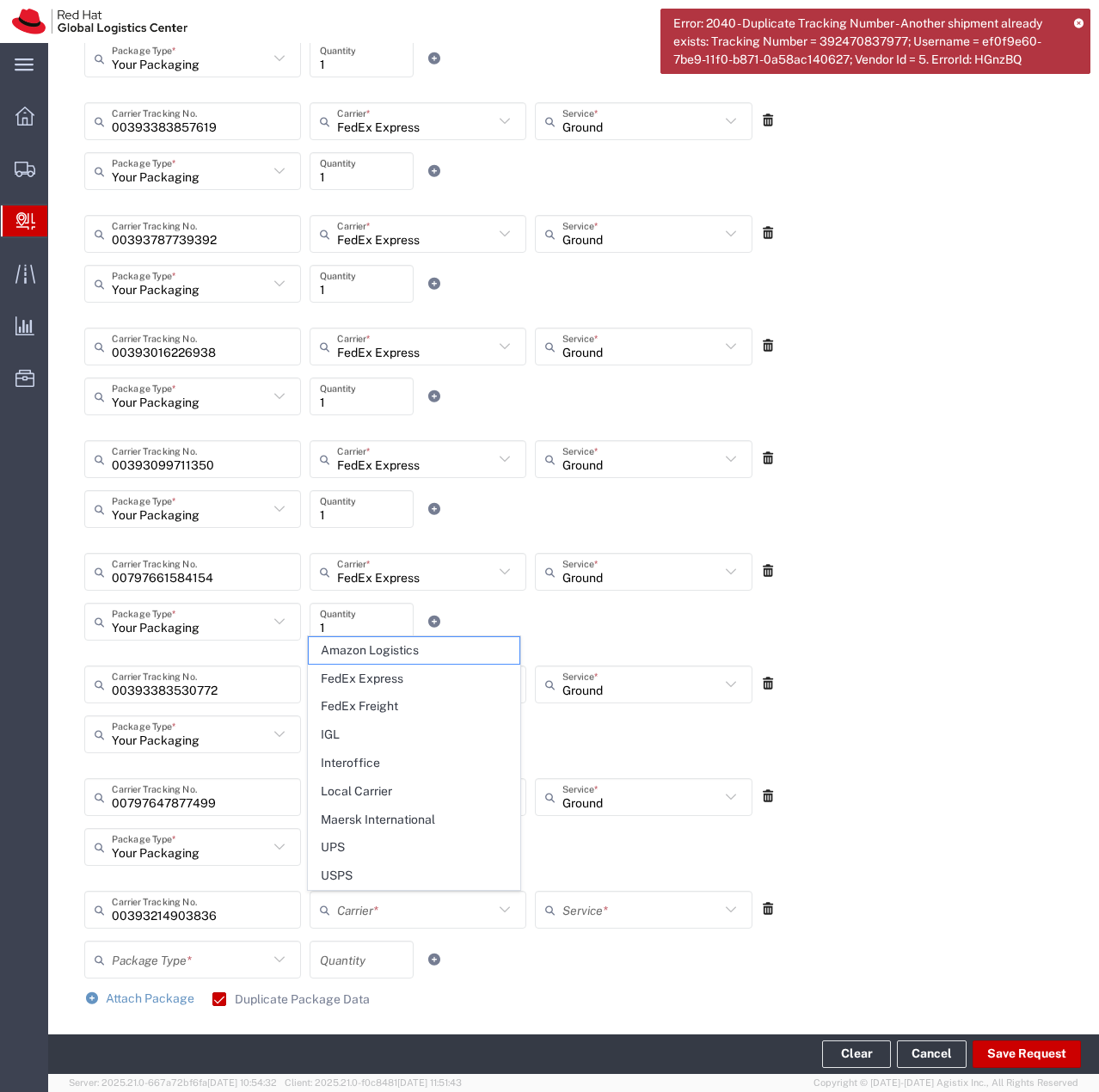
click at [386, 685] on span "FedEx Express" at bounding box center [414, 679] width 210 height 27
type input "FedEx Express"
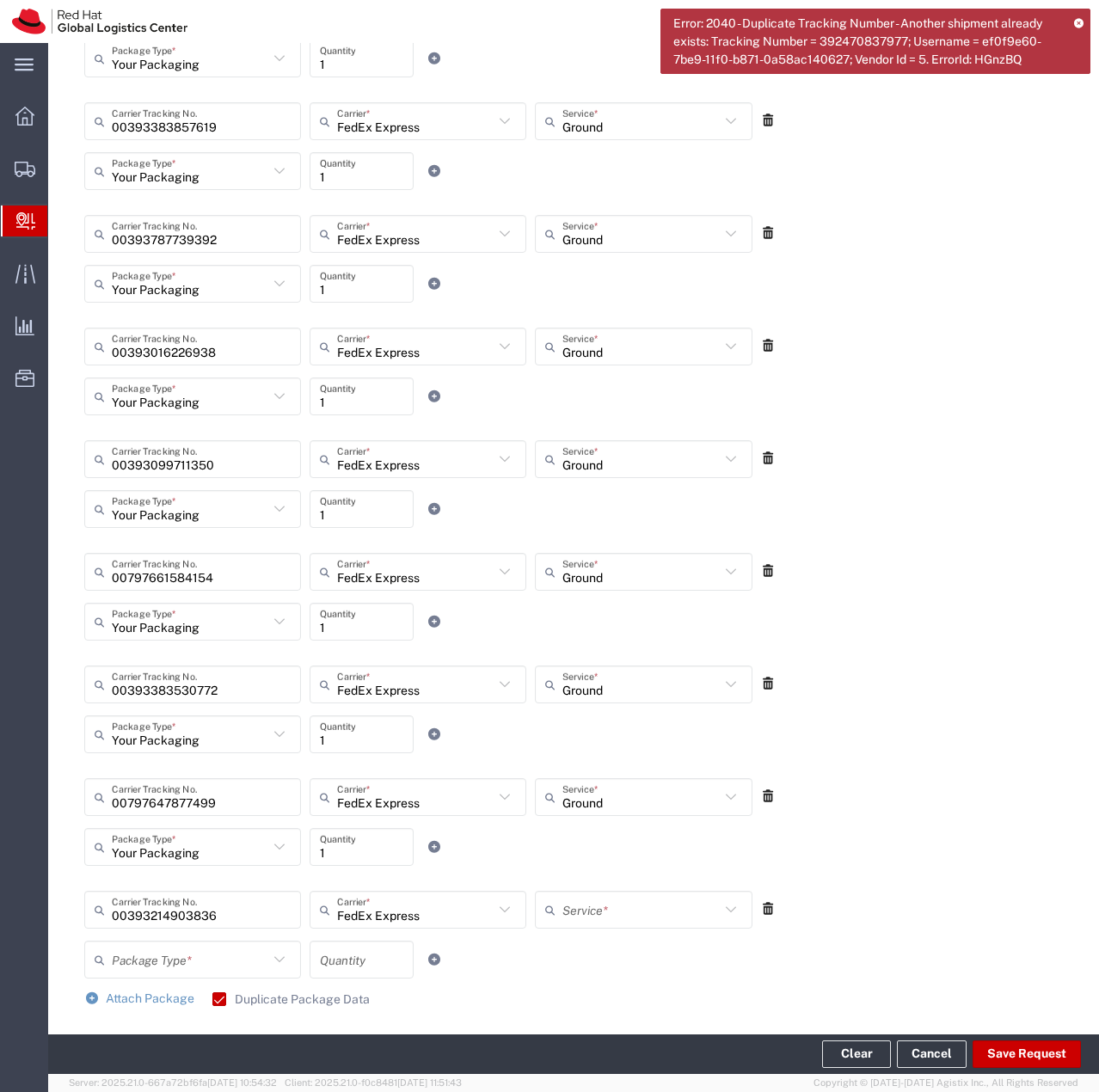
click at [681, 910] on input "text" at bounding box center [641, 910] width 156 height 30
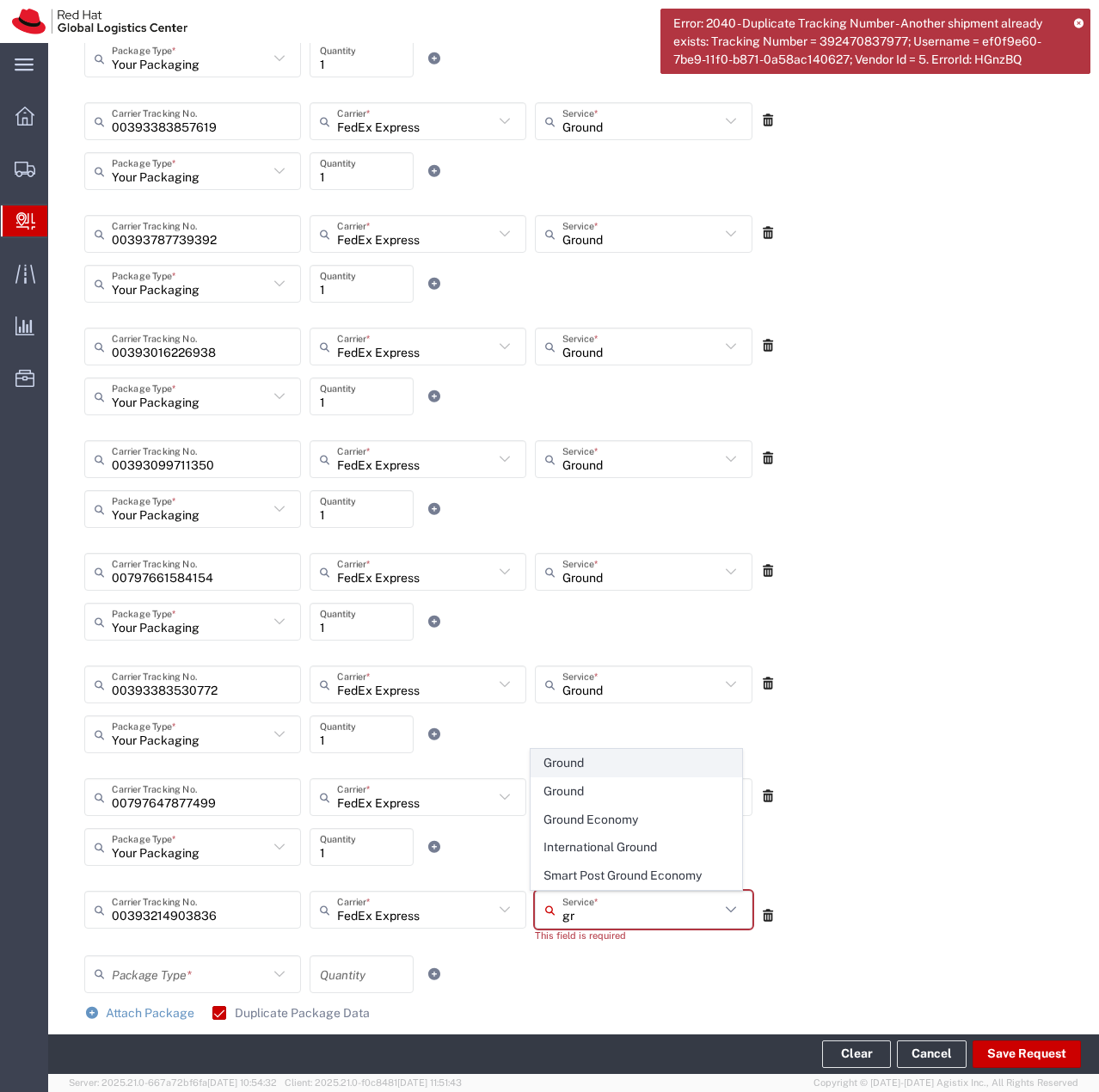
click at [614, 771] on span "Ground" at bounding box center [637, 762] width 210 height 27
type input "Ground"
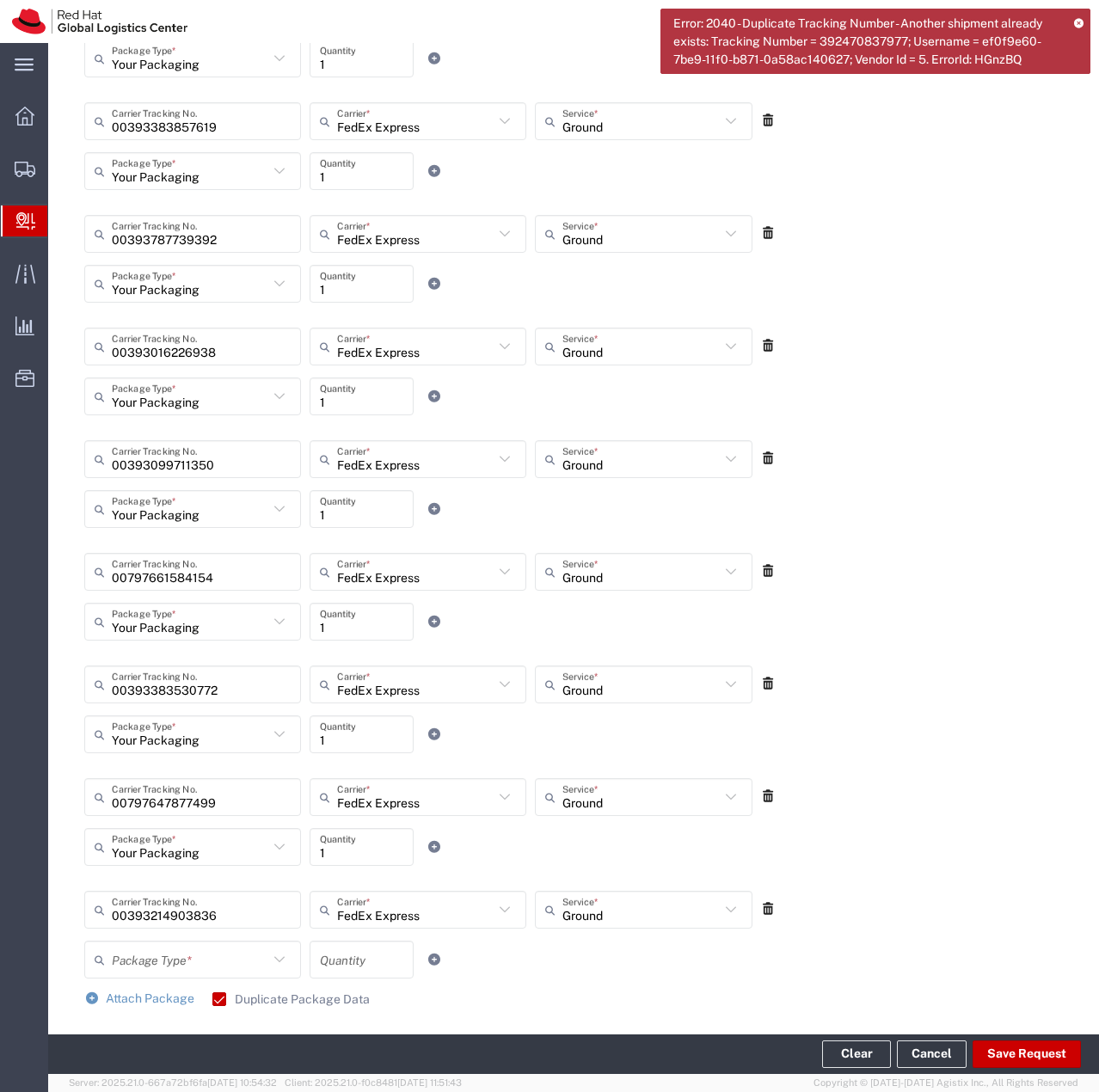
click at [274, 963] on icon at bounding box center [279, 960] width 22 height 22
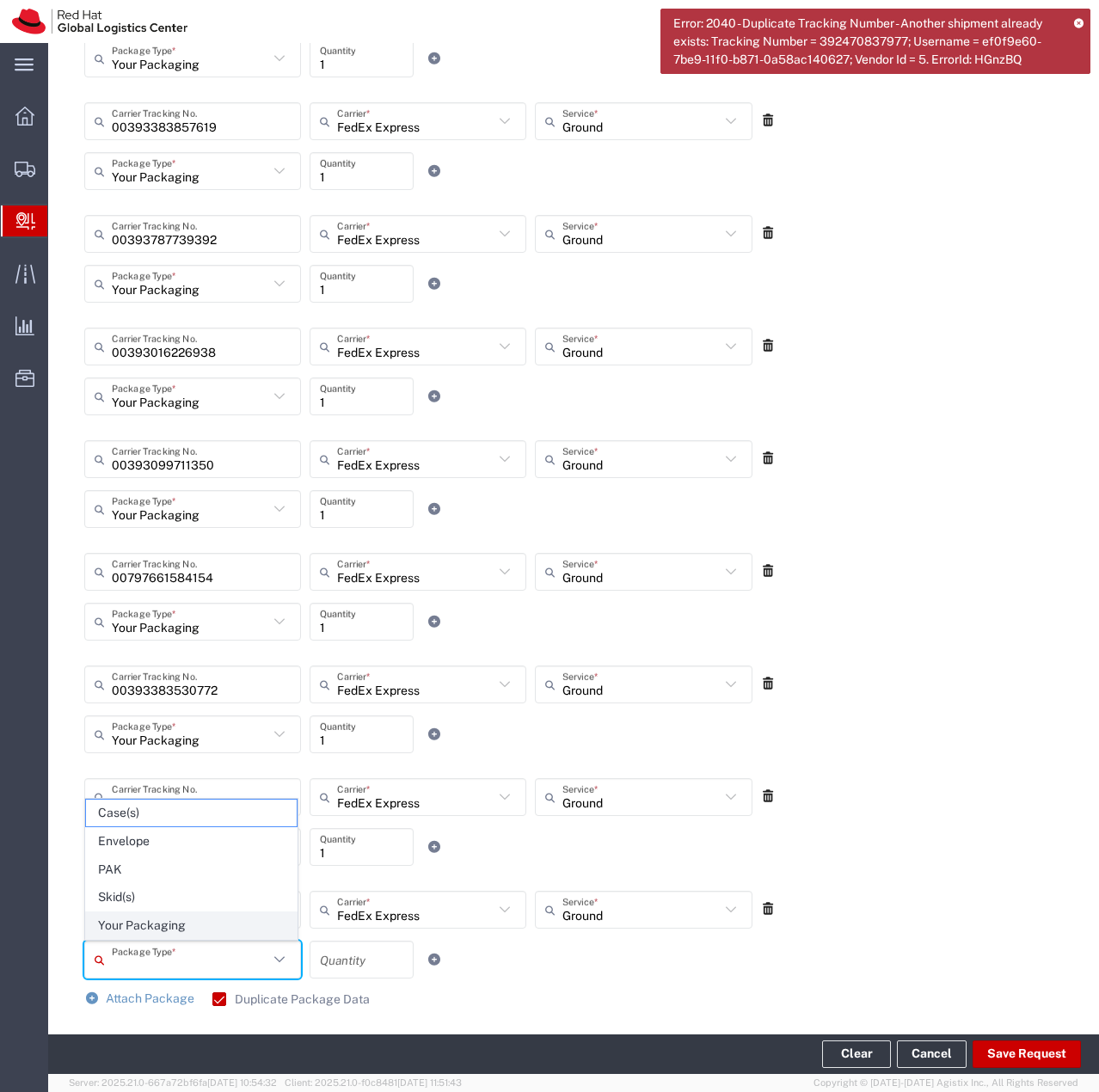
click at [185, 928] on span "Your Packaging" at bounding box center [191, 925] width 210 height 27
type input "Your Packaging"
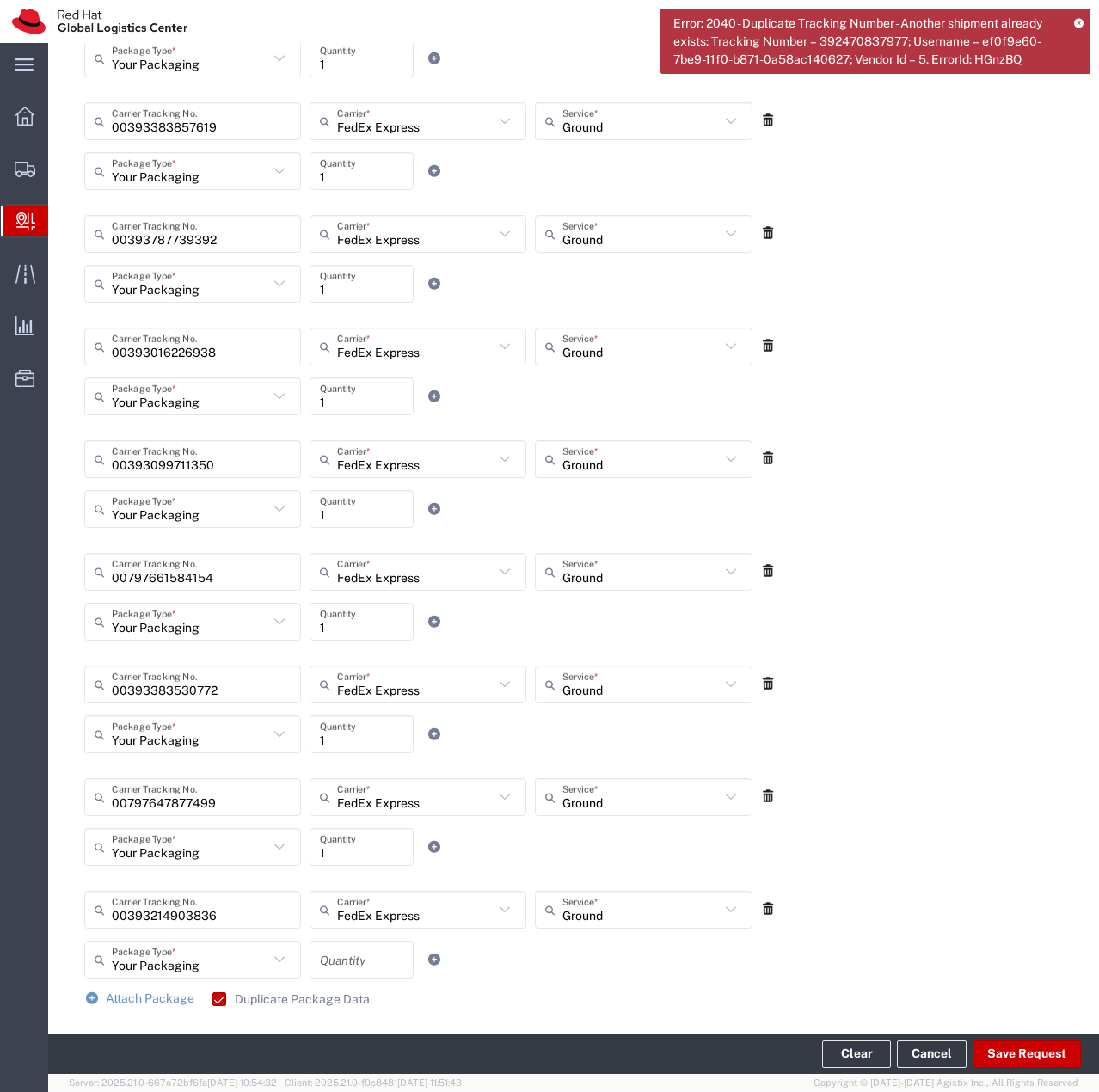
click at [342, 959] on input "number" at bounding box center [362, 960] width 84 height 30
type input "1"
click at [145, 998] on span "Attach Package" at bounding box center [150, 998] width 88 height 14
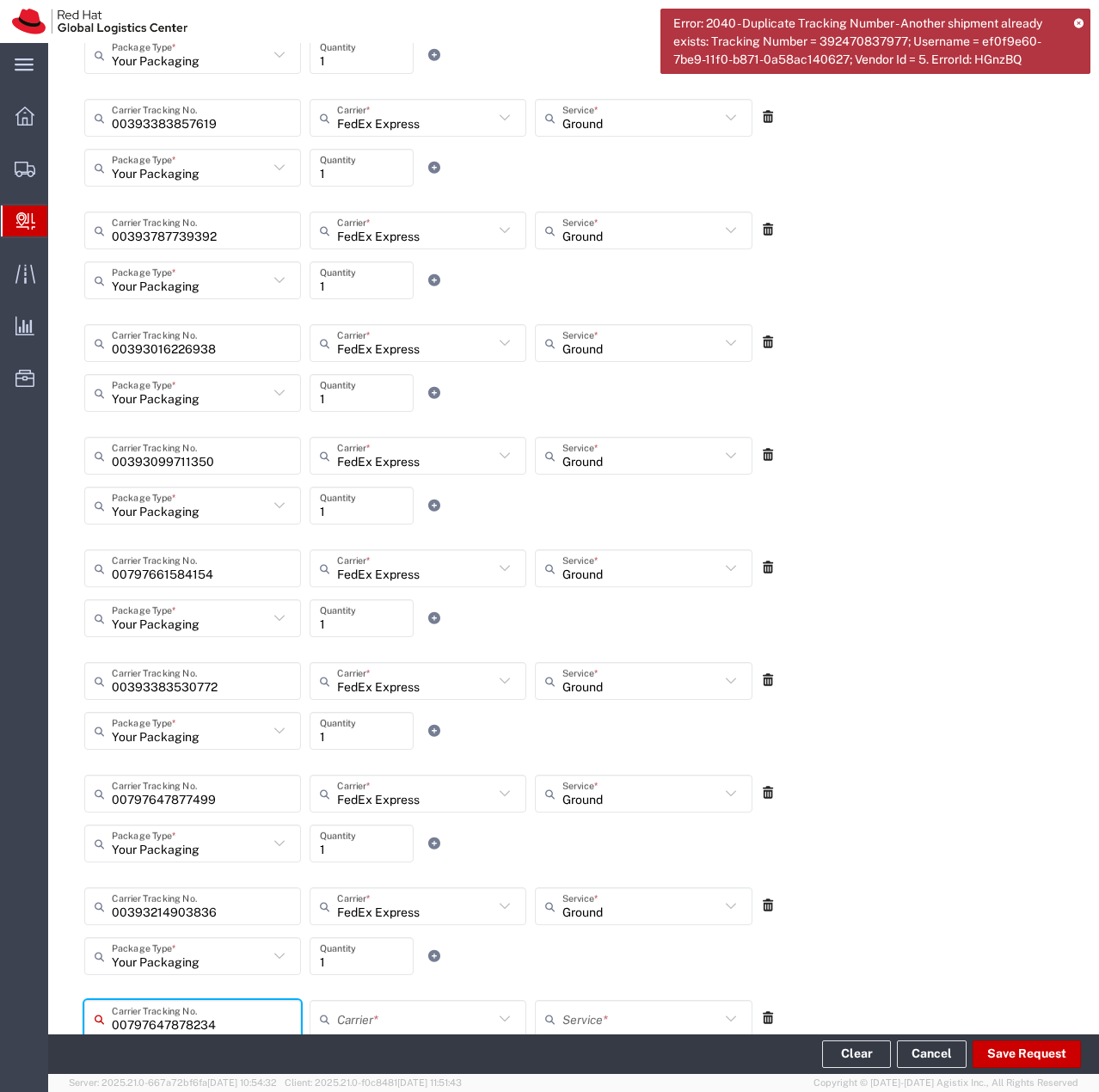
type input "00797647878234"
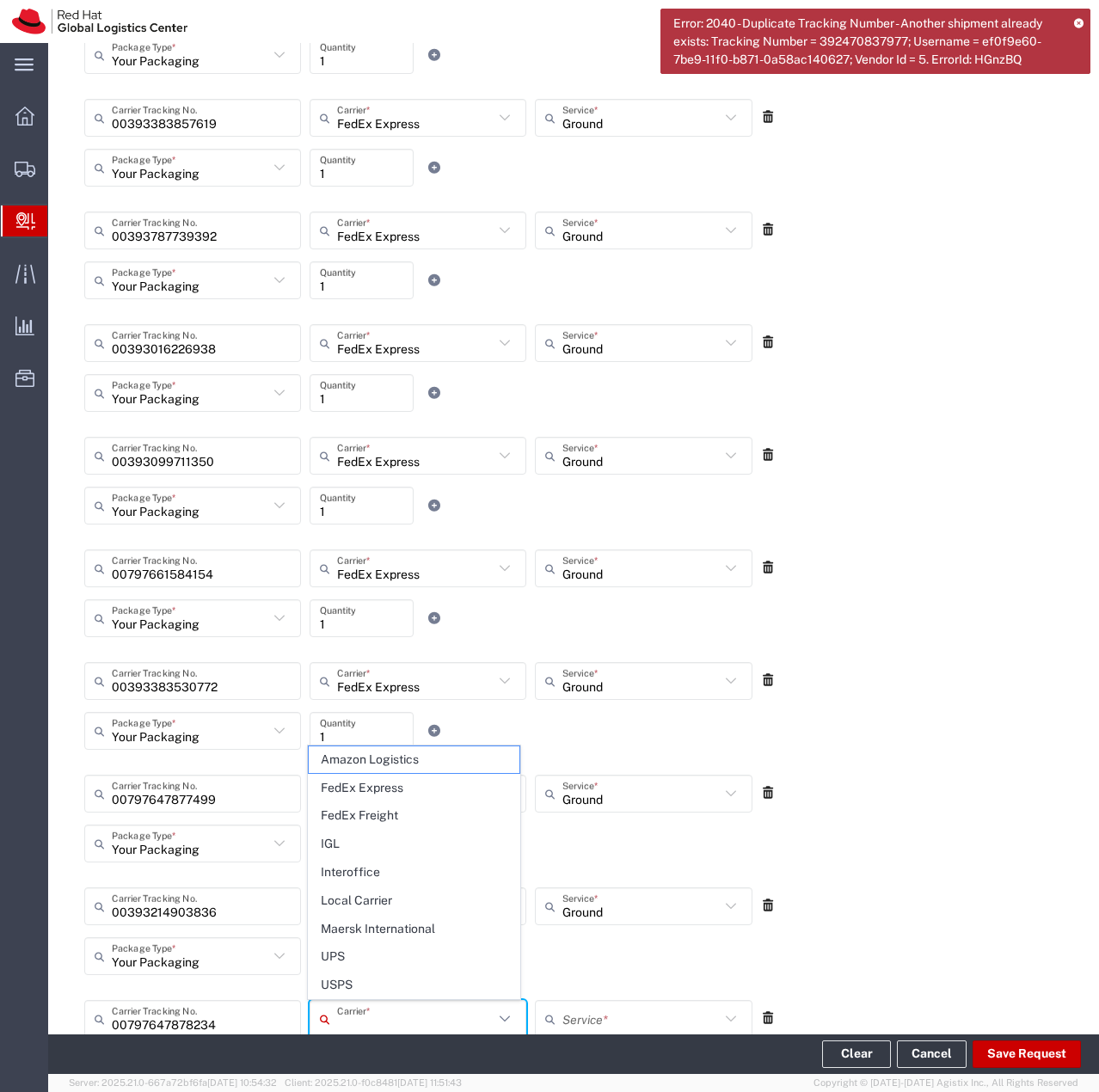
click at [450, 1020] on input "text" at bounding box center [415, 1019] width 156 height 30
click at [390, 788] on span "FedEx Express" at bounding box center [414, 788] width 210 height 27
type input "FedEx Express"
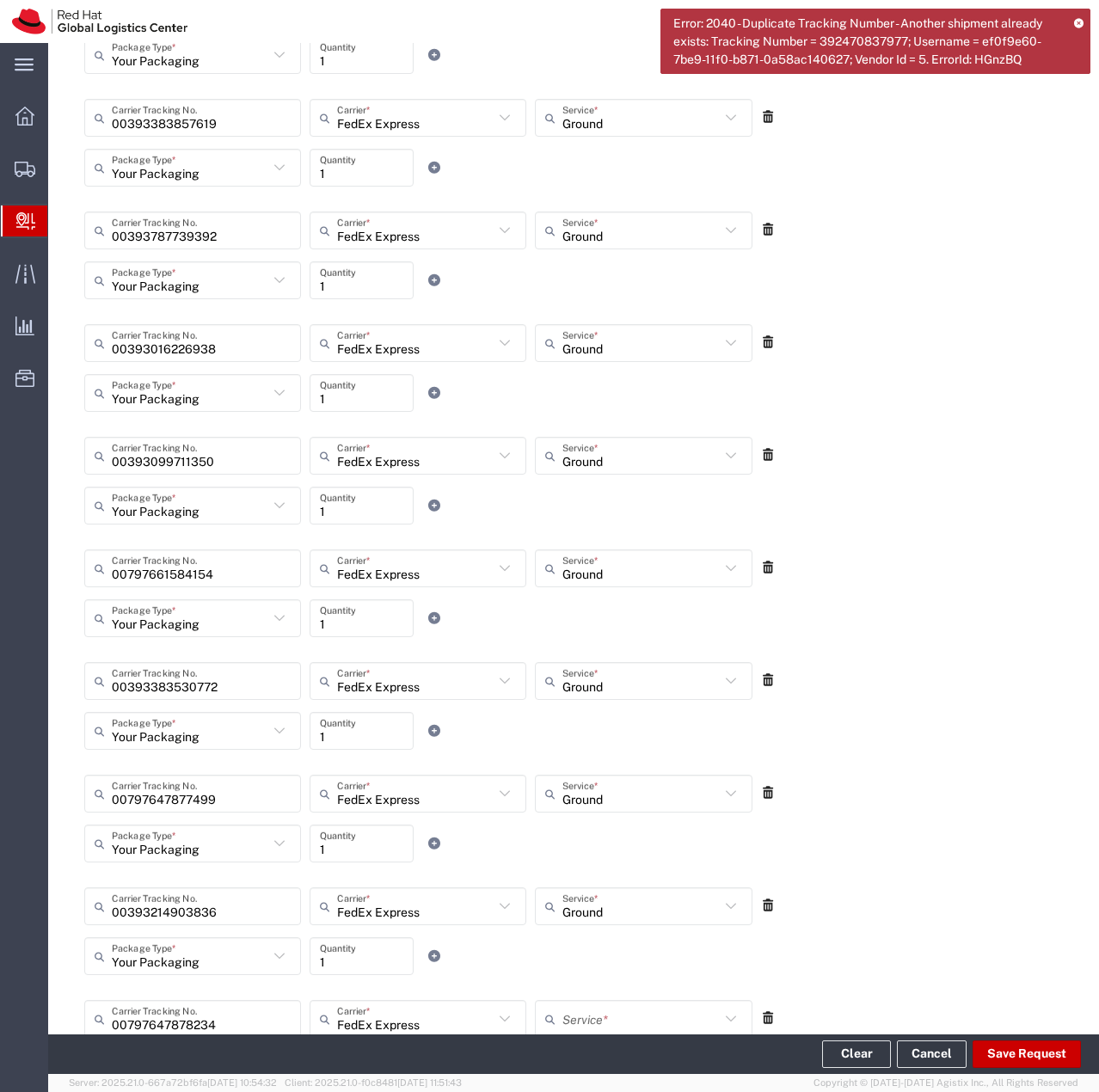
click at [589, 1013] on input "text" at bounding box center [641, 1019] width 156 height 30
drag, startPoint x: 678, startPoint y: 863, endPoint x: 827, endPoint y: 784, distance: 168.6
click at [678, 862] on span "Ground" at bounding box center [637, 872] width 210 height 27
type input "Ground"
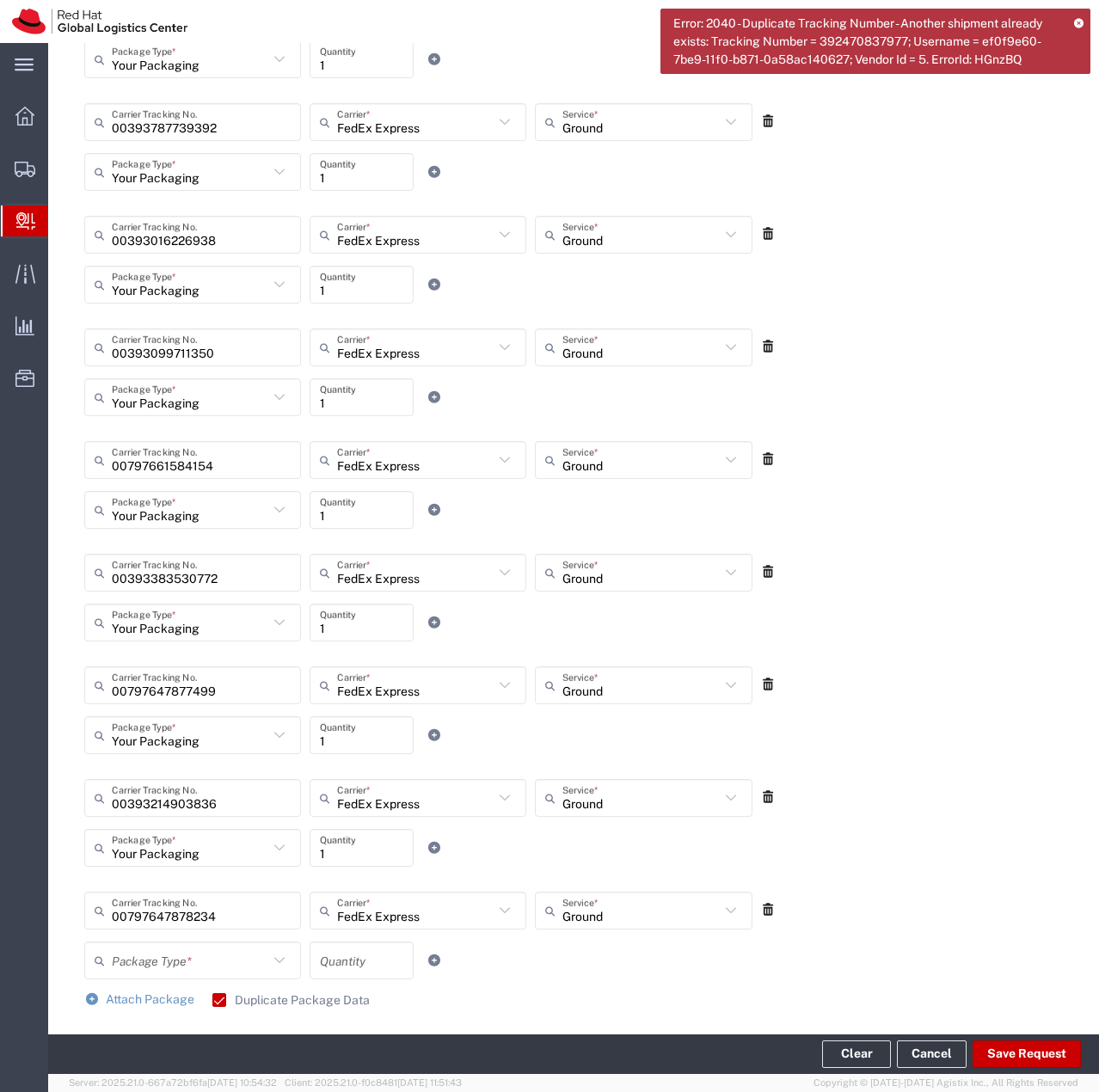
scroll to position [1551, 0]
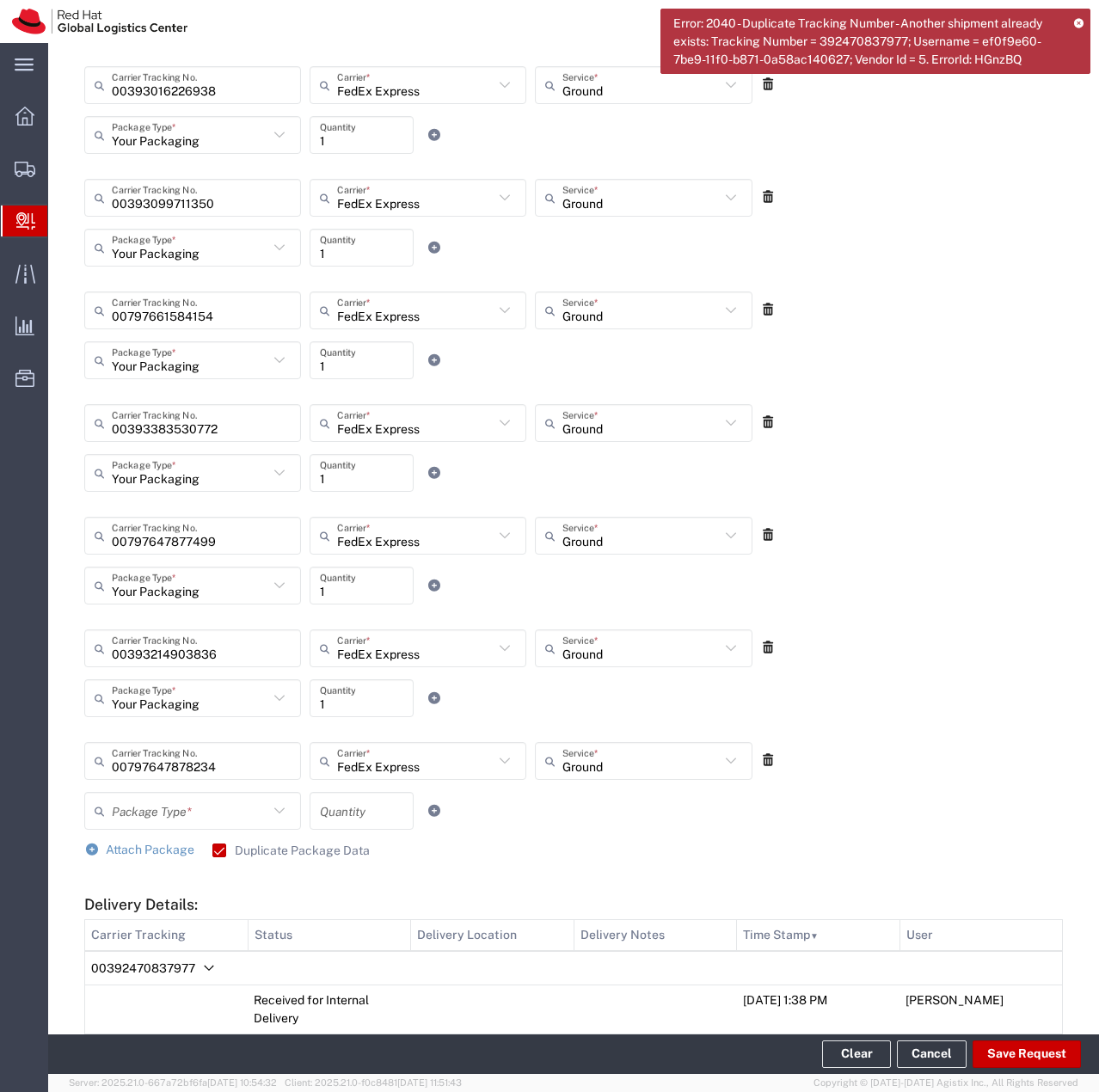
click at [286, 809] on icon at bounding box center [279, 811] width 22 height 22
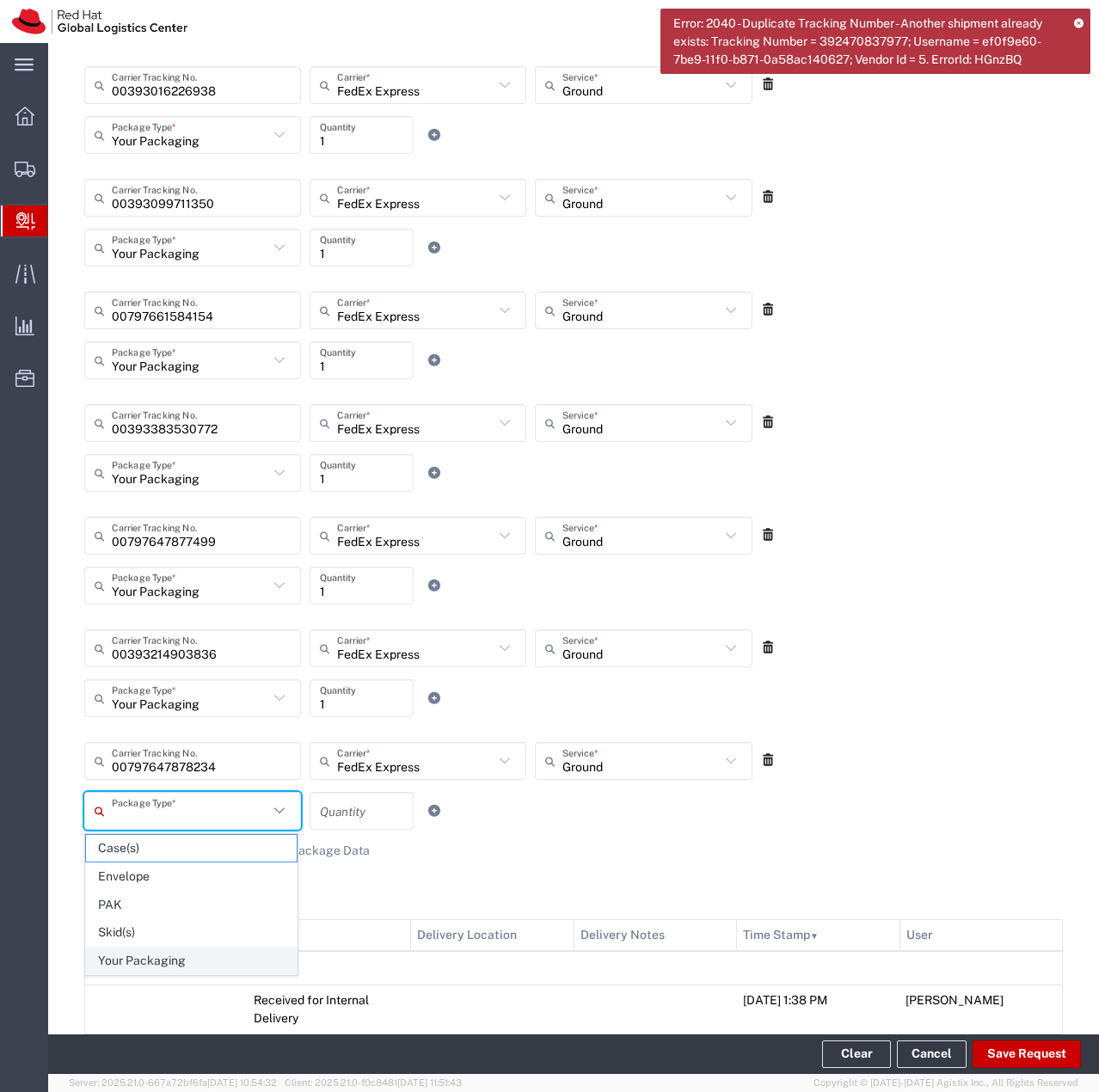
click at [167, 960] on span "Your Packaging" at bounding box center [191, 961] width 210 height 27
type input "Your Packaging"
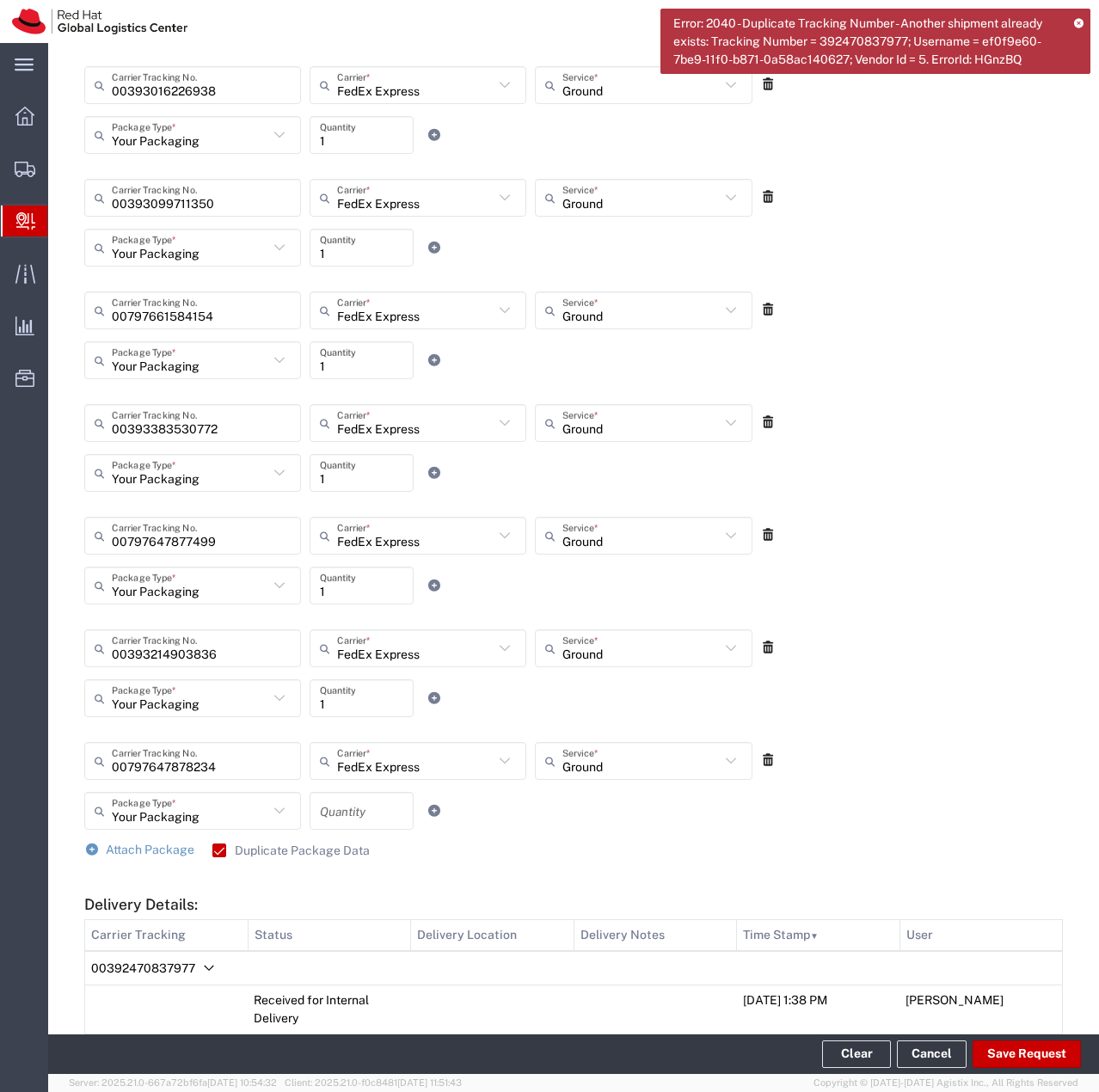
click at [364, 799] on input "number" at bounding box center [362, 811] width 84 height 30
type input "1"
drag, startPoint x: 507, startPoint y: 839, endPoint x: 728, endPoint y: 922, distance: 236.1
click at [513, 835] on div "Your Packaging Package Type * Case(s) Envelope PAK Skid(s) Your Packaging 1 Qua…" at bounding box center [418, 817] width 677 height 50
click at [998, 1044] on button "Save Request" at bounding box center [1027, 1054] width 108 height 28
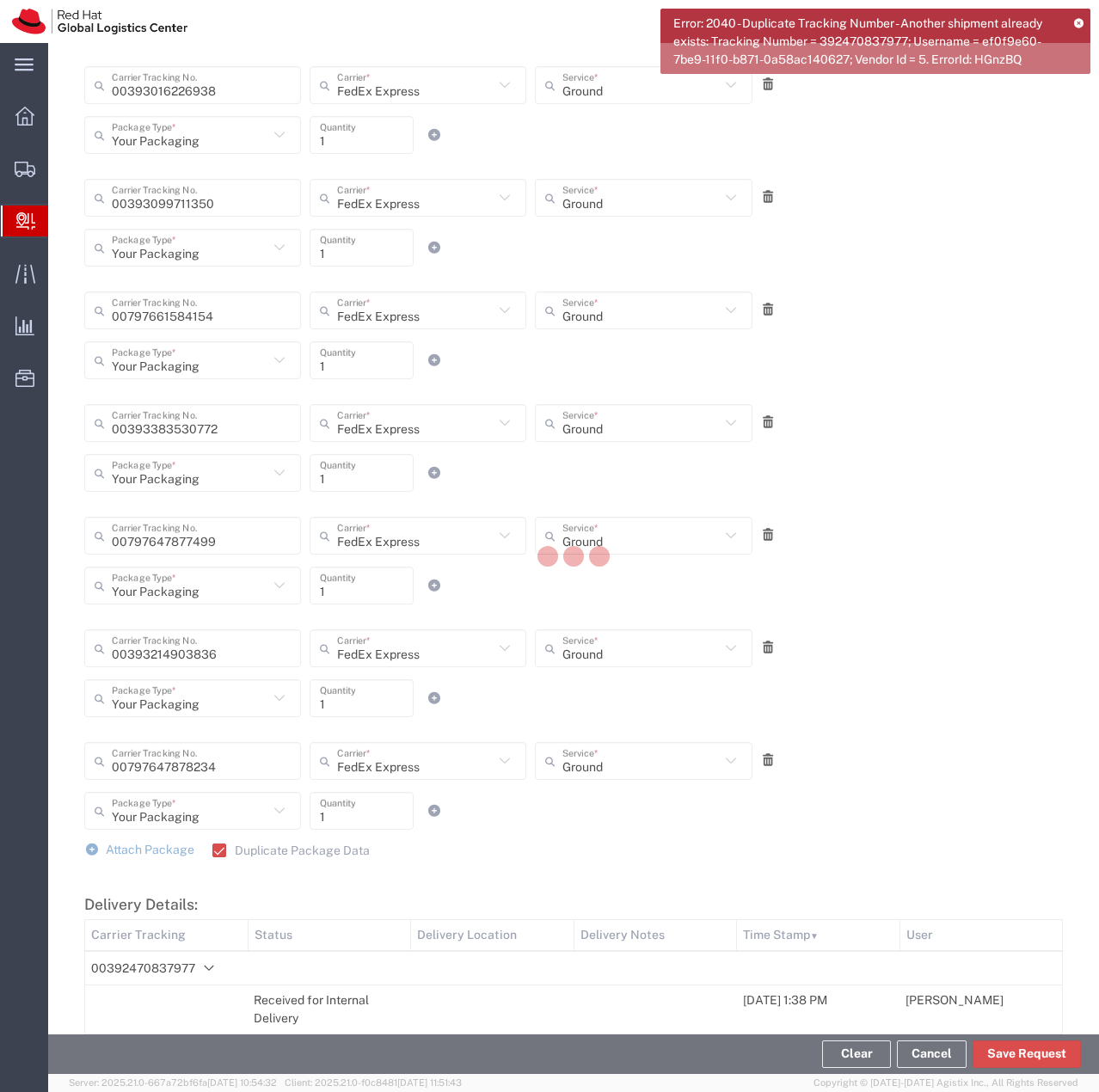
click at [1085, 24] on div "Error: 2040 - Duplicate Tracking Number - Another shipment already exists: Trac…" at bounding box center [875, 41] width 430 height 65
click at [1080, 20] on icon at bounding box center [1079, 22] width 9 height 9
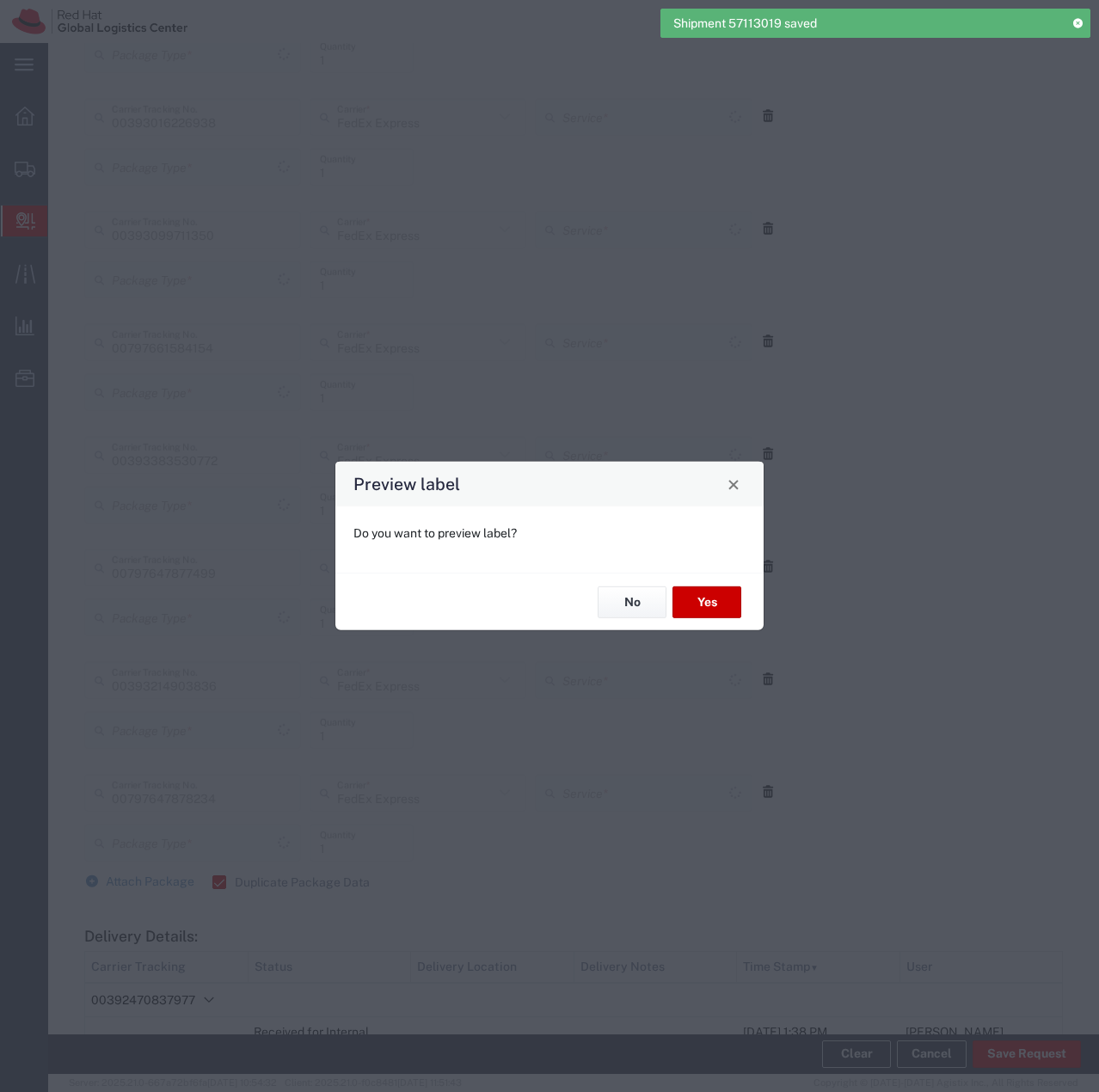
type input "Ground"
type input "Your Packaging"
type input "Ground"
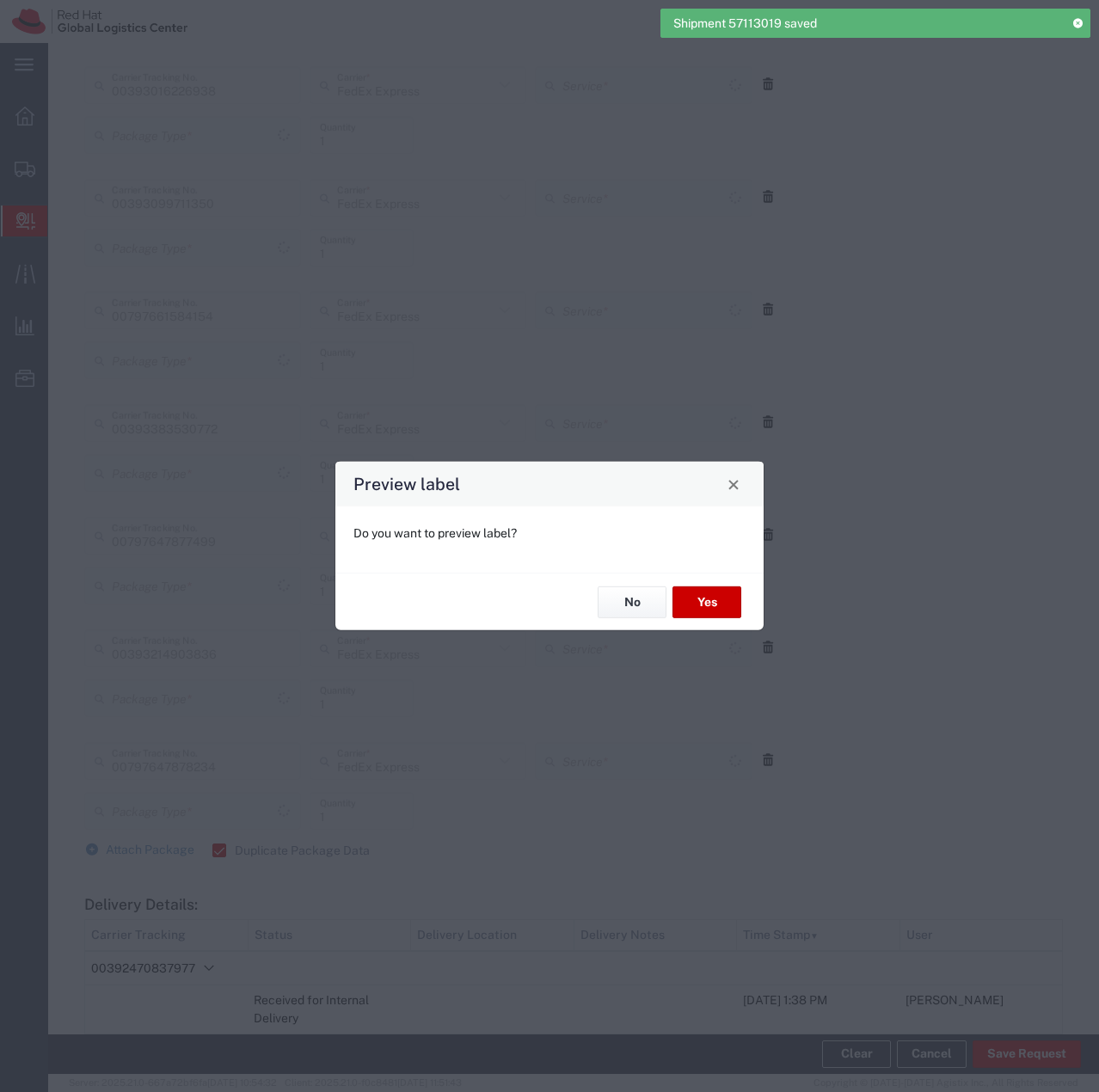
type input "Your Packaging"
type input "Ground"
type input "Your Packaging"
type input "Ground"
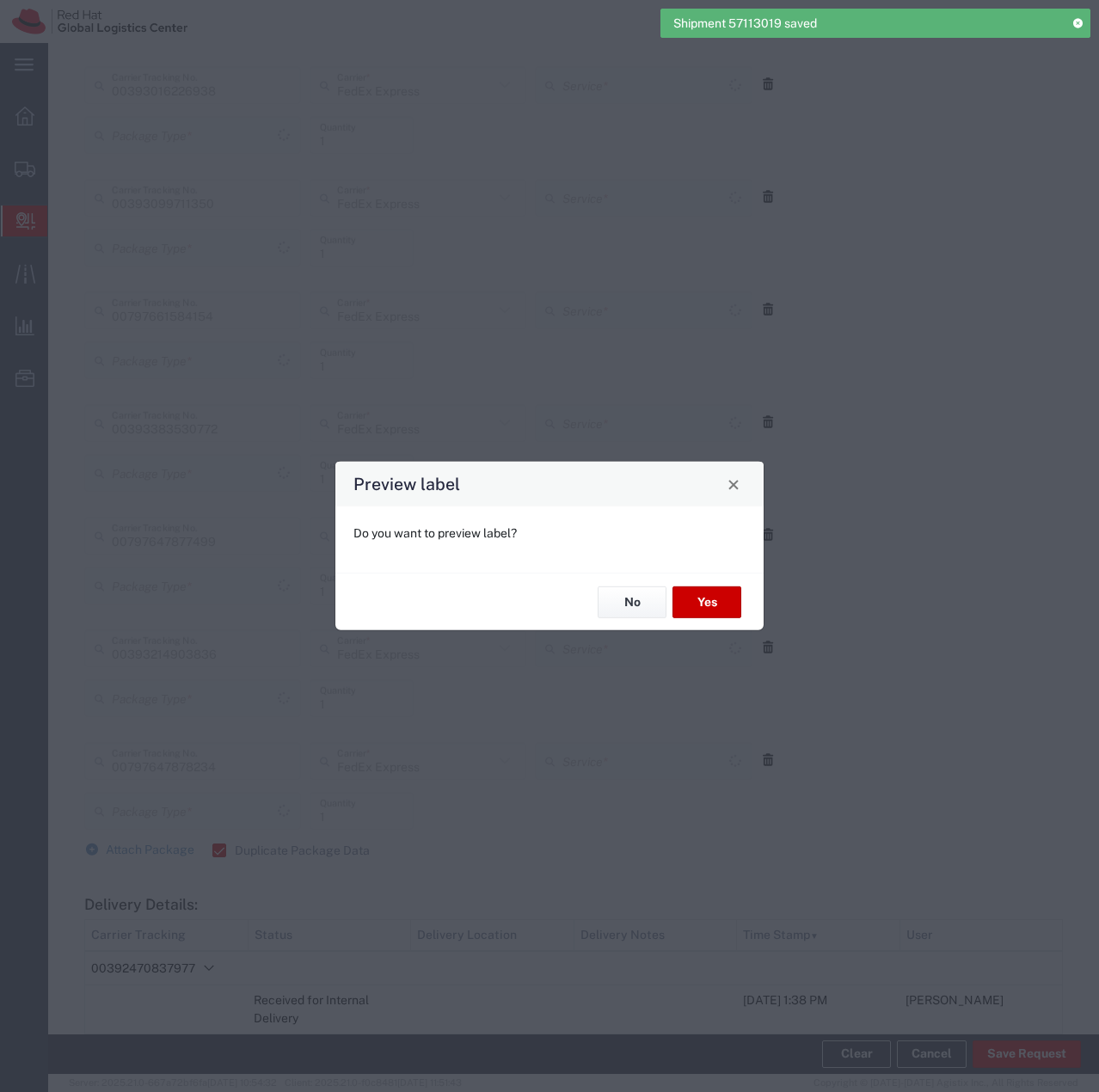
type input "Your Packaging"
type input "Ground"
type input "Your Packaging"
type input "Ground"
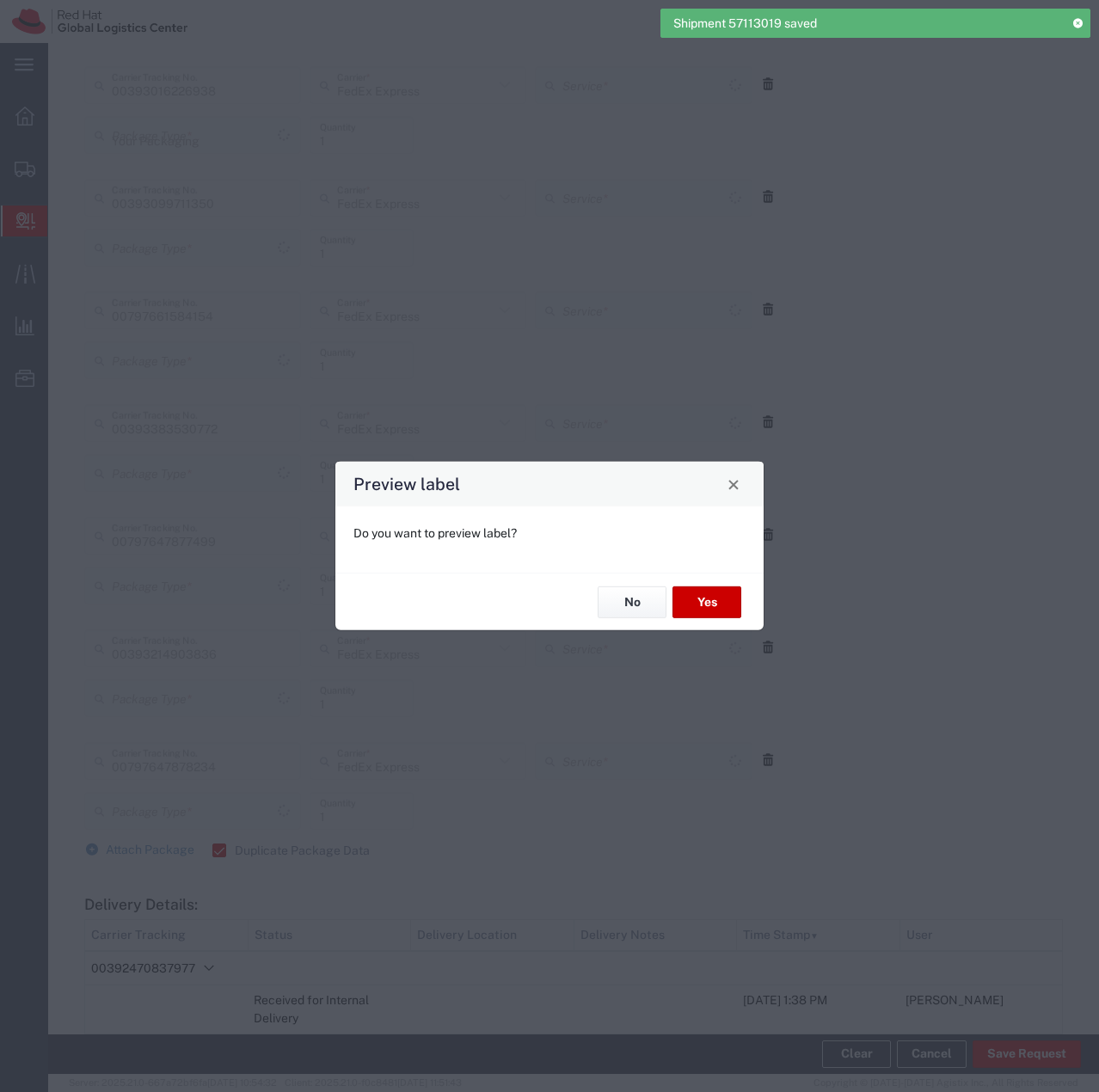
type input "Your Packaging"
type input "Ground"
type input "Your Packaging"
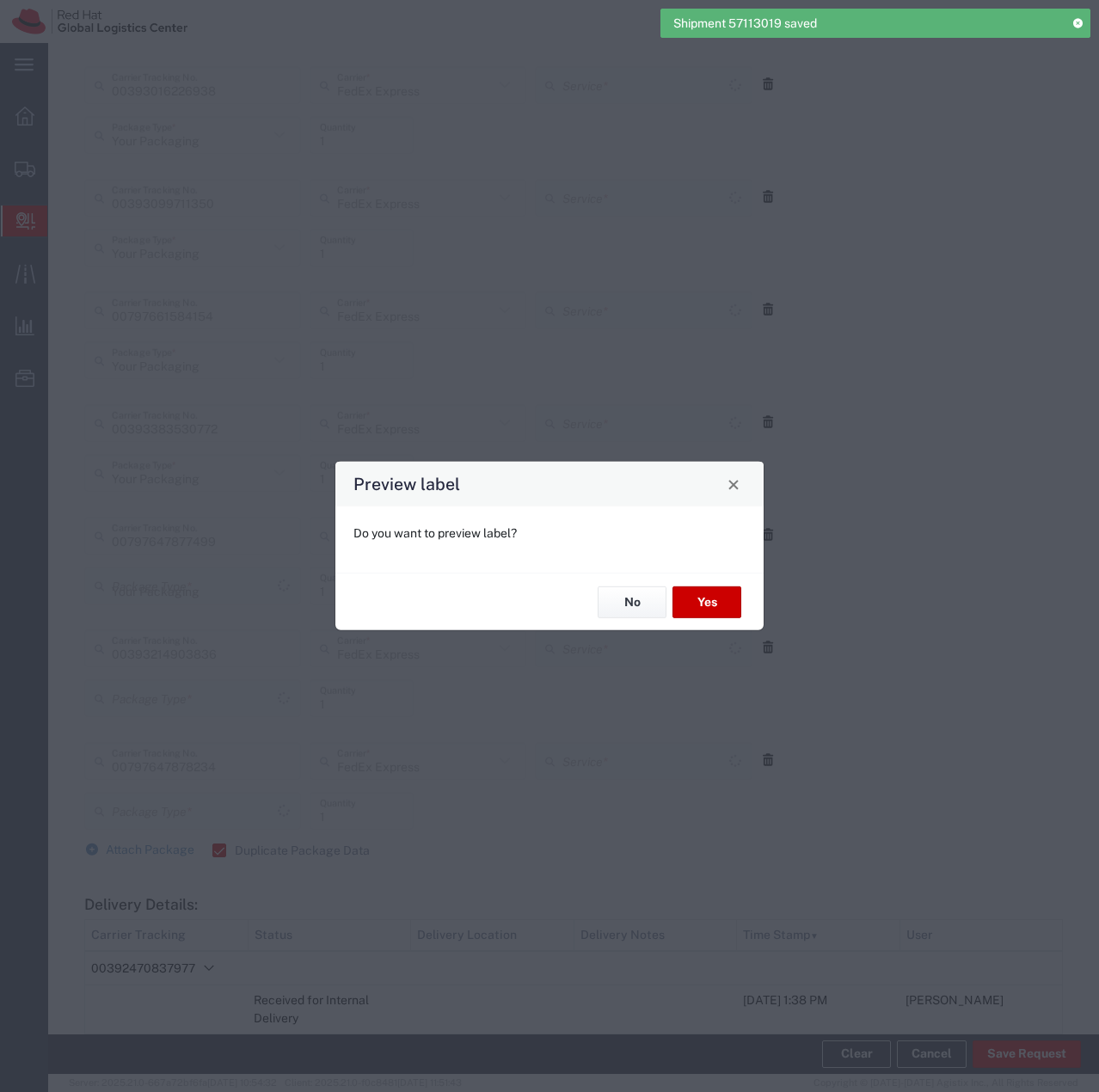
type input "Ground"
type input "Your Packaging"
type input "Ground"
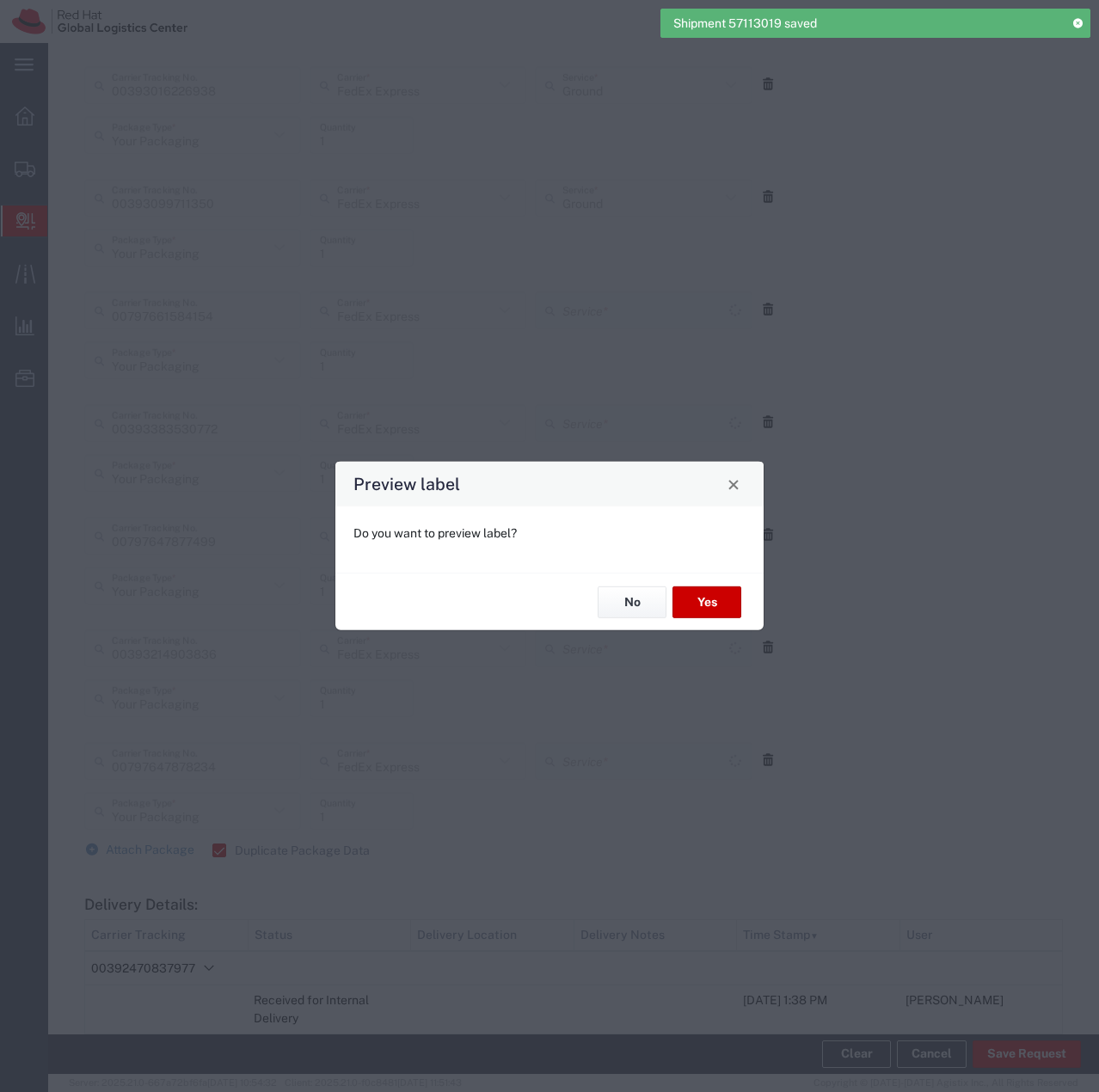
type input "Ground"
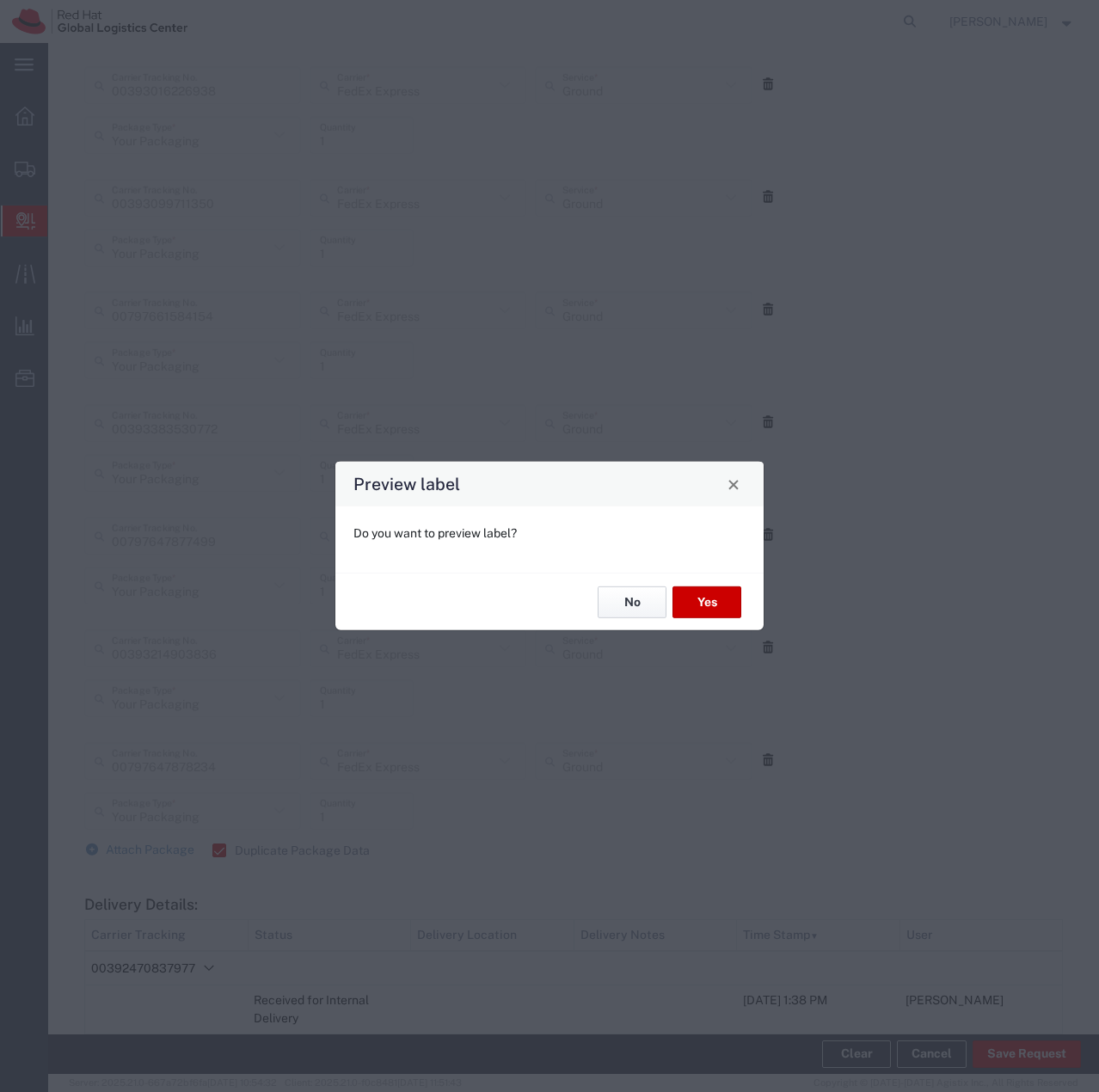
click at [631, 607] on button "No" at bounding box center [632, 602] width 69 height 32
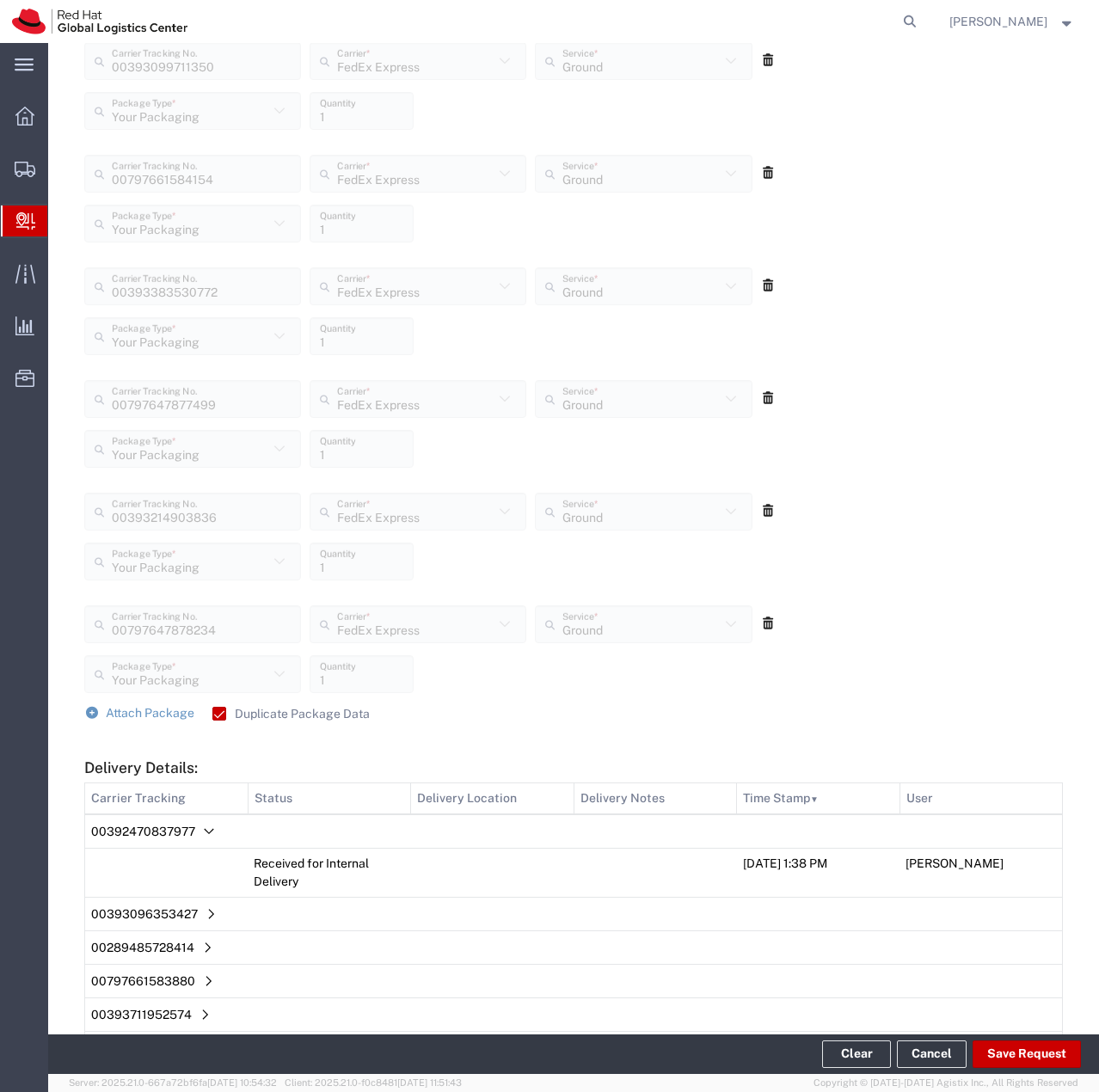
scroll to position [2315, 0]
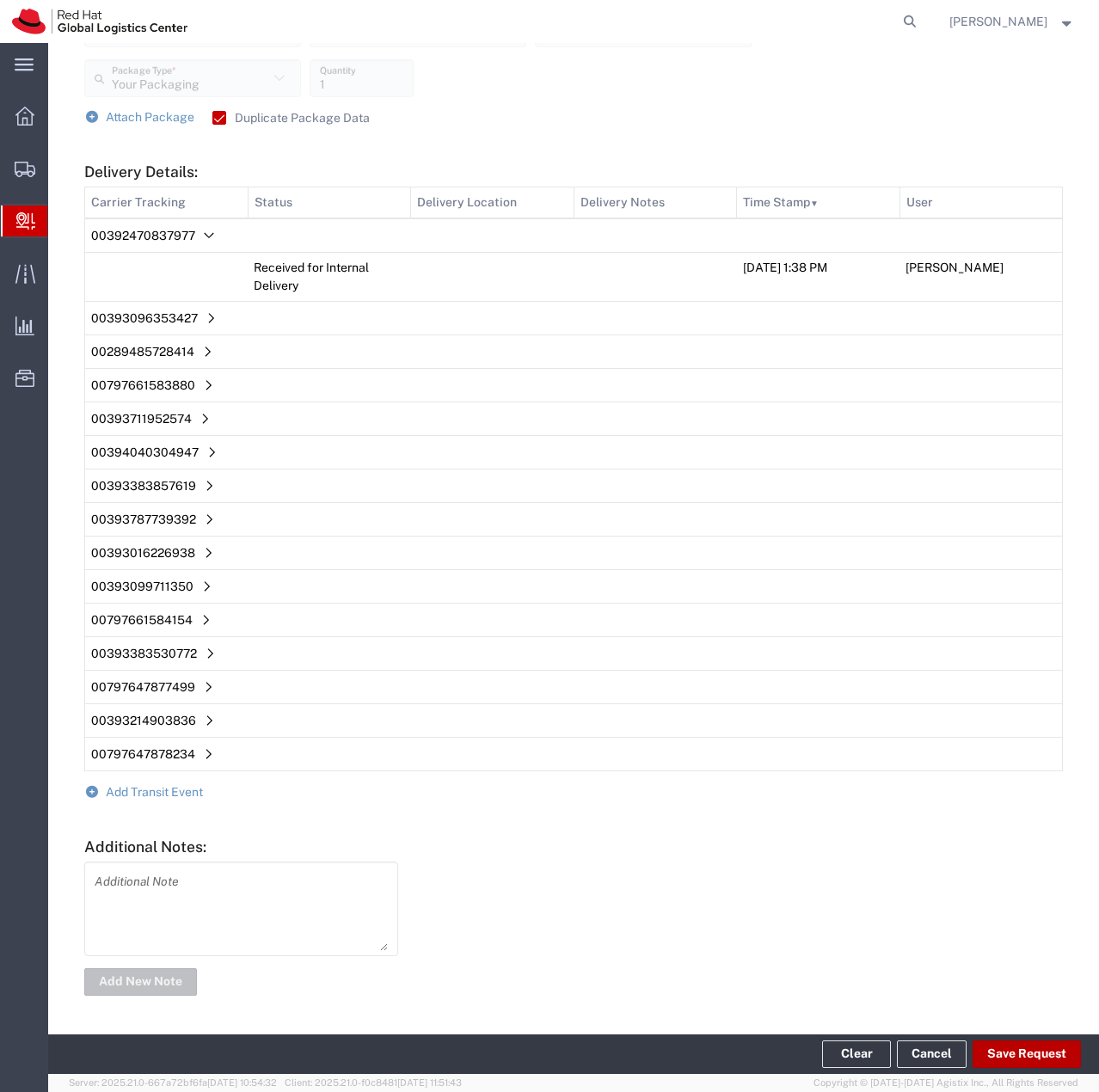
click at [998, 1058] on button "Save Request" at bounding box center [1027, 1054] width 108 height 28
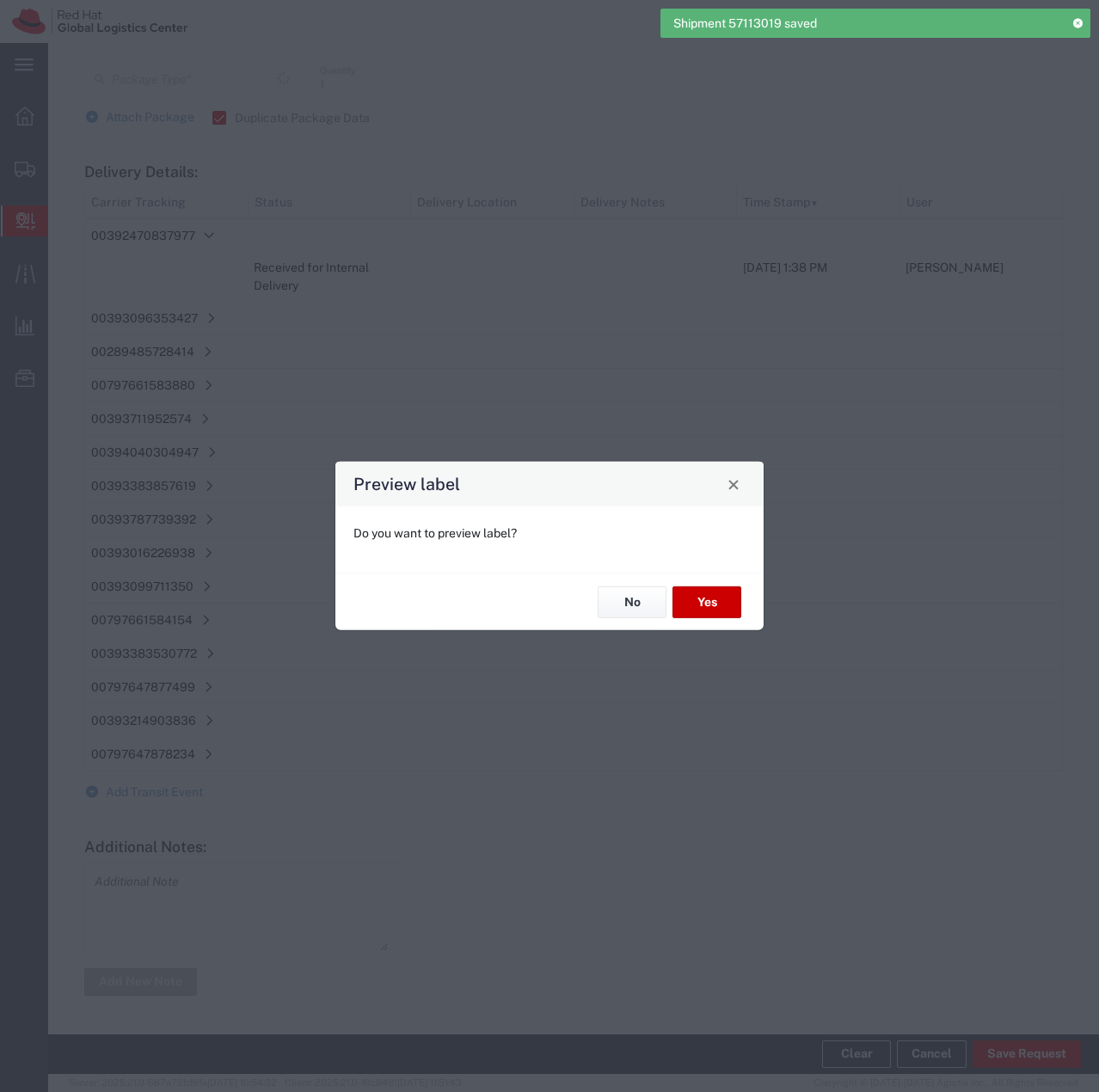
type input "Your Packaging"
type input "Ground"
type input "Your Packaging"
type input "Ground"
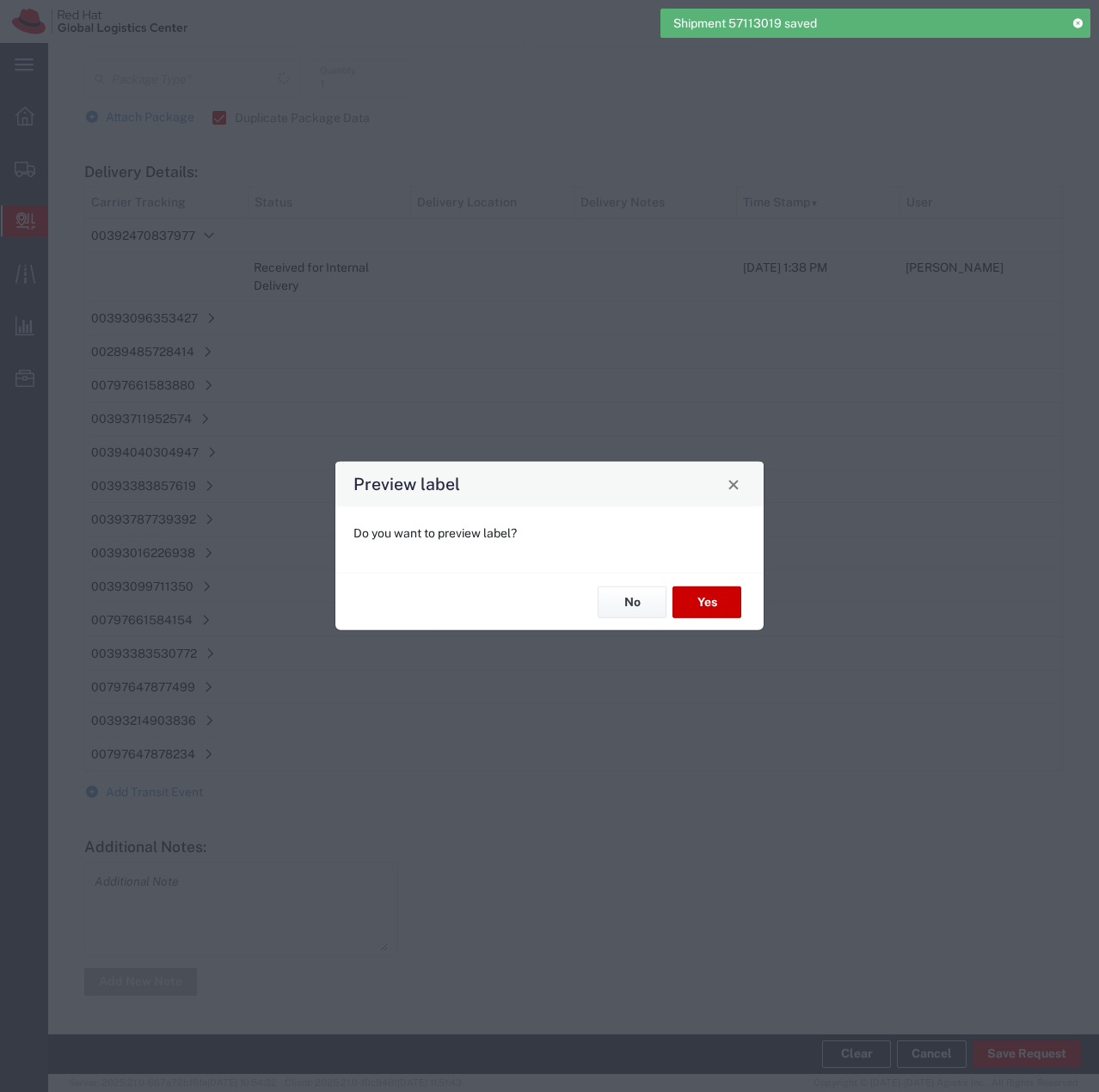
type input "Your Packaging"
type input "Ground"
type input "Your Packaging"
type input "Ground"
type input "Your Packaging"
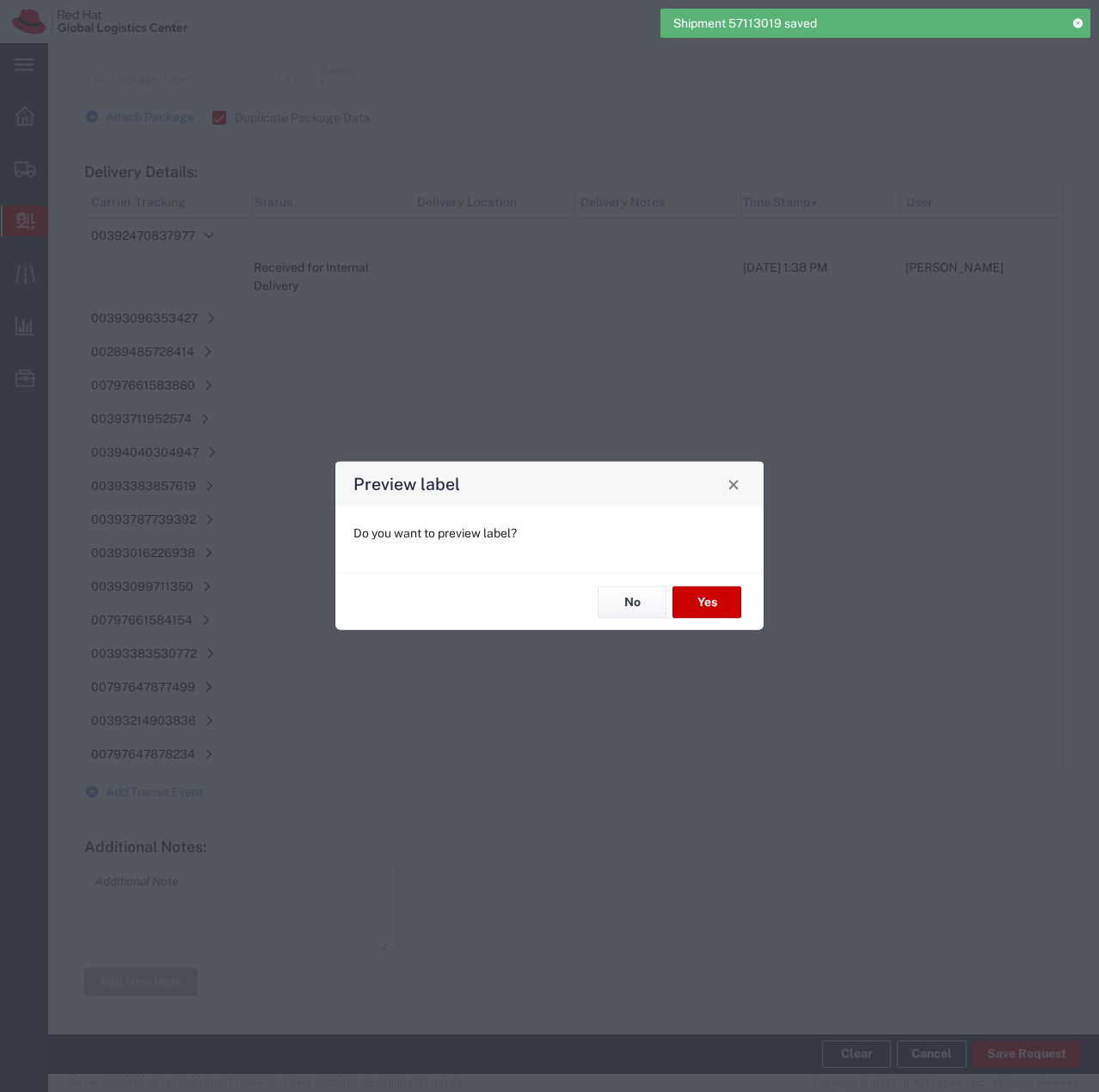
type input "Your Packaging"
type input "Ground"
type input "Your Packaging"
type input "Ground"
type input "Your Packaging"
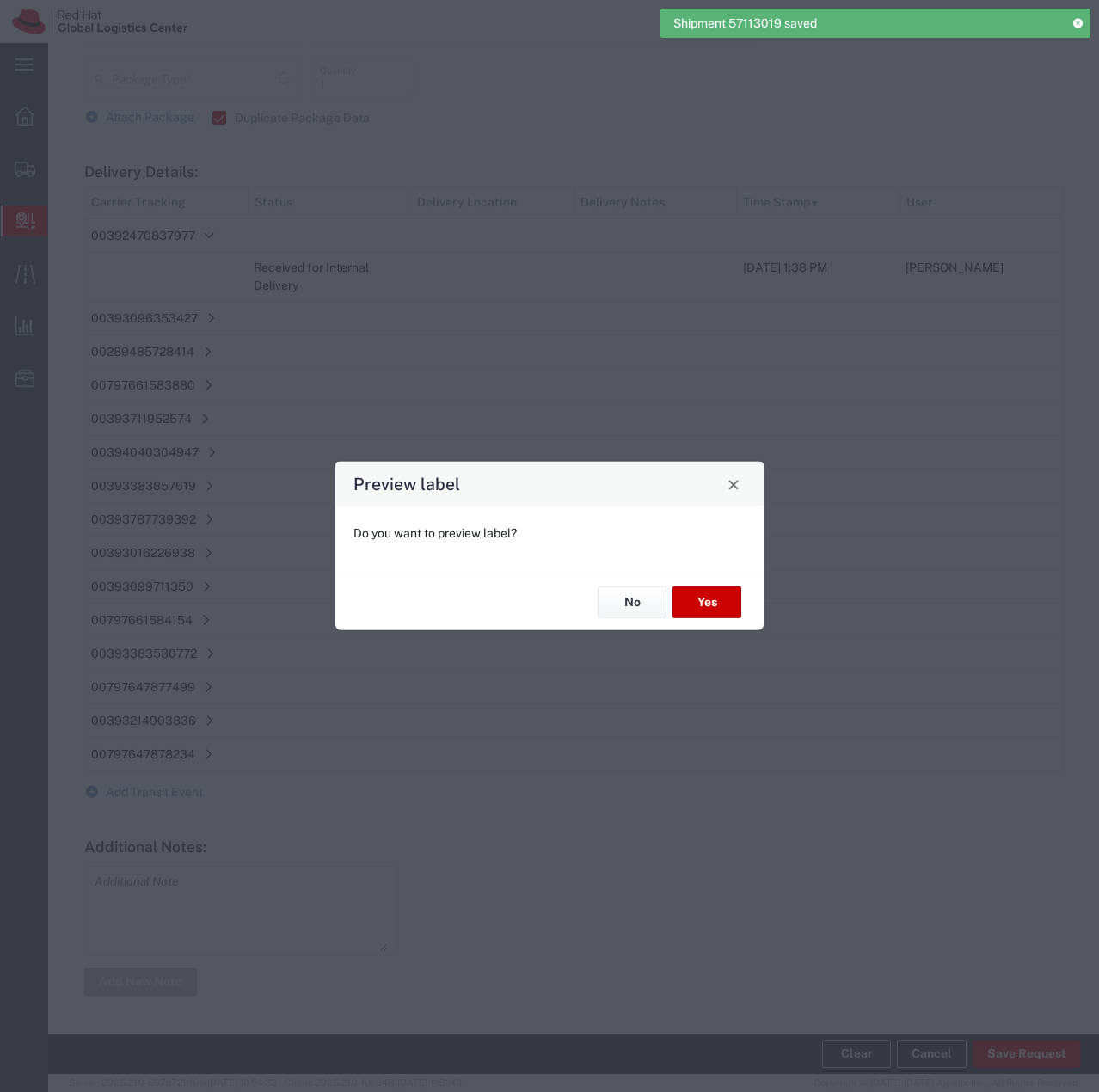
type input "Ground"
type input "Your Packaging"
type input "Ground"
type input "Your Packaging"
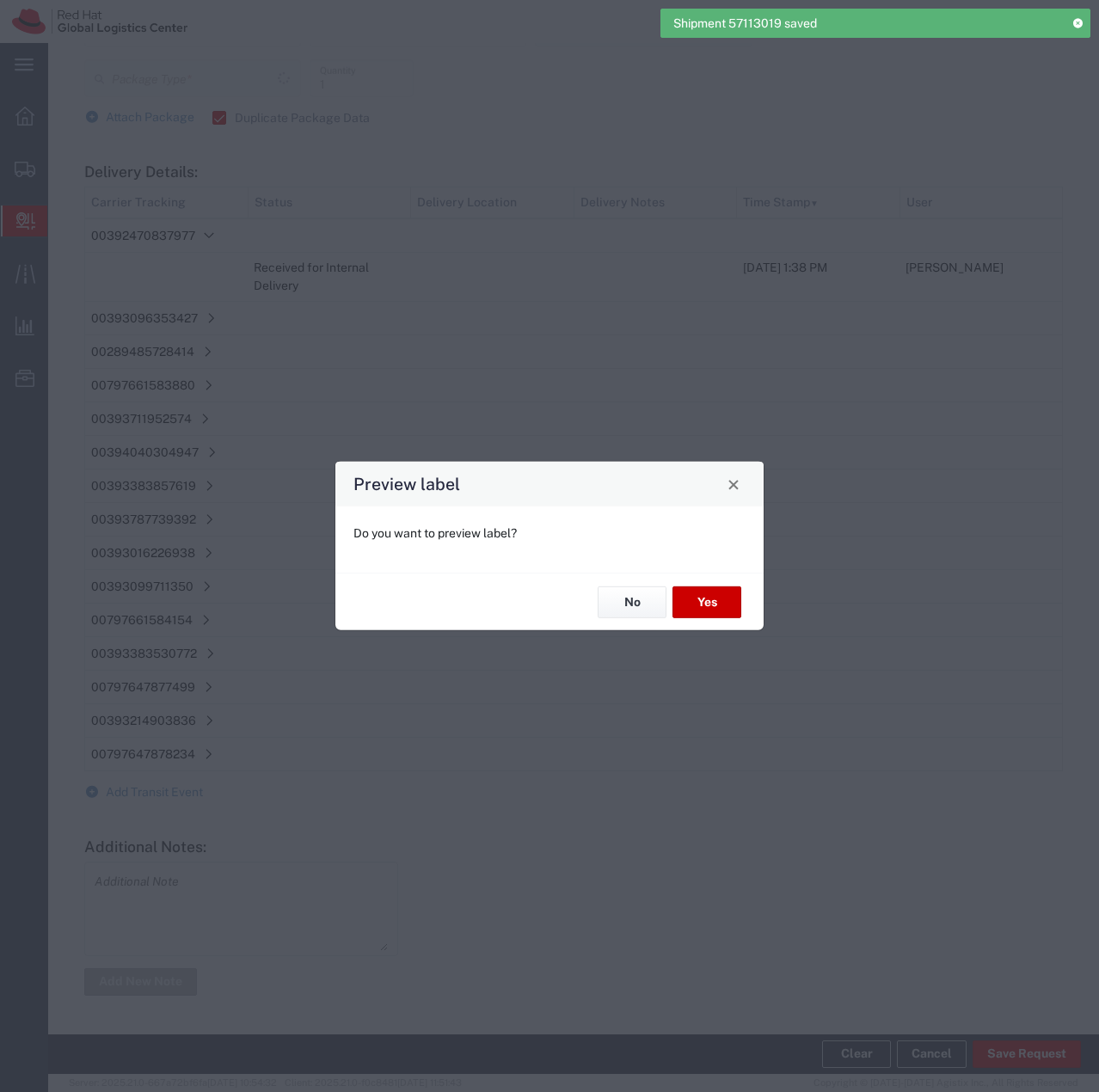
type input "Ground"
type input "Your Packaging"
type input "Ground"
type input "Your Packaging"
type input "Ground"
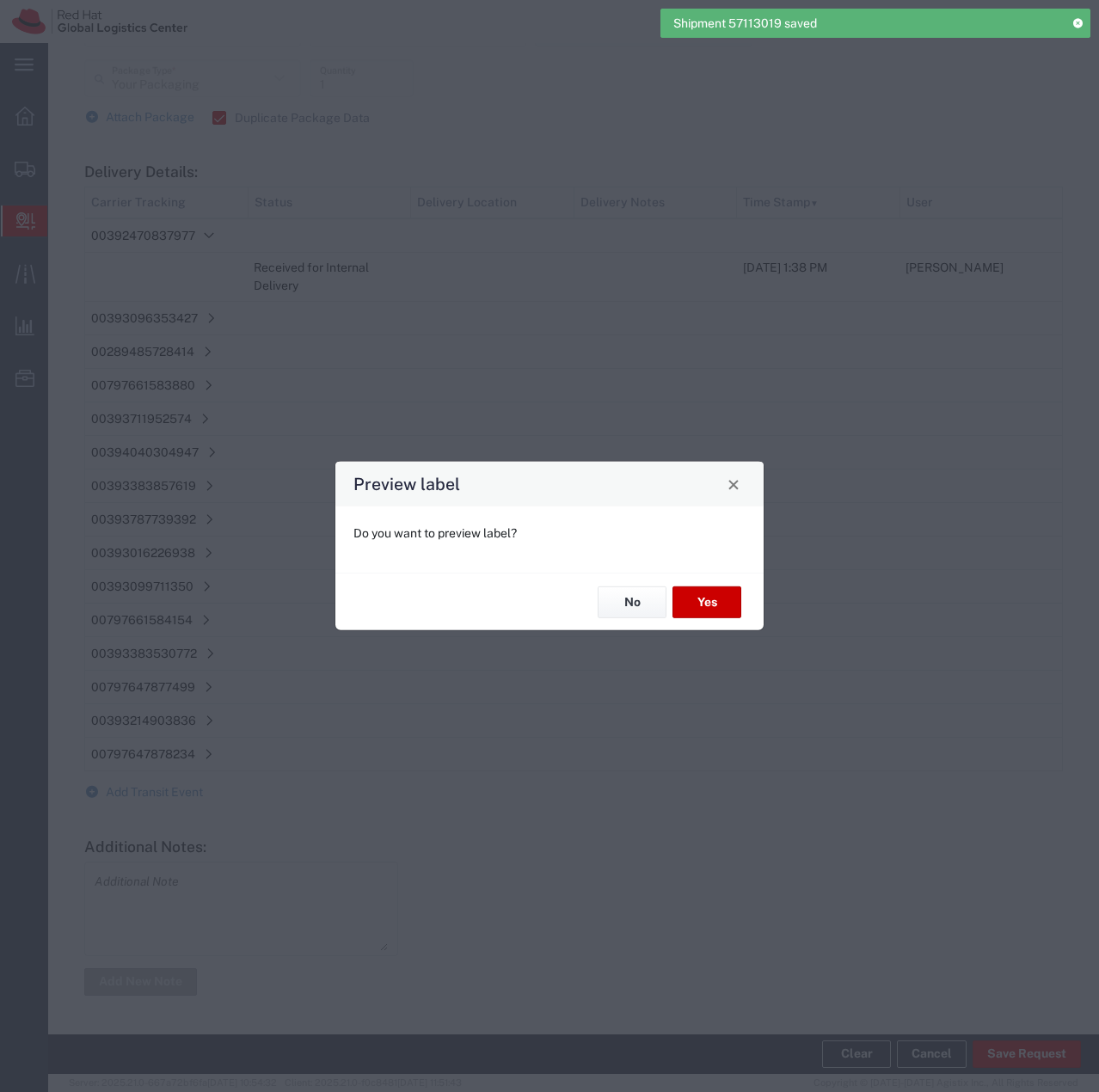
type input "Ground"
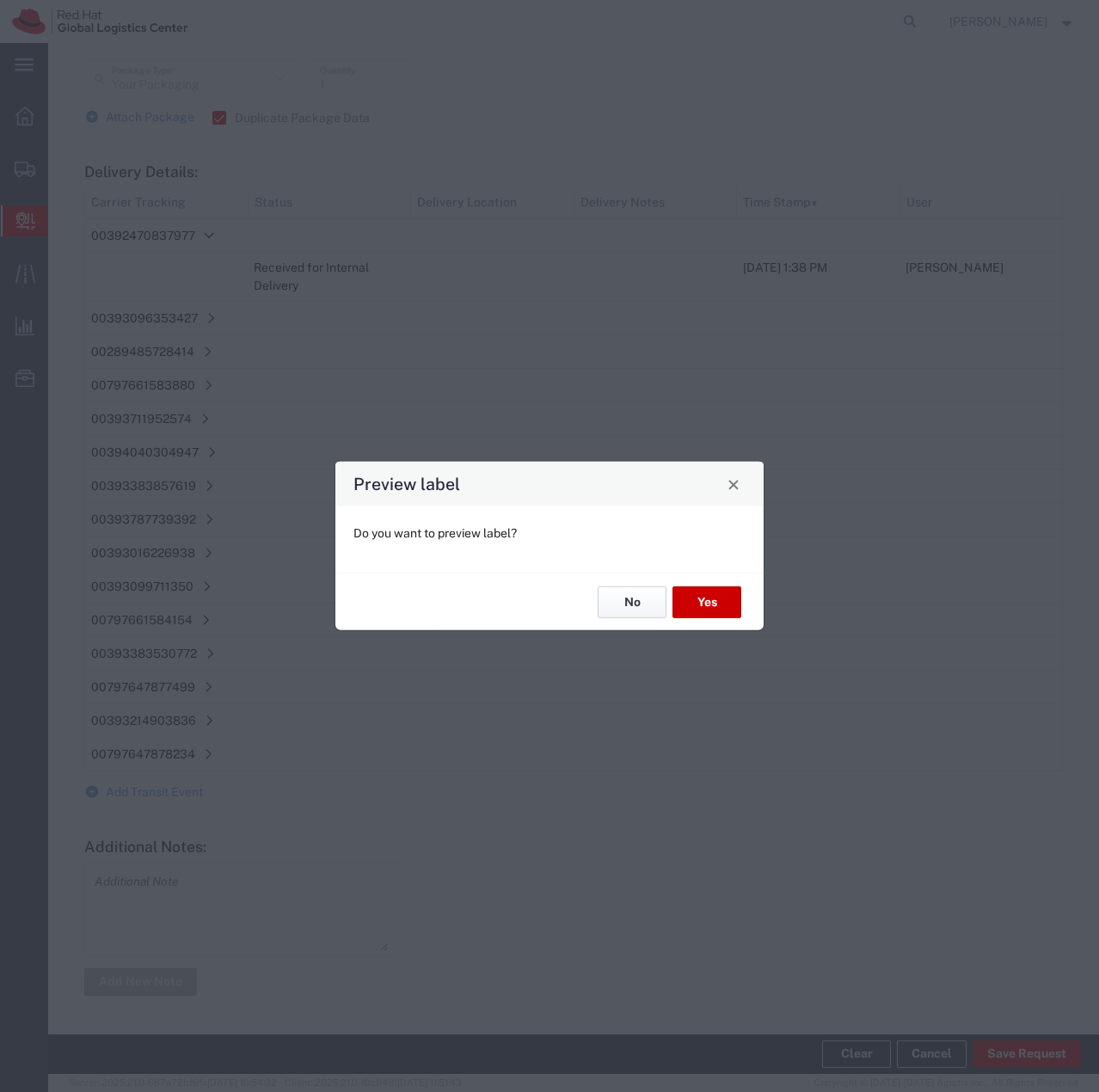
click at [624, 606] on button "No" at bounding box center [632, 602] width 69 height 32
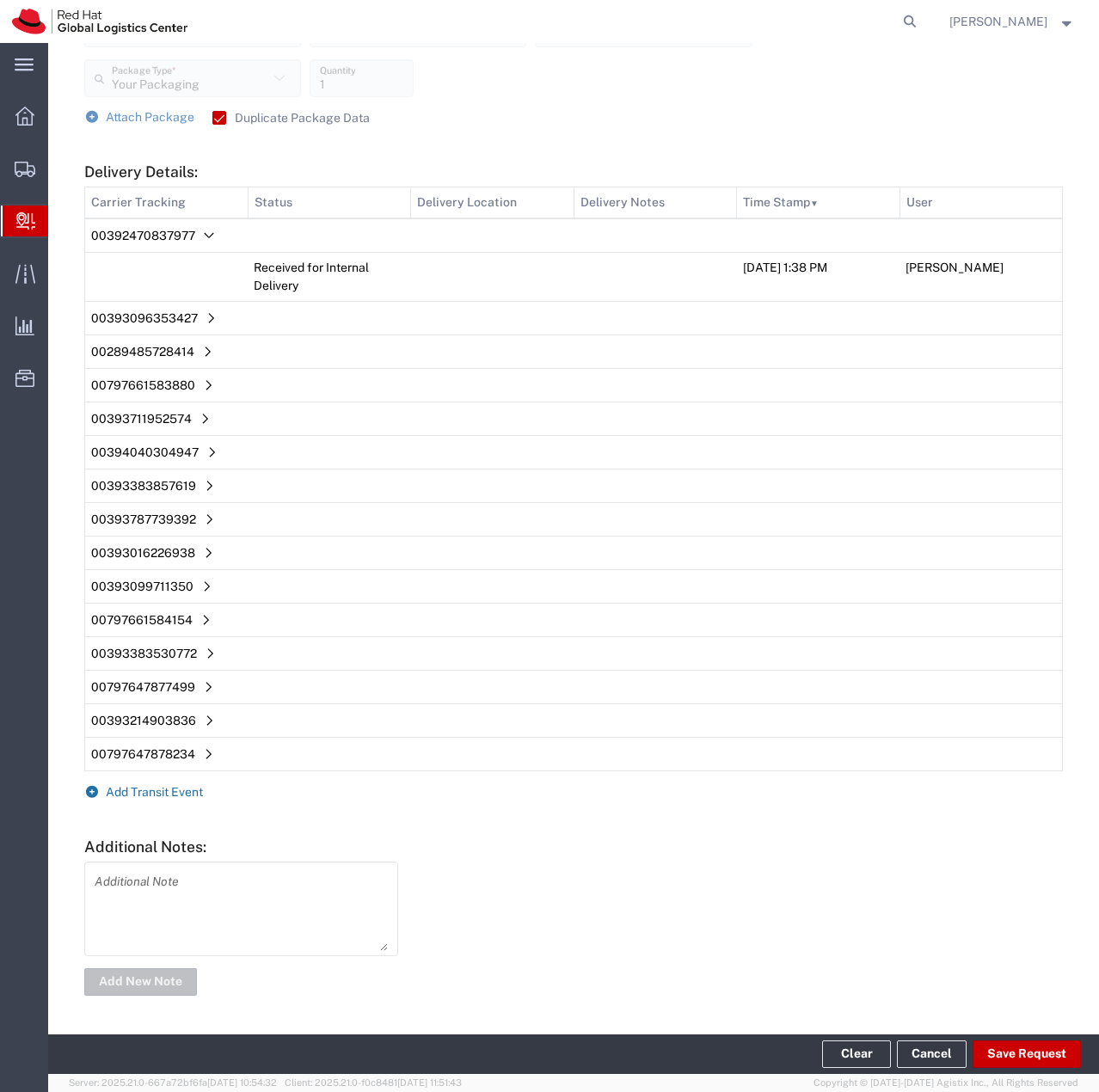
click at [148, 789] on span "Add Transit Event" at bounding box center [155, 791] width 97 height 14
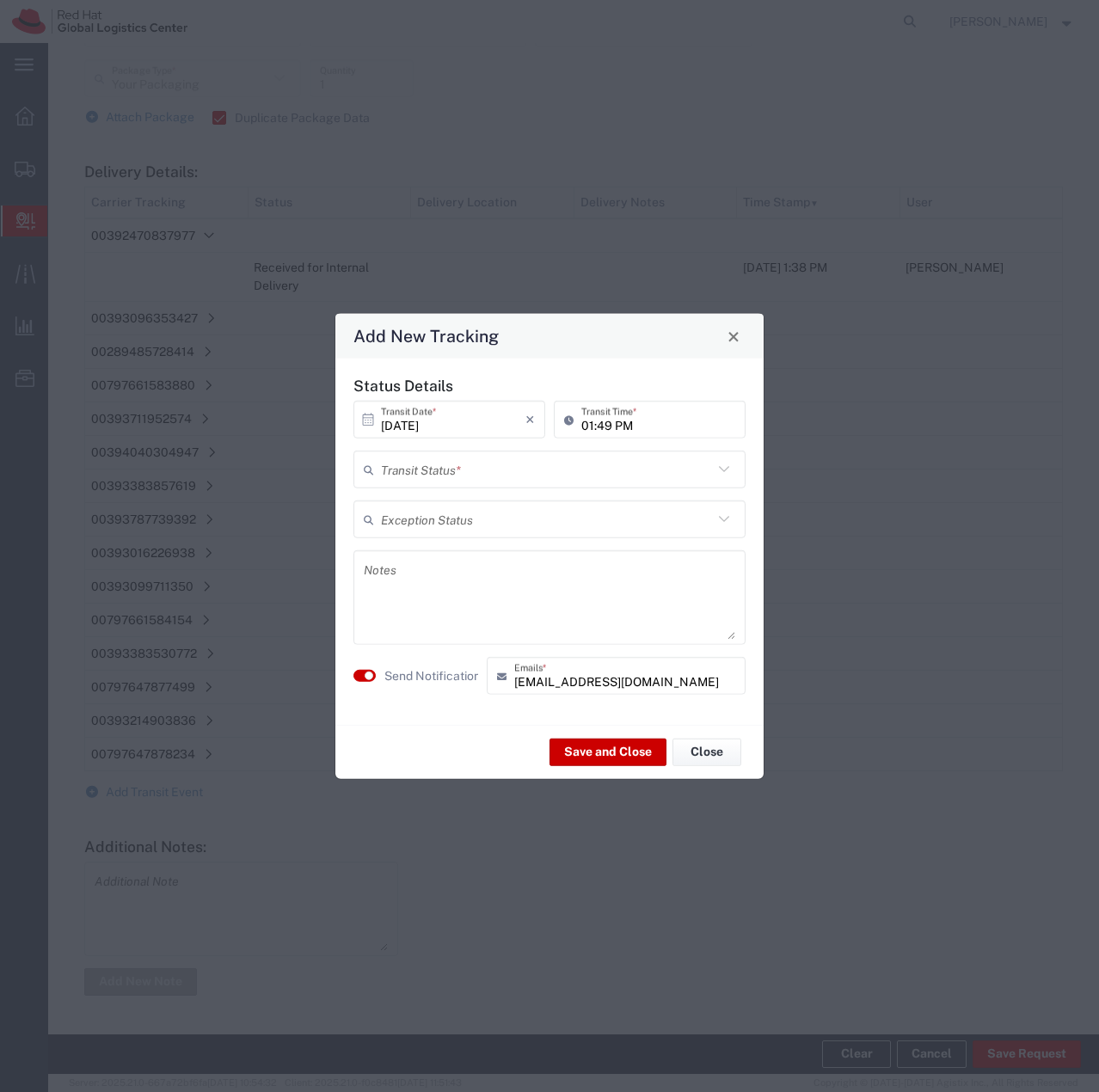
click at [475, 475] on input "text" at bounding box center [547, 469] width 332 height 30
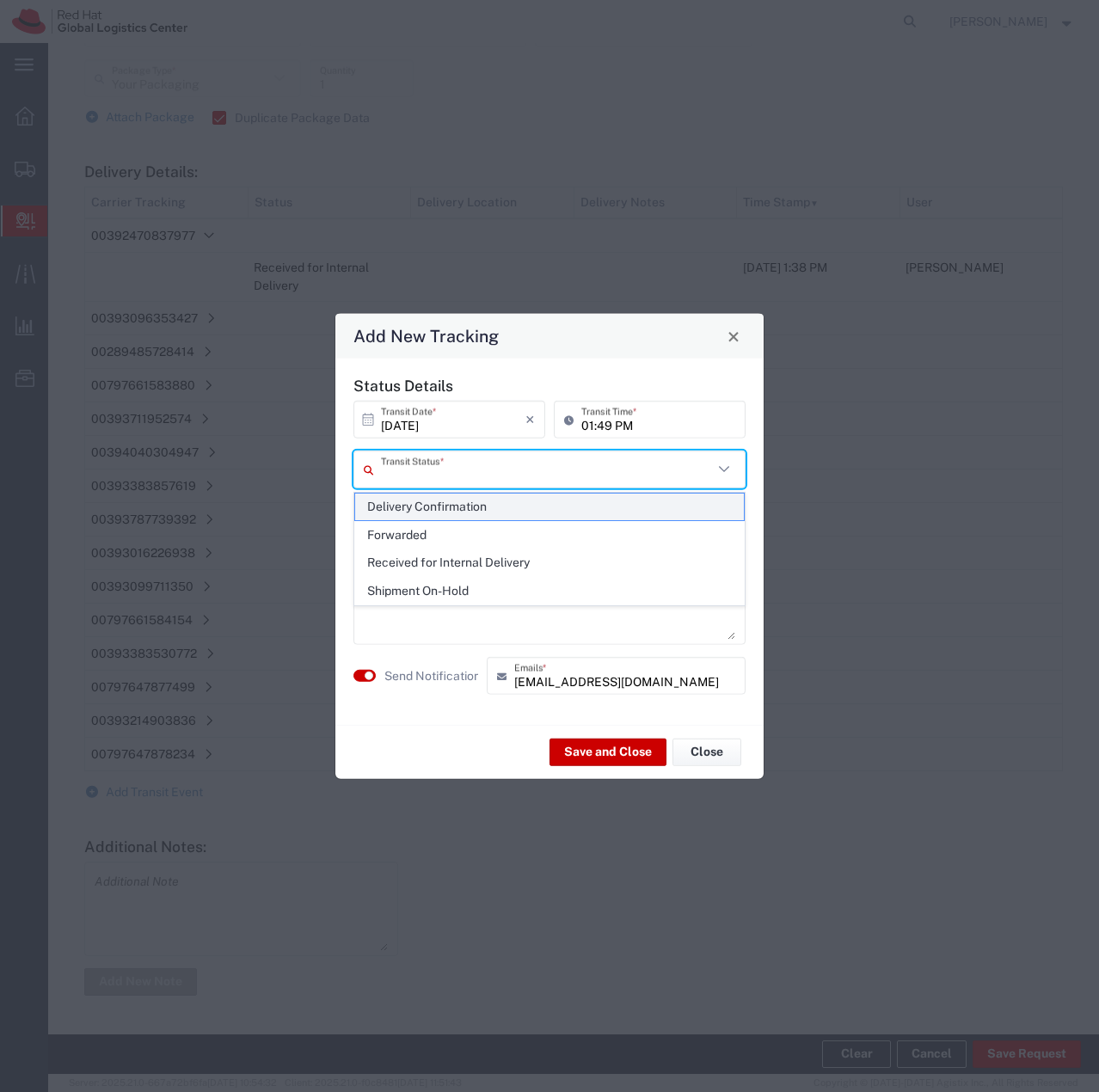
click at [468, 512] on span "Delivery Confirmation" at bounding box center [549, 506] width 388 height 27
type input "Delivery Confirmation"
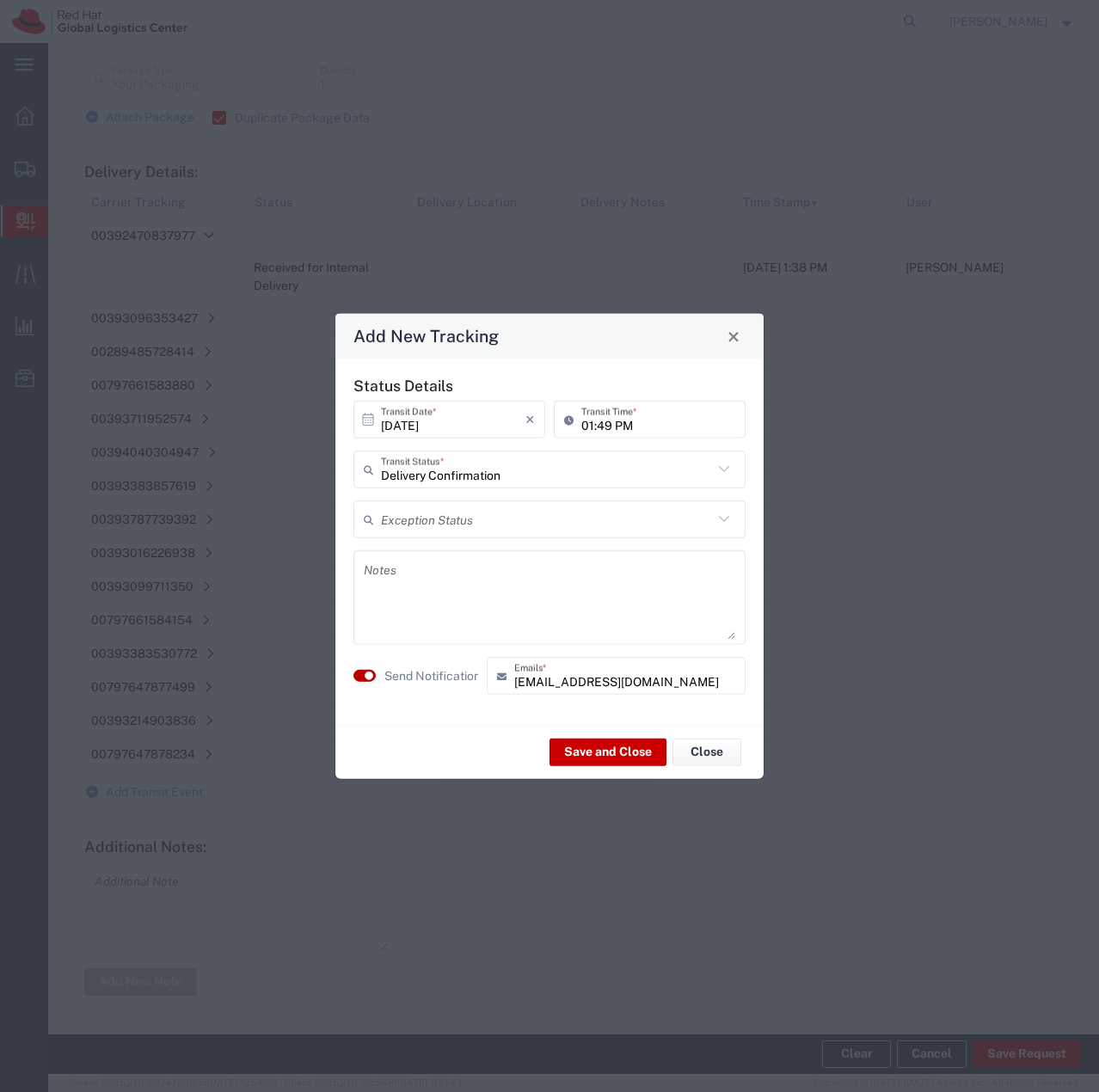
click at [366, 675] on small "button" at bounding box center [369, 675] width 8 height 8
click at [618, 750] on button "Save and Close" at bounding box center [608, 751] width 117 height 28
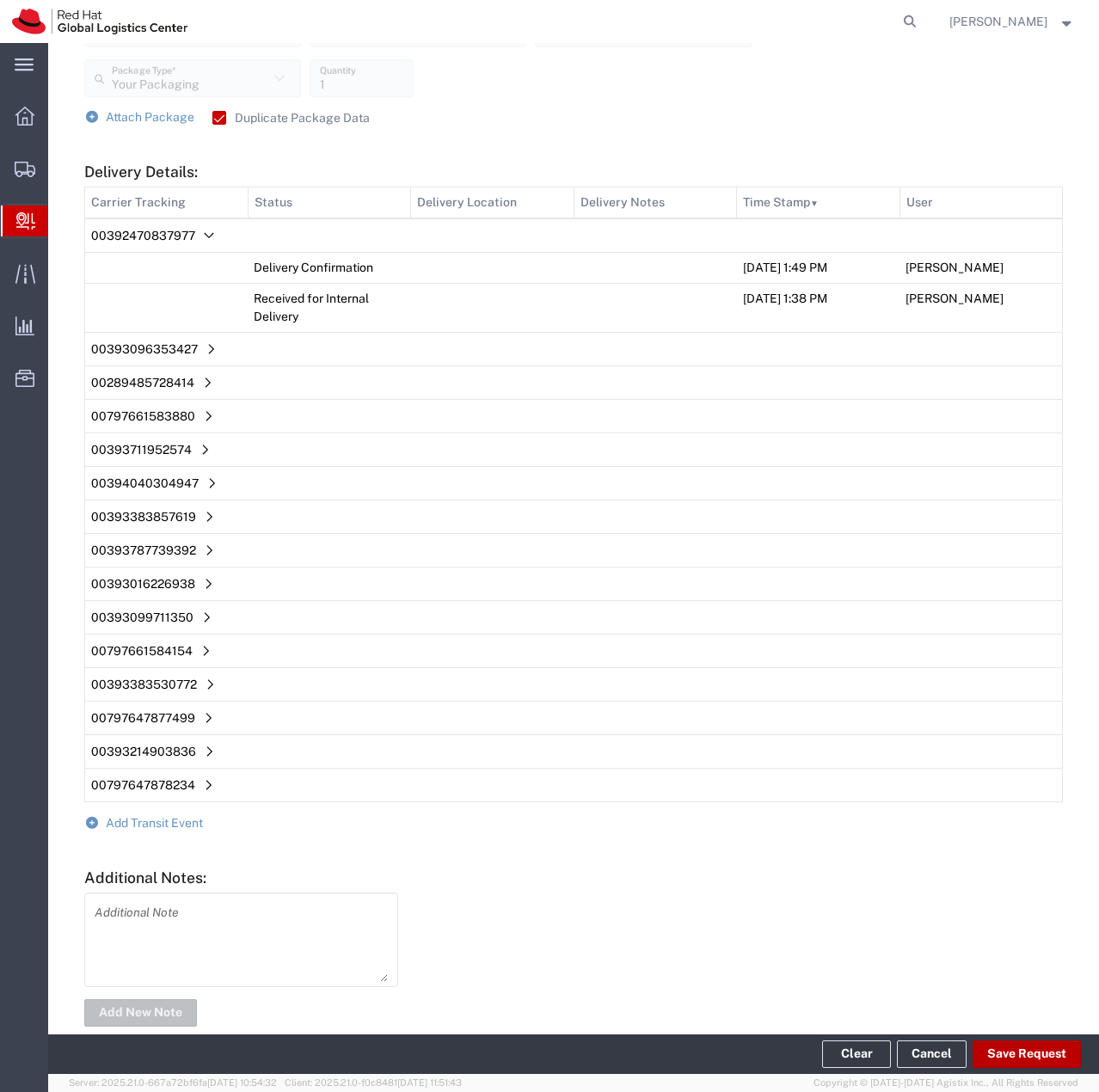
click at [992, 1047] on button "Save Request" at bounding box center [1027, 1054] width 108 height 28
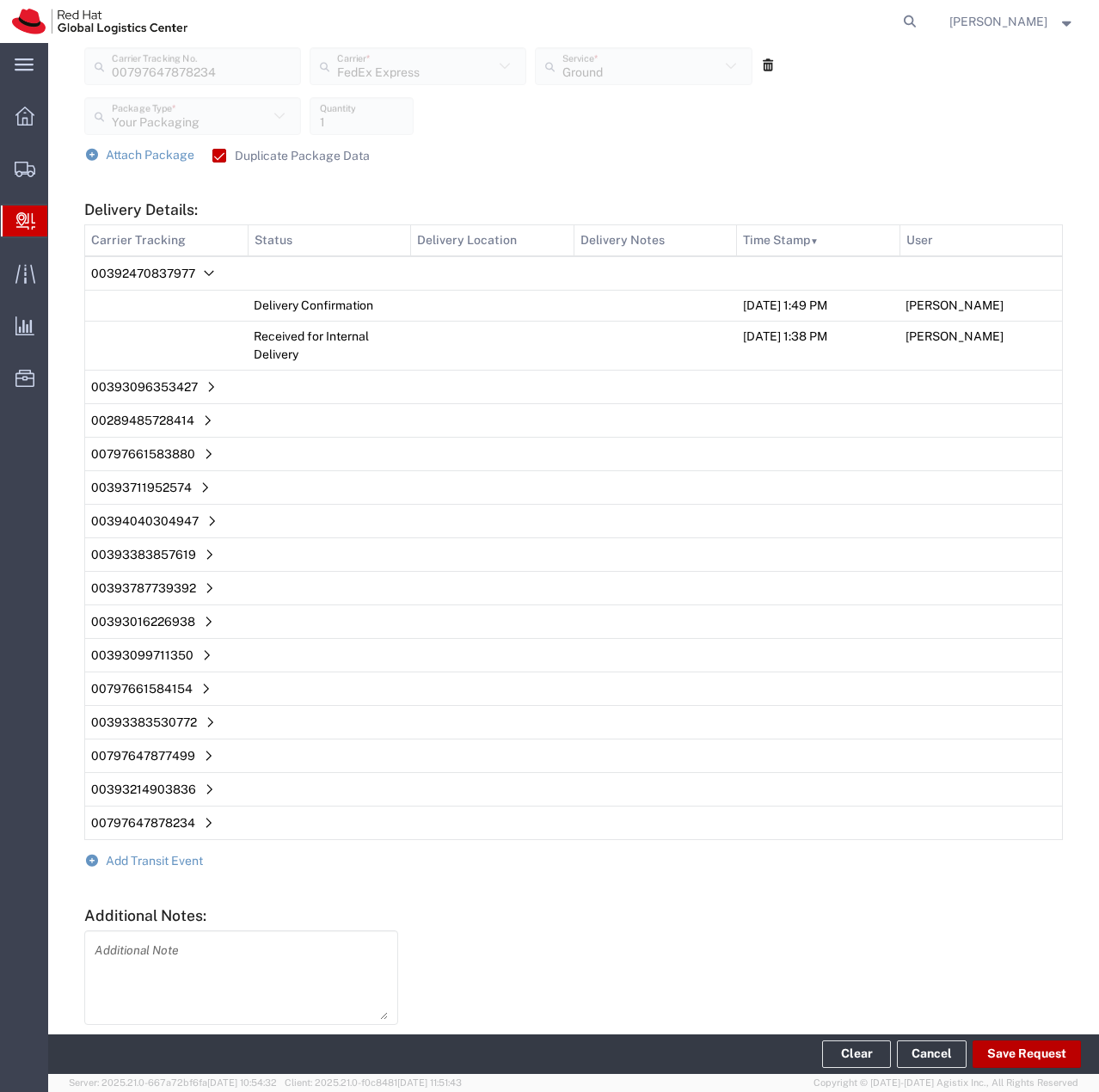
scroll to position [2346, 0]
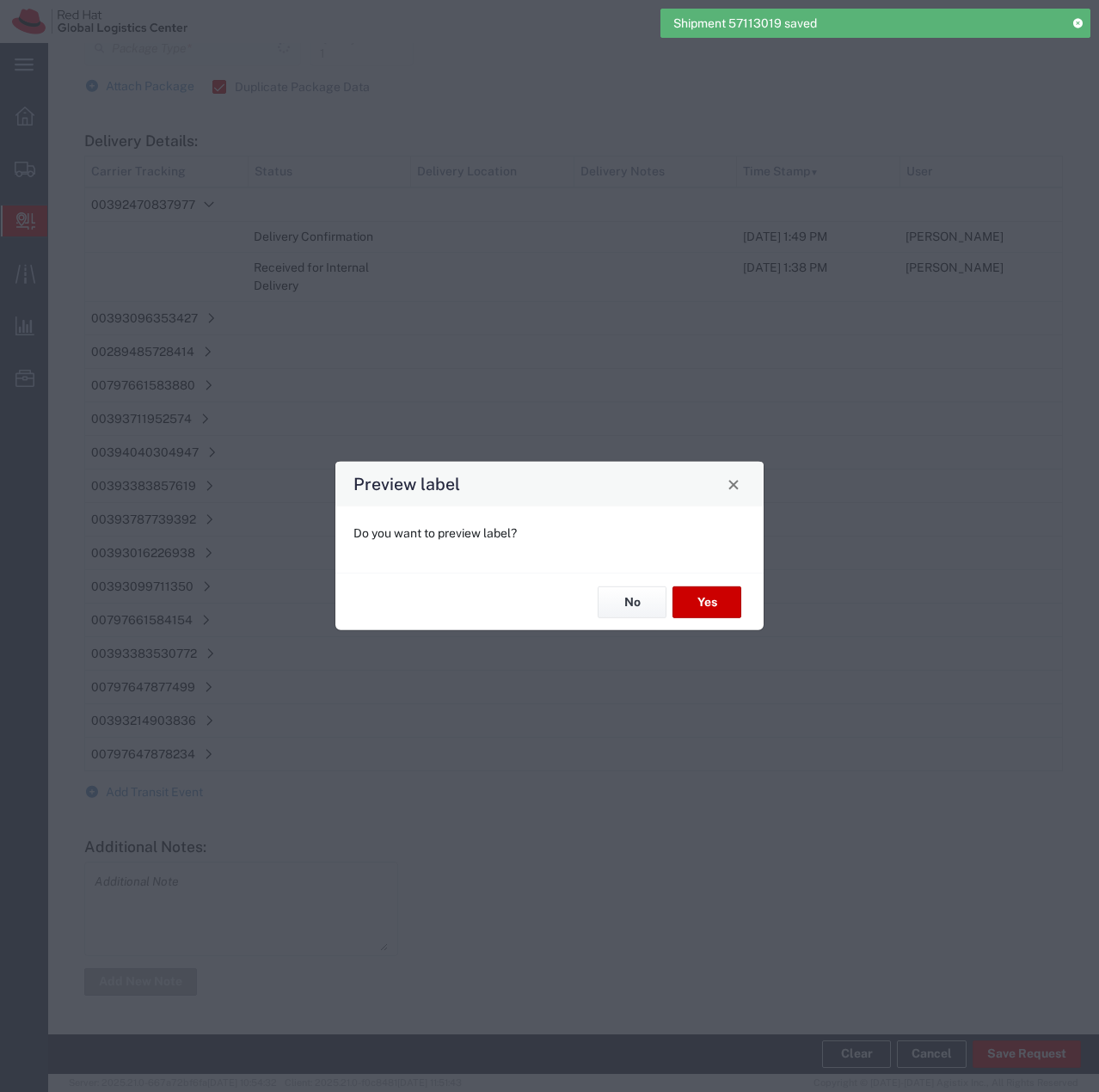
type input "Your Packaging"
type input "Ground"
type input "Your Packaging"
type input "Ground"
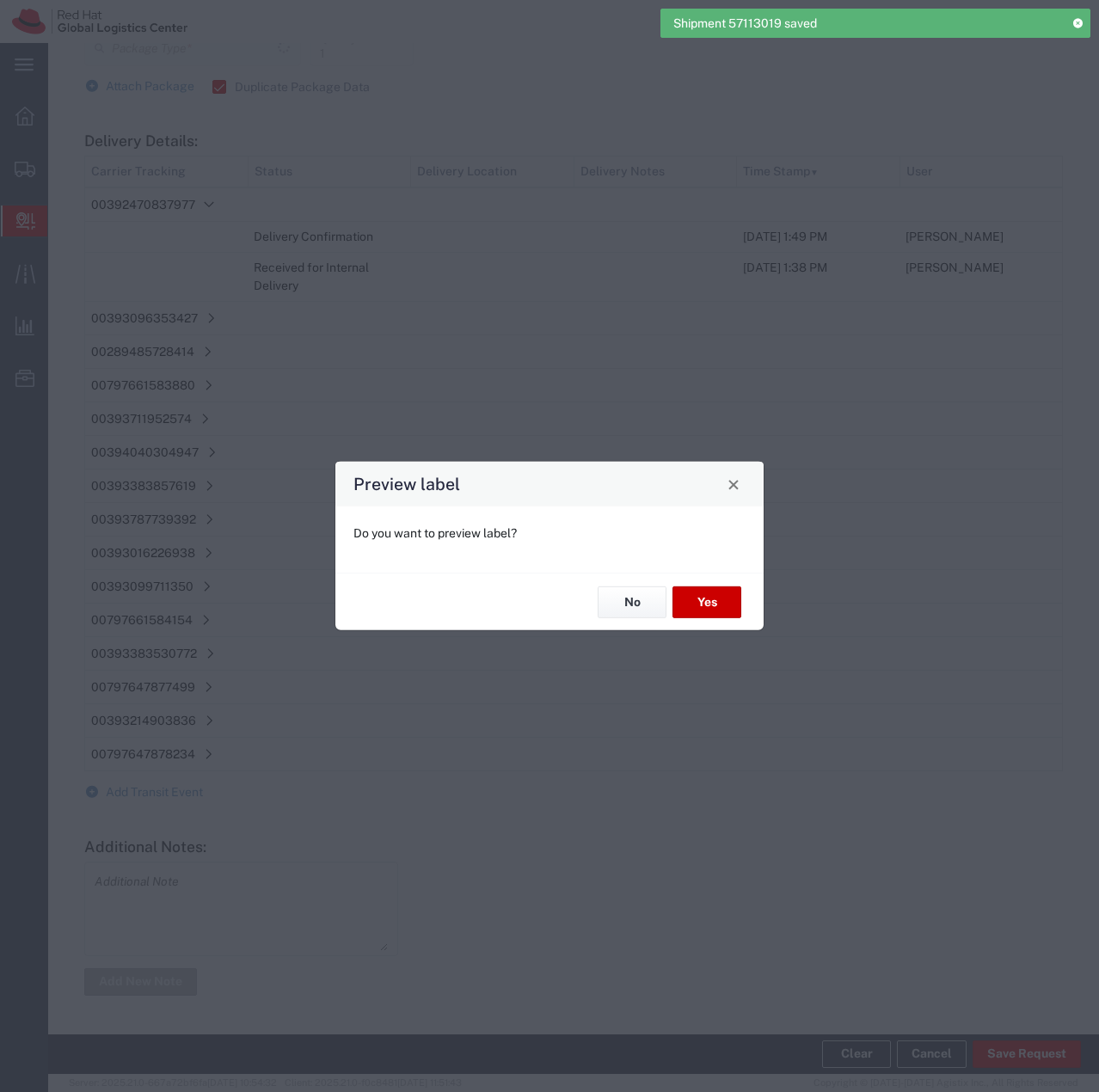
type input "Your Packaging"
type input "Ground"
type input "Your Packaging"
type input "Ground"
type input "Your Packaging"
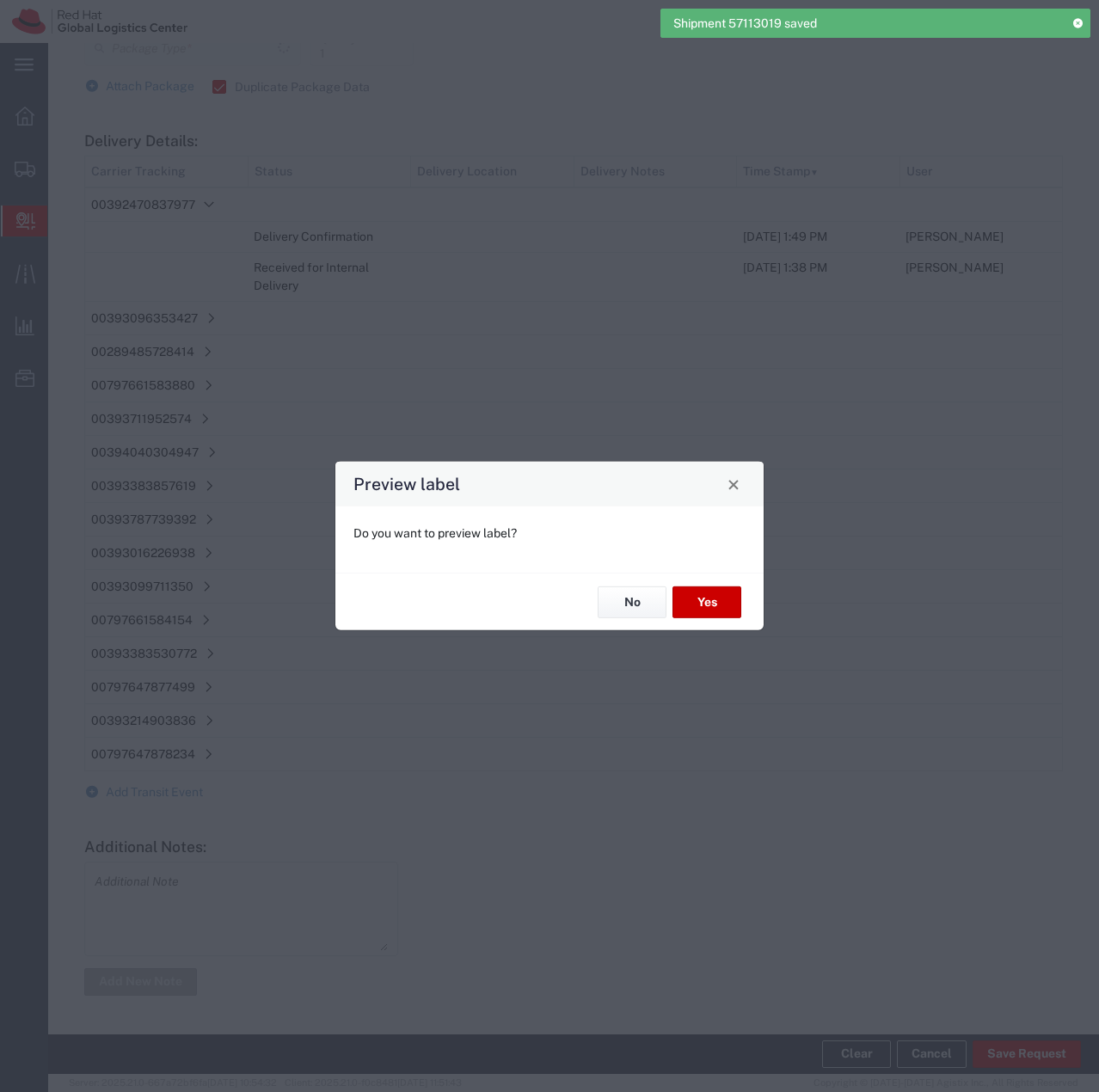
type input "Your Packaging"
type input "Ground"
type input "Your Packaging"
type input "Ground"
type input "Your Packaging"
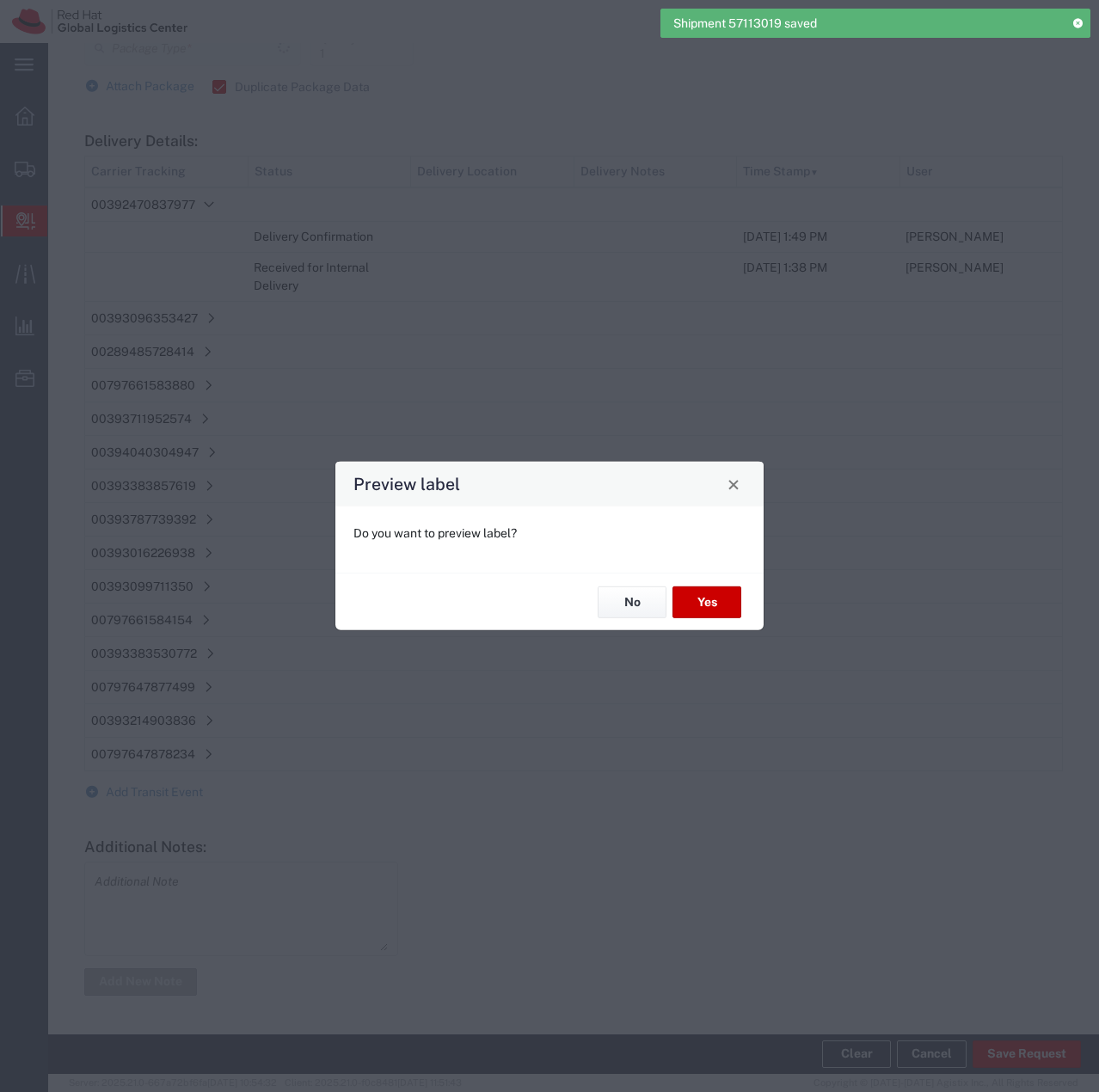
type input "Your Packaging"
type input "Ground"
type input "Your Packaging"
type input "Ground"
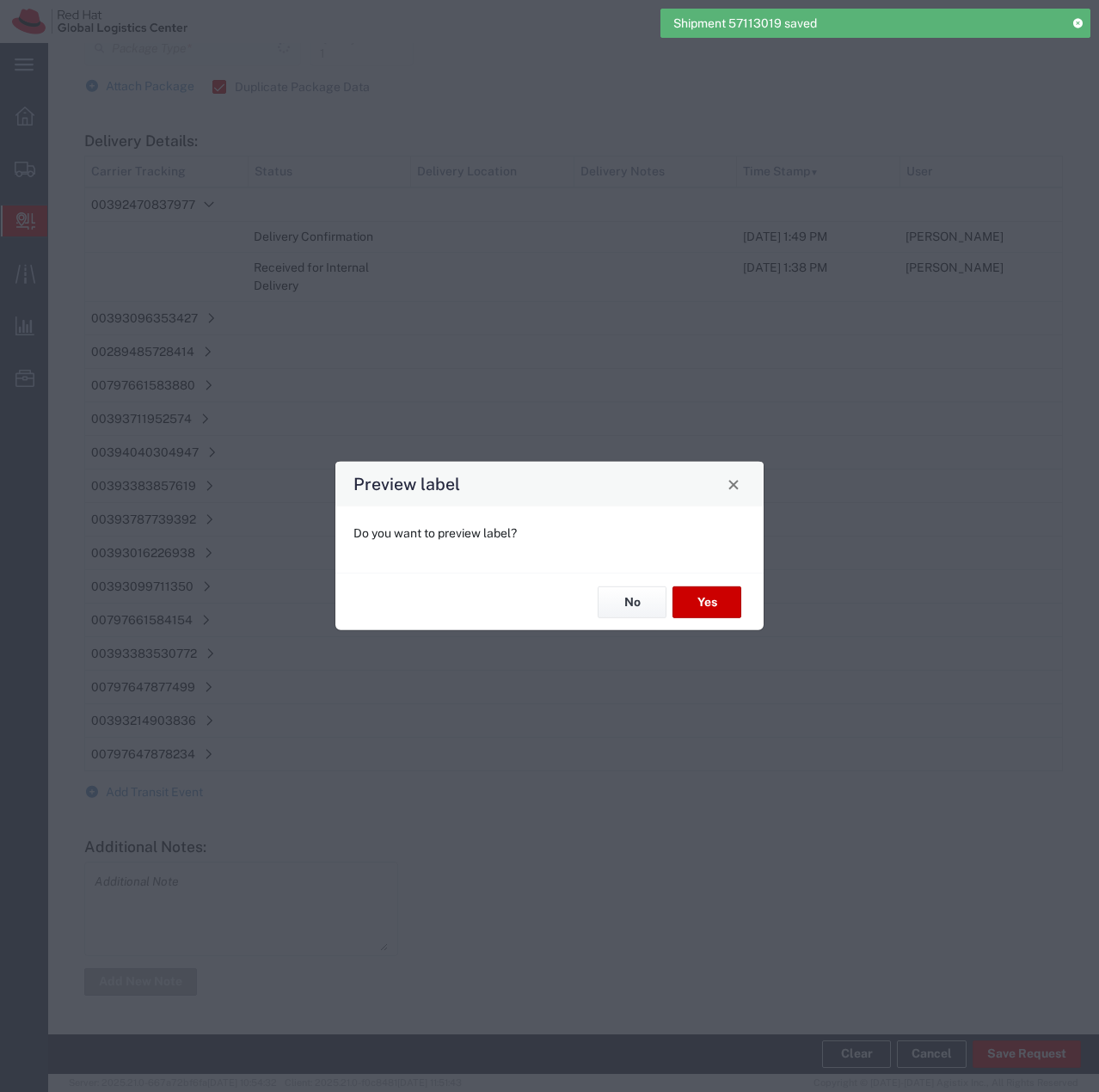
type input "Your Packaging"
type input "Ground"
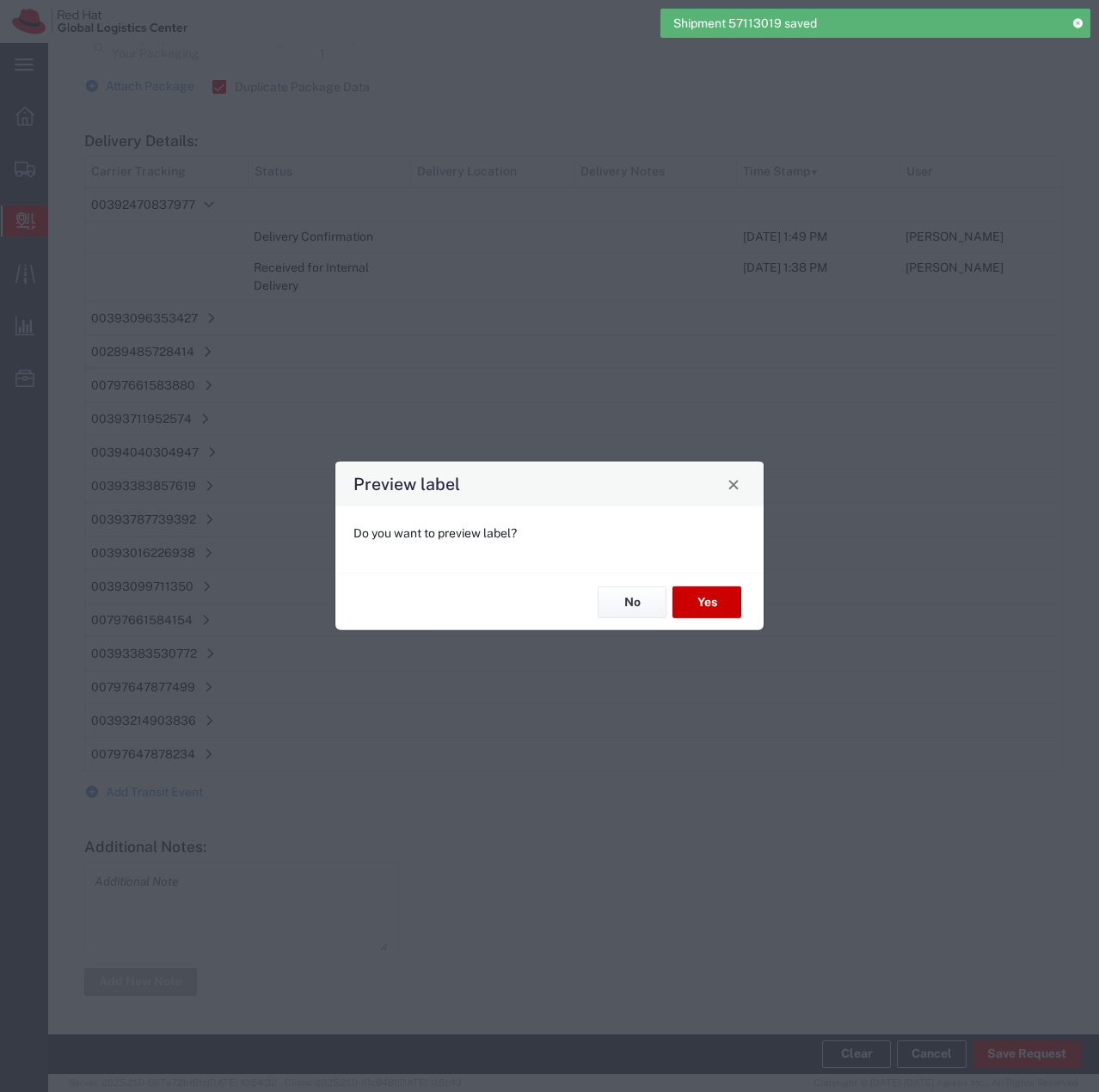
type input "Ground"
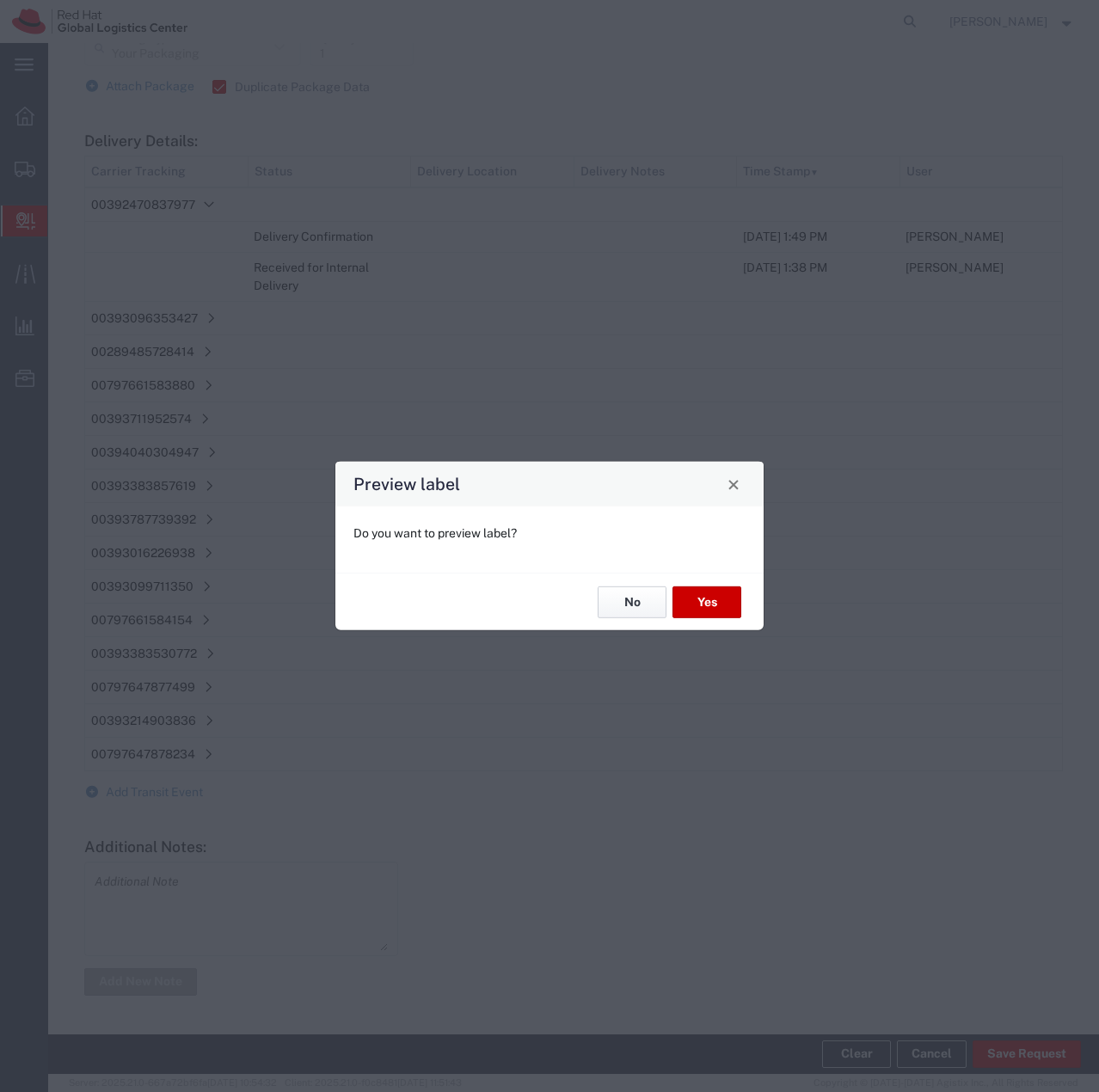
click at [634, 597] on button "No" at bounding box center [632, 602] width 69 height 32
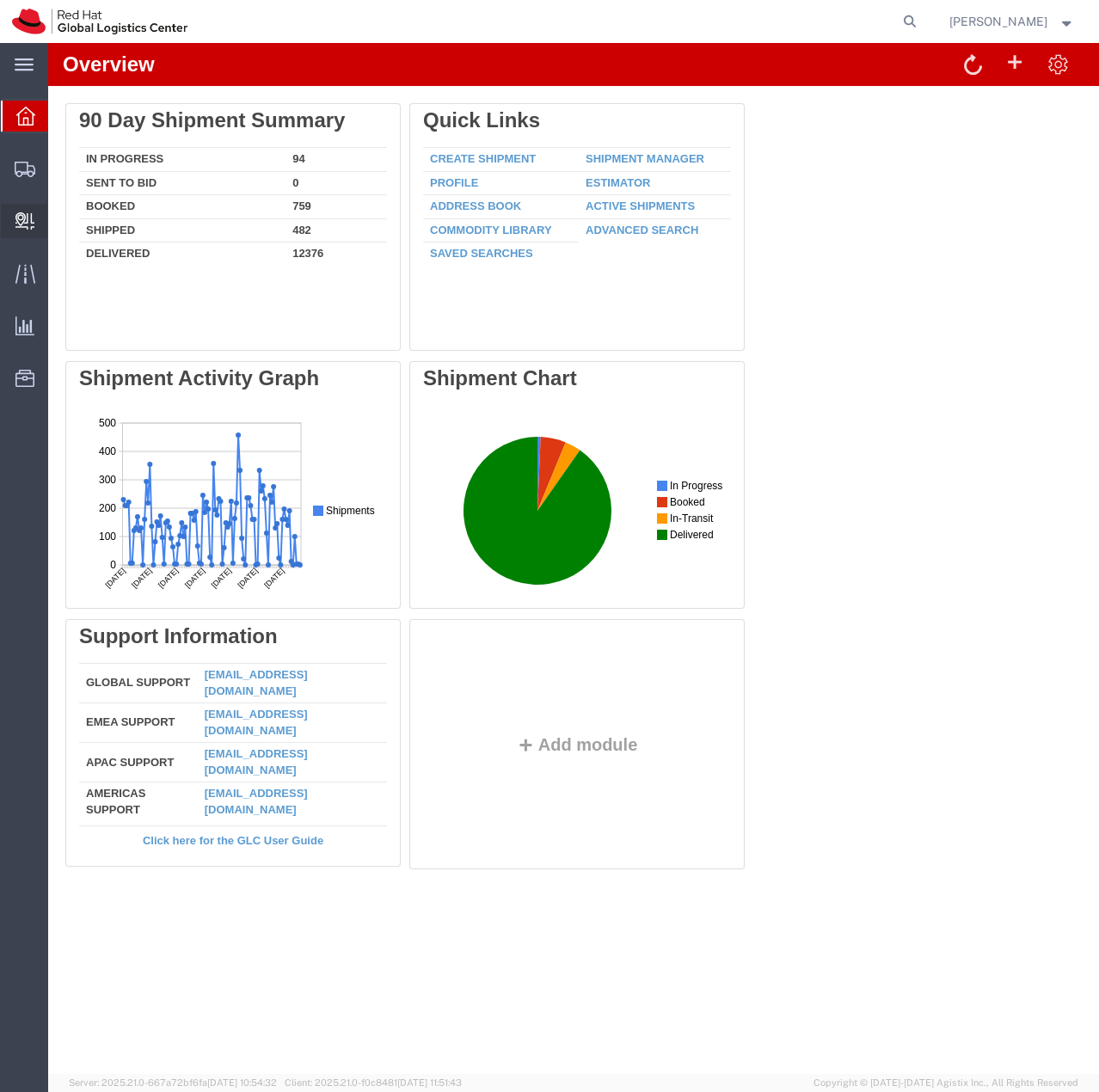
click at [0, 0] on span "Create Delivery" at bounding box center [0, 0] width 0 height 0
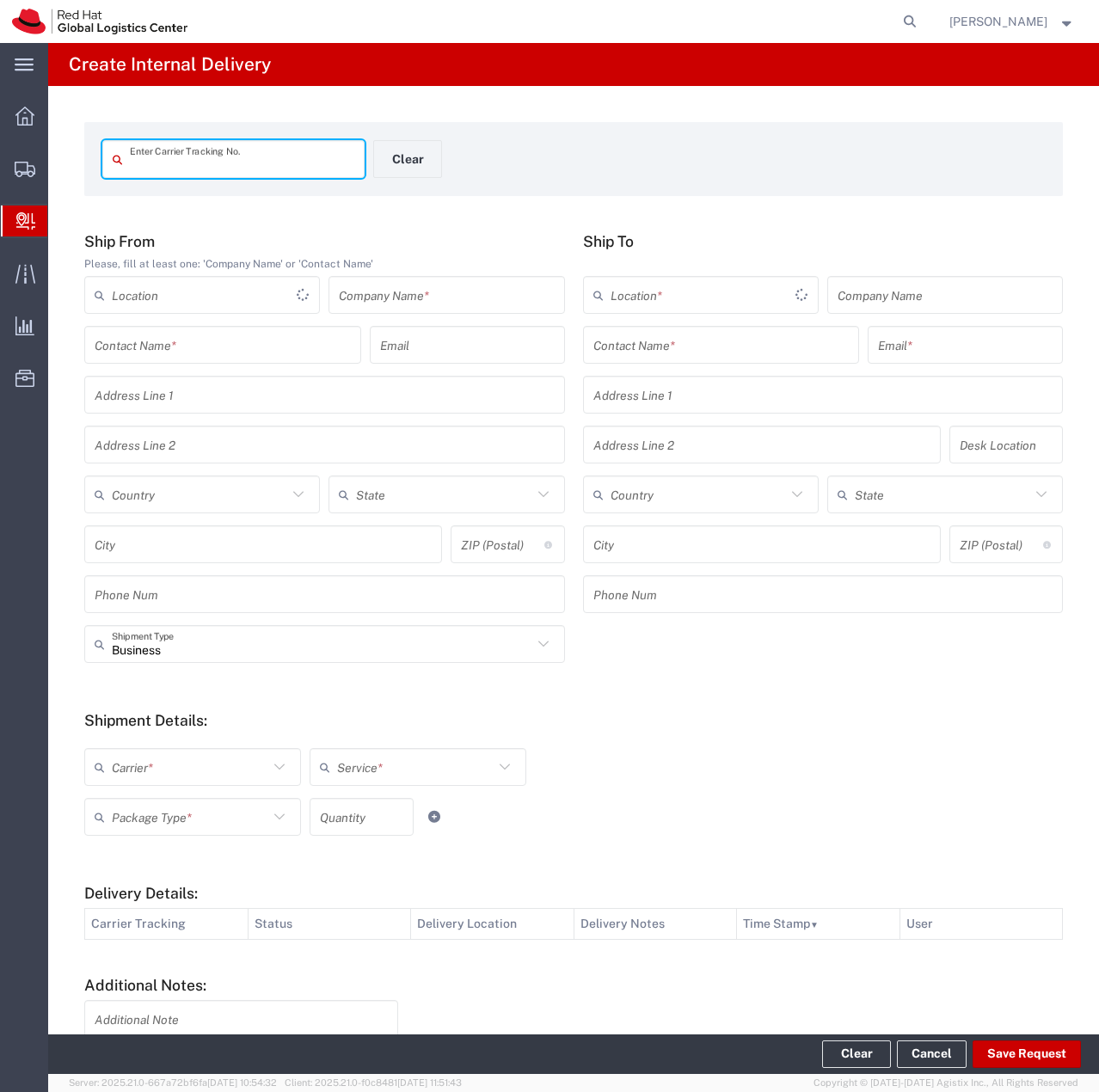
click at [330, 171] on input "text" at bounding box center [241, 159] width 224 height 30
type input "00393939223749"
click at [473, 301] on input "text" at bounding box center [446, 295] width 215 height 30
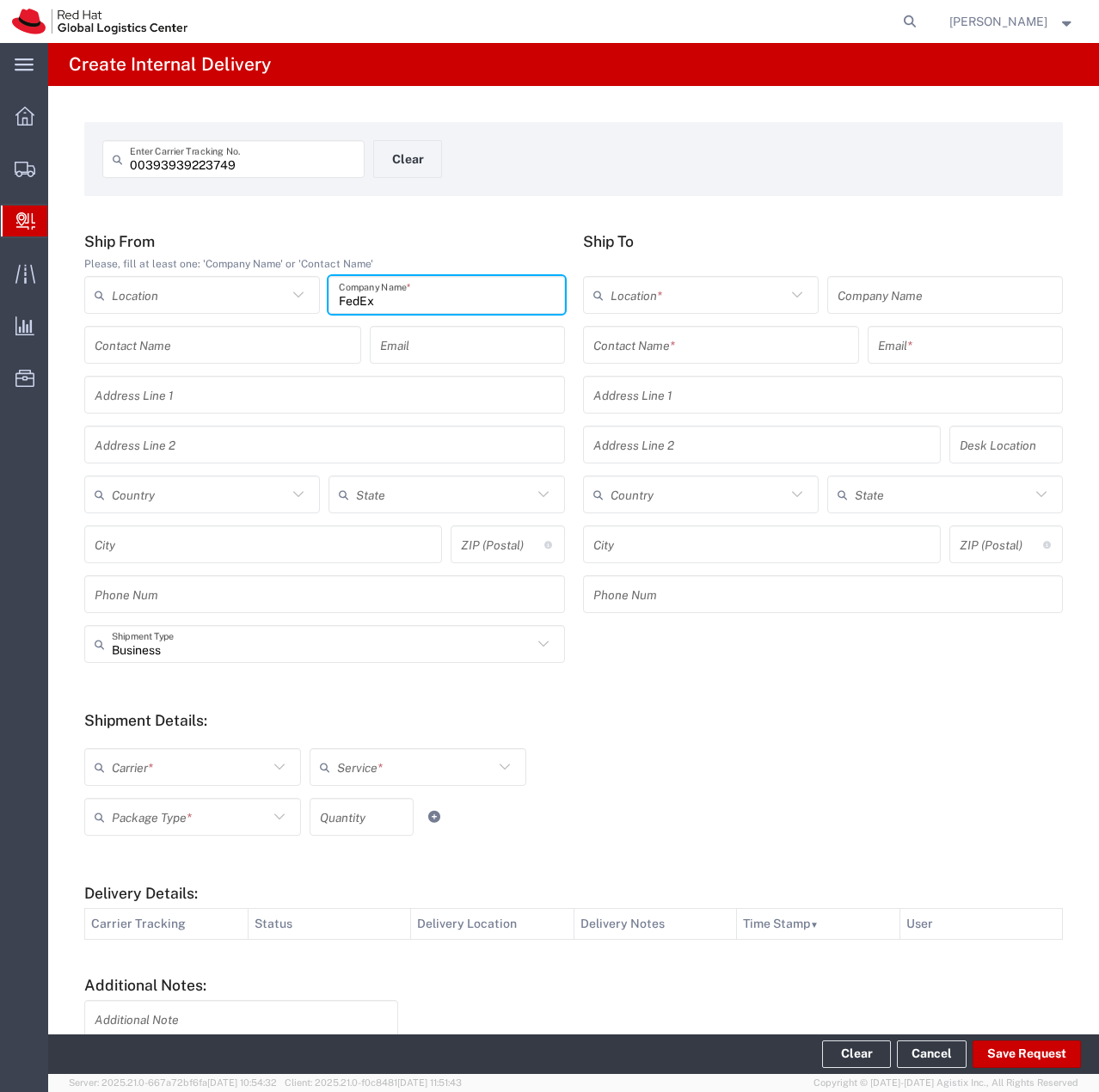
type input "FedEx"
click at [158, 486] on input "text" at bounding box center [199, 494] width 175 height 30
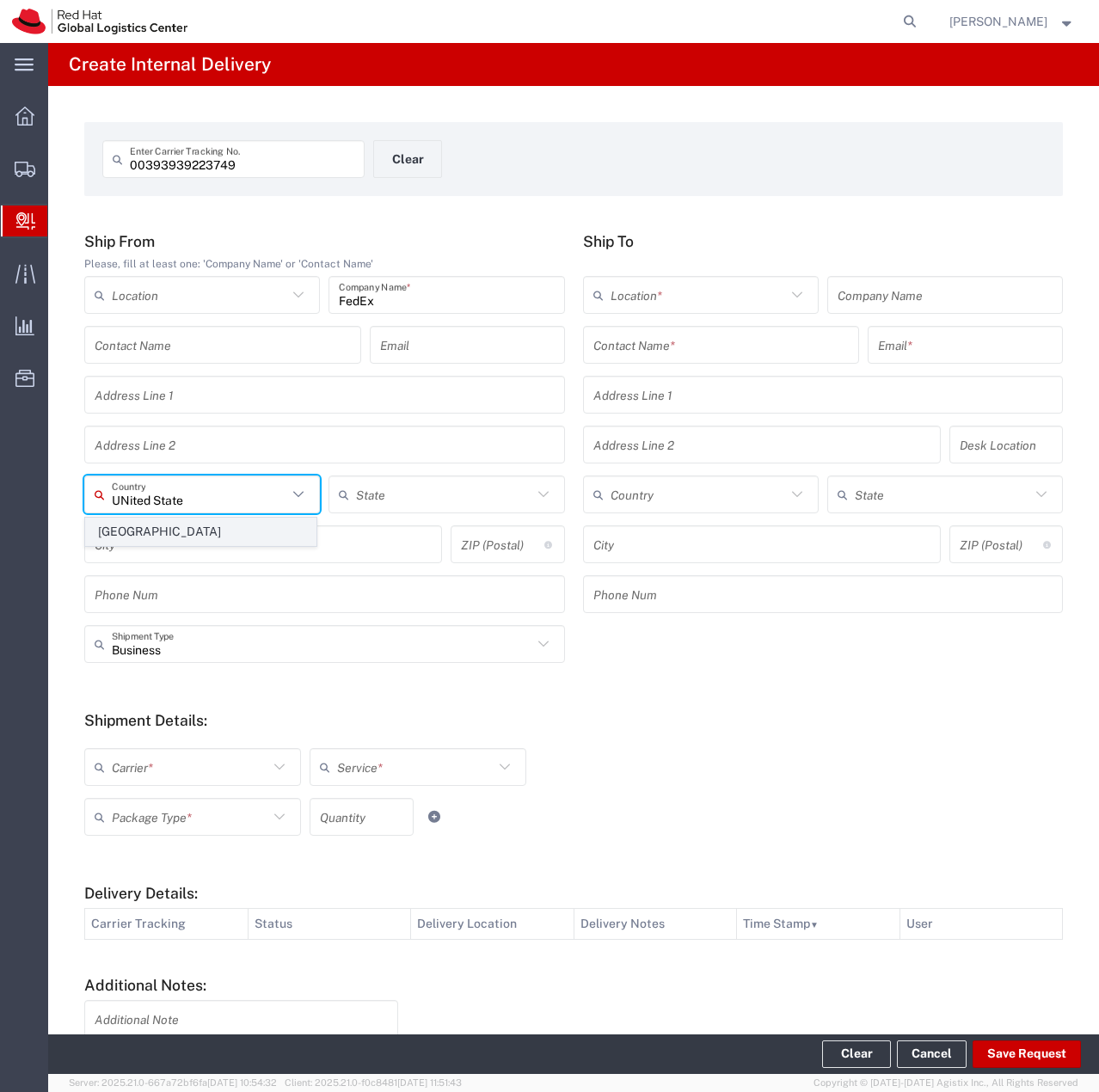
click at [156, 530] on span "United States" at bounding box center [200, 532] width 230 height 27
type input "United States"
click at [703, 345] on input "text" at bounding box center [721, 345] width 256 height 30
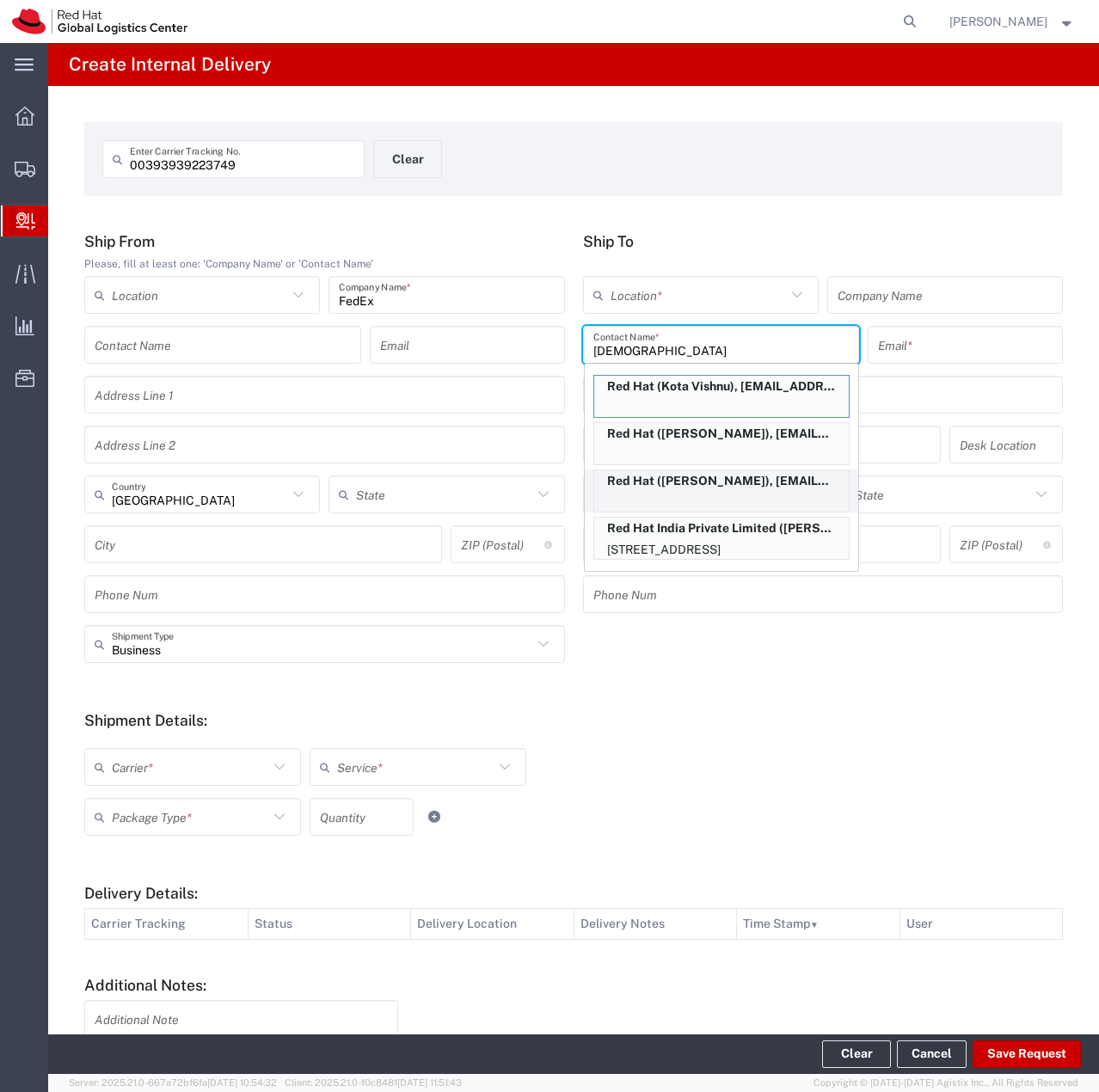
type input "Vishnu"
click at [723, 484] on p "Red Hat (Vishnu Challa), vchalla@redhat.com" at bounding box center [721, 480] width 254 height 21
type input "RH - Raleigh"
type input "Red Hat"
type input "Vishnu Challa"
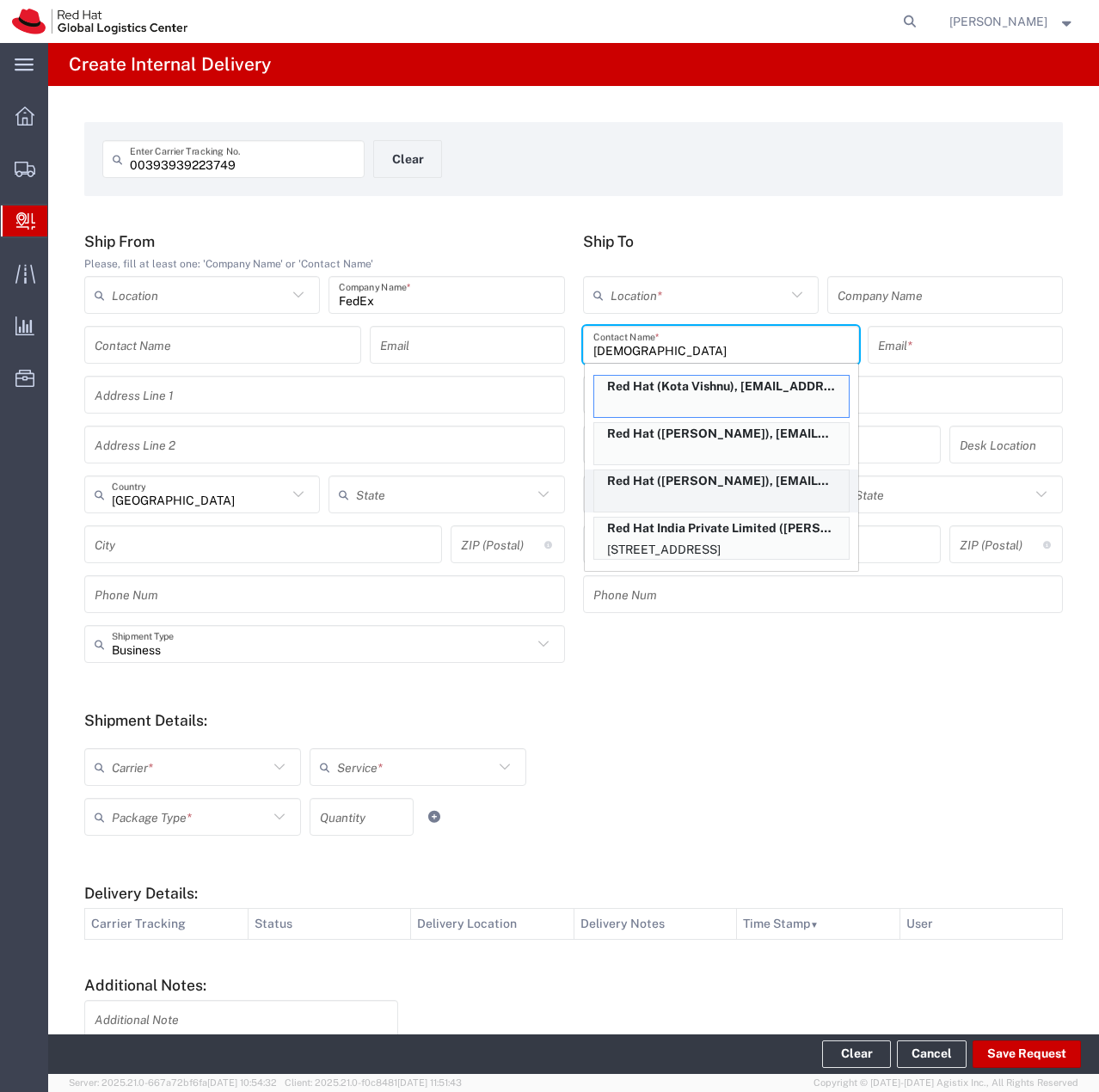
type input "vchalla@redhat.com"
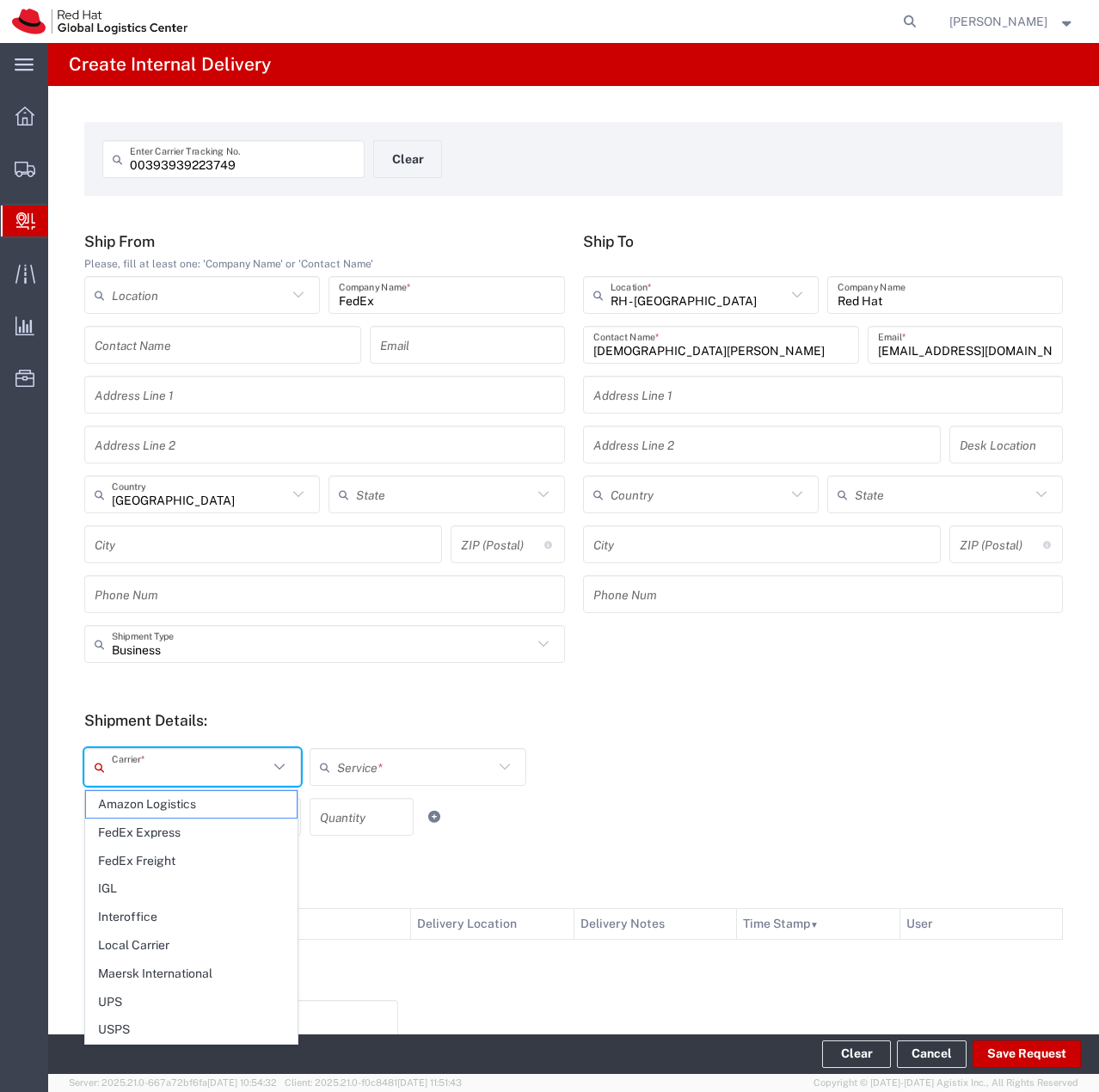
click at [207, 775] on input "text" at bounding box center [190, 767] width 156 height 30
click at [163, 840] on span "FedEx Express" at bounding box center [191, 832] width 210 height 27
type input "FedEx Express"
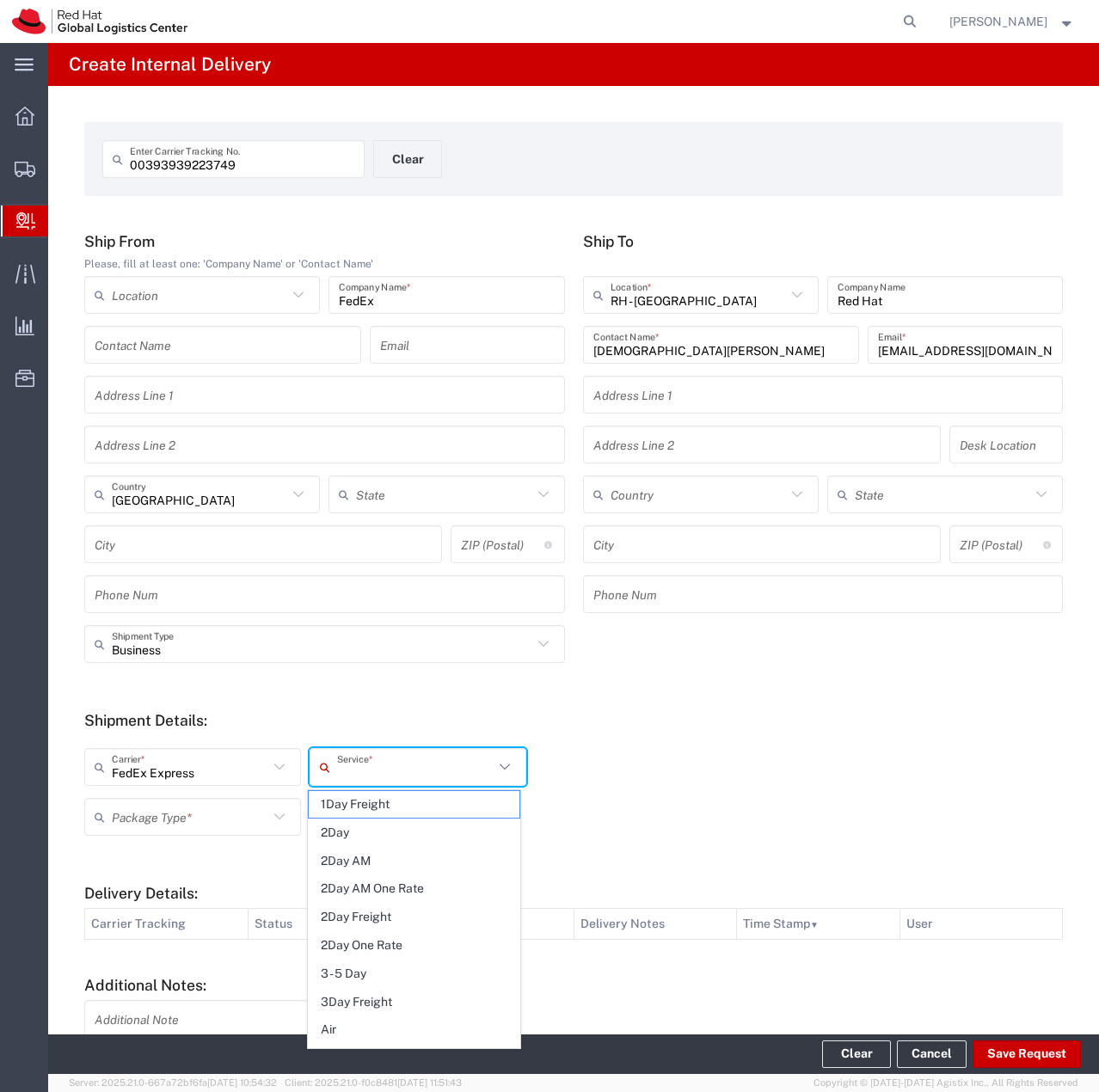
click at [366, 771] on input "text" at bounding box center [415, 767] width 156 height 30
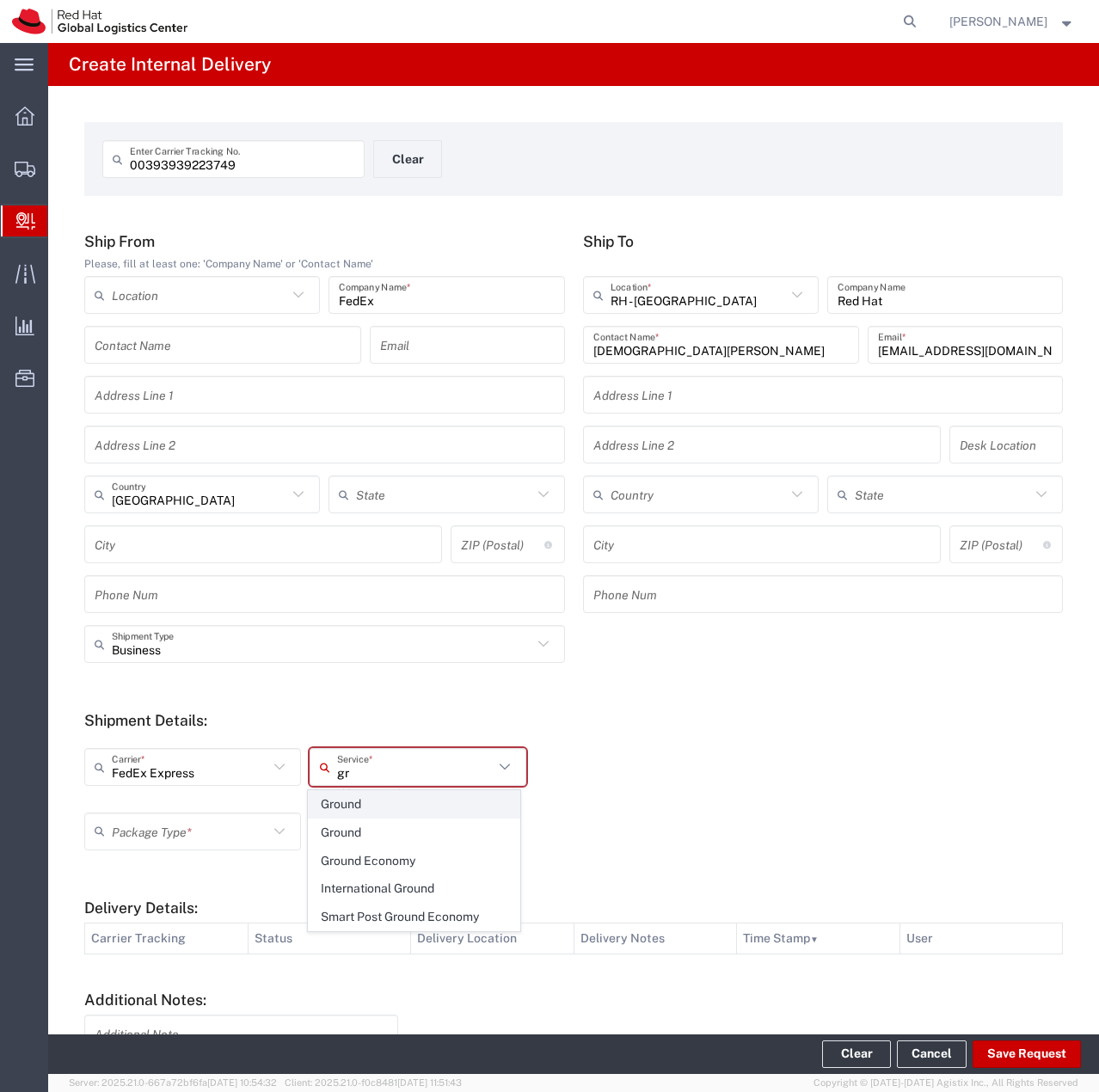
click at [362, 805] on span "Ground" at bounding box center [414, 804] width 210 height 27
type input "Ground"
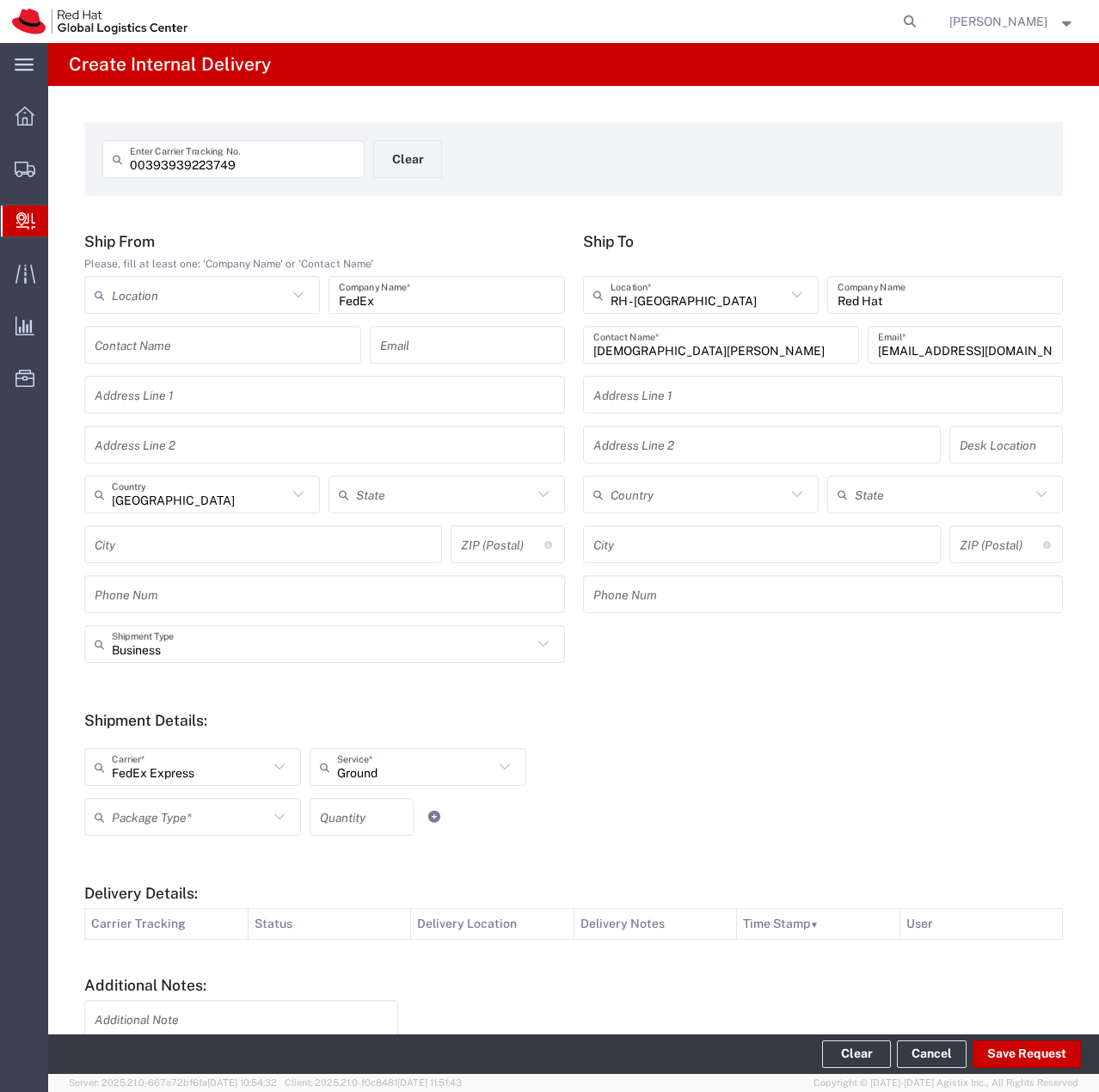
click at [283, 820] on icon at bounding box center [279, 816] width 22 height 22
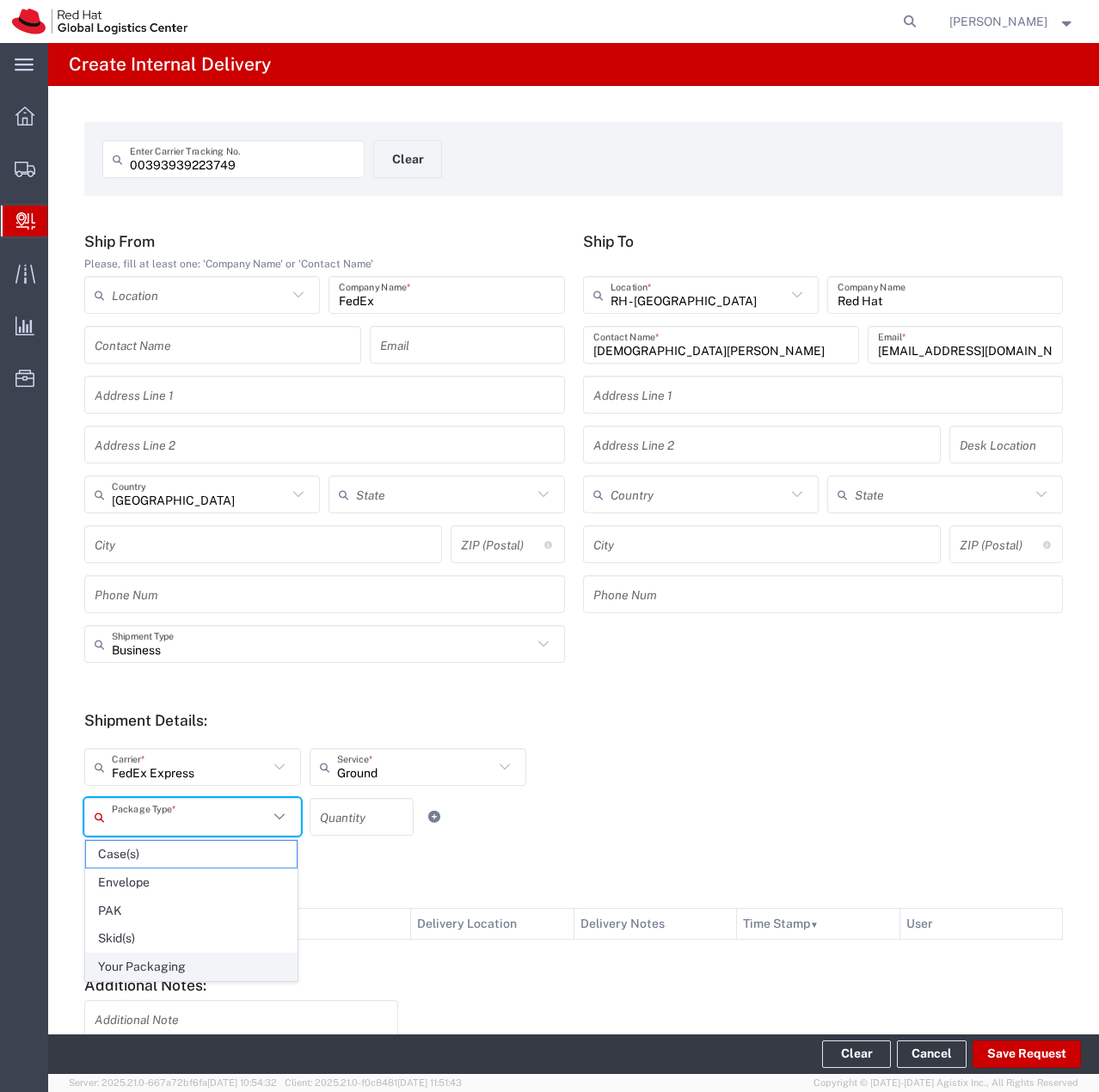
click at [174, 971] on span "Your Packaging" at bounding box center [191, 966] width 210 height 27
type input "Your Packaging"
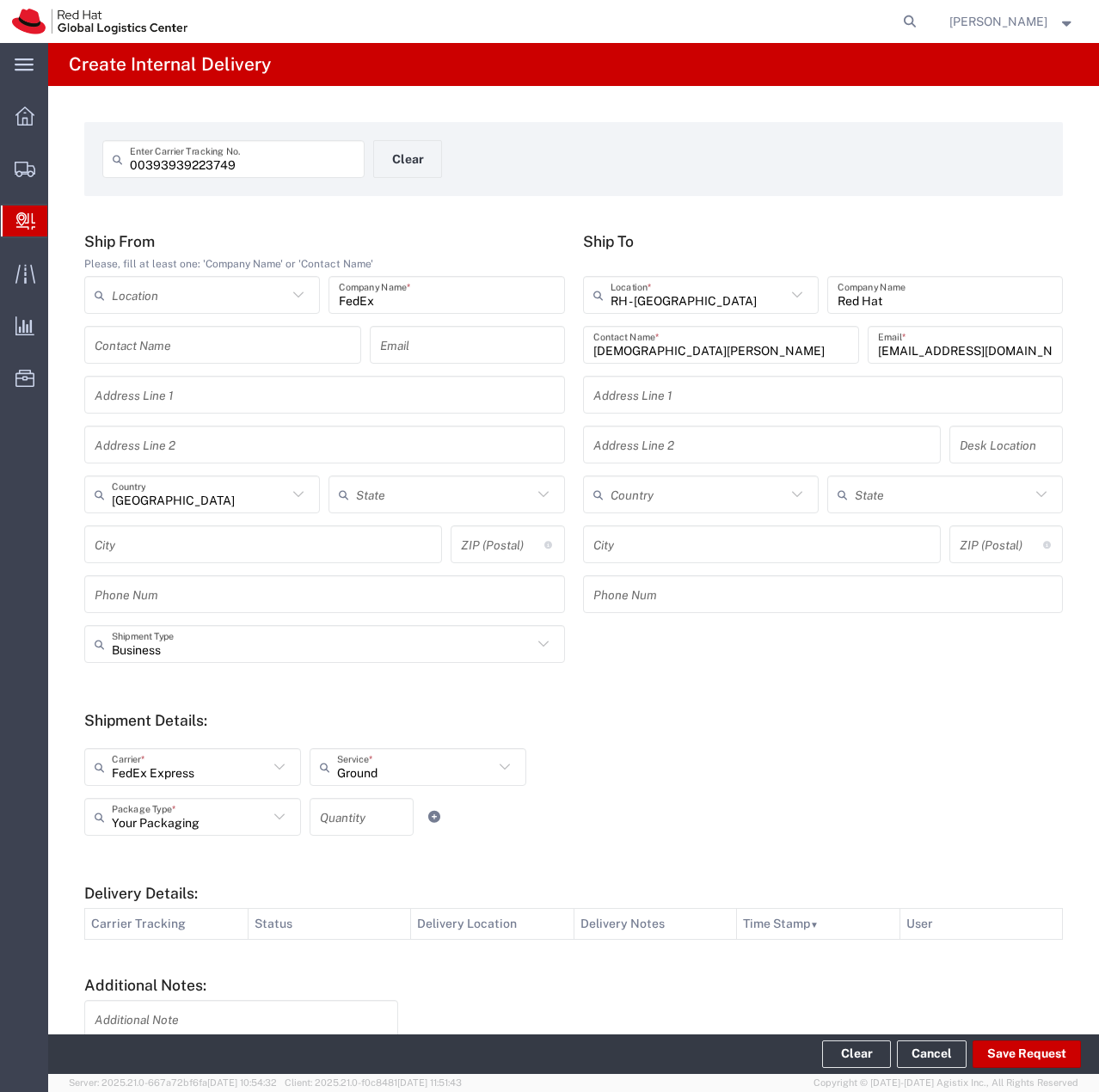
click at [355, 819] on input "number" at bounding box center [362, 817] width 84 height 30
type input "1"
click at [507, 827] on div "Your Packaging Package Type * Case(s) Envelope PAK Skid(s) Your Packaging 1 Qua…" at bounding box center [418, 823] width 677 height 50
click at [1040, 1052] on button "Save Request" at bounding box center [1027, 1054] width 108 height 28
type input "[GEOGRAPHIC_DATA]"
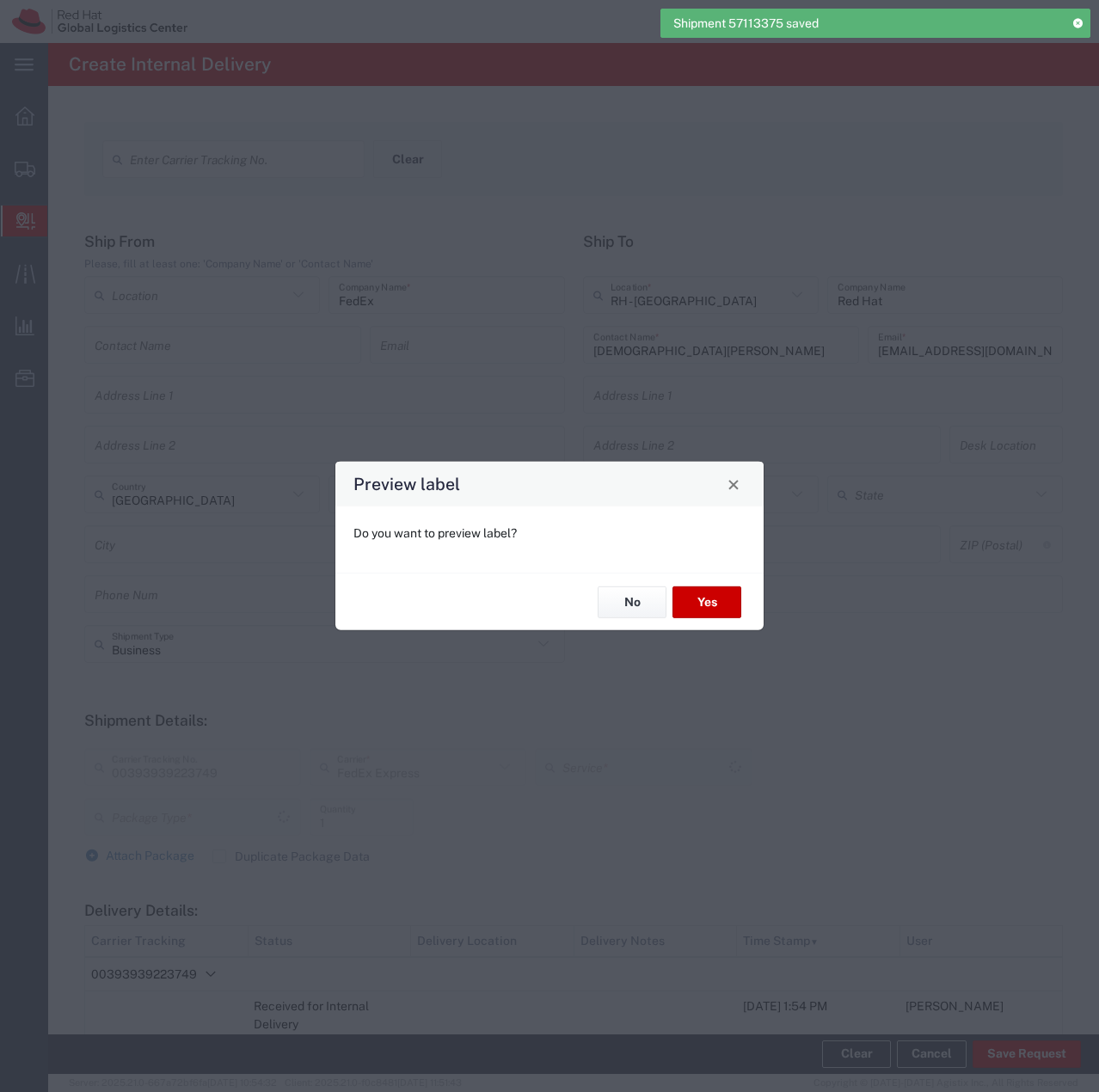
type input "Your Packaging"
type input "Ground"
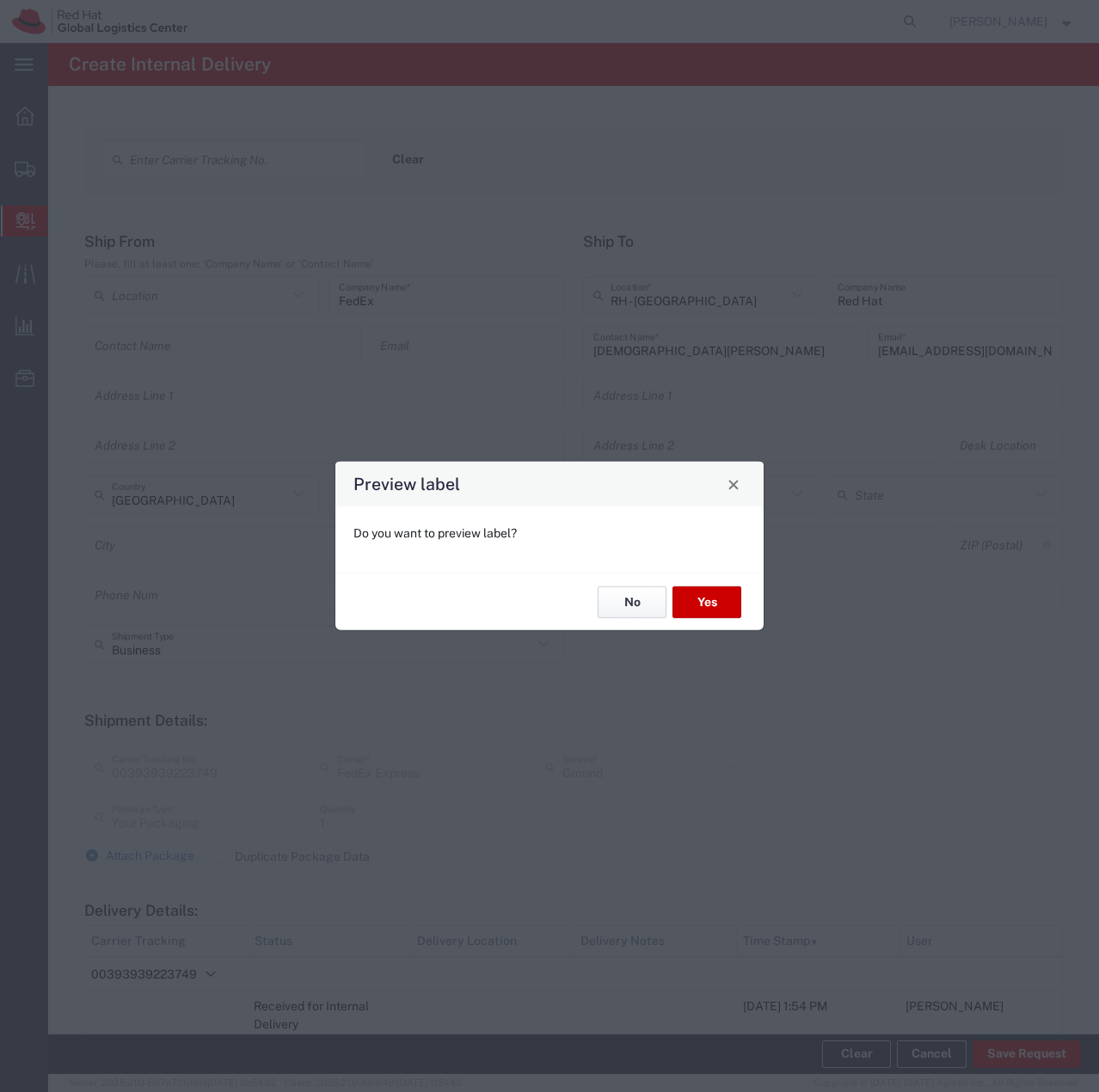
click at [643, 599] on button "No" at bounding box center [632, 602] width 69 height 32
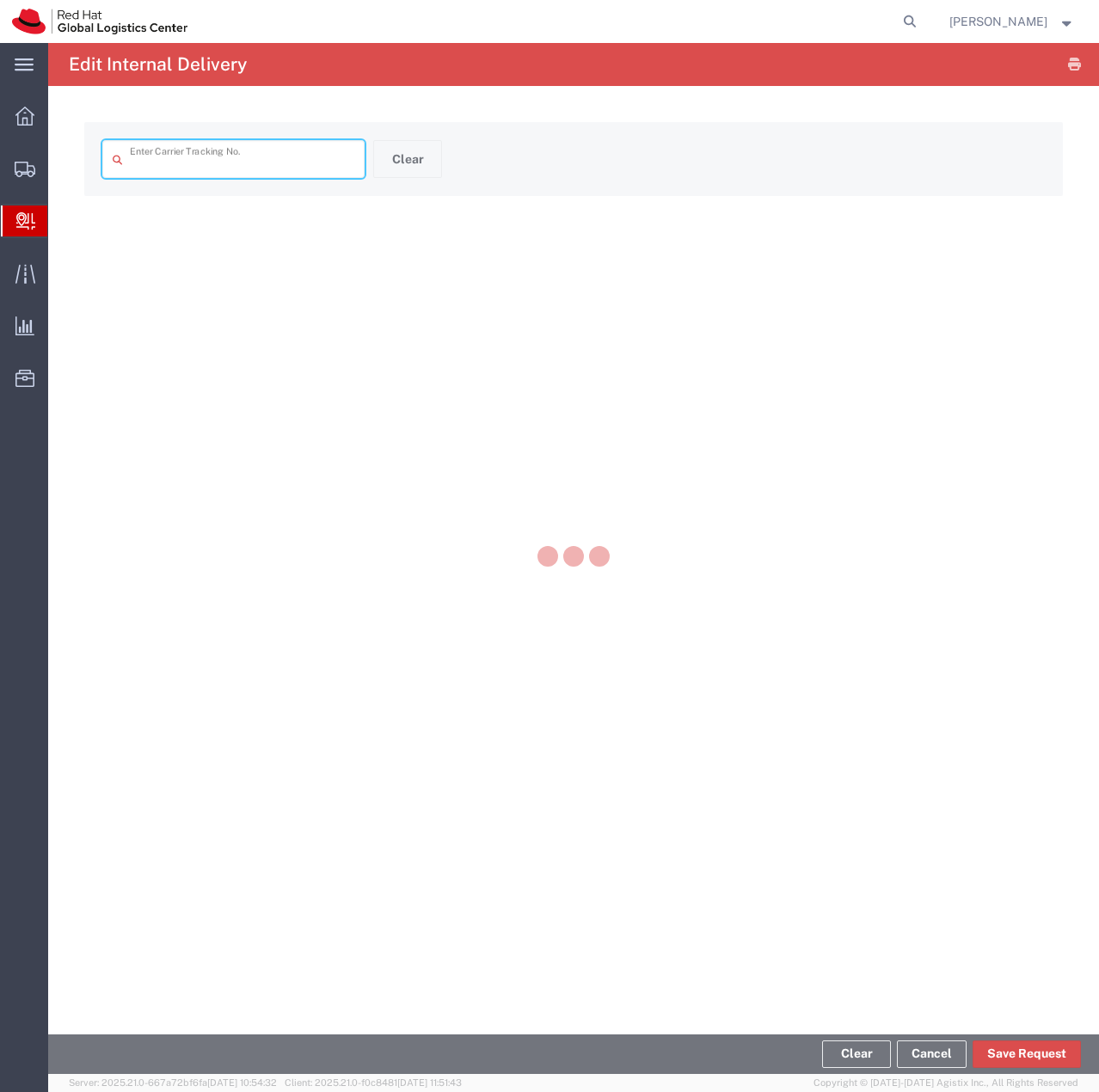
type input "00393939223749"
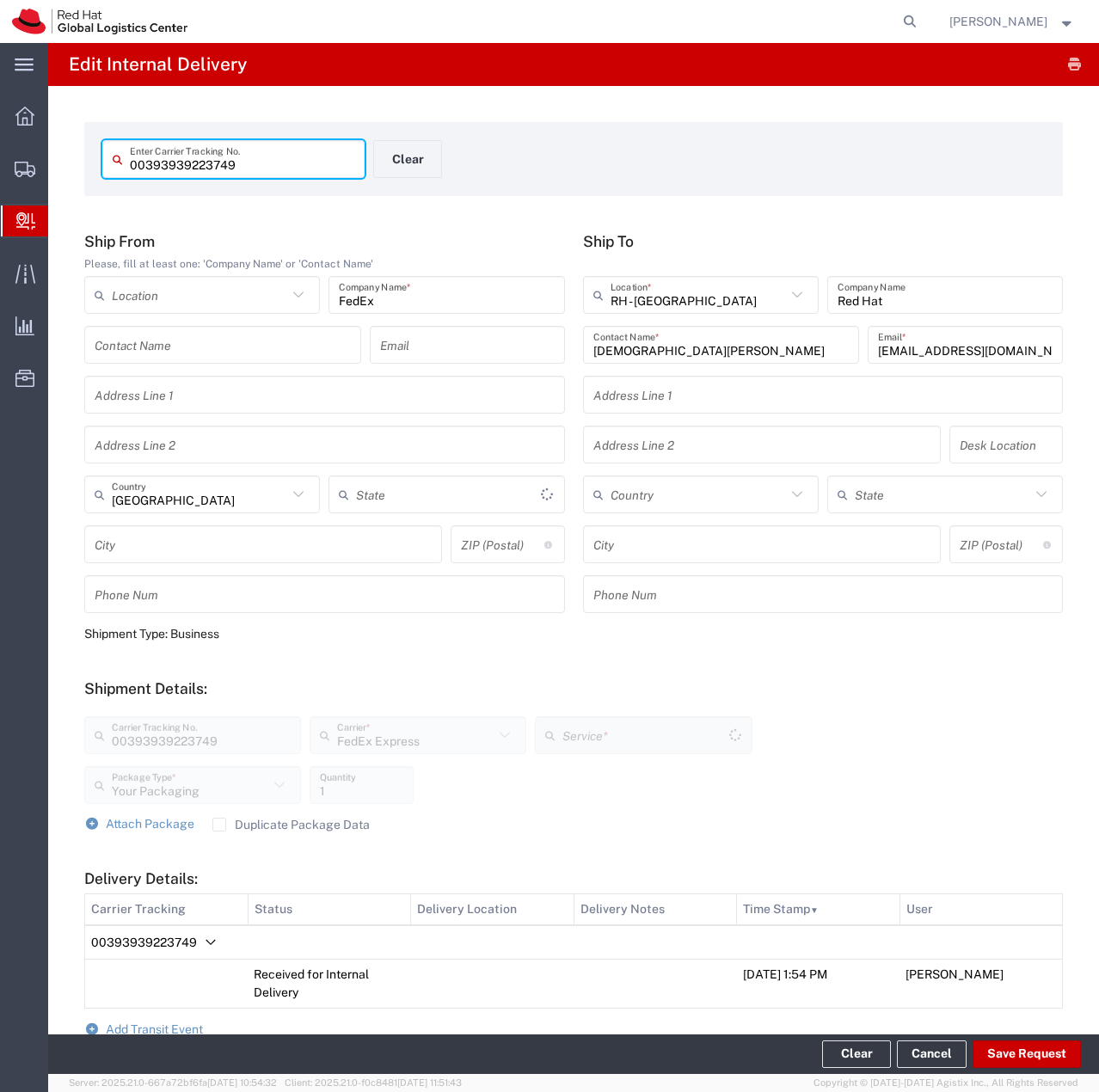
type input "Ground"
click at [139, 829] on span "Attach Package" at bounding box center [150, 823] width 88 height 14
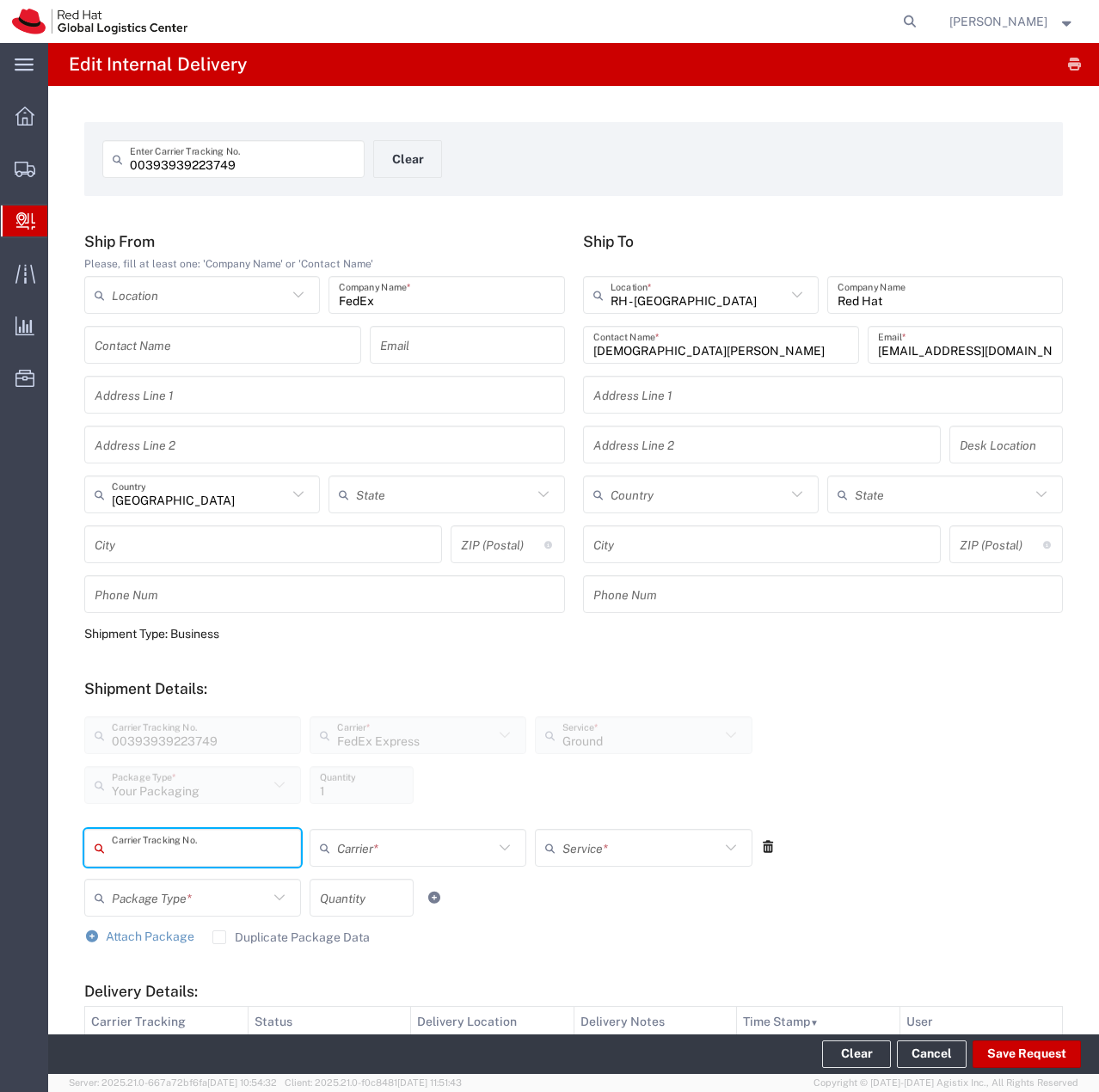
click at [154, 849] on input "text" at bounding box center [201, 848] width 179 height 30
type input "00393998225373"
click at [381, 830] on div "Carrier *" at bounding box center [417, 847] width 217 height 38
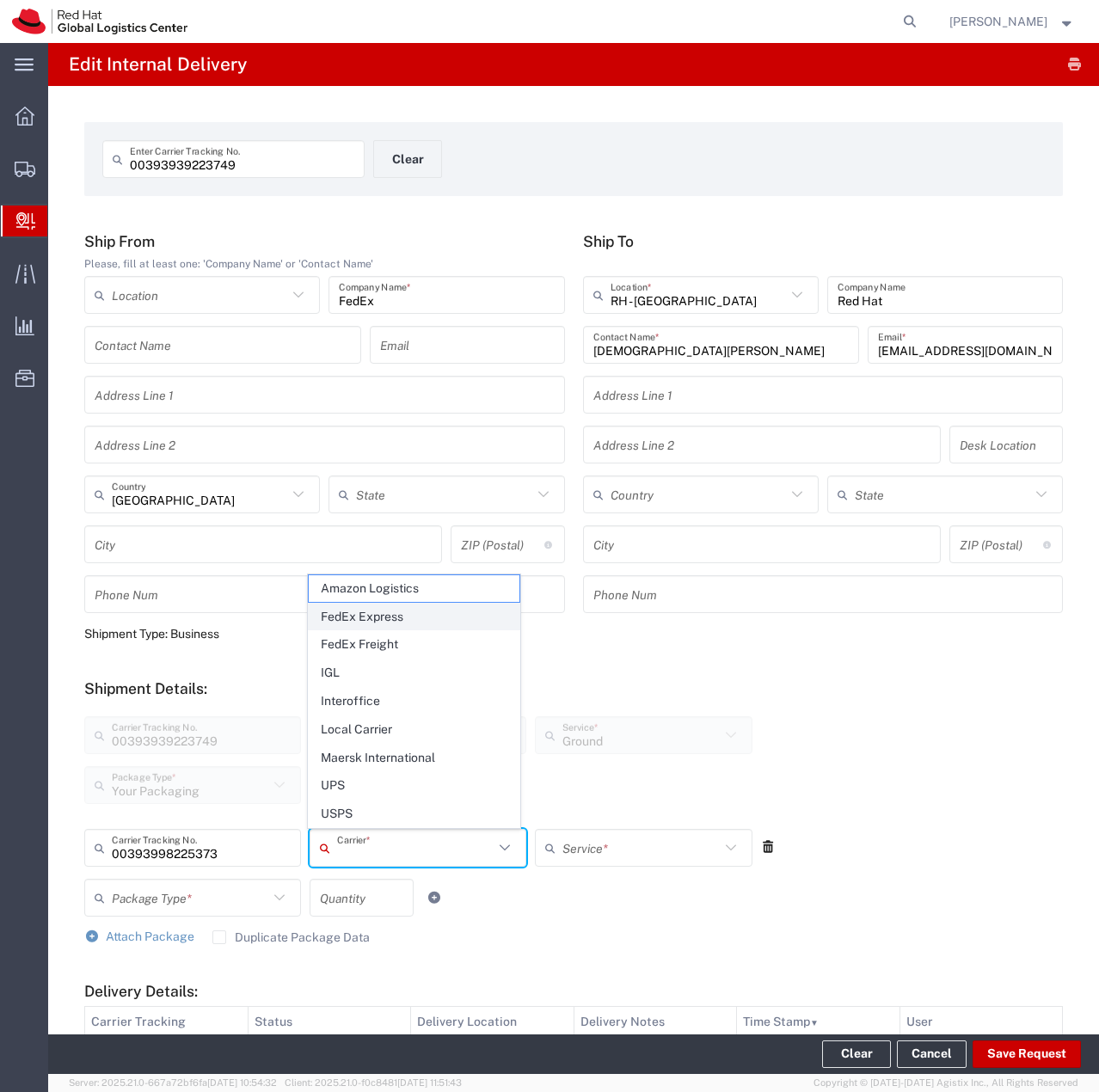
click at [373, 617] on span "FedEx Express" at bounding box center [414, 616] width 210 height 27
type input "FedEx Express"
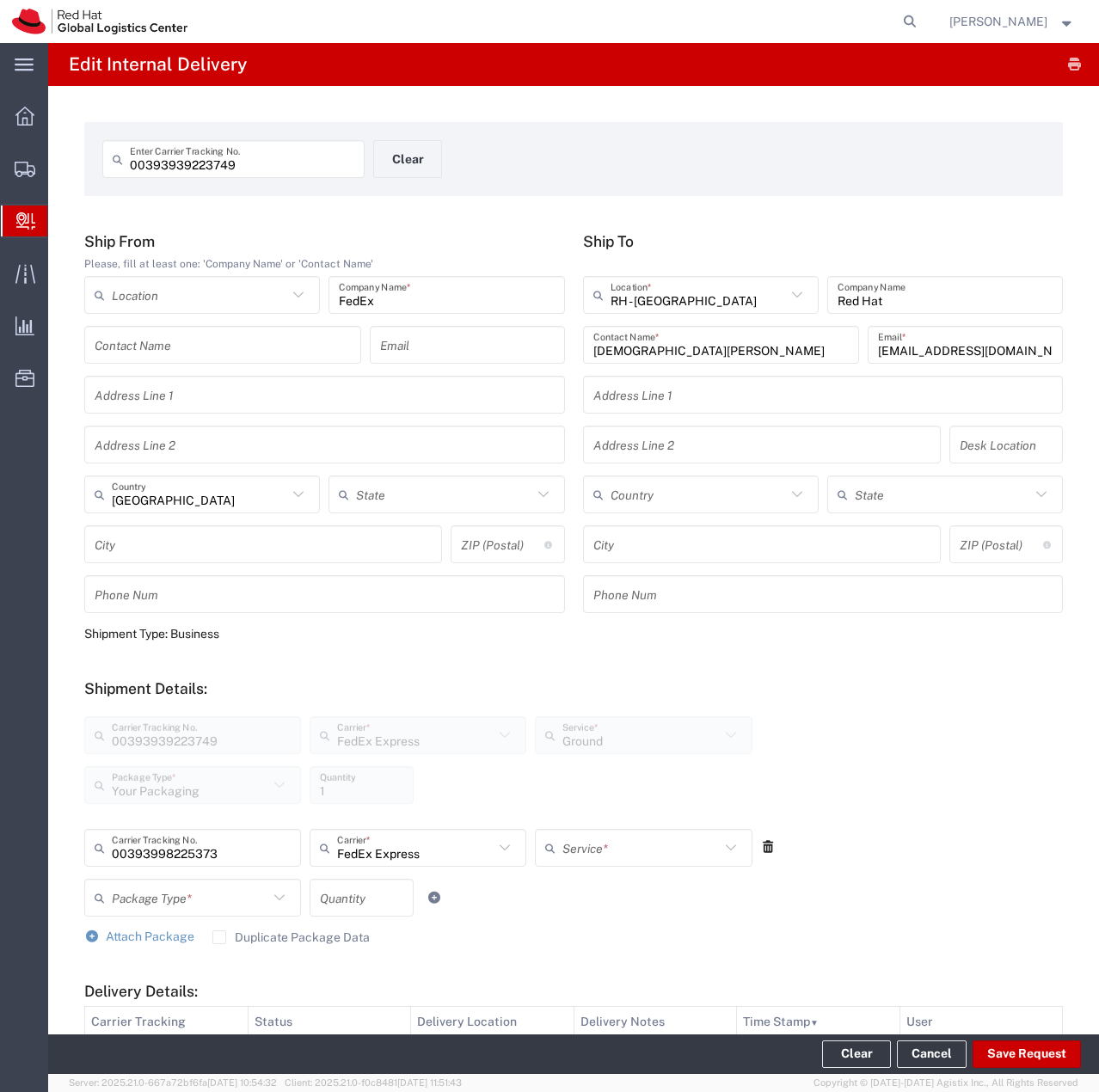
click at [648, 844] on input "text" at bounding box center [641, 848] width 156 height 30
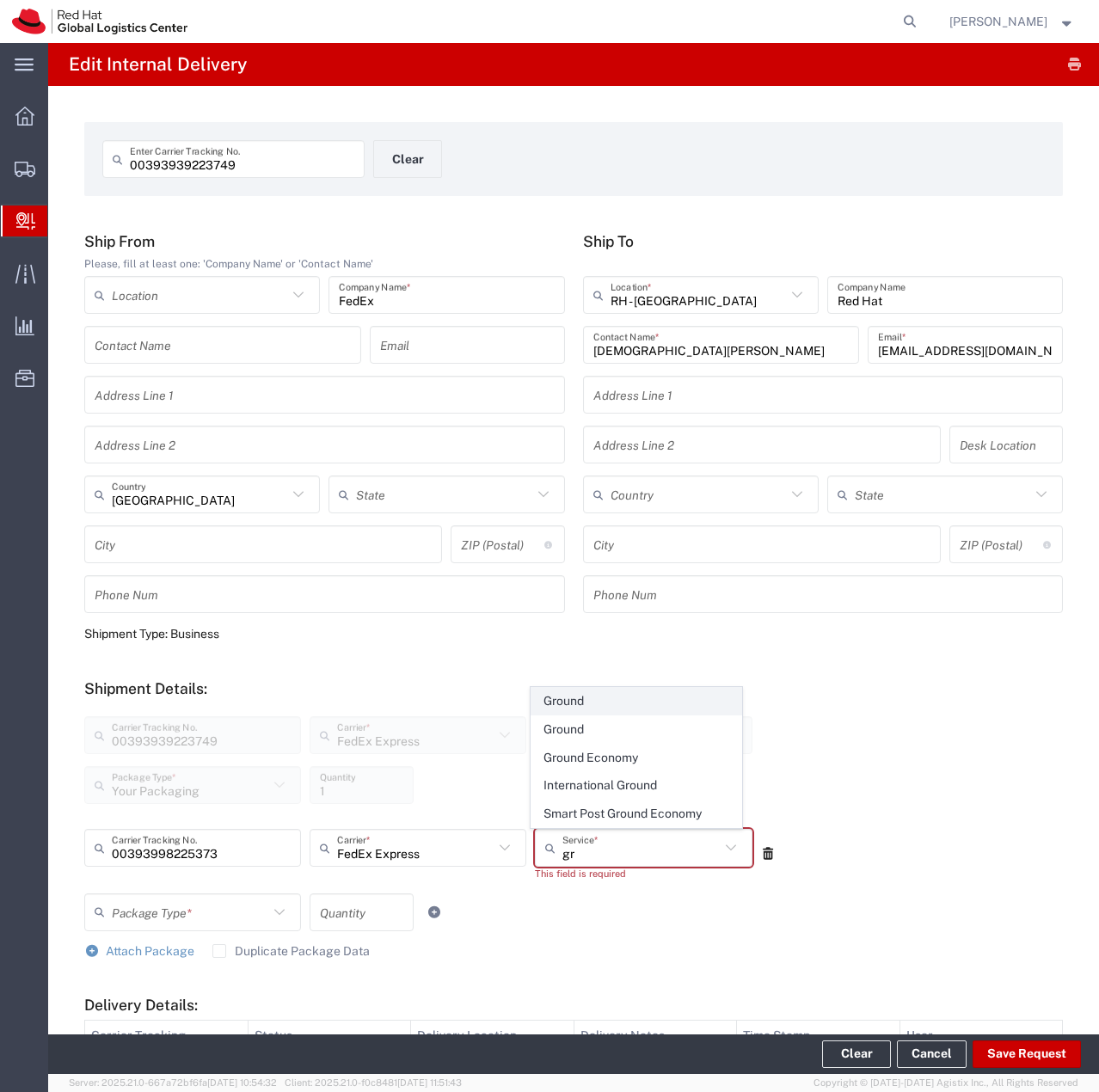
click at [602, 708] on span "Ground" at bounding box center [637, 701] width 210 height 27
type input "Ground"
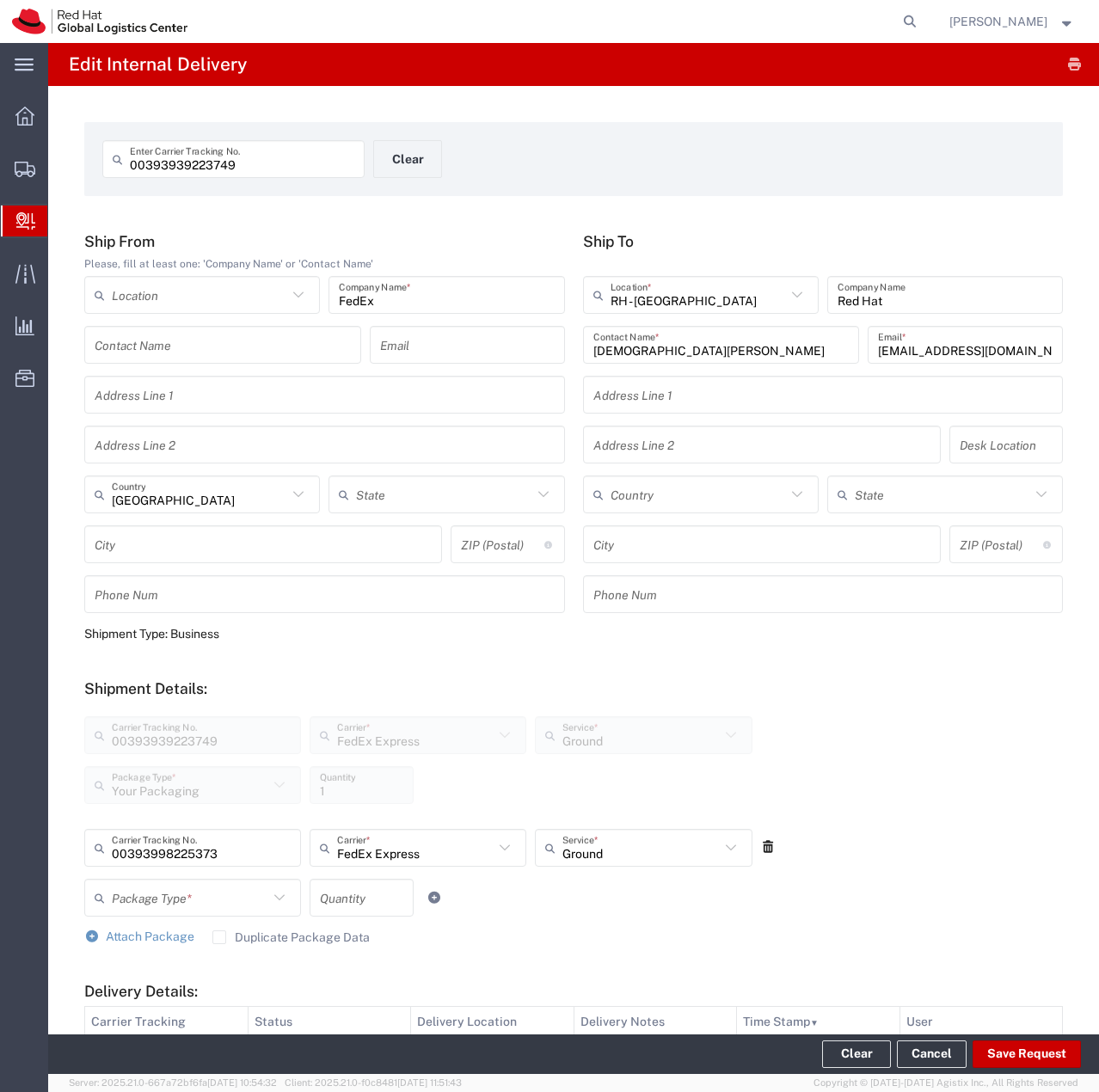
click at [268, 896] on icon at bounding box center [279, 897] width 22 height 22
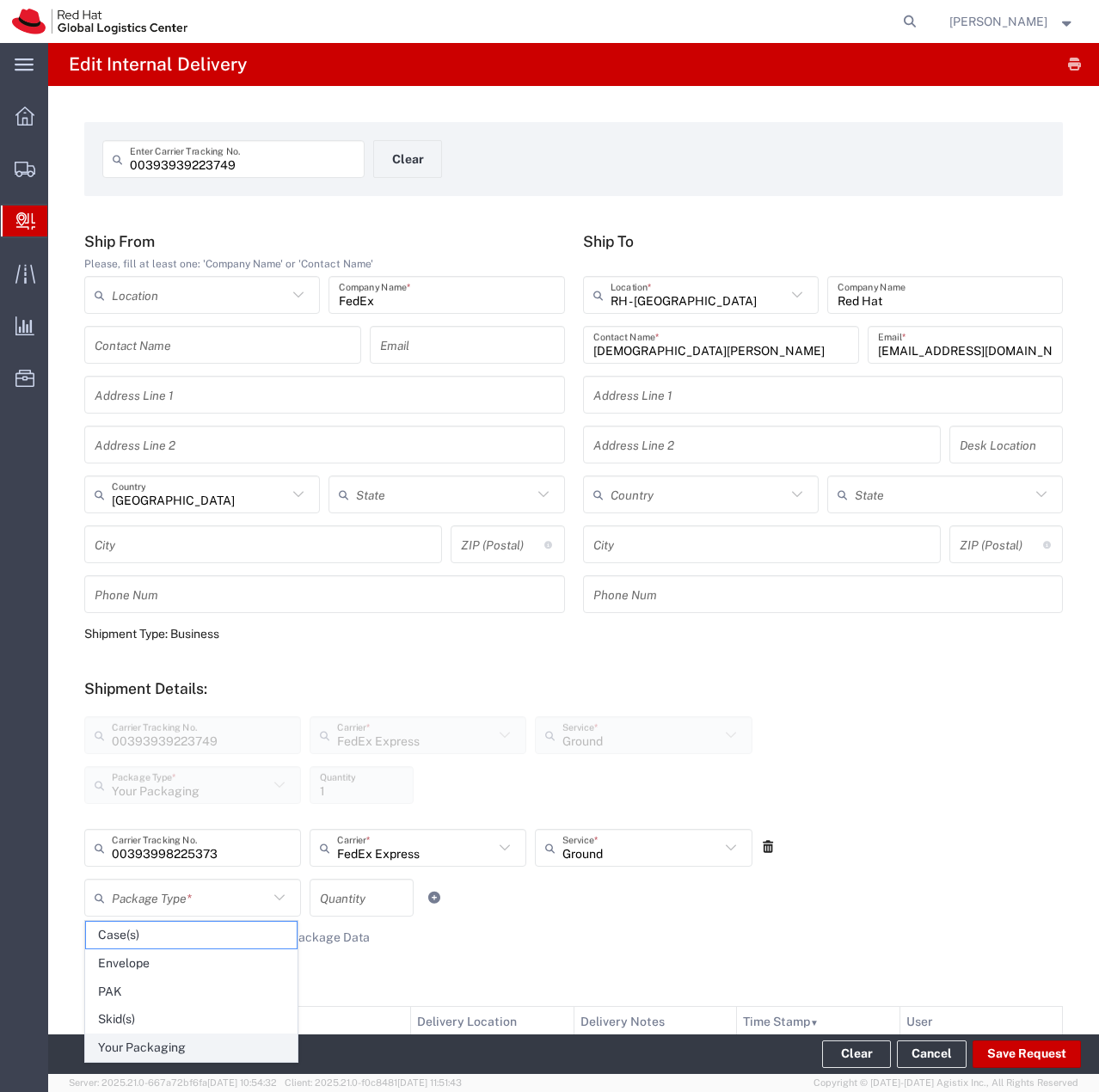
click at [183, 1044] on span "Your Packaging" at bounding box center [191, 1047] width 210 height 27
type input "Your Packaging"
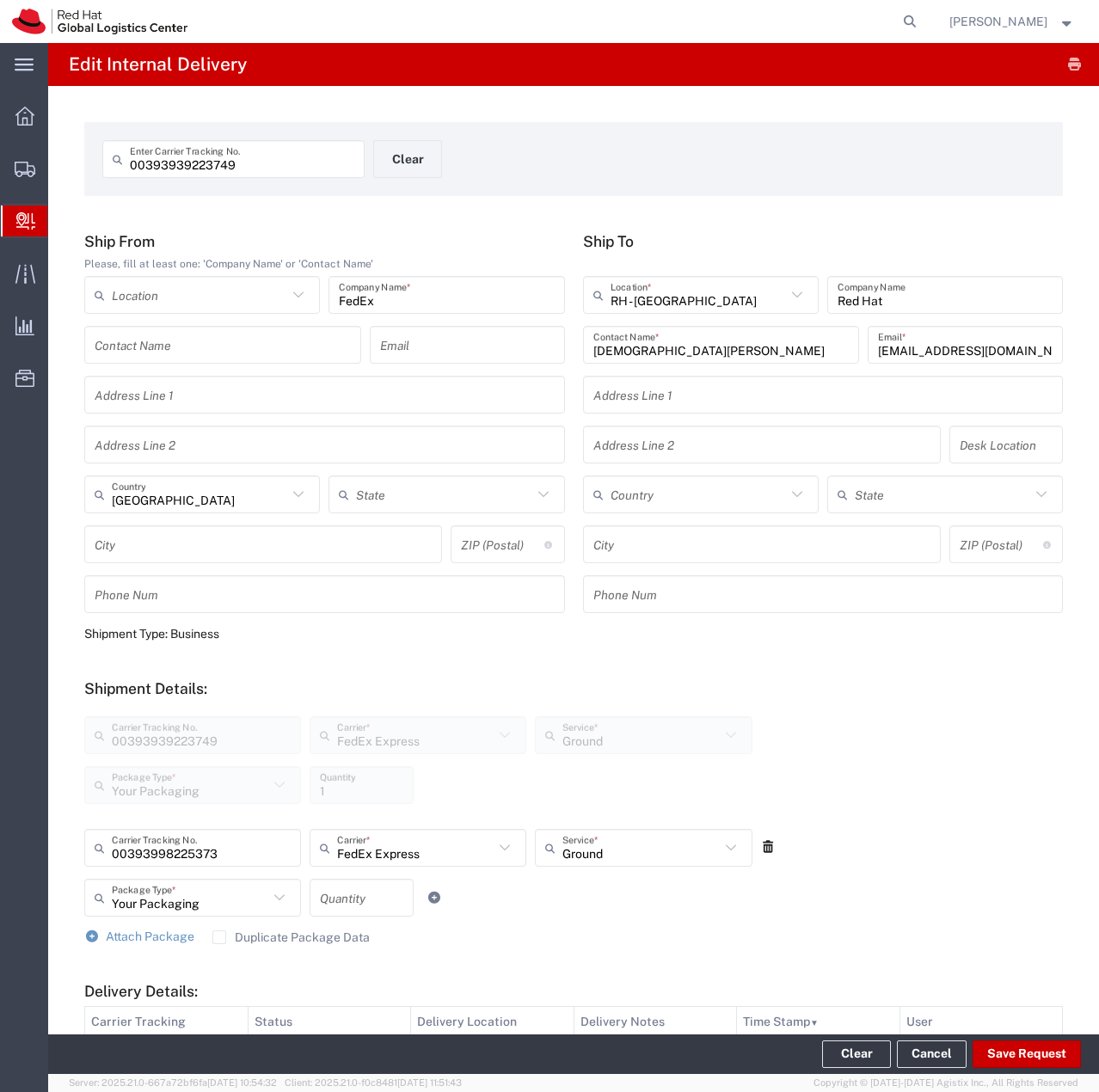
click at [374, 894] on input "number" at bounding box center [362, 897] width 84 height 30
type input "1"
click at [1052, 1058] on button "Save Request" at bounding box center [1027, 1054] width 108 height 28
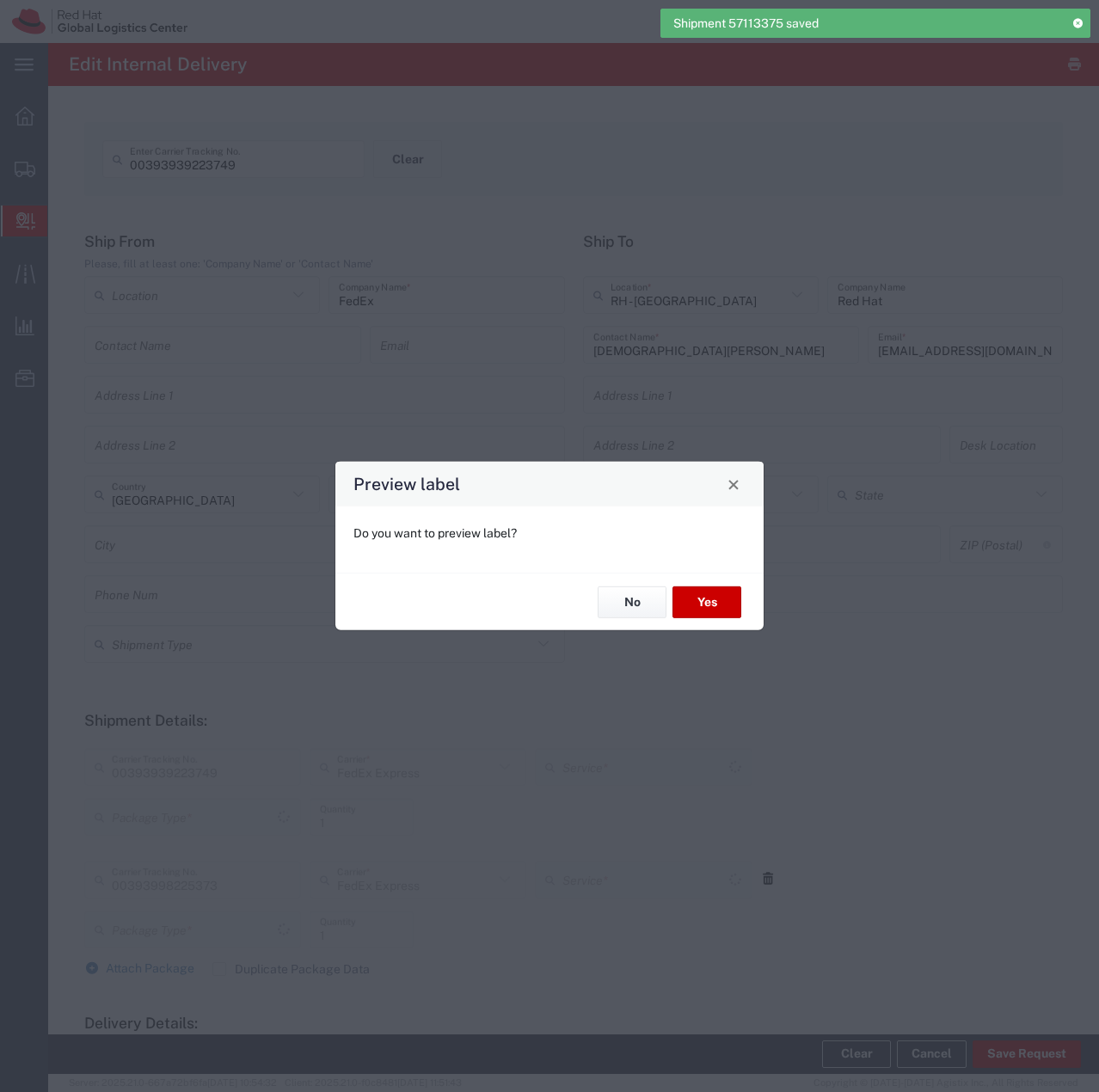
type input "Your Packaging"
type input "Ground"
type input "Your Packaging"
type input "Ground"
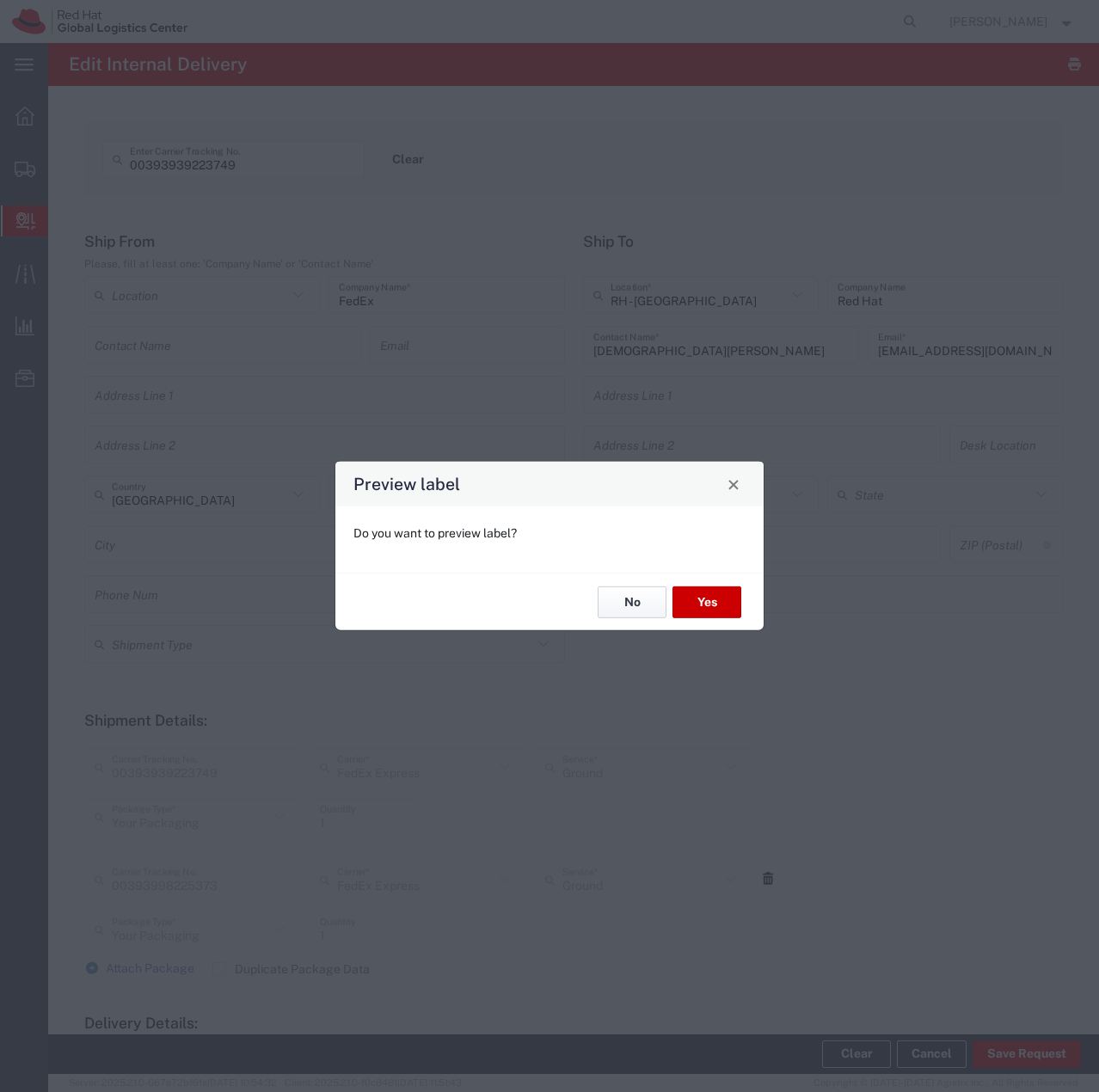
click at [642, 600] on button "No" at bounding box center [632, 602] width 69 height 32
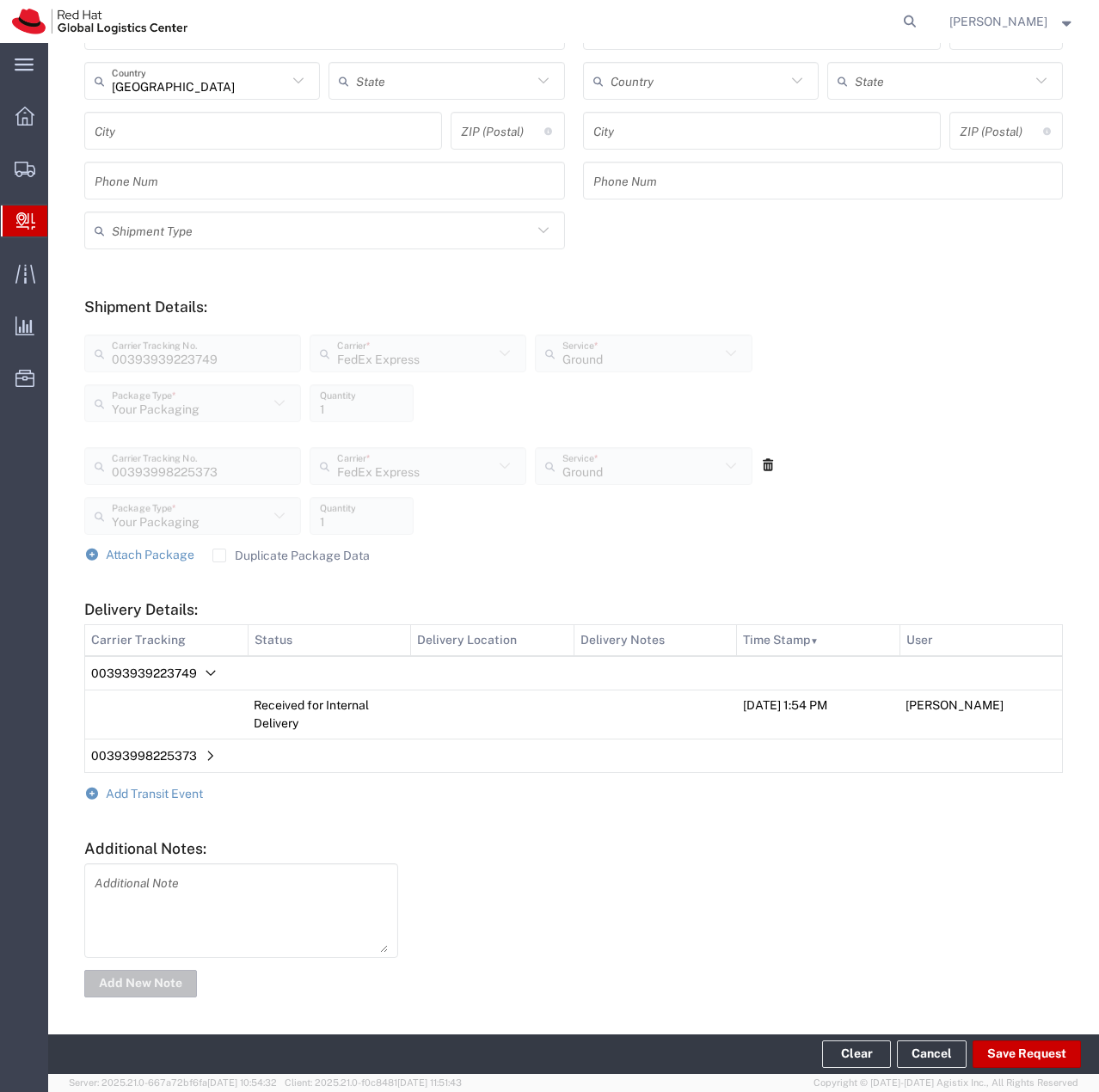
scroll to position [415, 0]
click at [164, 789] on span "Add Transit Event" at bounding box center [155, 791] width 97 height 14
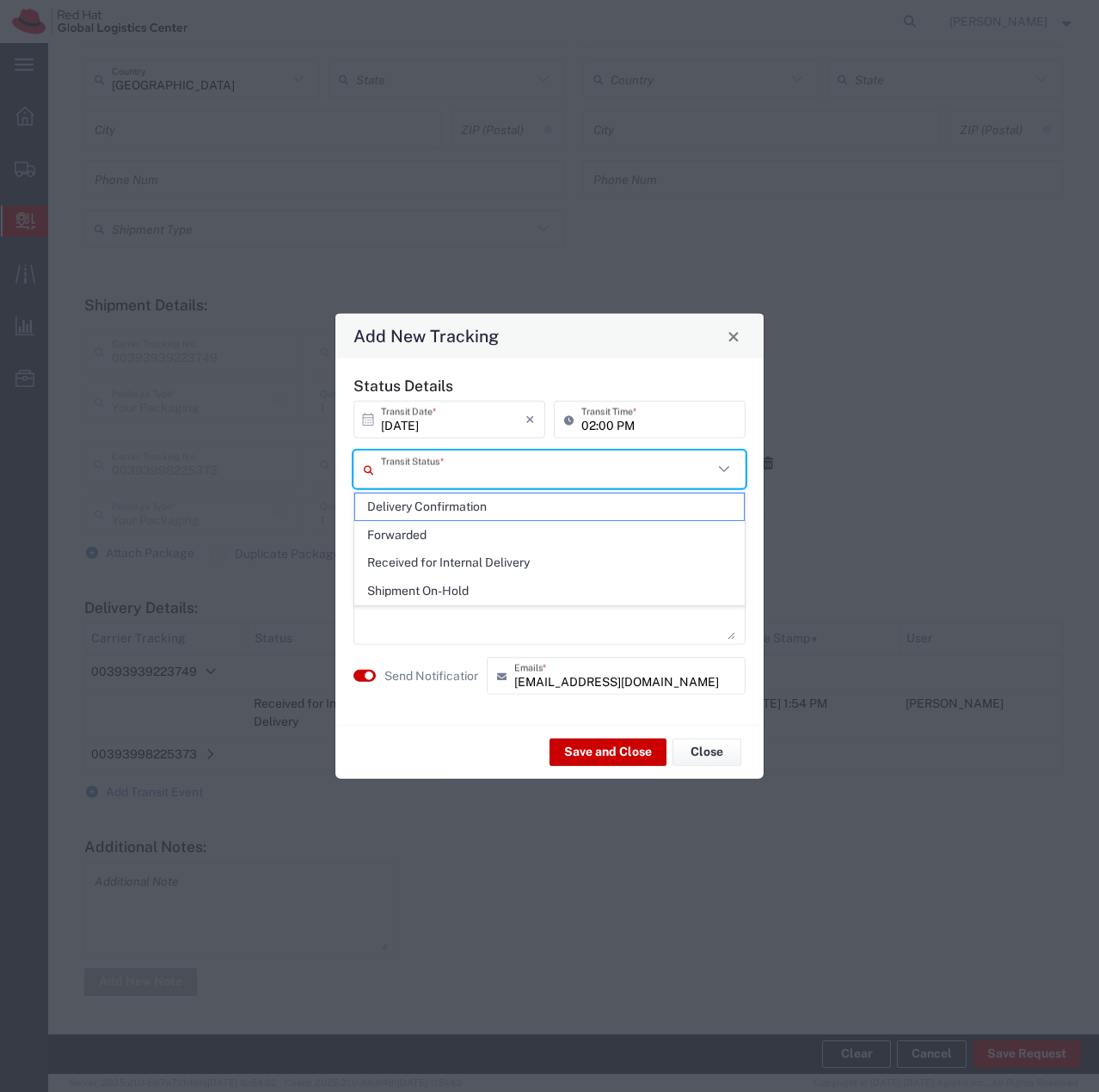
click at [578, 471] on input "text" at bounding box center [547, 469] width 332 height 30
click at [464, 500] on span "Delivery Confirmation" at bounding box center [549, 506] width 388 height 27
type input "Delivery Confirmation"
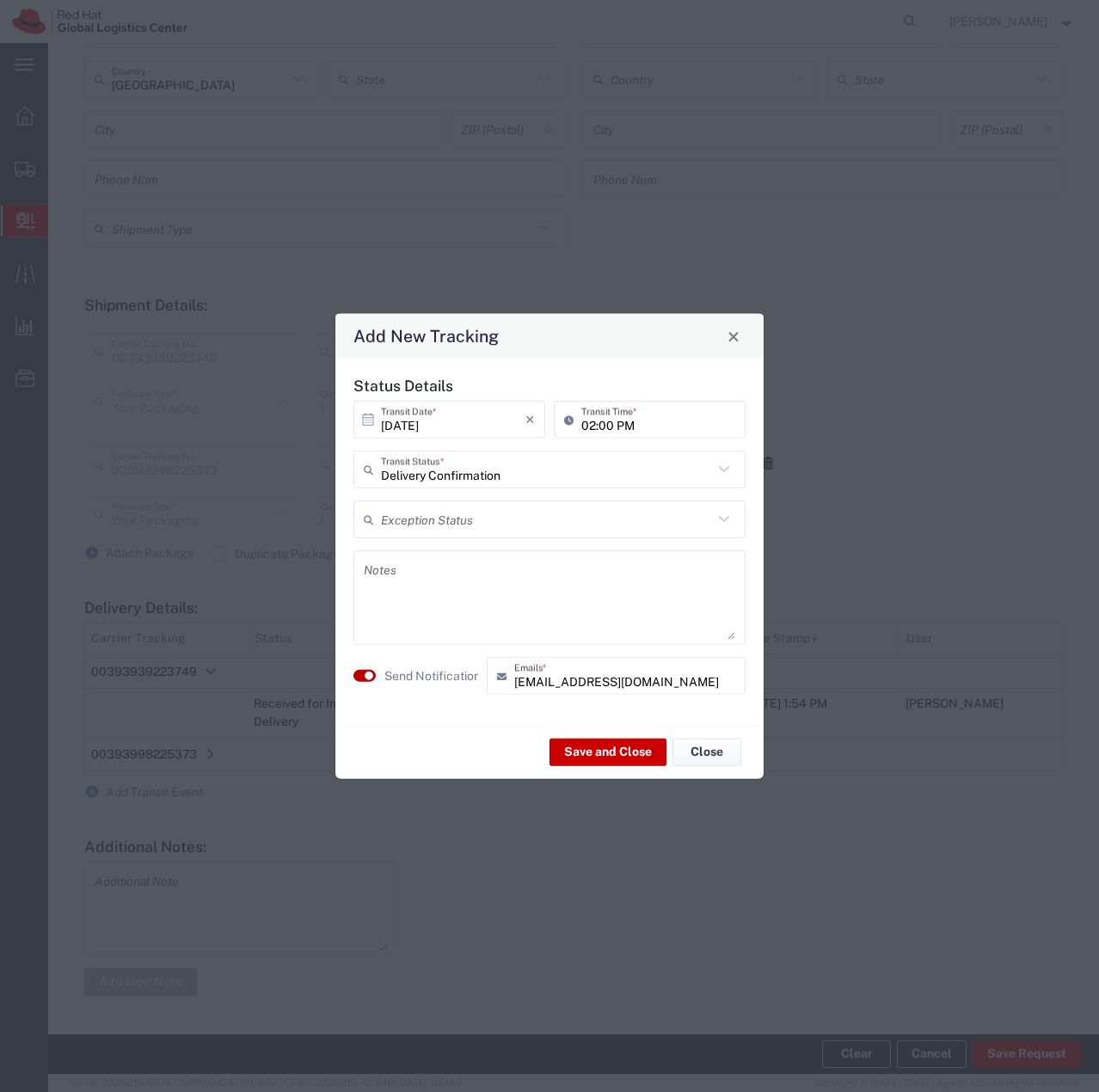
click at [373, 677] on small "button" at bounding box center [369, 675] width 8 height 8
click at [597, 747] on button "Save and Close" at bounding box center [608, 751] width 117 height 28
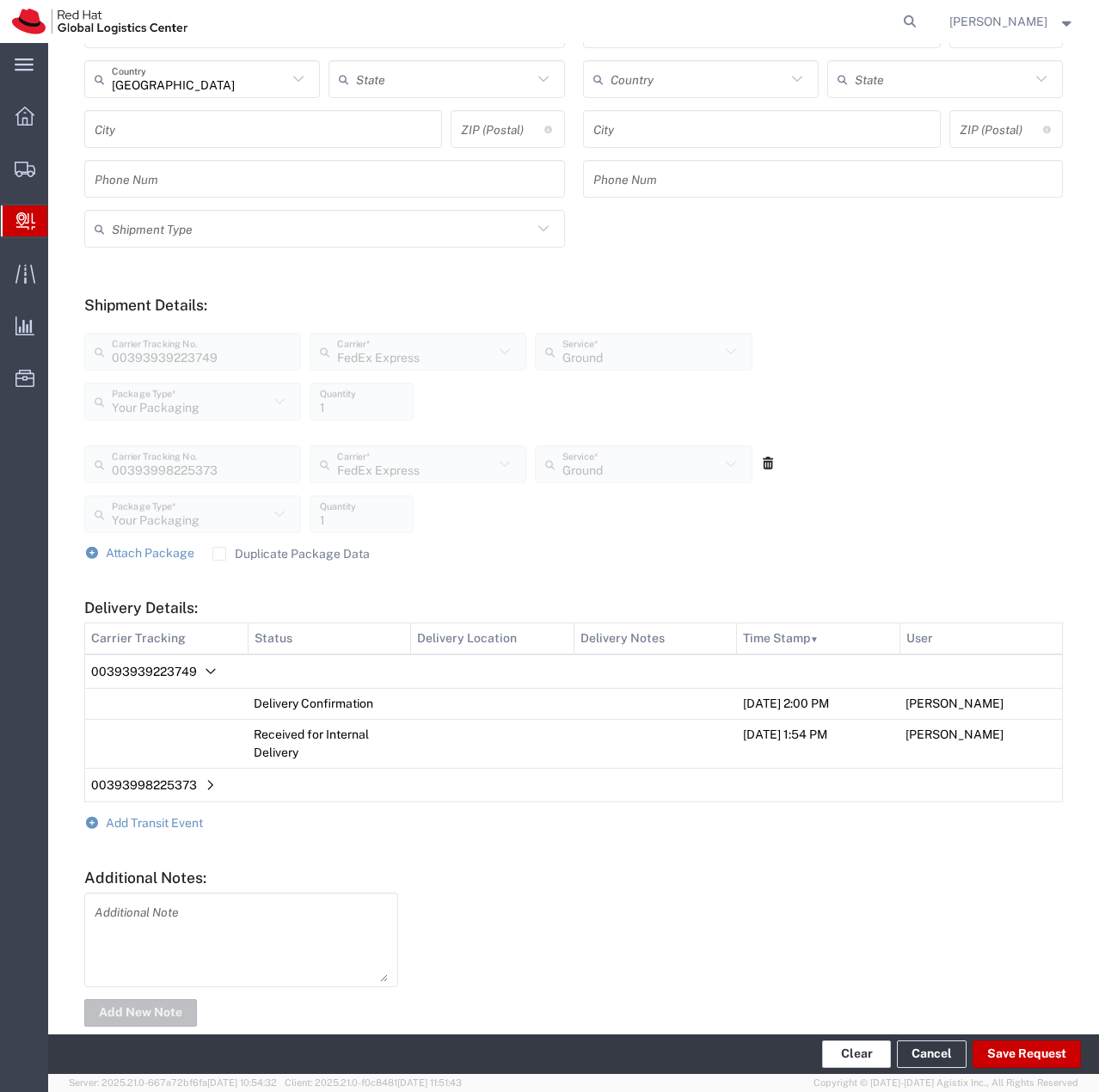
click at [837, 1050] on button "Clear" at bounding box center [857, 1054] width 69 height 28
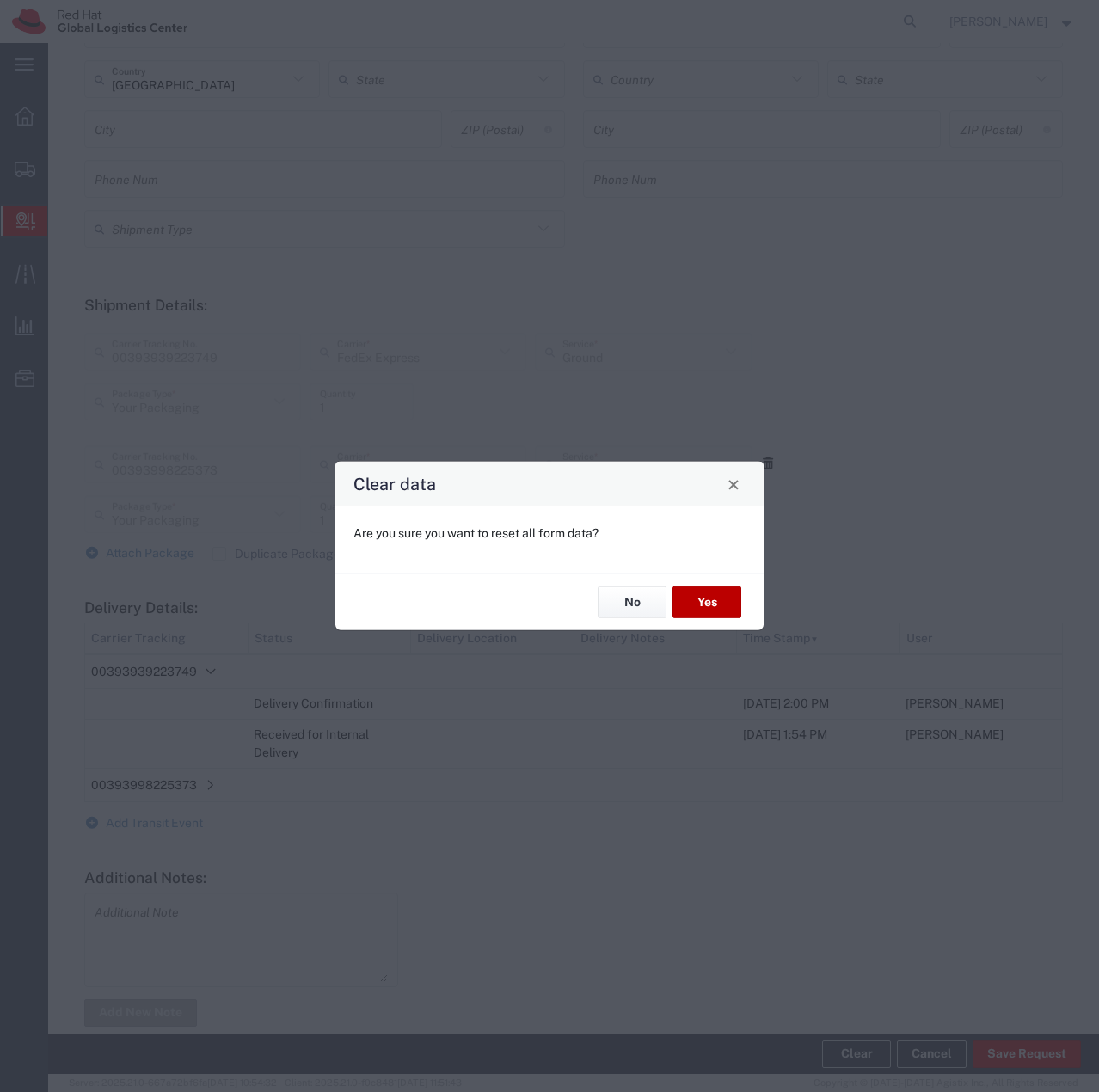
click at [712, 603] on button "Yes" at bounding box center [707, 602] width 69 height 32
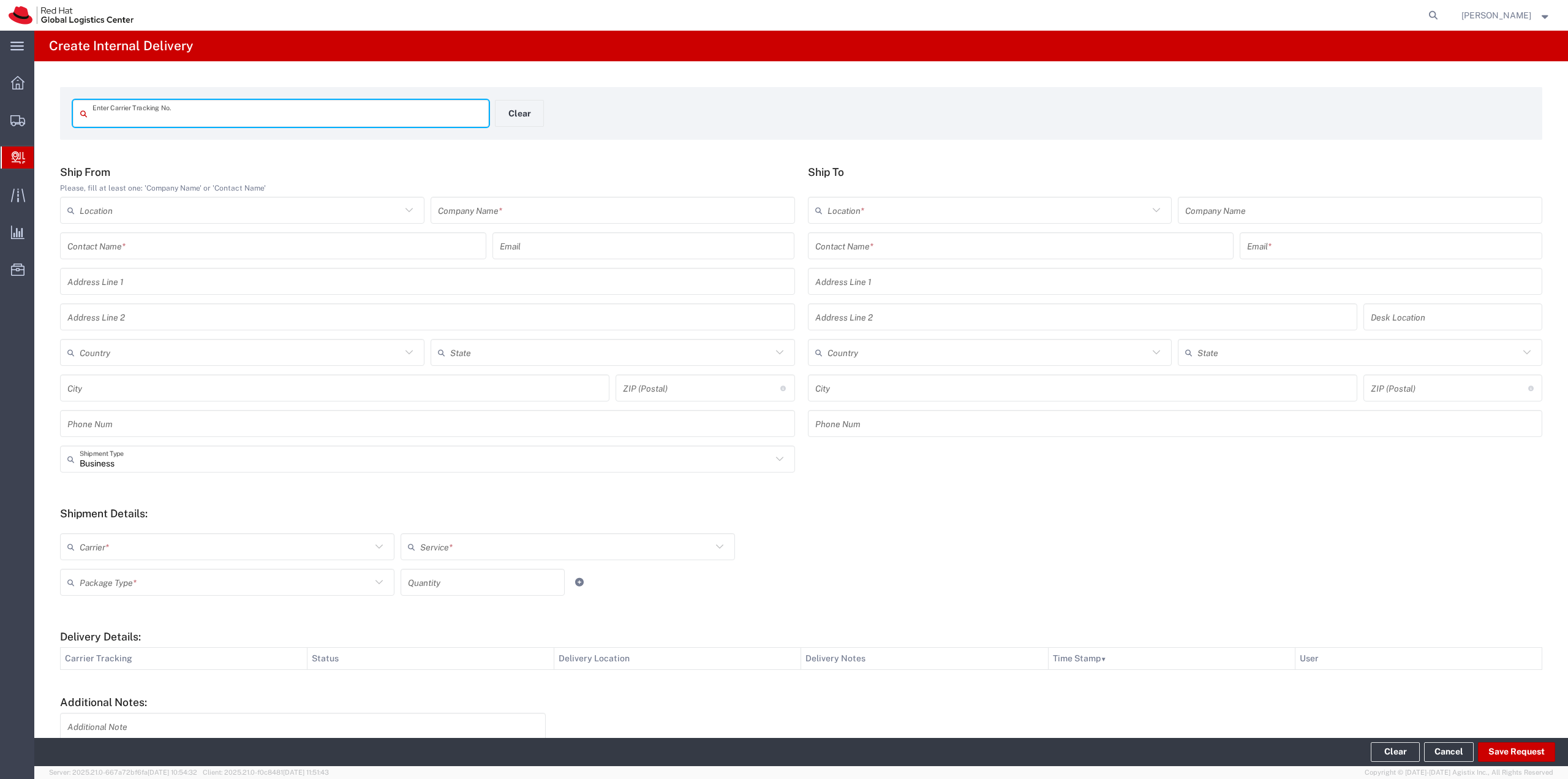
click at [285, 115] on input "text" at bounding box center [287, 113] width 389 height 21
click at [782, 529] on div "Carrier * Amazon Logistics FedEx Express FedEx Freight IGL Interoffice Local Ca…" at bounding box center [801, 564] width 1495 height 80
click at [147, 157] on div "Enter Carrier Tracking No. Clear Ship From Please, fill at least one: 'Company …" at bounding box center [801, 449] width 1534 height 775
click at [550, 144] on div "Enter Carrier Tracking No. Clear Ship From Please, fill at least one: 'Company …" at bounding box center [801, 449] width 1534 height 775
click at [20, 116] on icon at bounding box center [18, 121] width 15 height 11
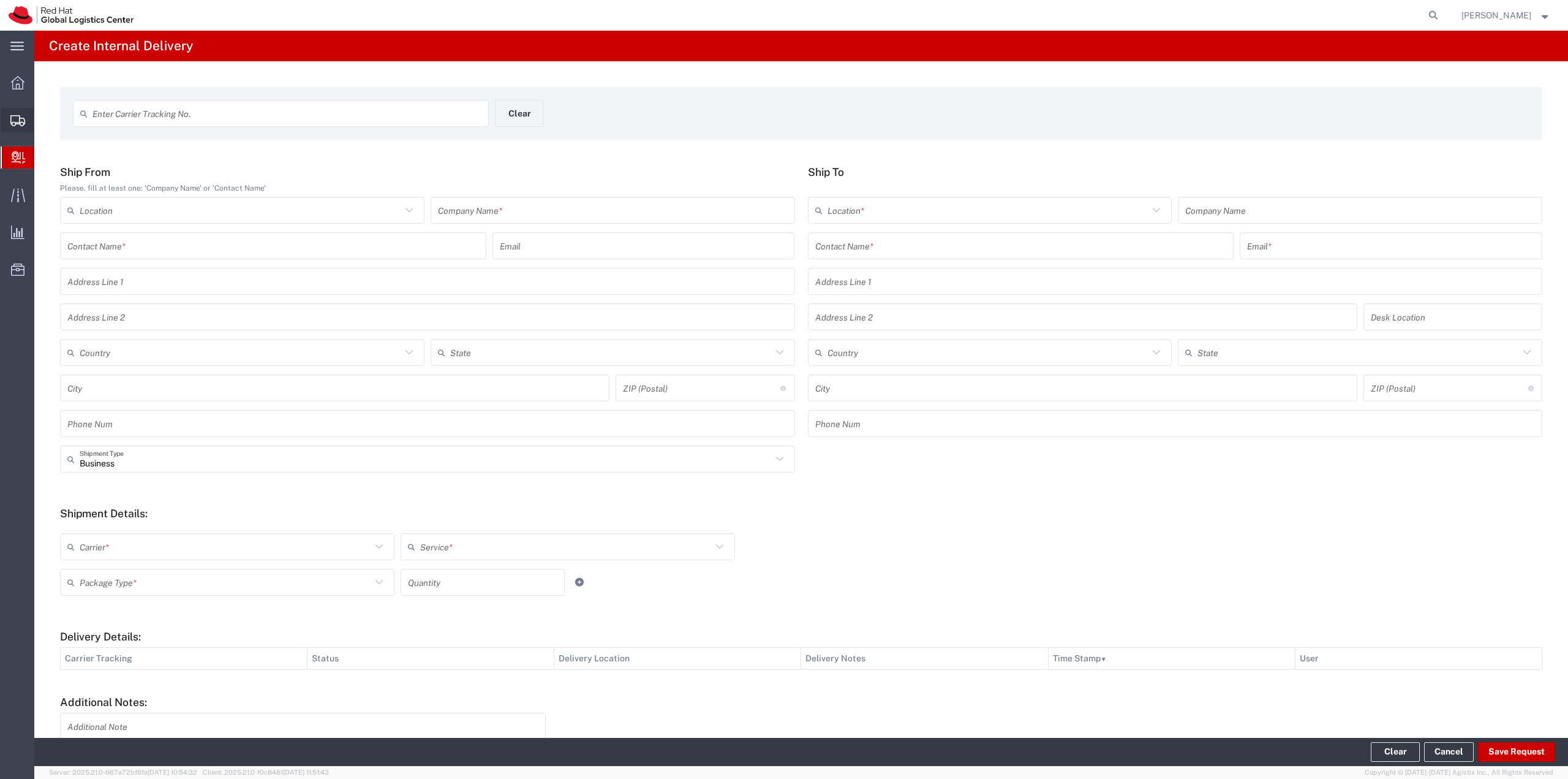
click at [0, 0] on span "Shipment Manager" at bounding box center [0, 0] width 0 height 0
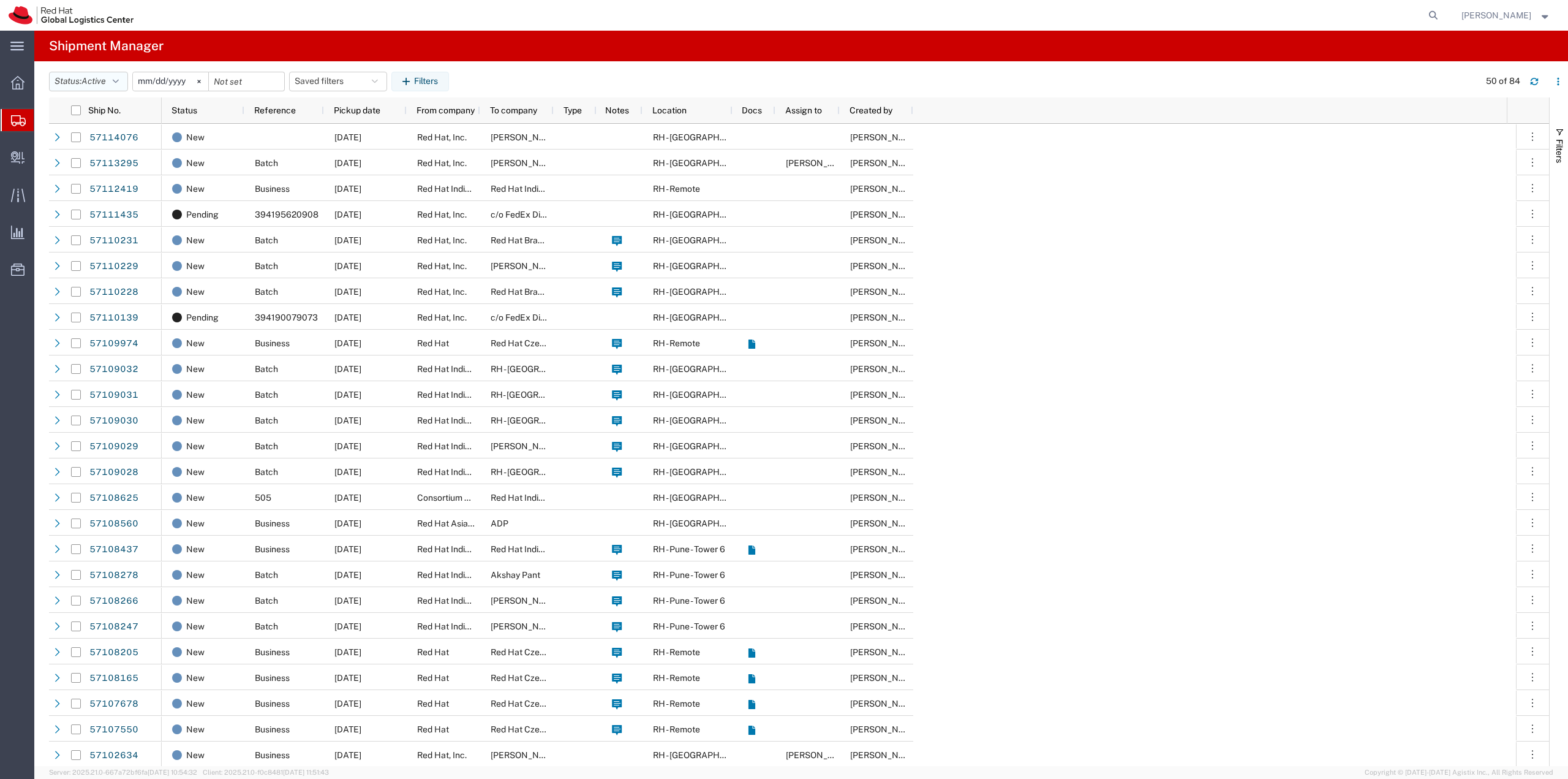
click at [120, 86] on button "Status: Active" at bounding box center [88, 82] width 79 height 20
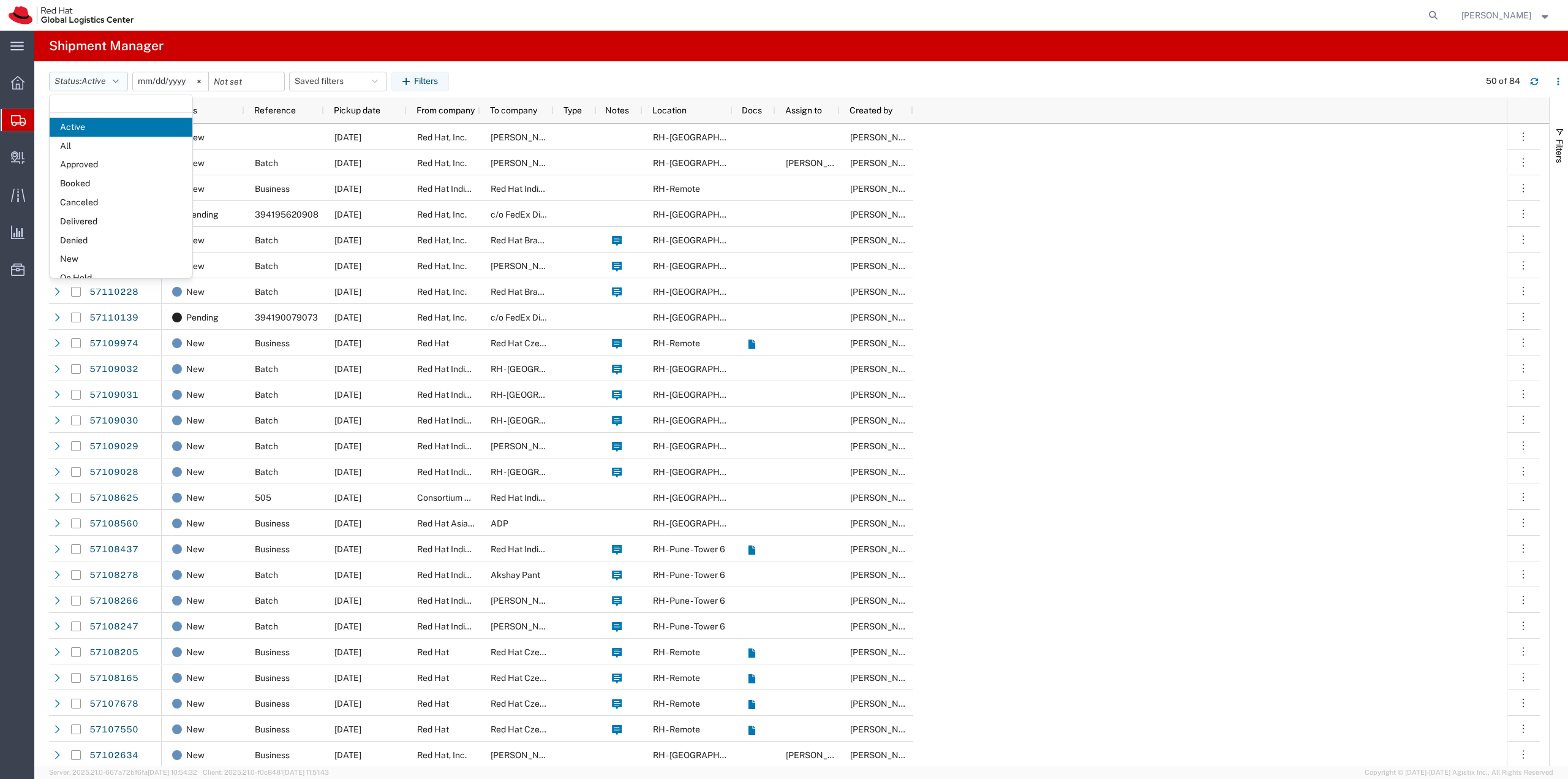
click at [120, 86] on button "Status: Active" at bounding box center [88, 82] width 79 height 20
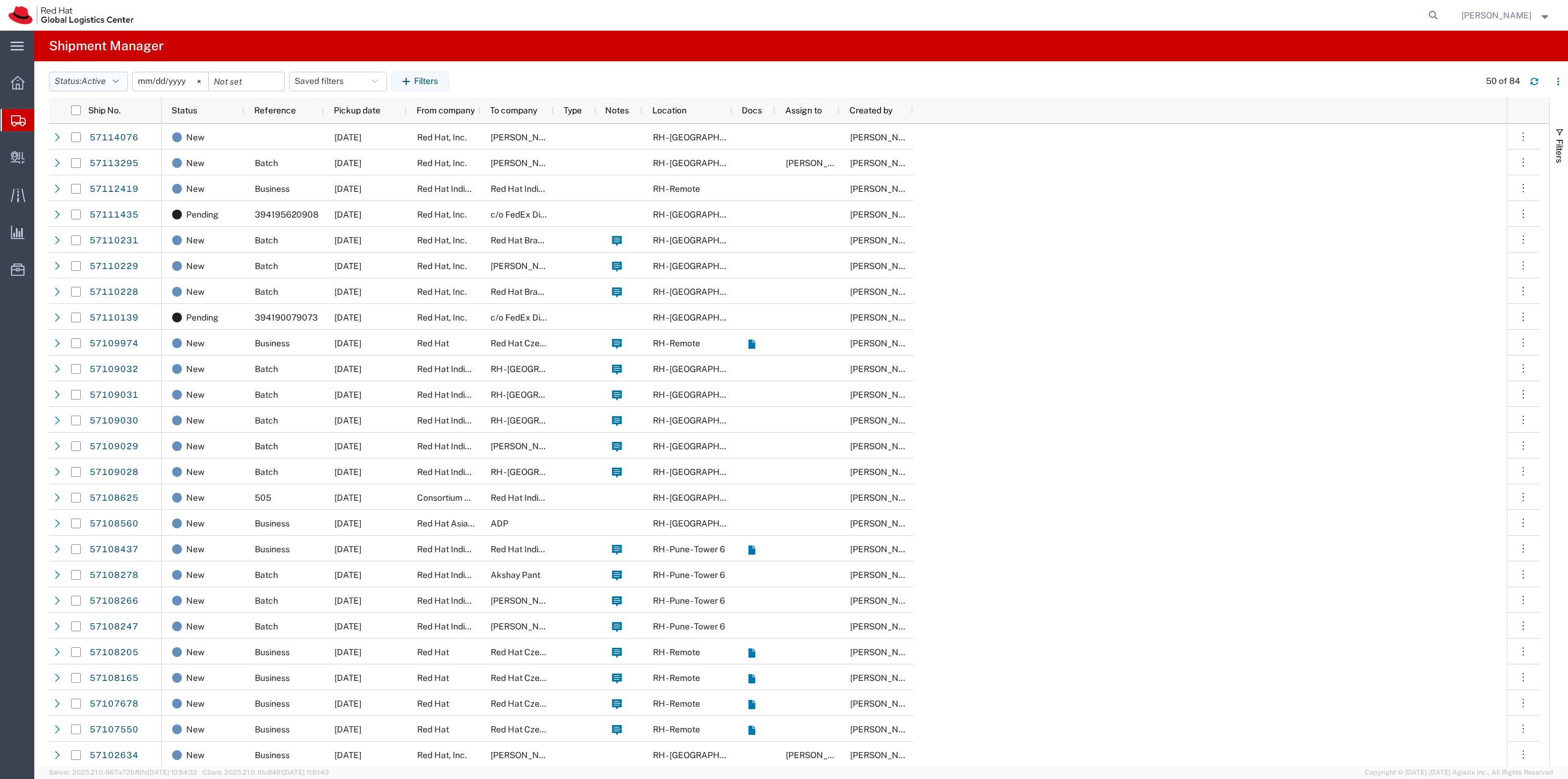
click at [119, 80] on icon "button" at bounding box center [115, 81] width 6 height 9
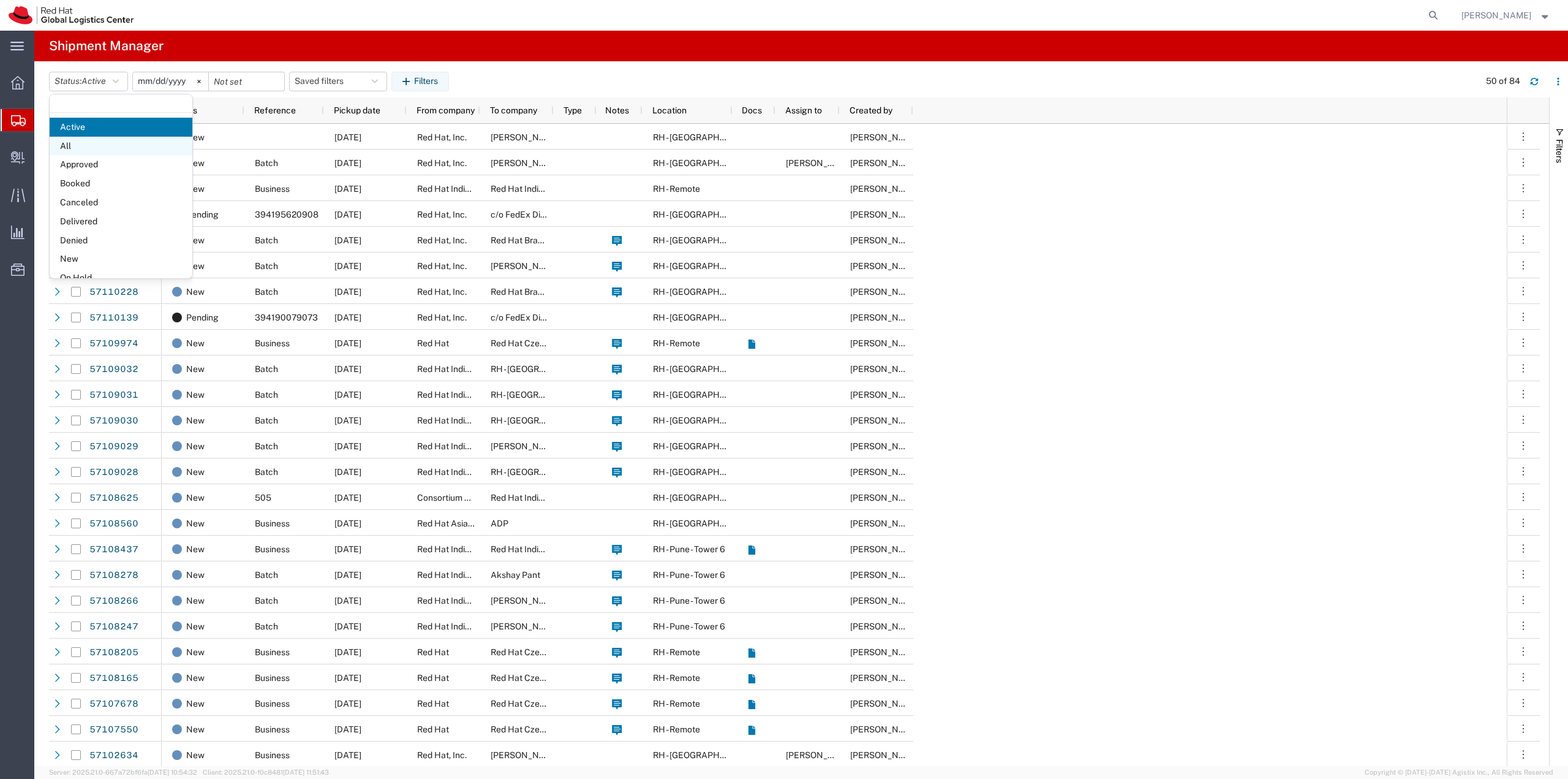
click at [95, 144] on span "All" at bounding box center [121, 146] width 143 height 19
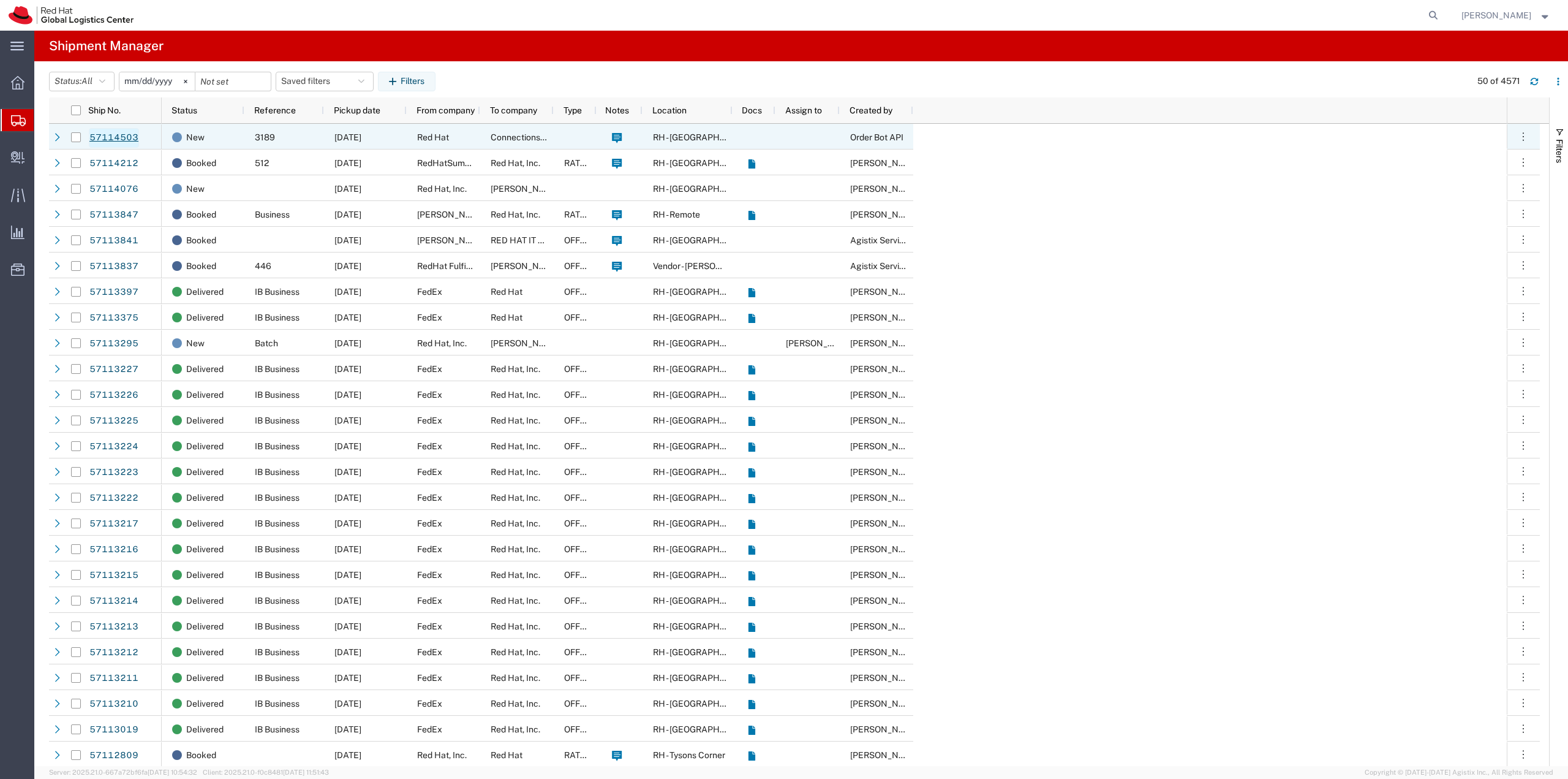
click at [96, 136] on link "57114503" at bounding box center [114, 138] width 50 height 20
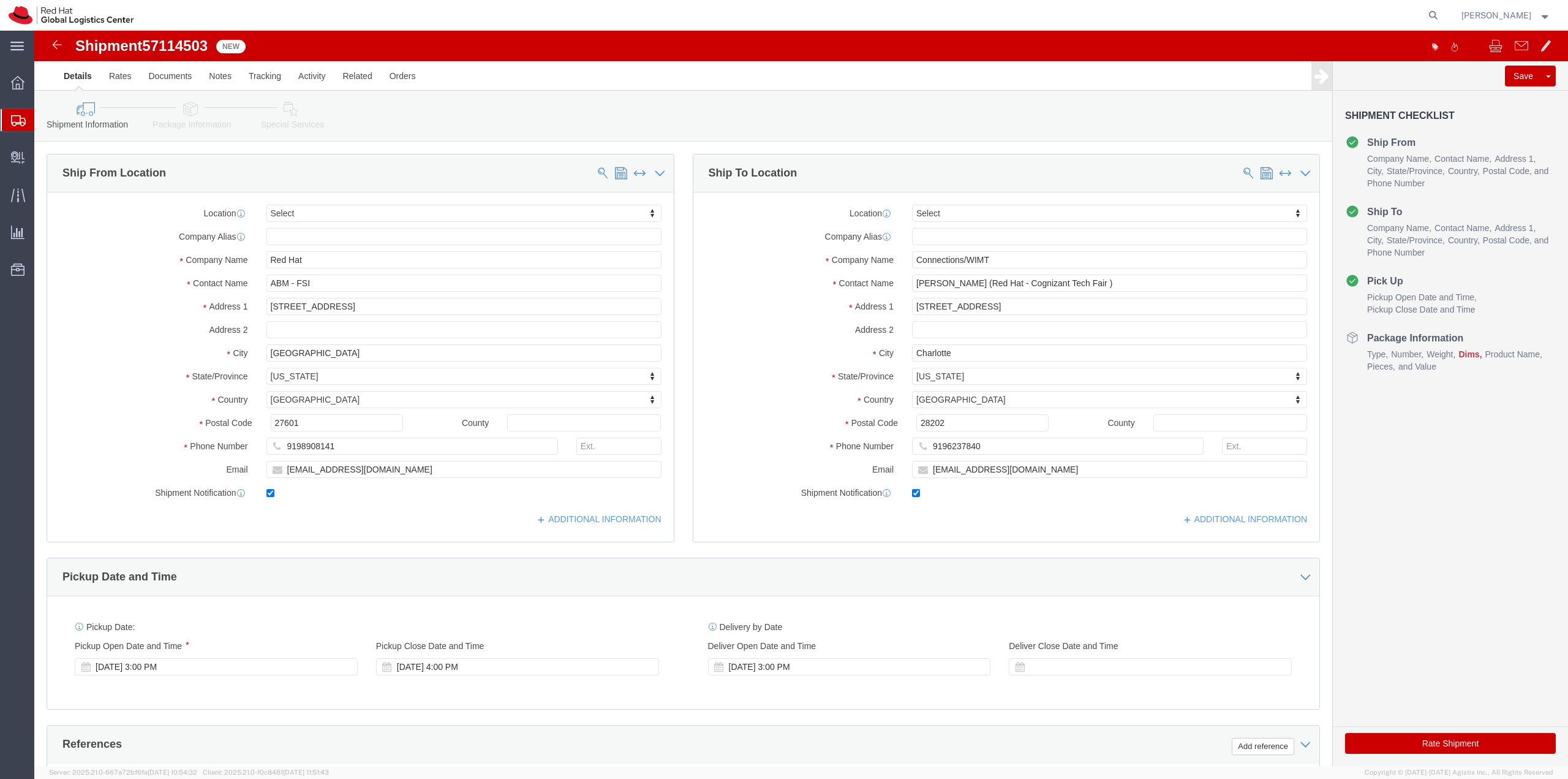
select select
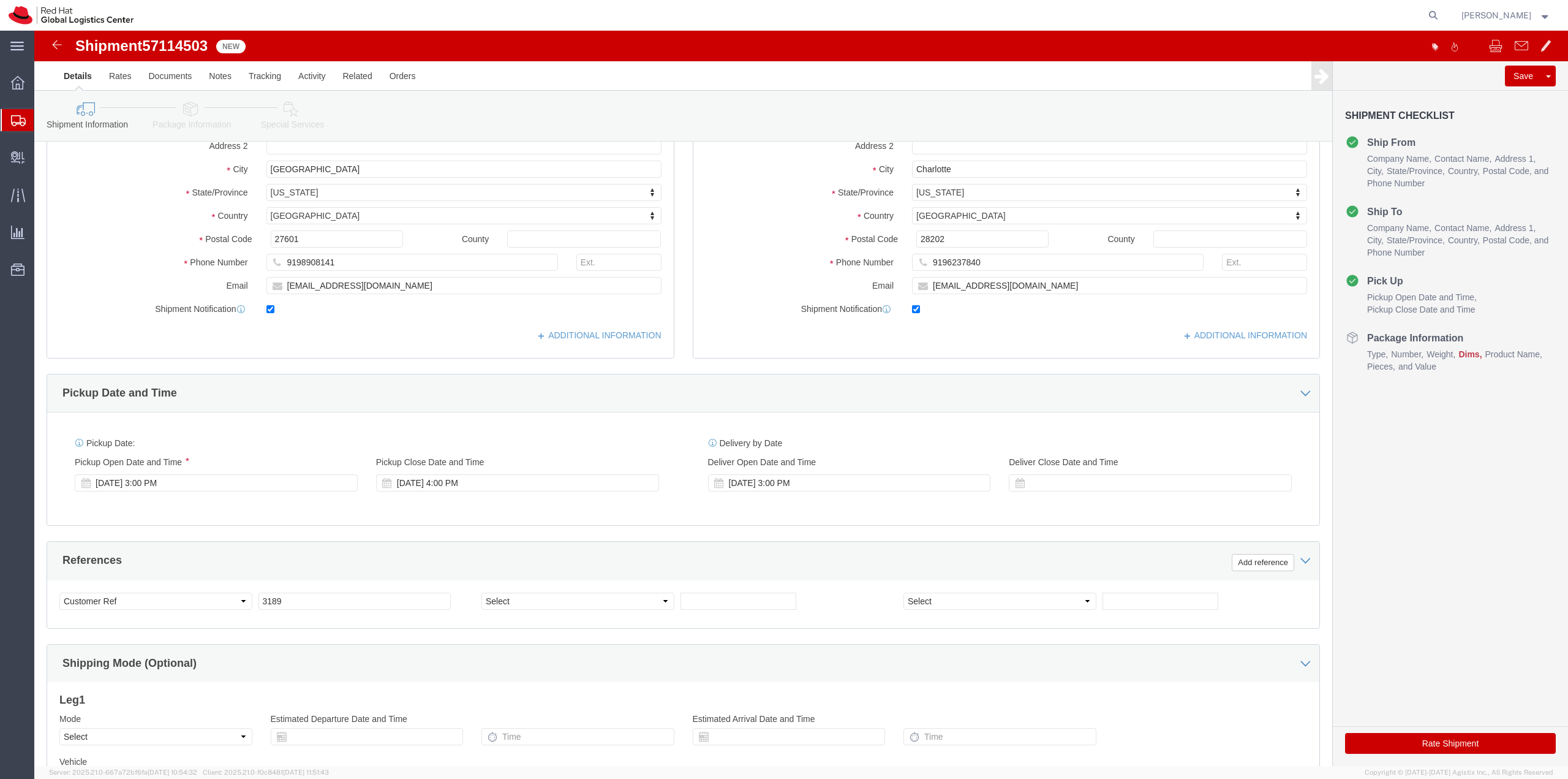
scroll to position [317, 0]
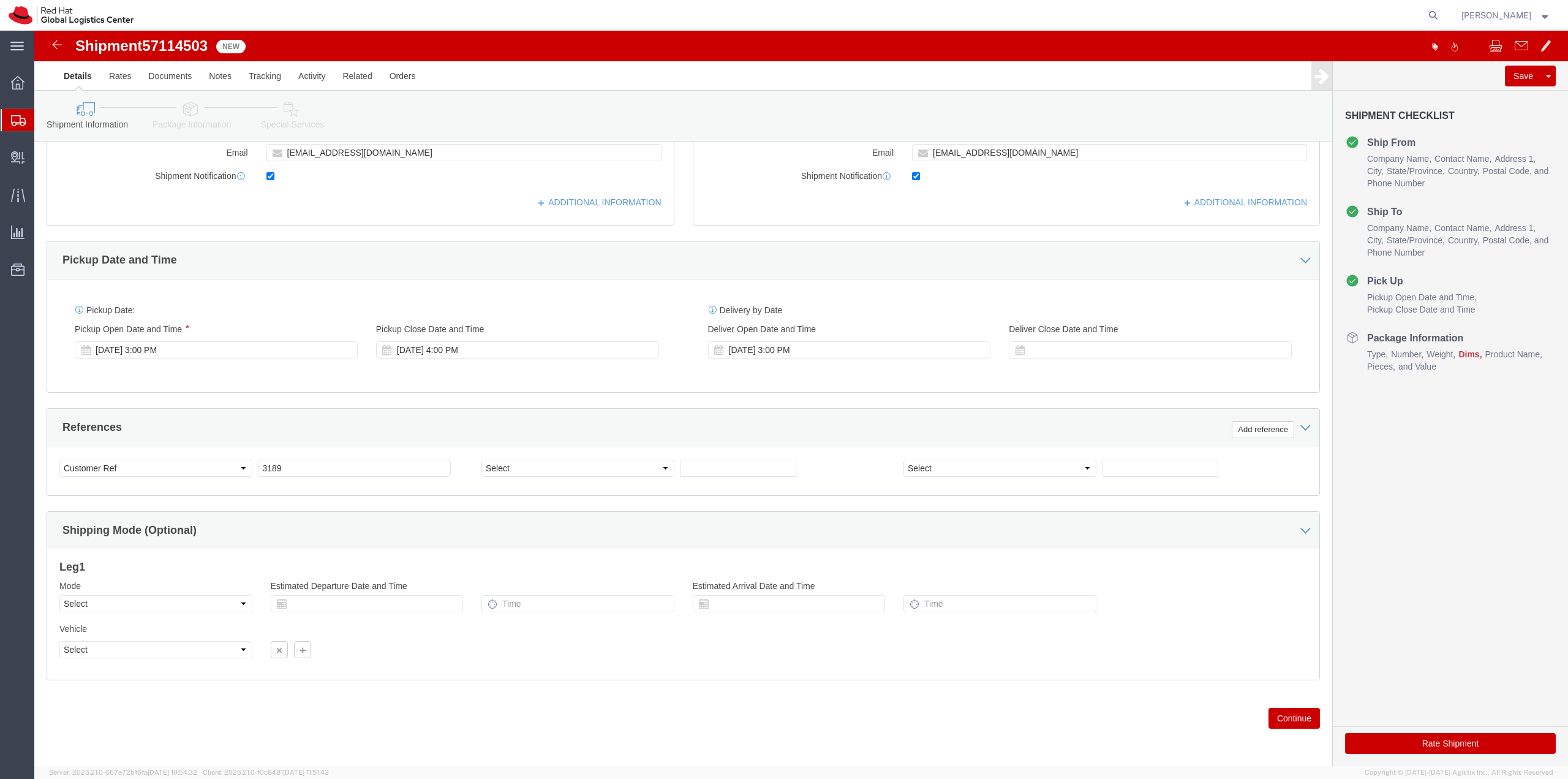
click button "Continue"
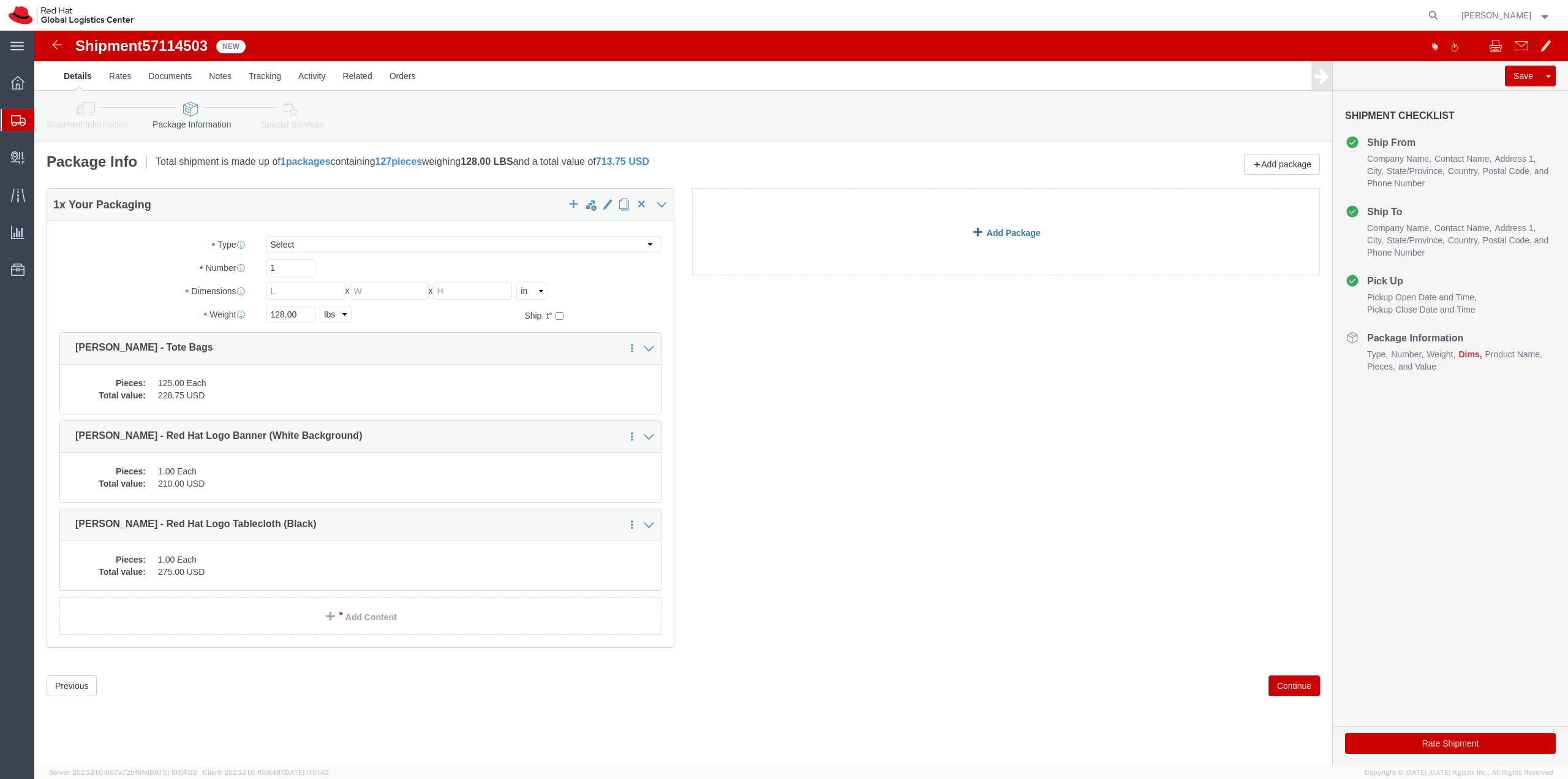
click link "Add Package"
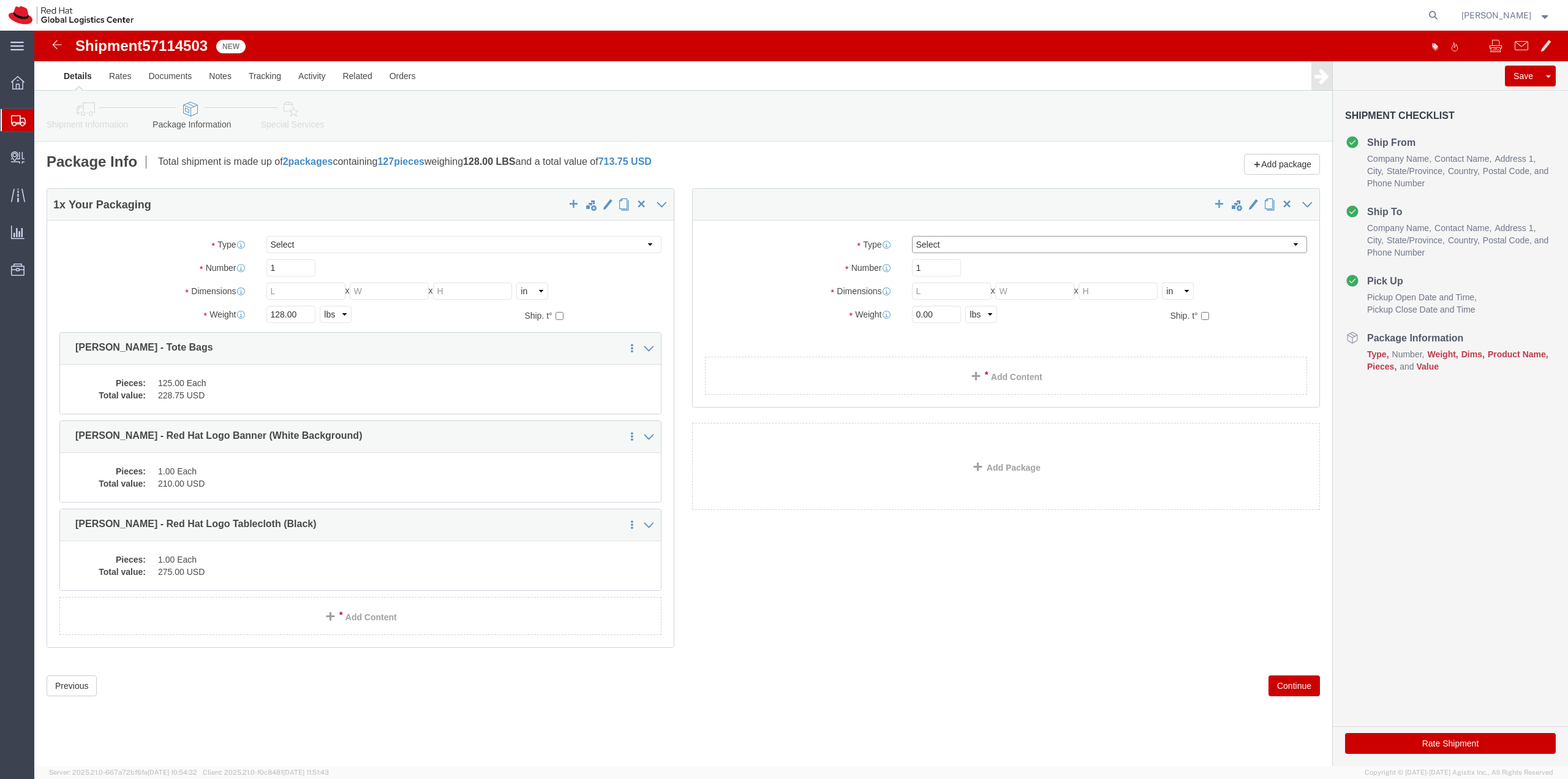
click select "Select Case(s) Crate(s) Envelope Large Box Medium Box PAK Skid(s) Small Box Sma…"
select select "YRPK"
click select "Select Case(s) Crate(s) Envelope Large Box Medium Box PAK Skid(s) Small Box Sma…"
click input "text"
type input "39"
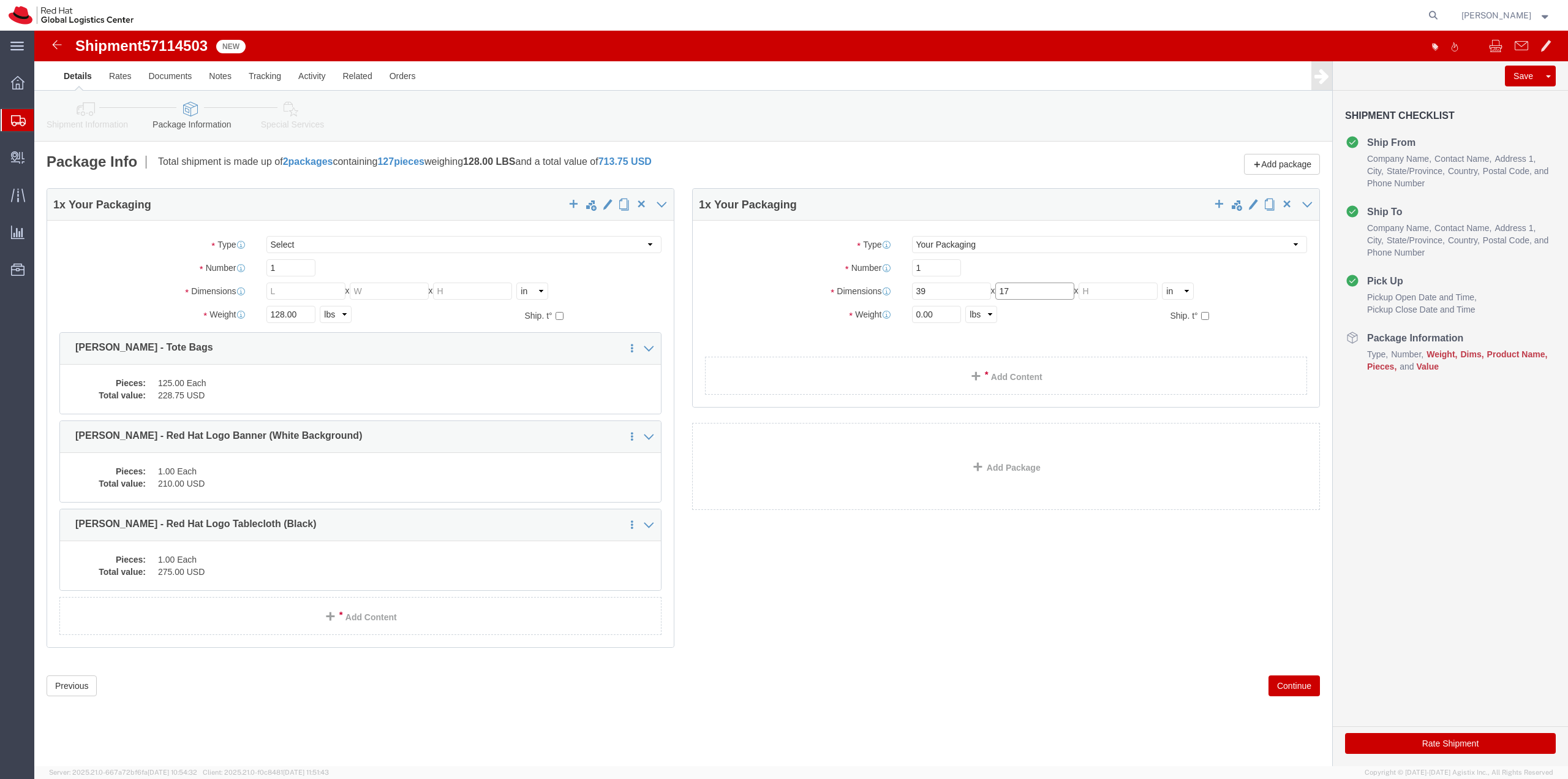
type input "17"
type input "7"
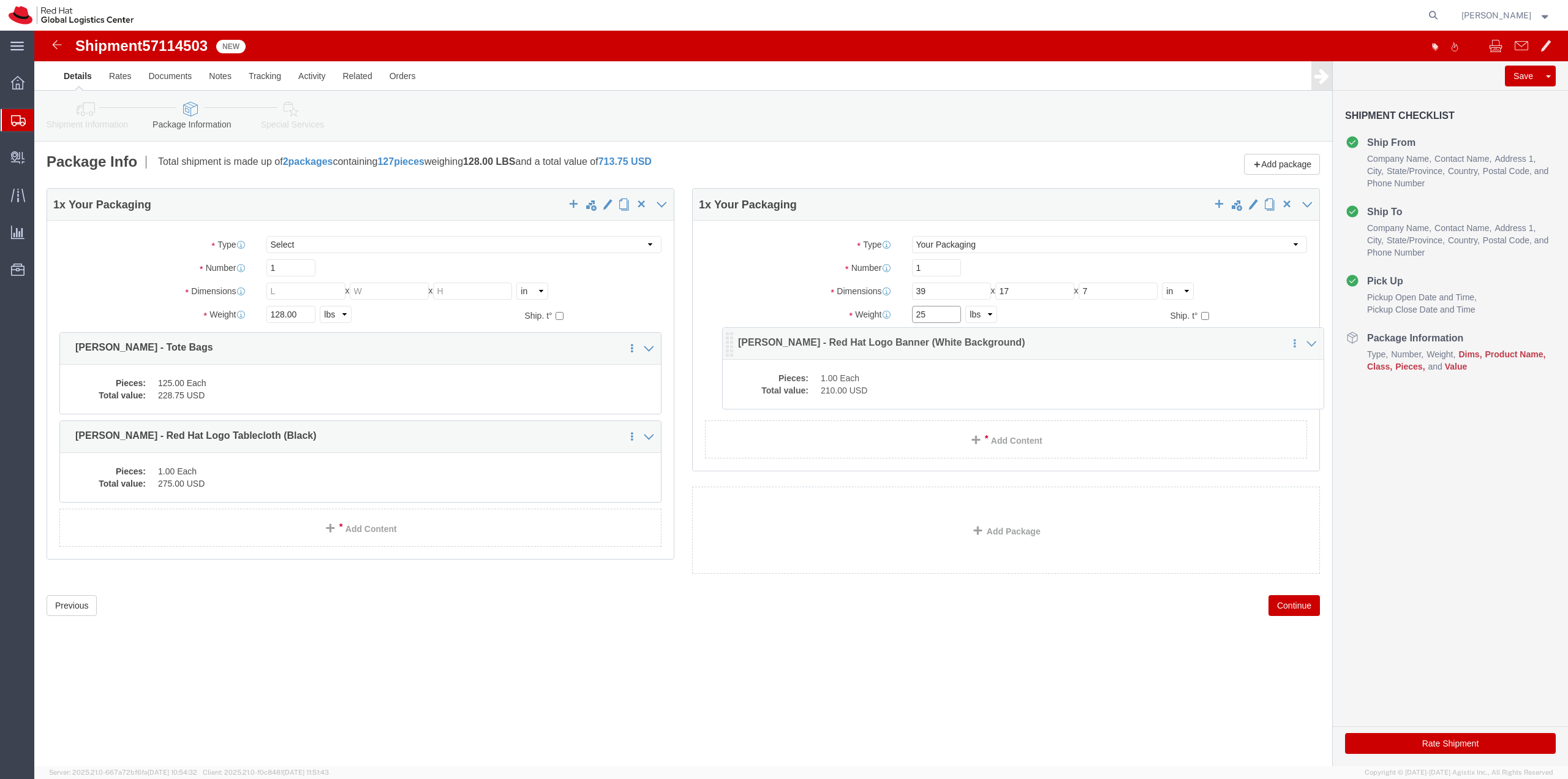
drag, startPoint x: 33, startPoint y: 413, endPoint x: 695, endPoint y: 320, distance: 668.5
click icon
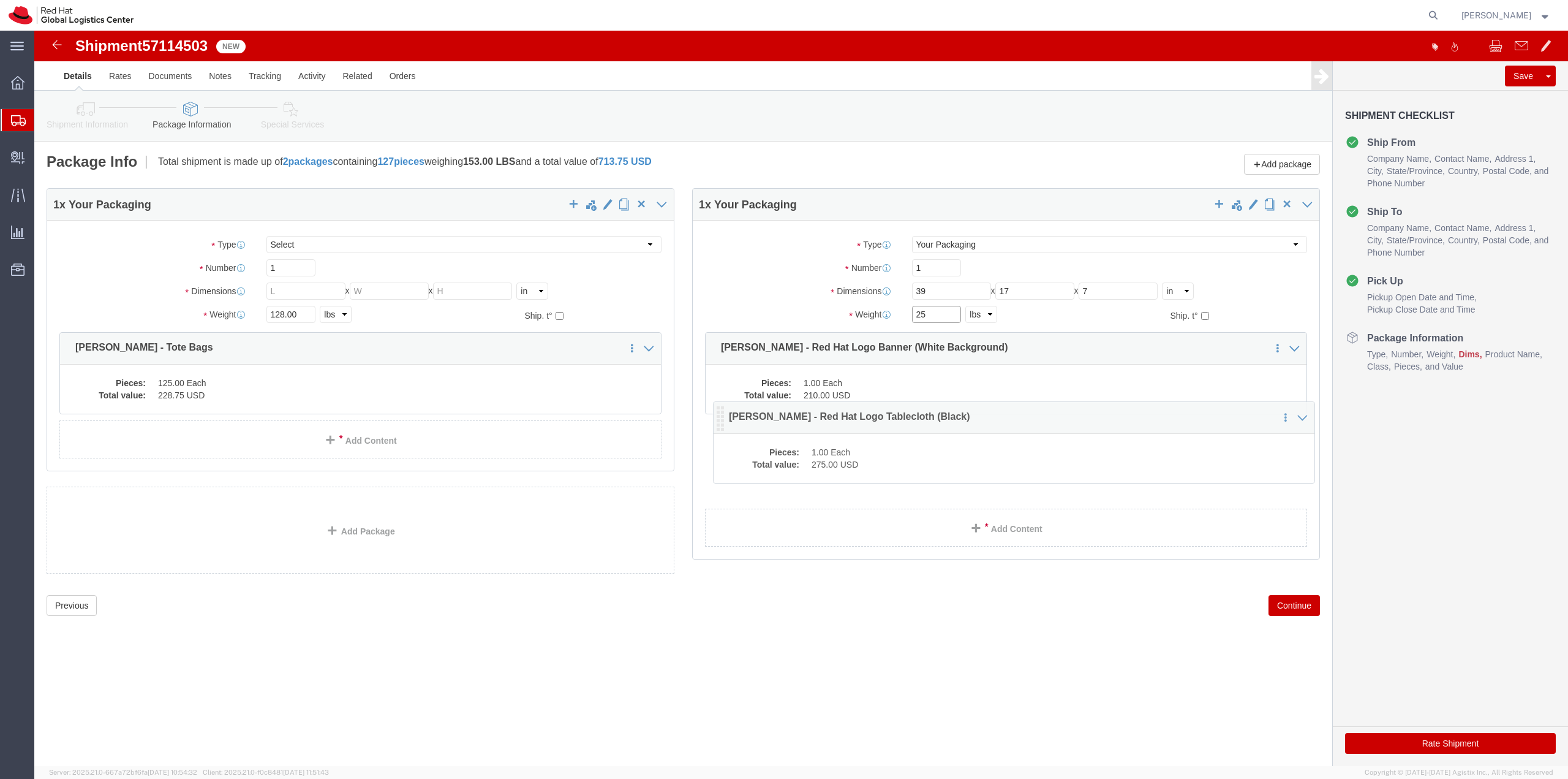
drag, startPoint x: 30, startPoint y: 405, endPoint x: 684, endPoint y: 386, distance: 654.3
click icon
type input "25"
click input "text"
type input "18"
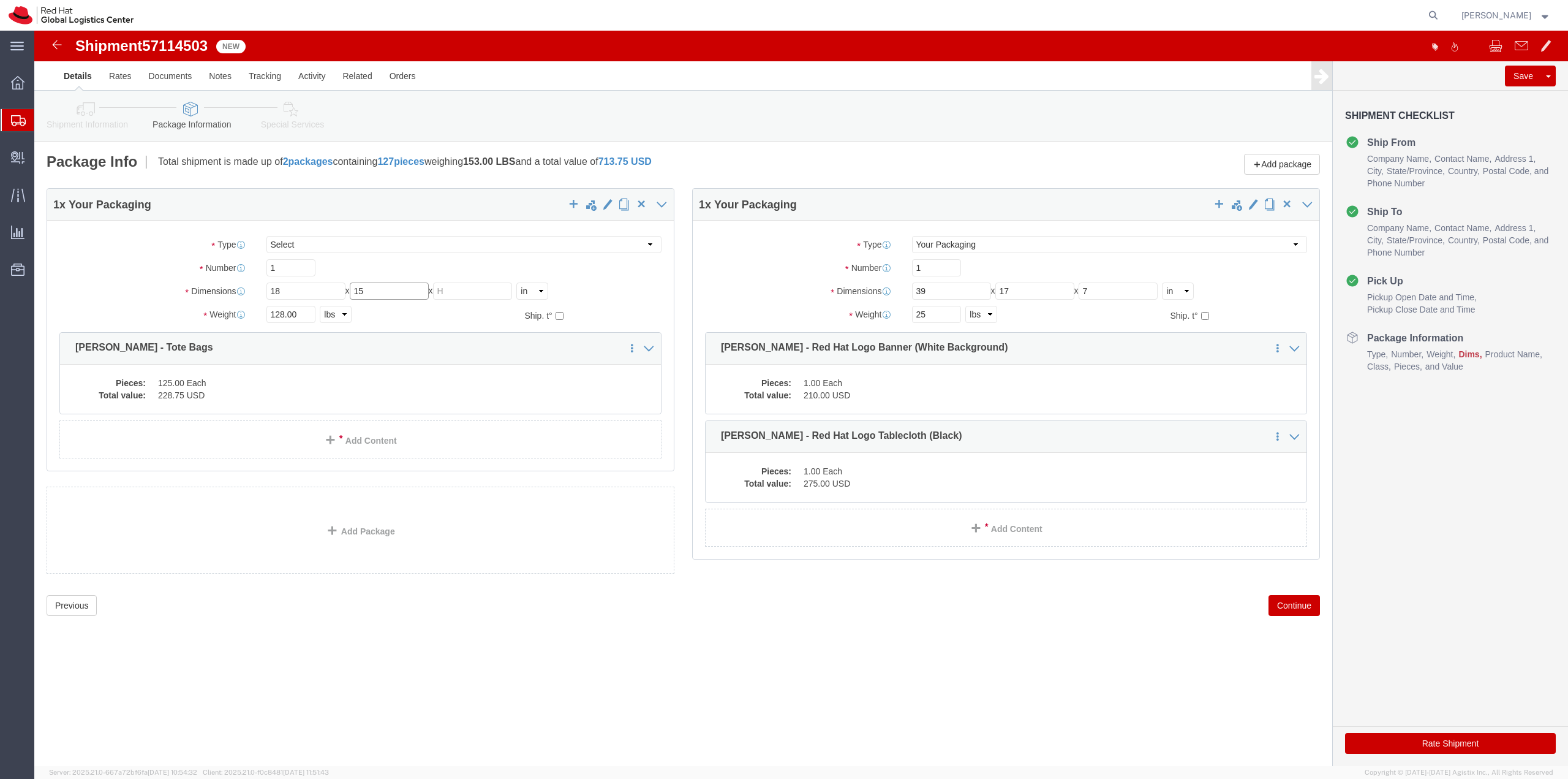
type input "15"
click input "15"
type input "18"
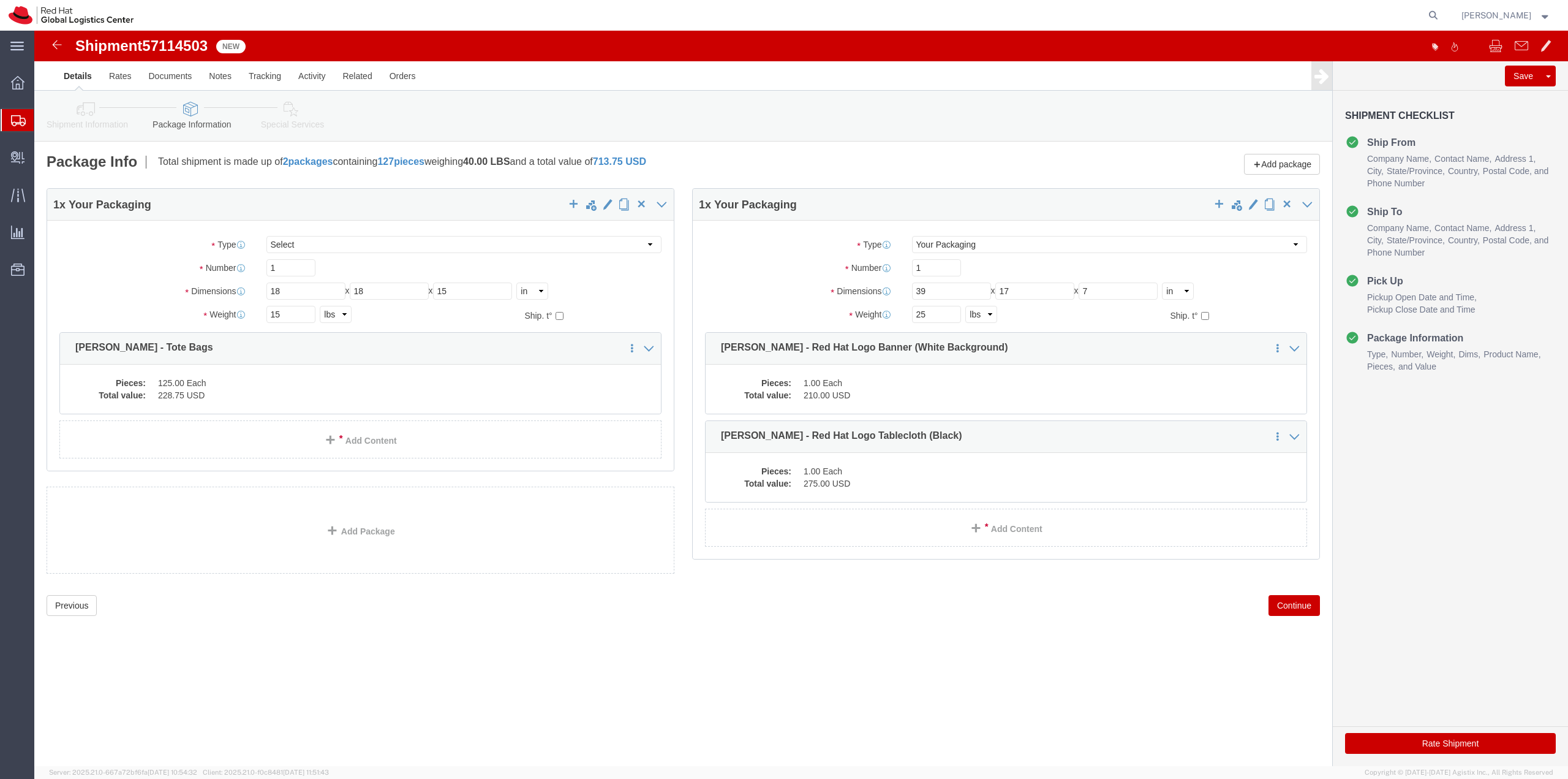
click div "15 Select kgs lbs"
click button "Continue"
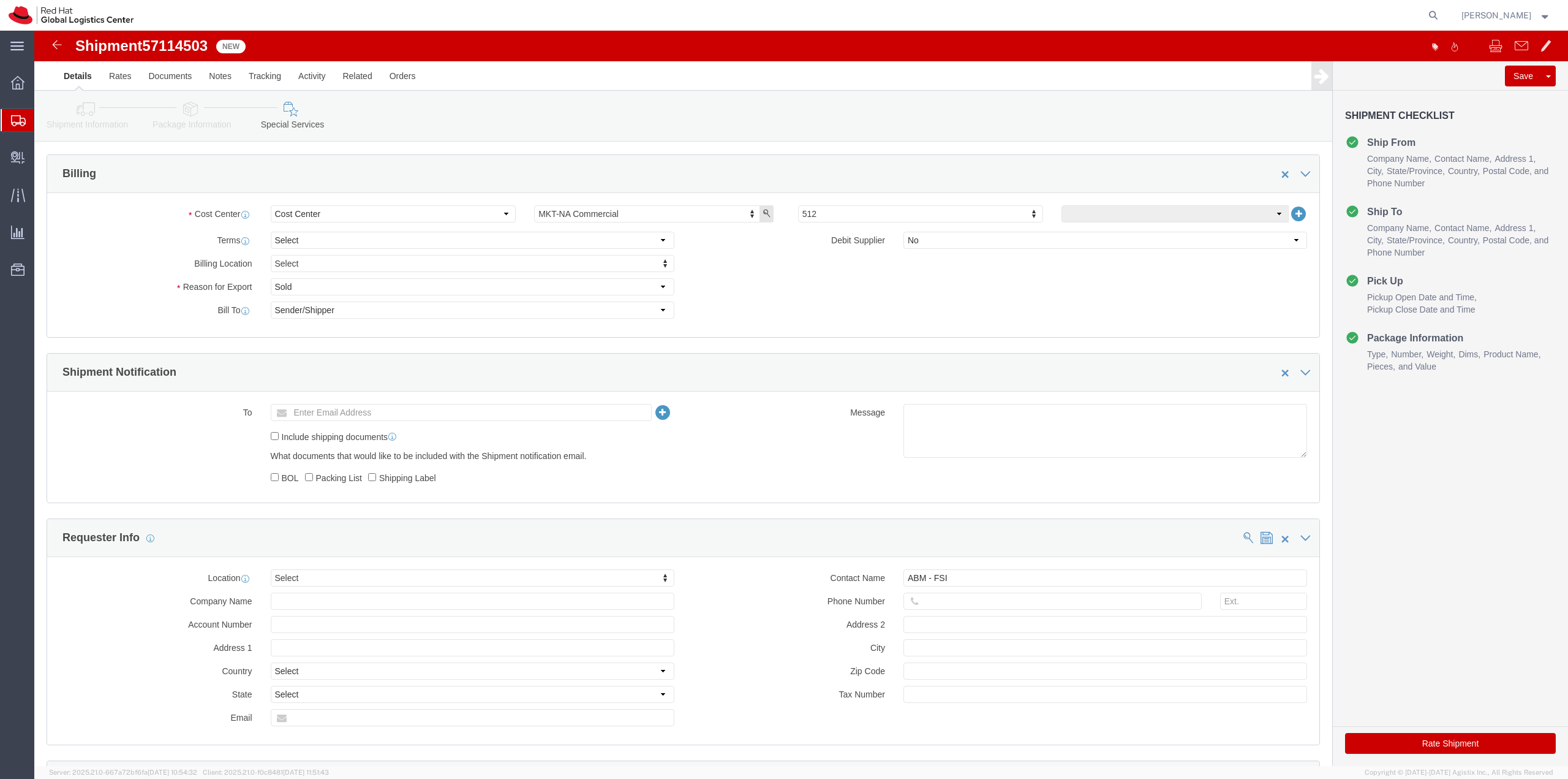
scroll to position [735, 0]
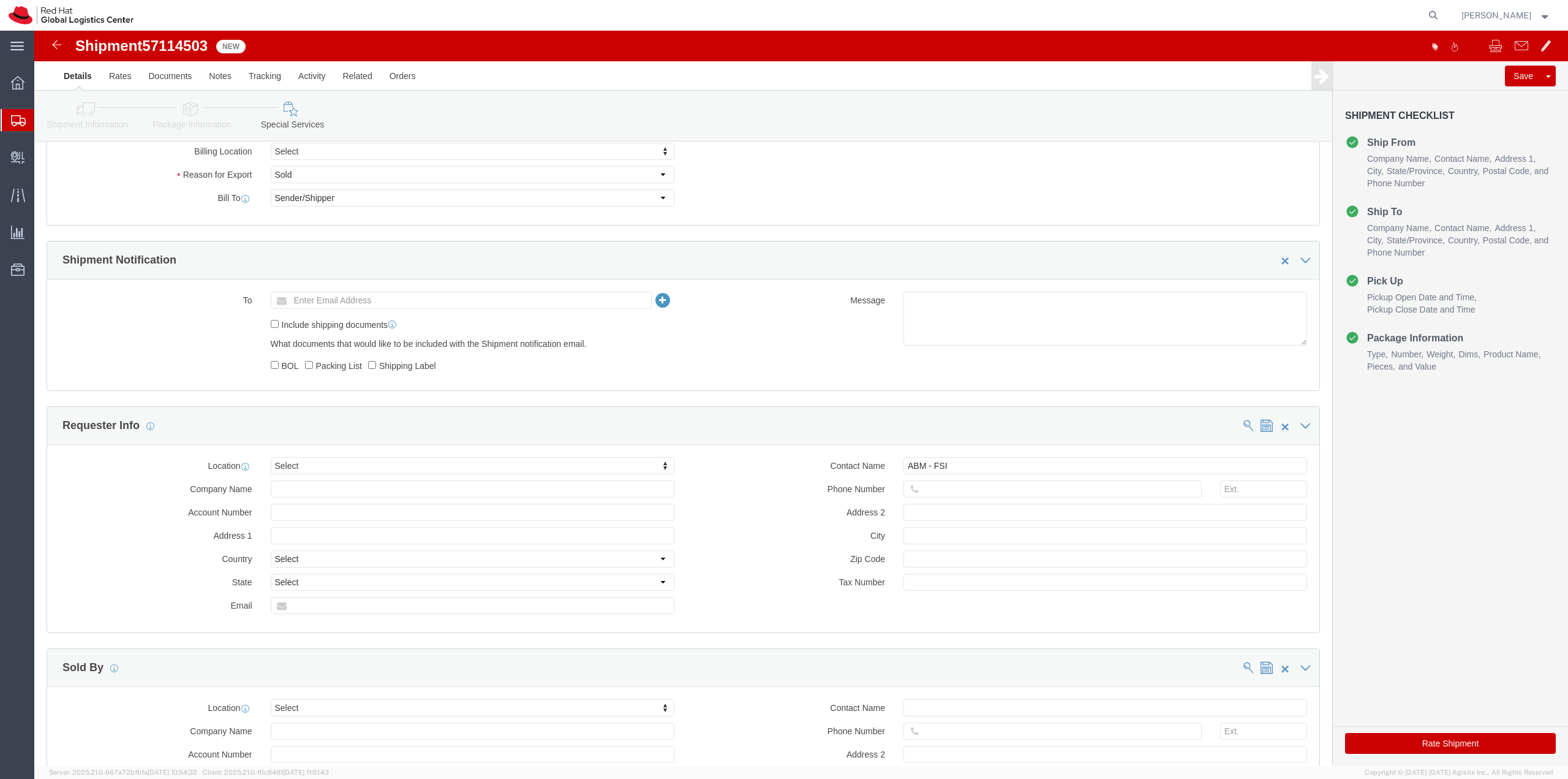
click button "Rate Shipment"
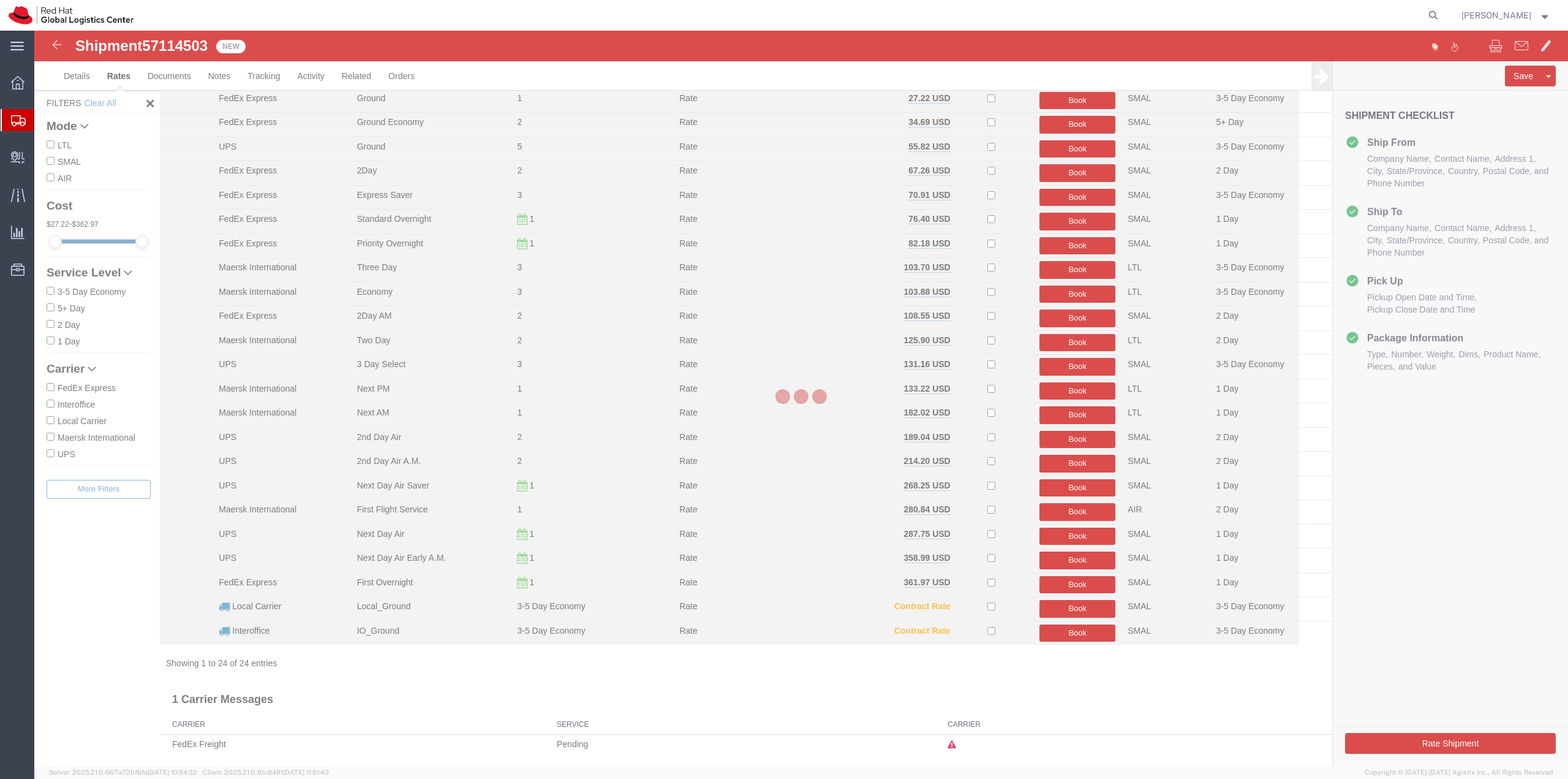
scroll to position [74, 0]
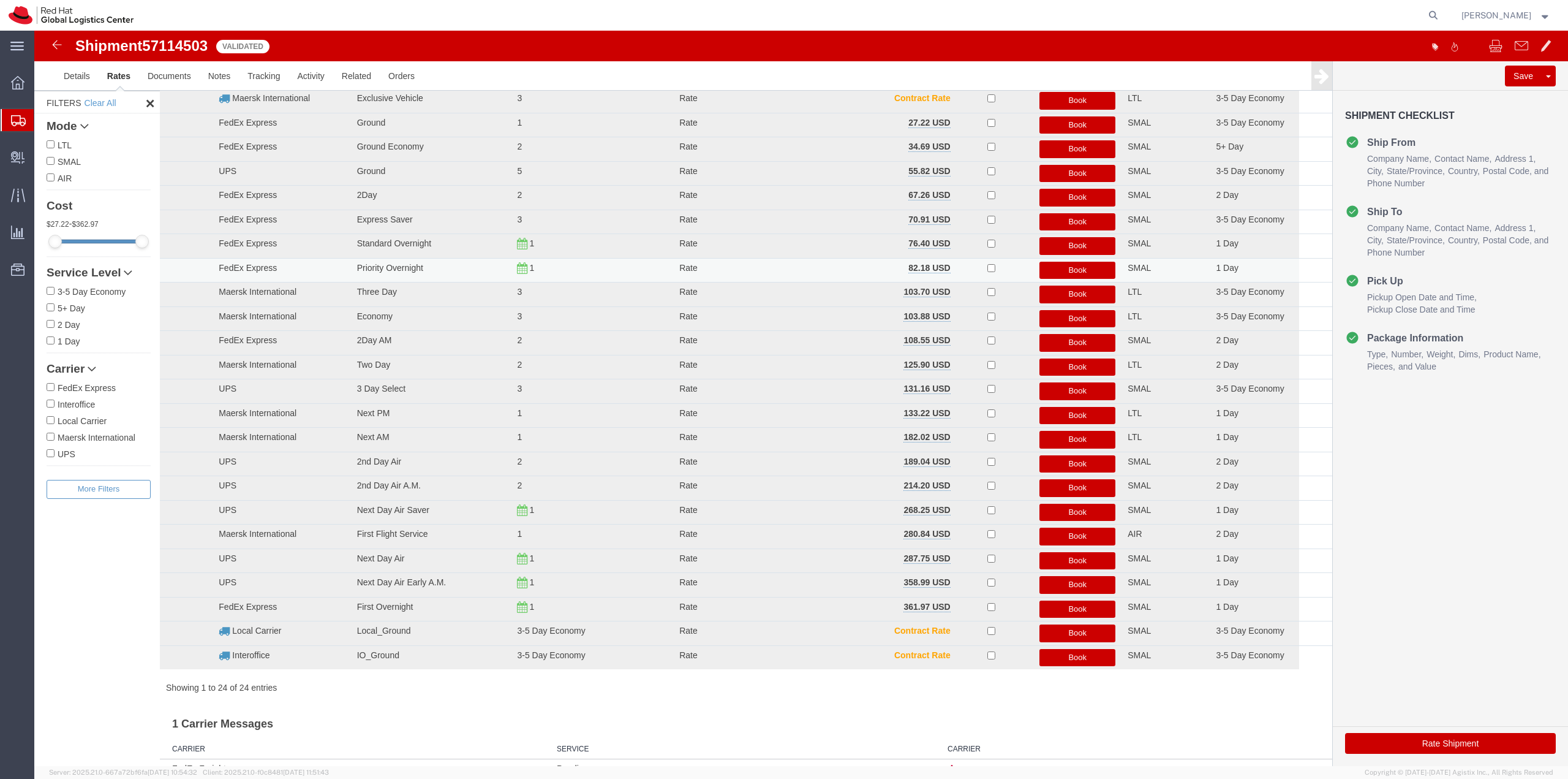
click at [1074, 266] on button "Book" at bounding box center [1077, 270] width 76 height 18
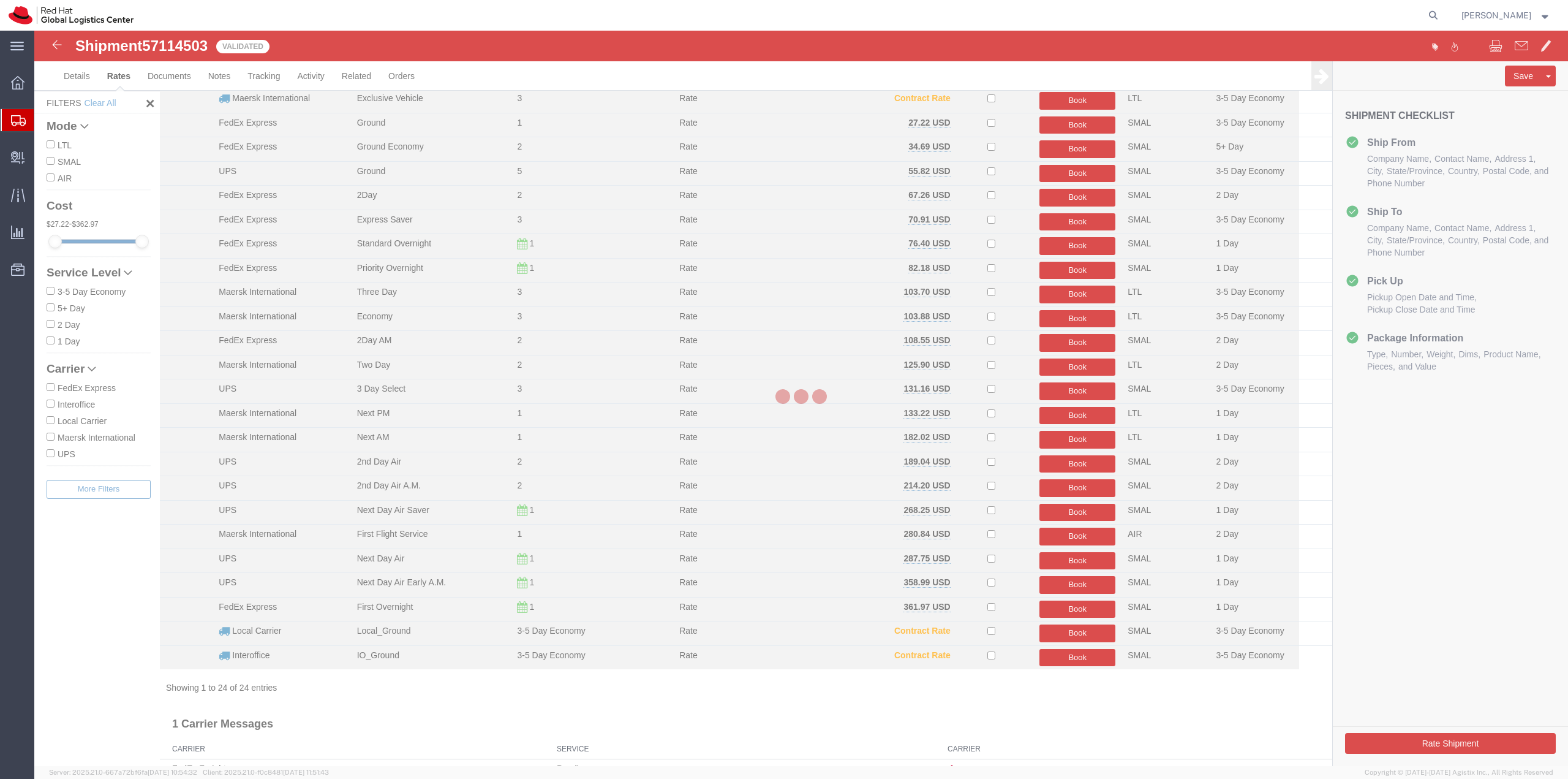
scroll to position [0, 0]
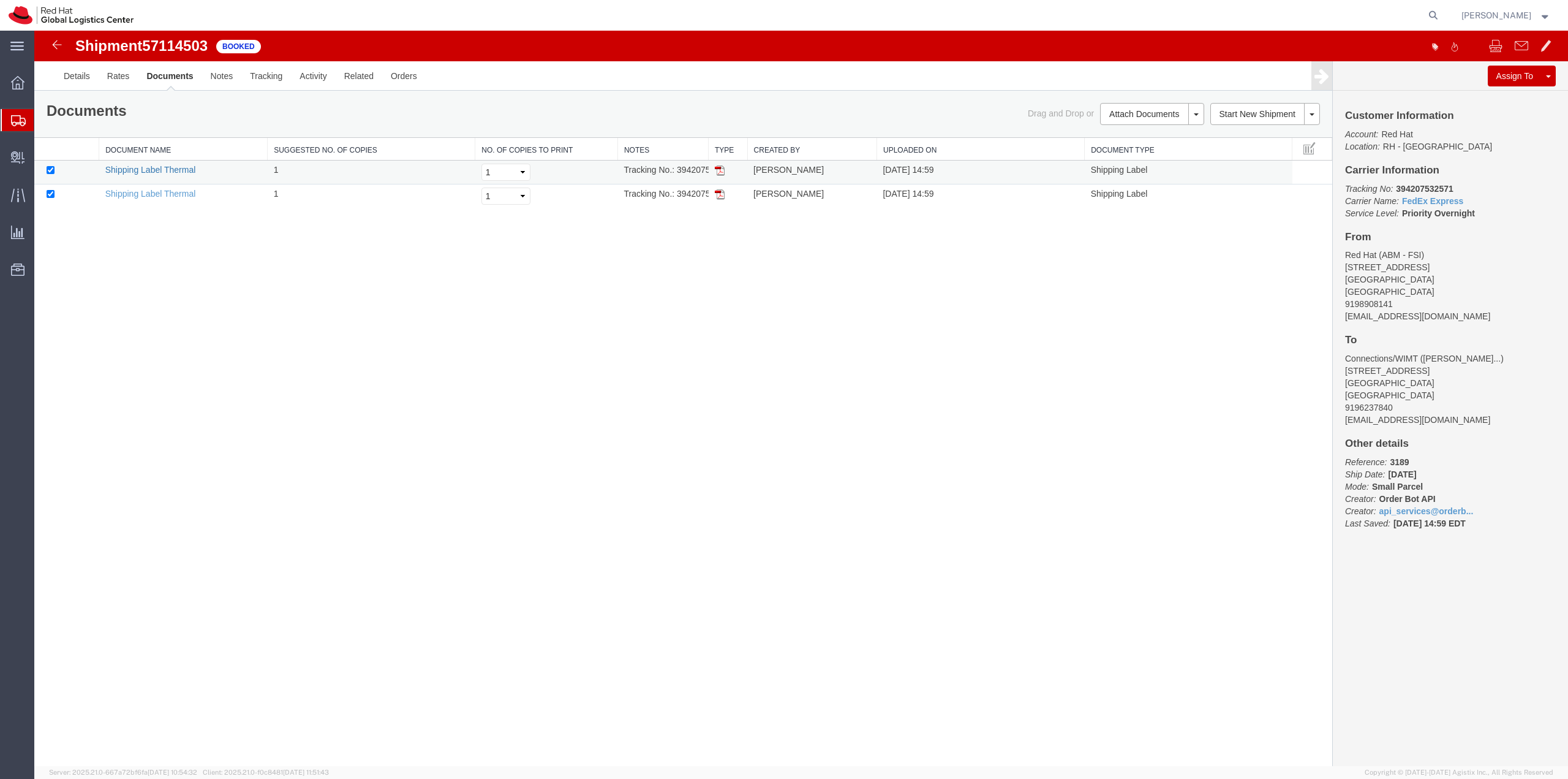
drag, startPoint x: 125, startPoint y: 173, endPoint x: 180, endPoint y: 33, distance: 150.4
click at [125, 173] on link "Shipping Label Thermal" at bounding box center [151, 169] width 91 height 10
click at [158, 198] on link "Shipping Label Thermal" at bounding box center [151, 193] width 91 height 10
click at [58, 46] on img at bounding box center [57, 44] width 15 height 15
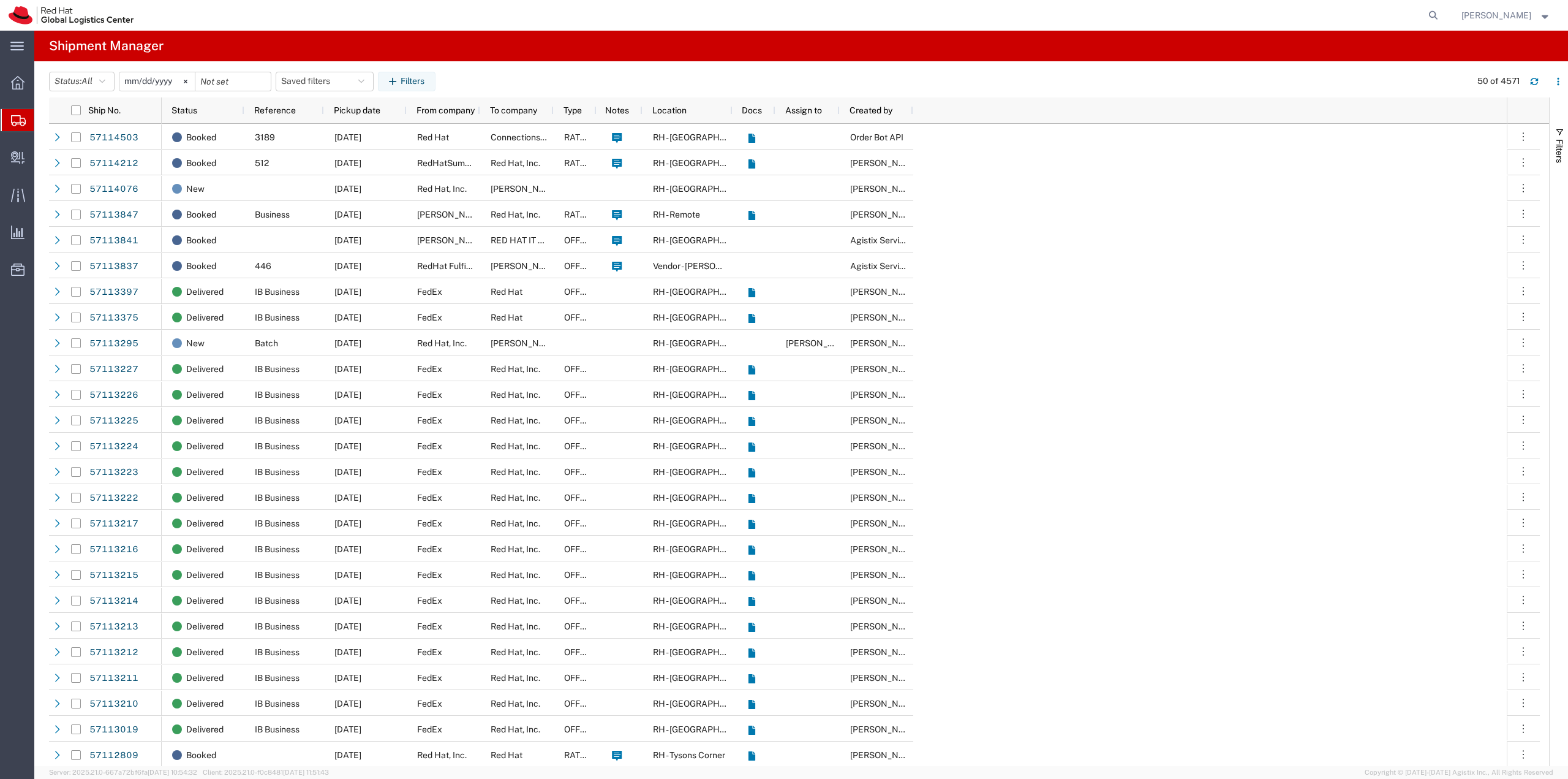
click at [58, 46] on h4 "Shipment Manager" at bounding box center [106, 46] width 115 height 31
click at [120, 138] on link "57114503" at bounding box center [114, 138] width 50 height 20
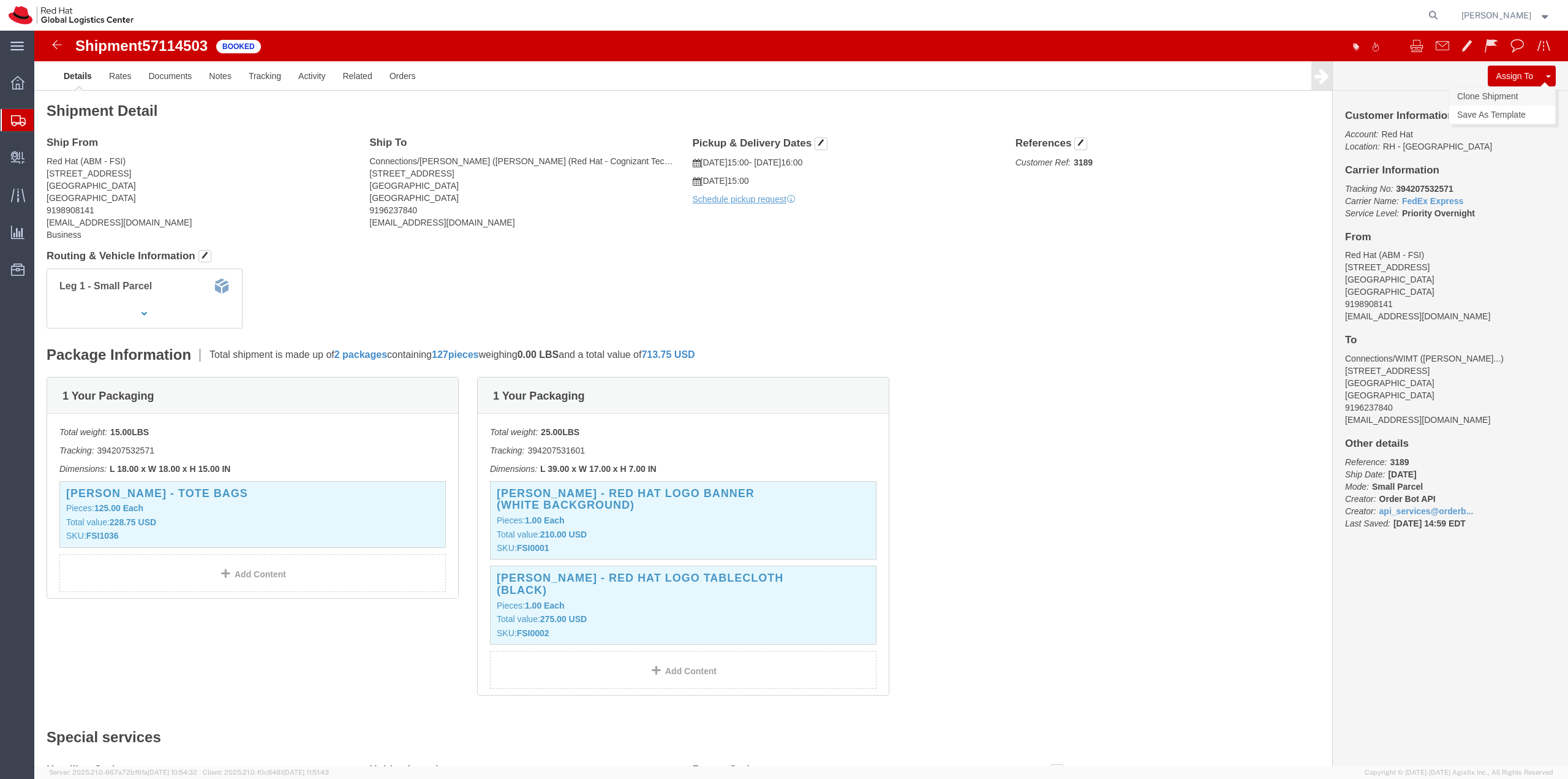
click link "Clone Shipment"
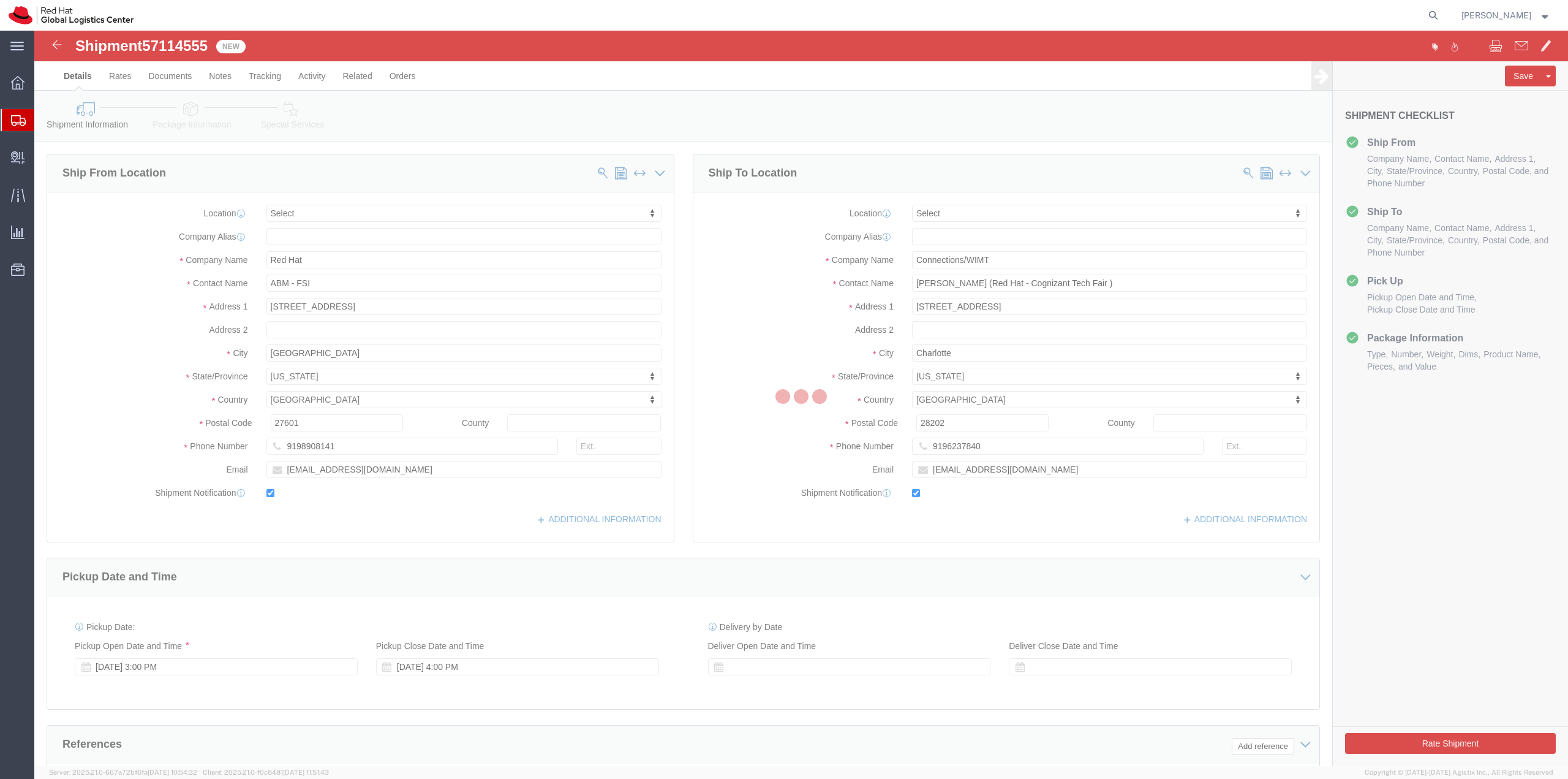
select select
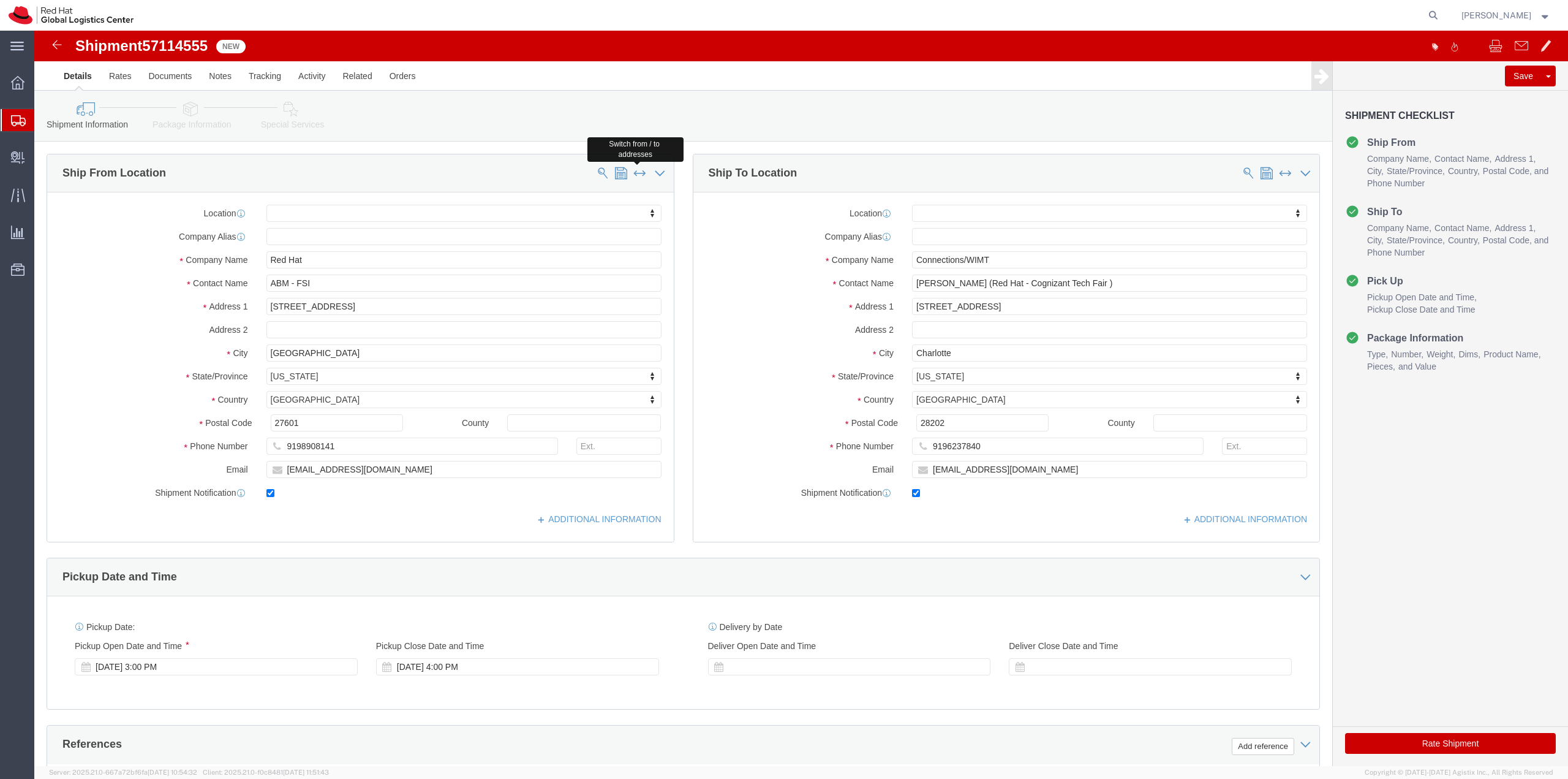
click span
type input "Connections/WIMT"
type input "[PERSON_NAME] (Red Hat - Cognizant Tech Fair )"
type input "[STREET_ADDRESS]"
type input "Charlotte"
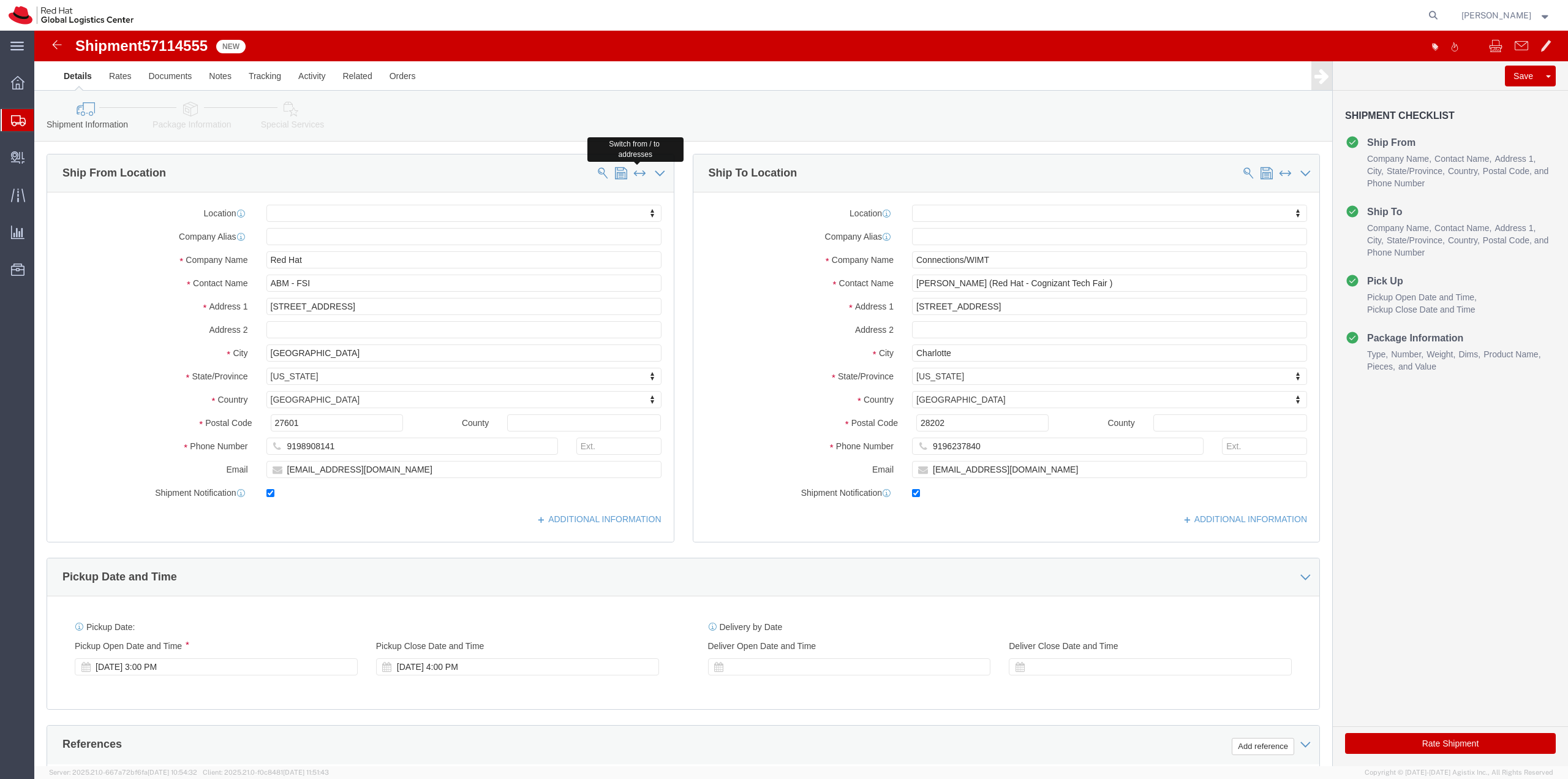
type input "28202"
type input "9196237840"
type input "Red Hat"
type input "ABM - FSI"
type input "[STREET_ADDRESS]"
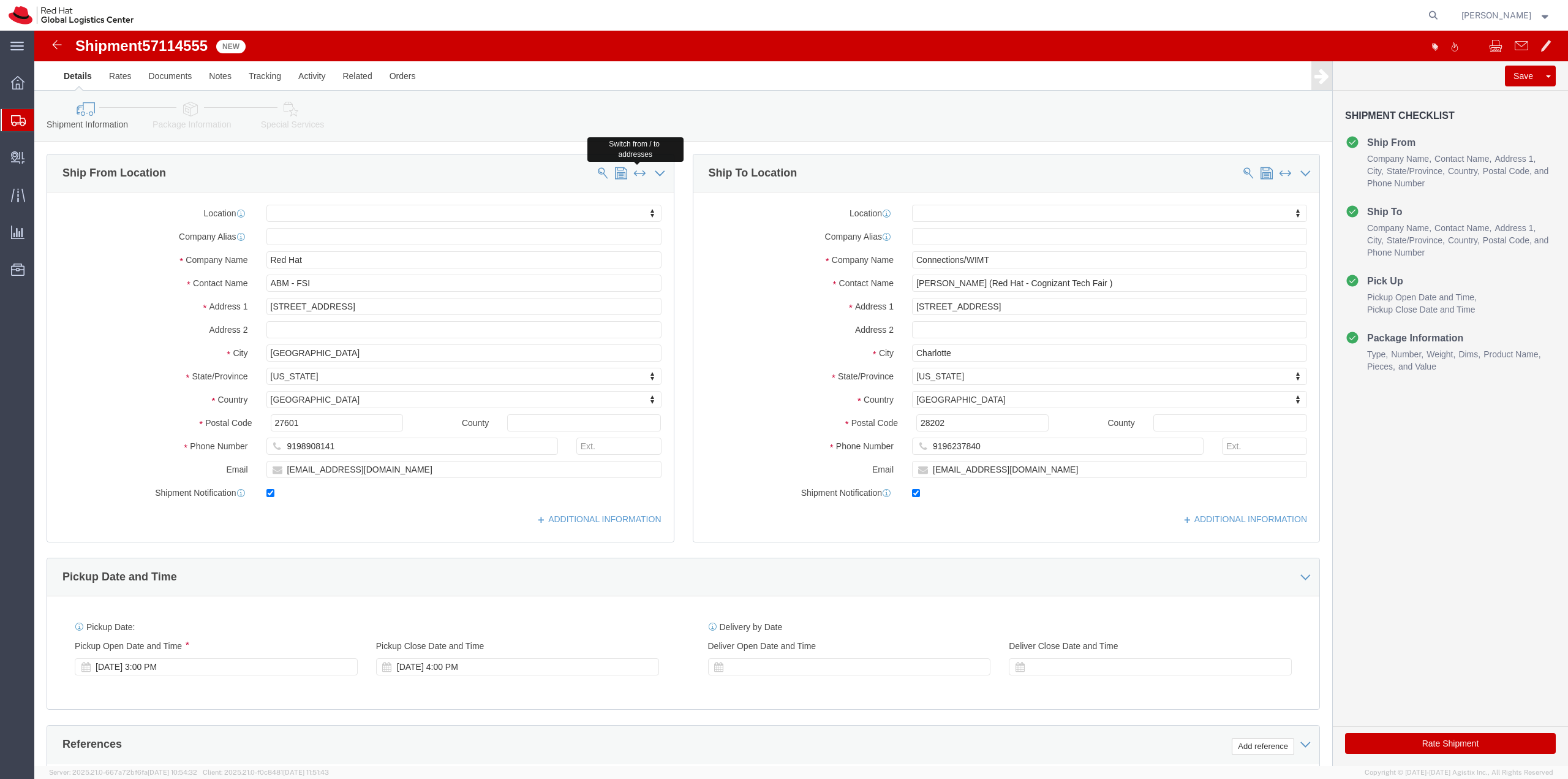
type input "[GEOGRAPHIC_DATA]"
type input "27601"
type input "9198908141"
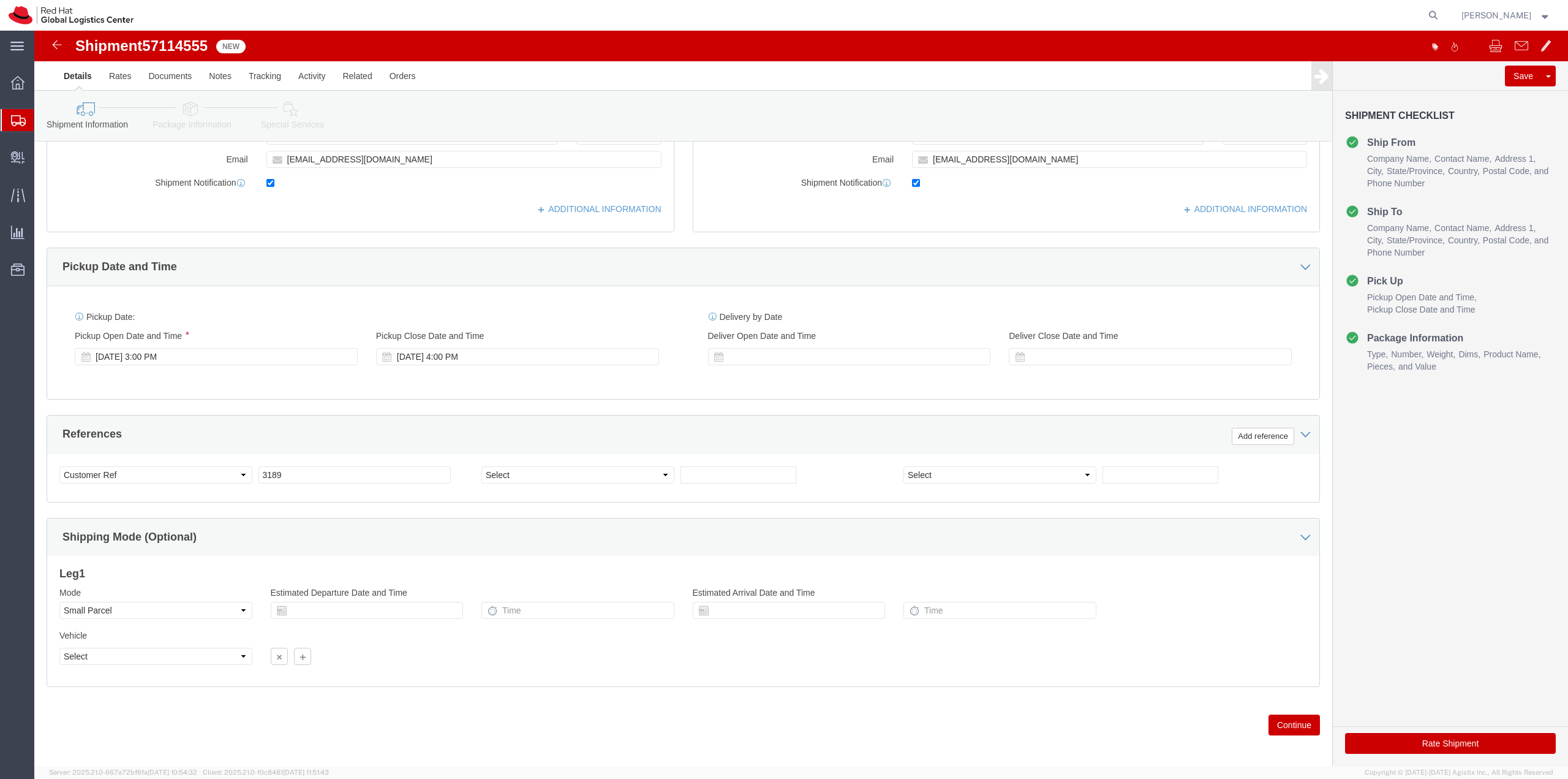
scroll to position [317, 0]
click button "Continue"
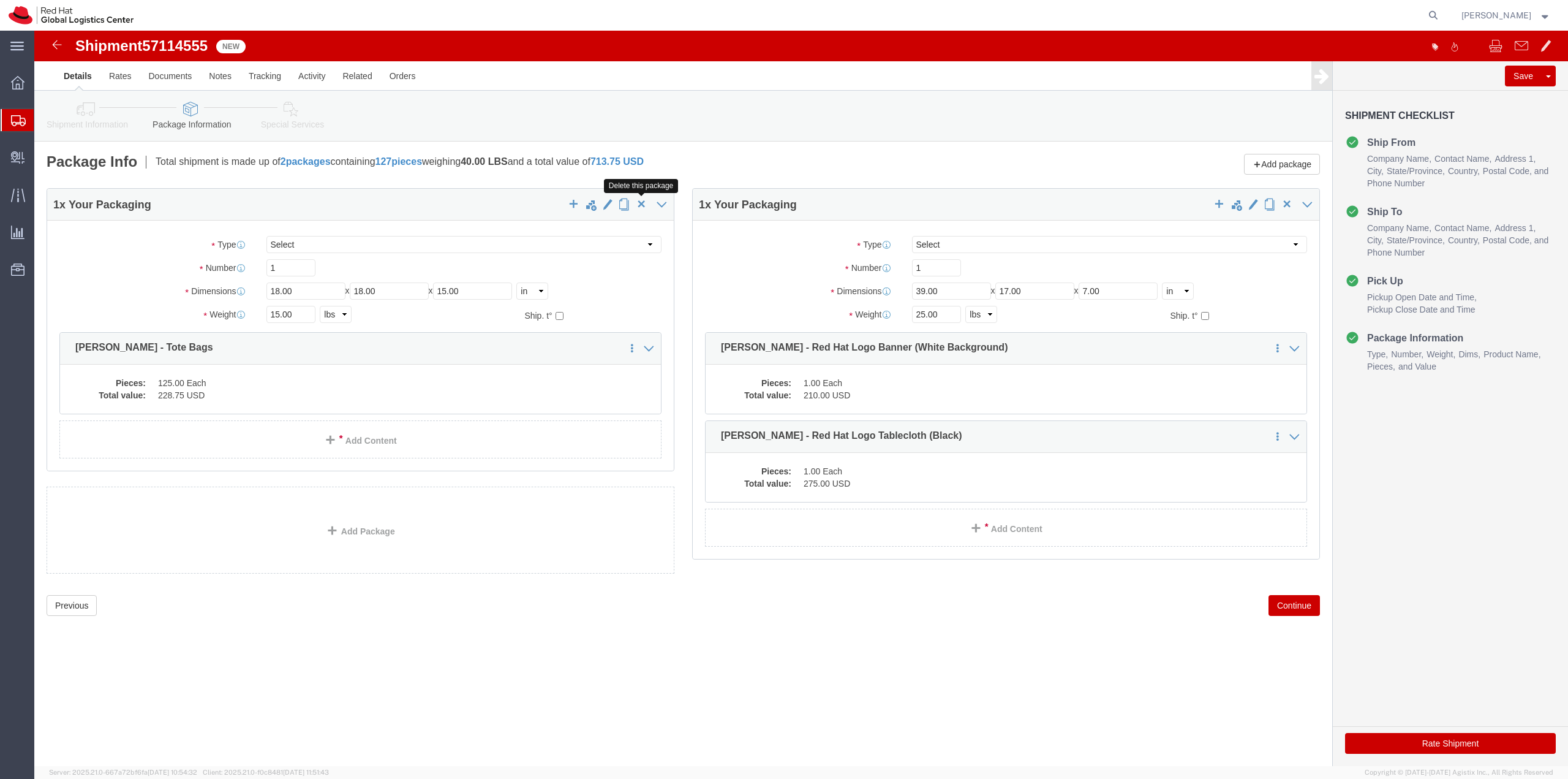
click span "button"
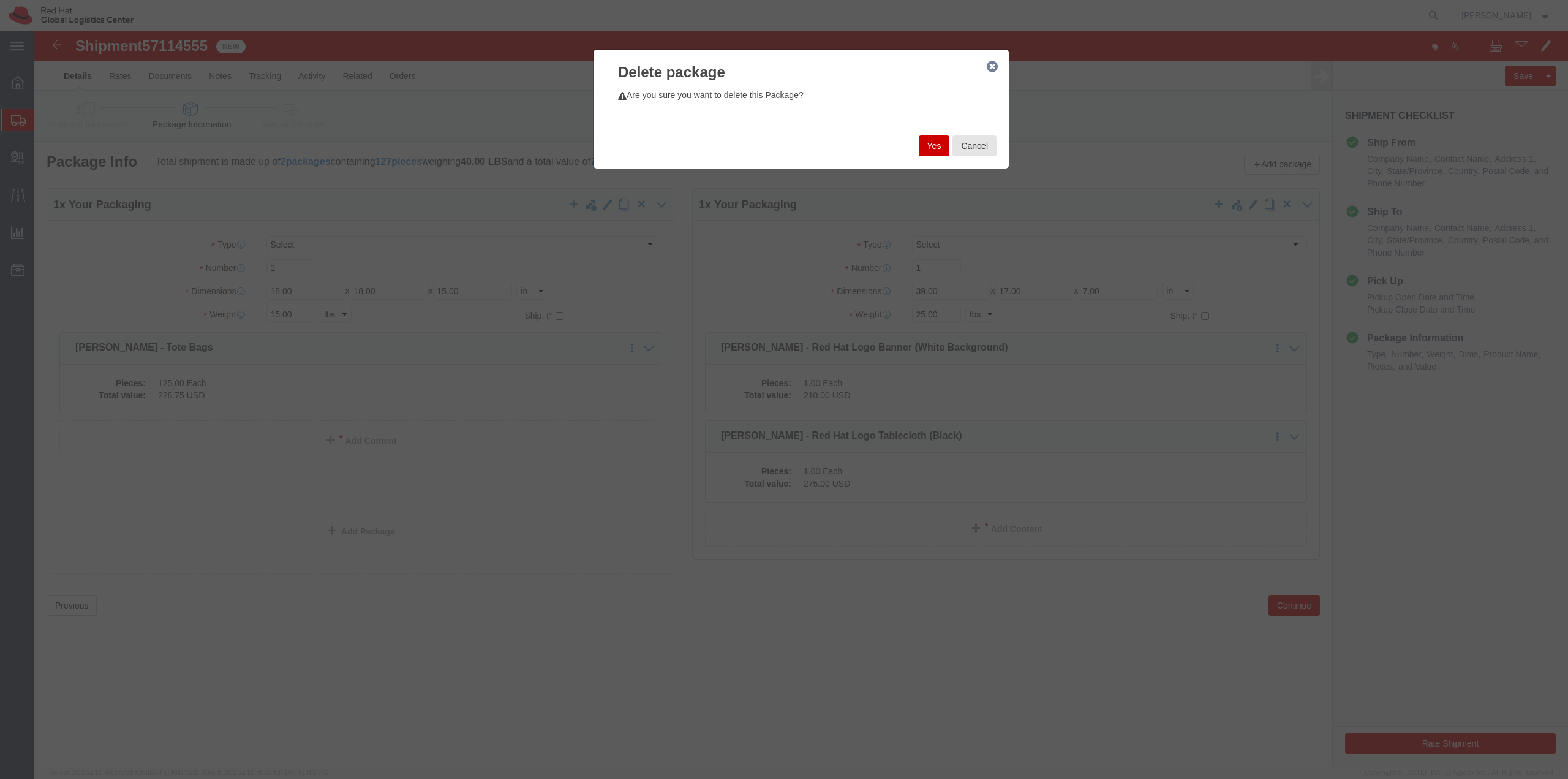
click button "Yes"
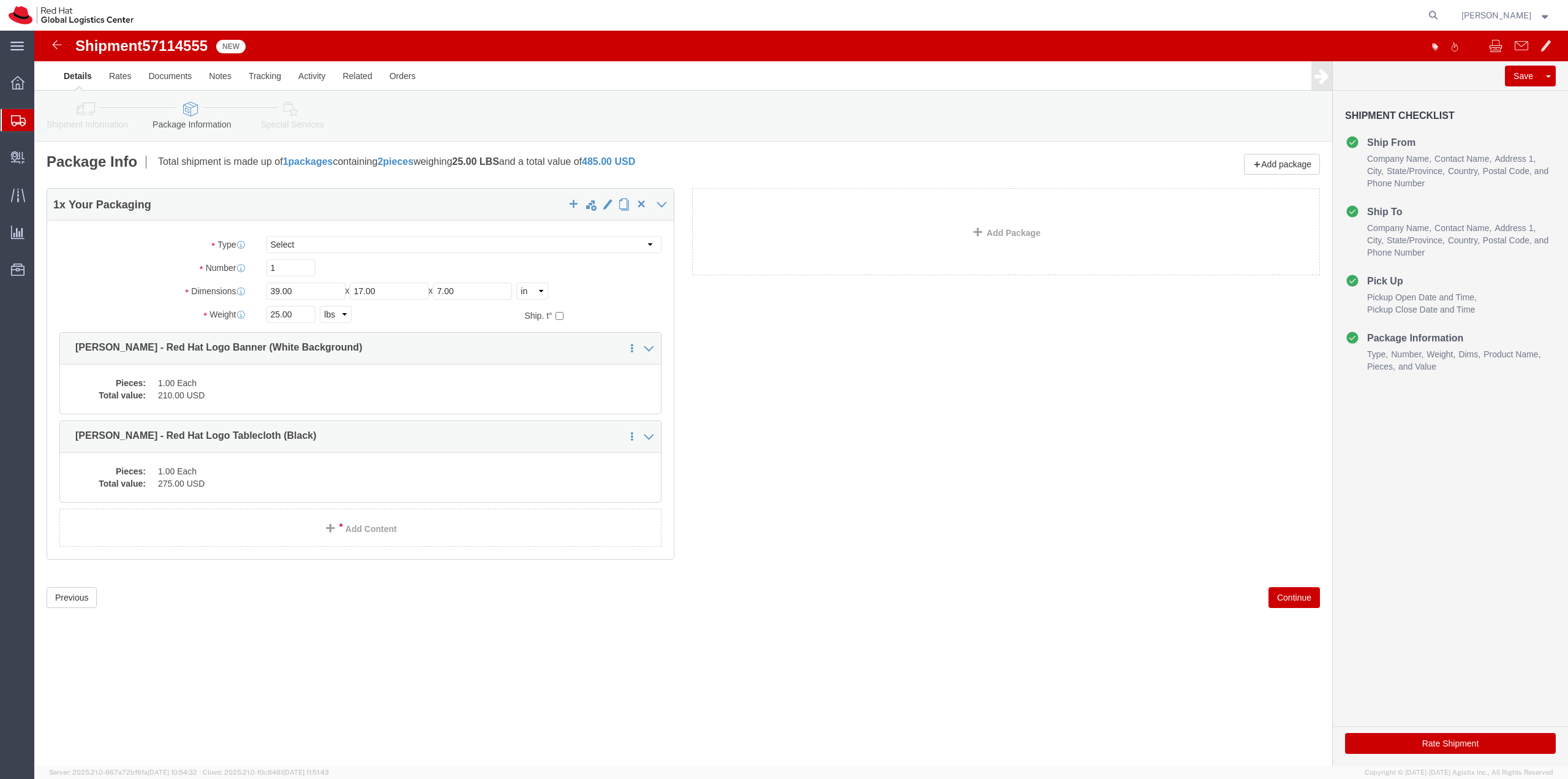
click button "Continue"
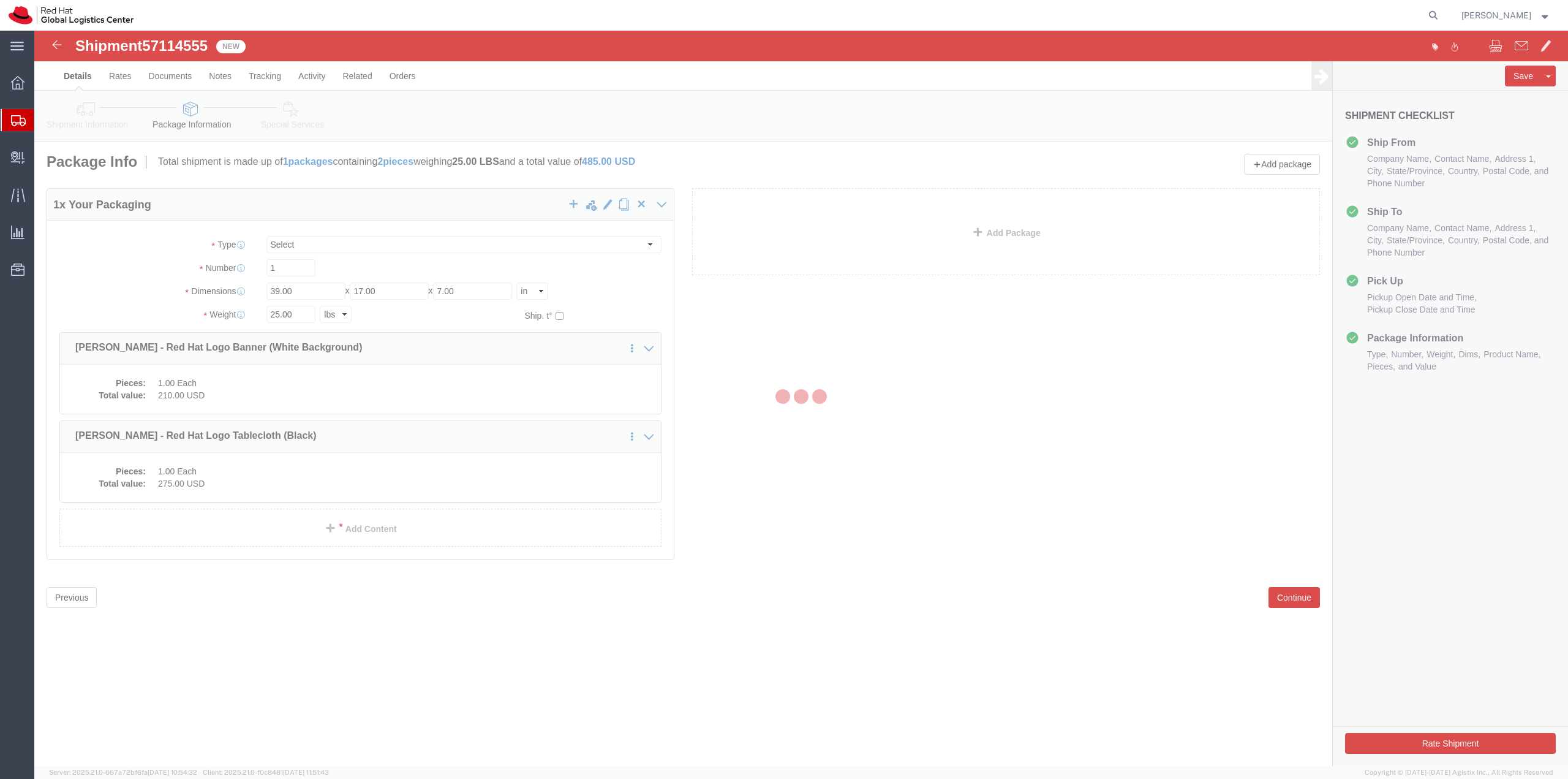
select select
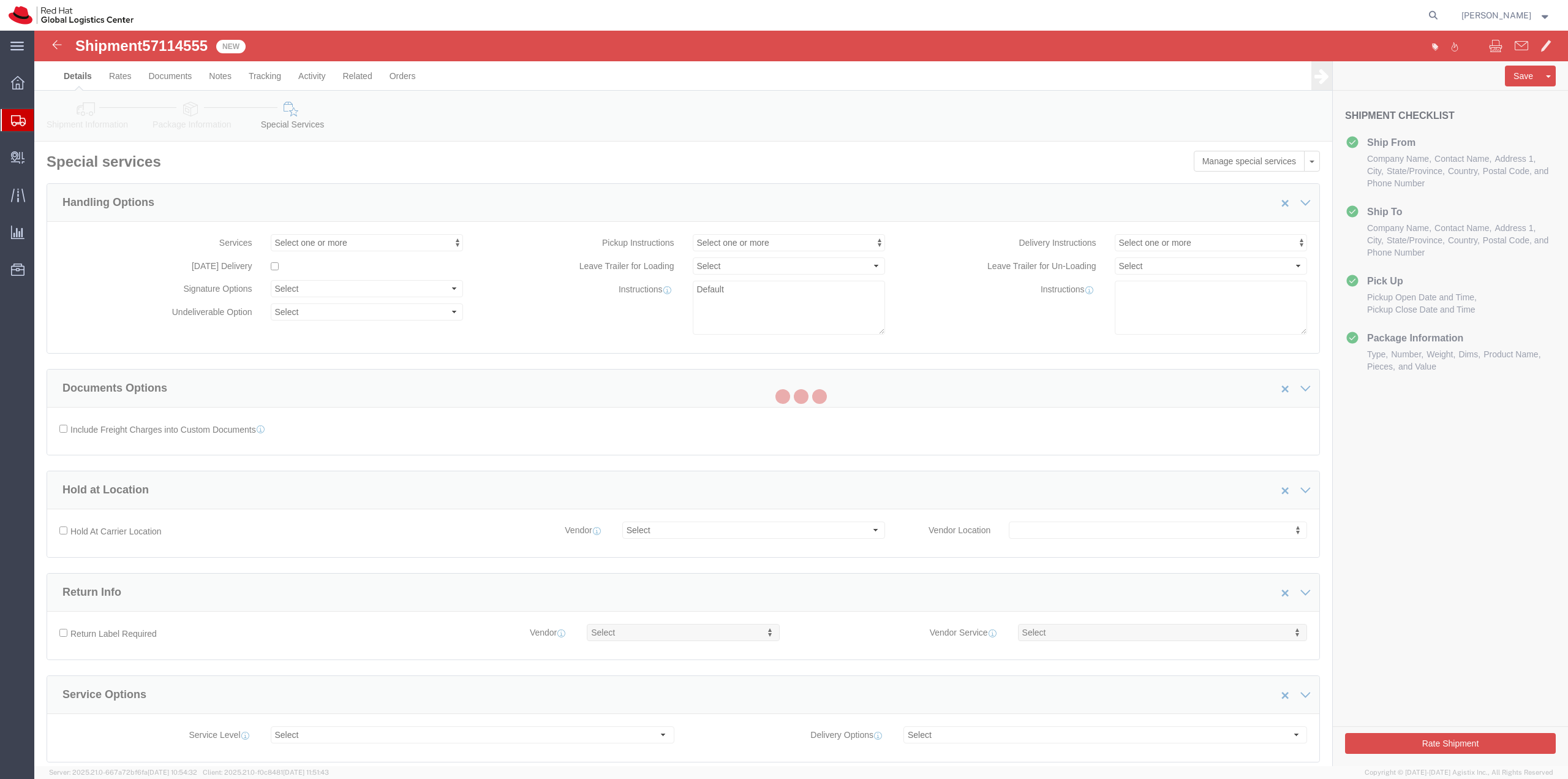
select select "COSTCENTER"
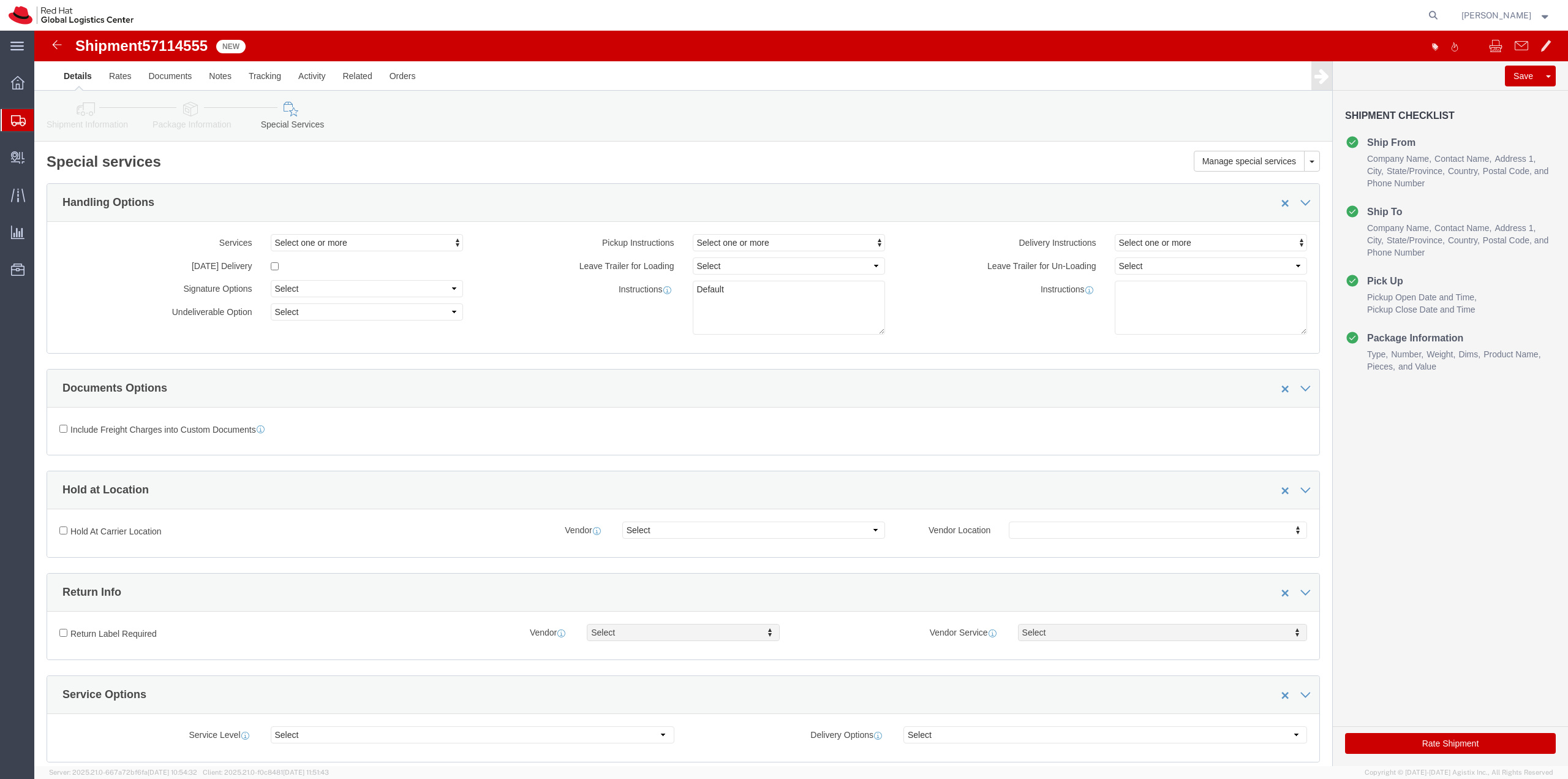
click button "Rate Shipment"
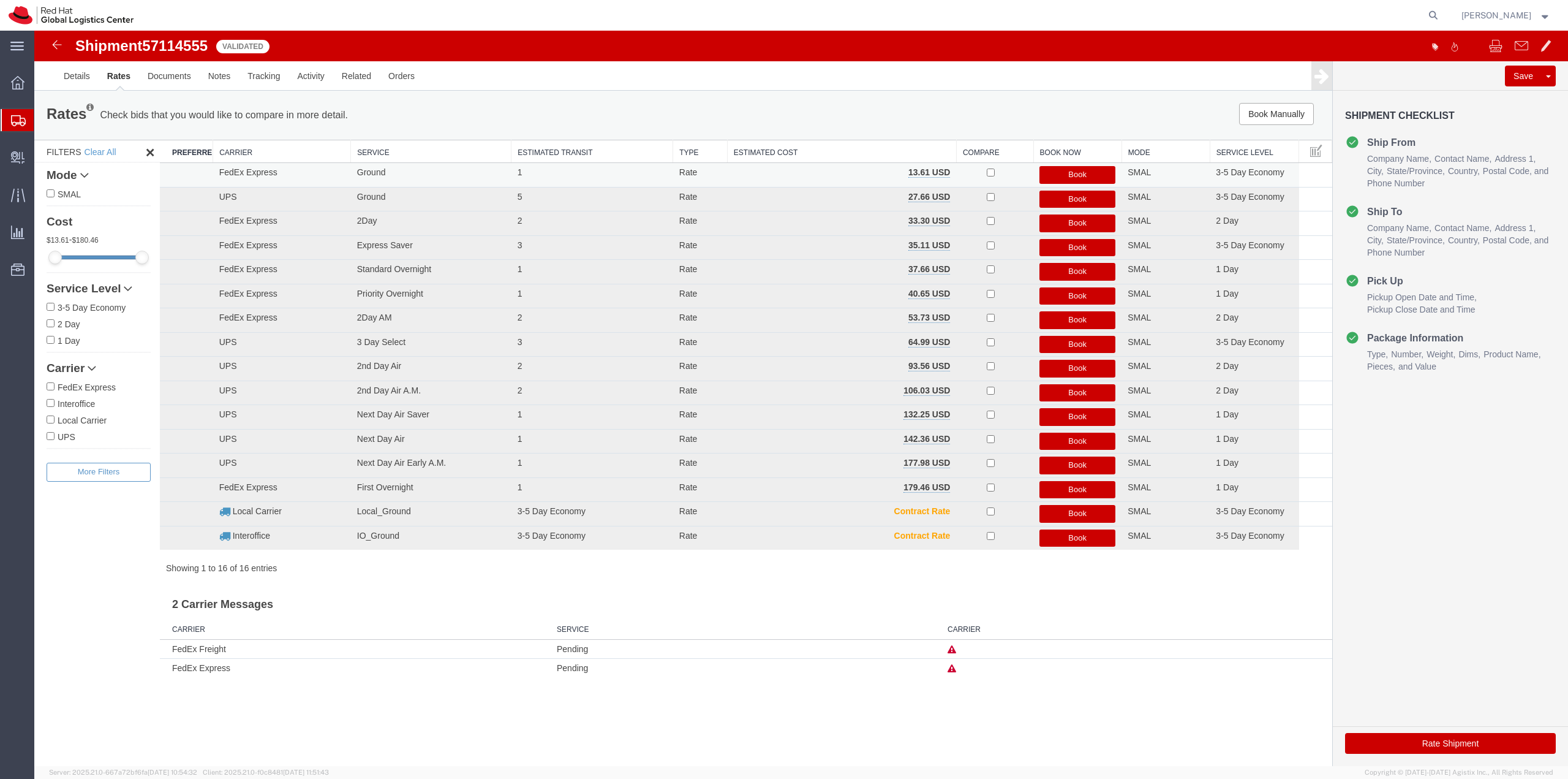
click at [1076, 173] on button "Book" at bounding box center [1077, 175] width 76 height 18
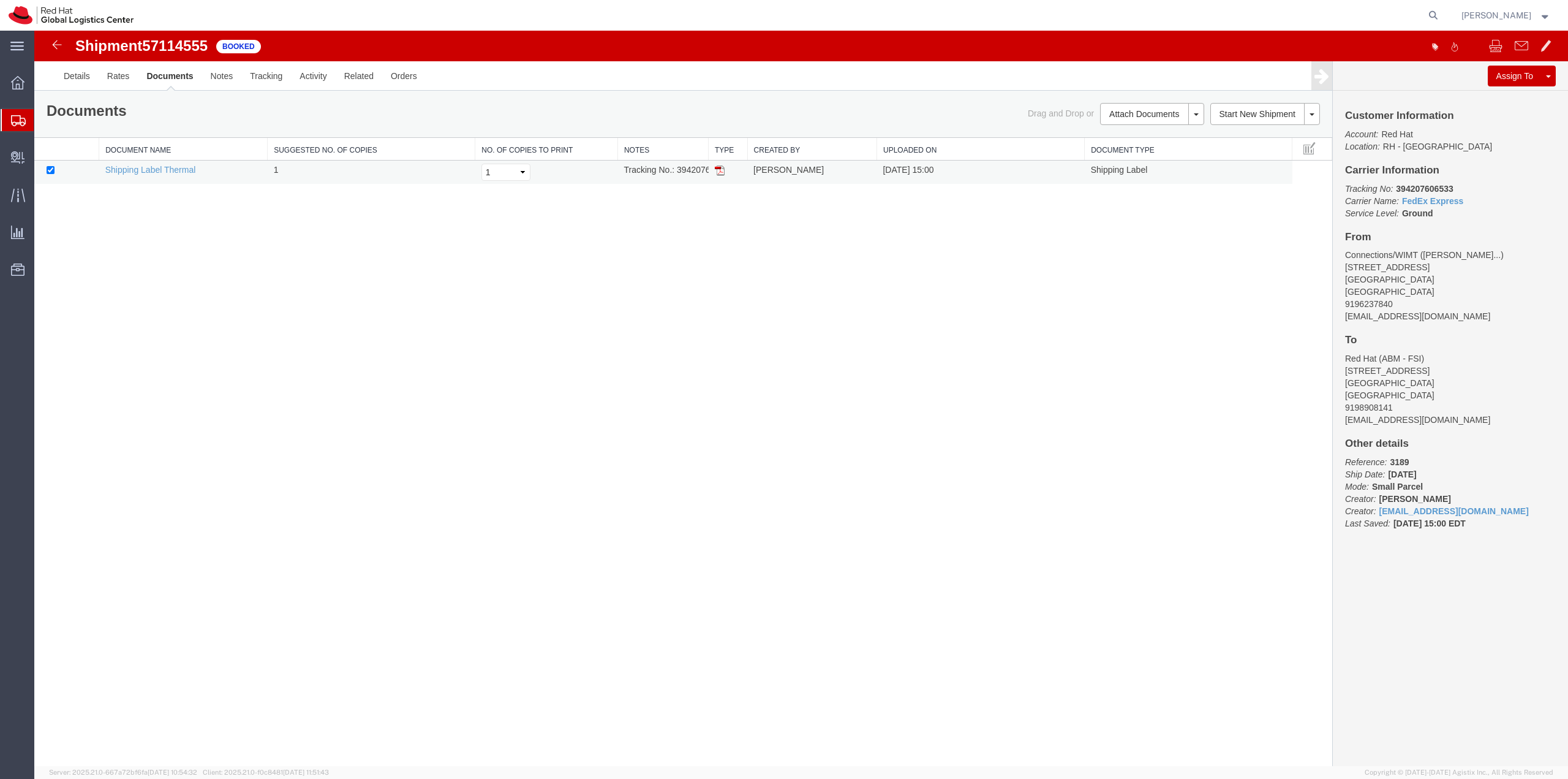
click at [167, 176] on td "Shipping Label Thermal" at bounding box center [184, 173] width 168 height 24
click at [164, 167] on link "Shipping Label Thermal" at bounding box center [151, 169] width 91 height 10
